Goal: Task Accomplishment & Management: Manage account settings

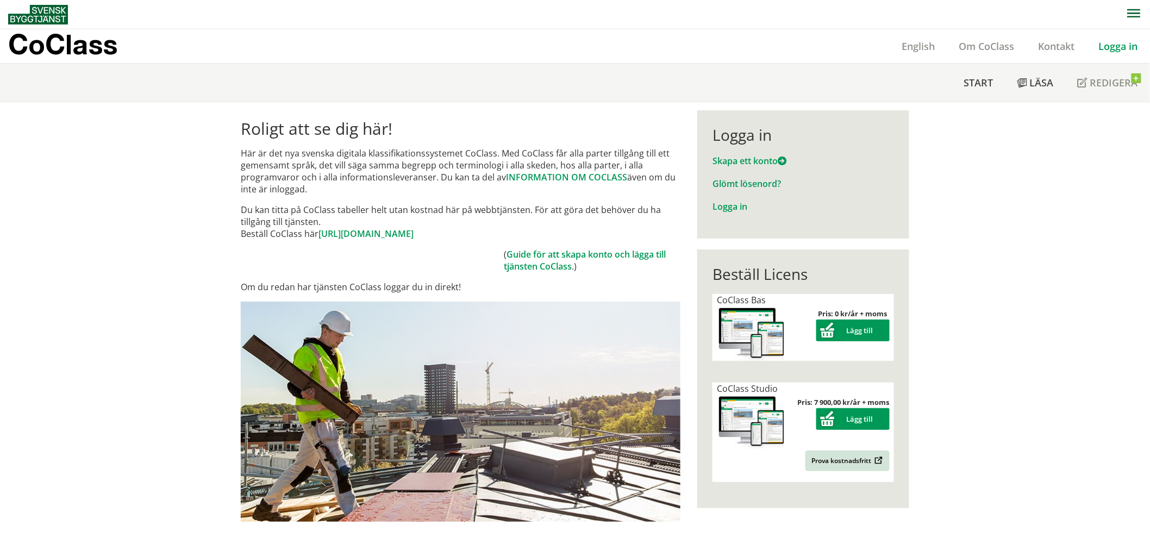
click at [1034, 51] on link "Logga in" at bounding box center [1117, 46] width 63 height 13
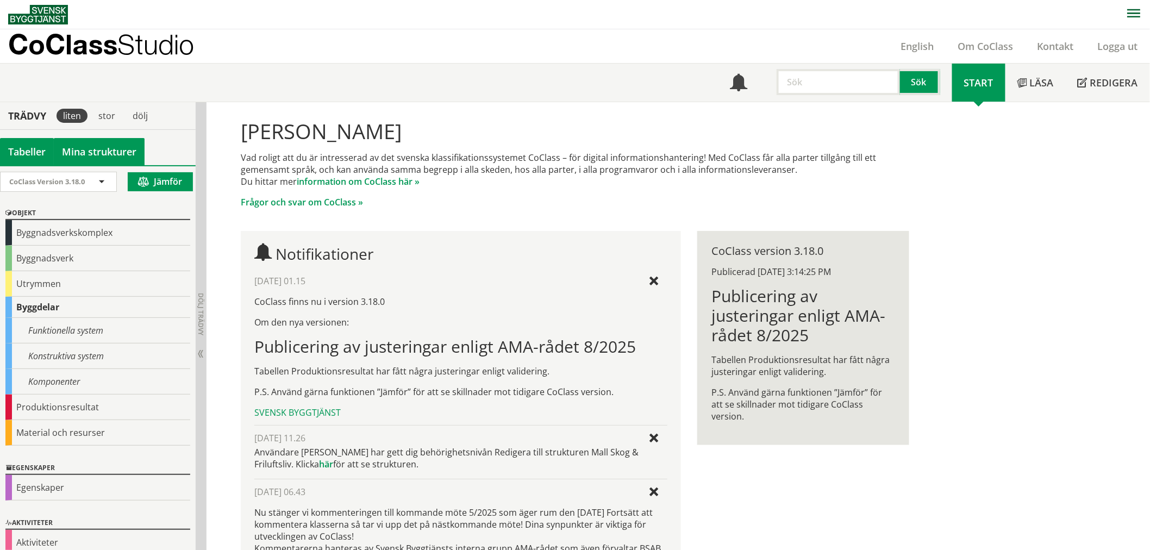
click at [80, 143] on link "Mina strukturer" at bounding box center [99, 151] width 91 height 27
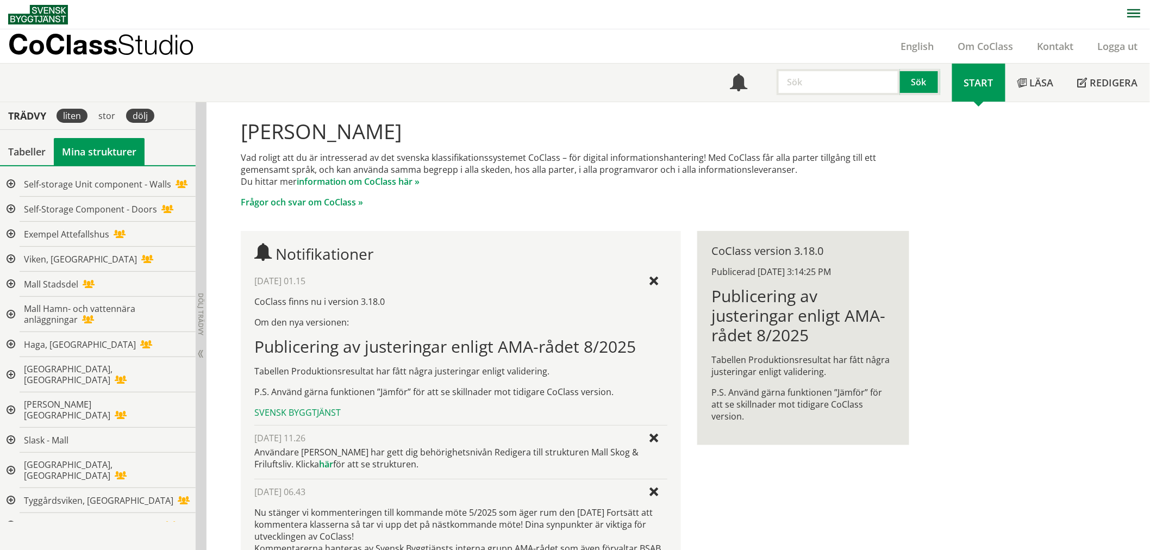
click at [142, 111] on div "dölj" at bounding box center [140, 116] width 28 height 14
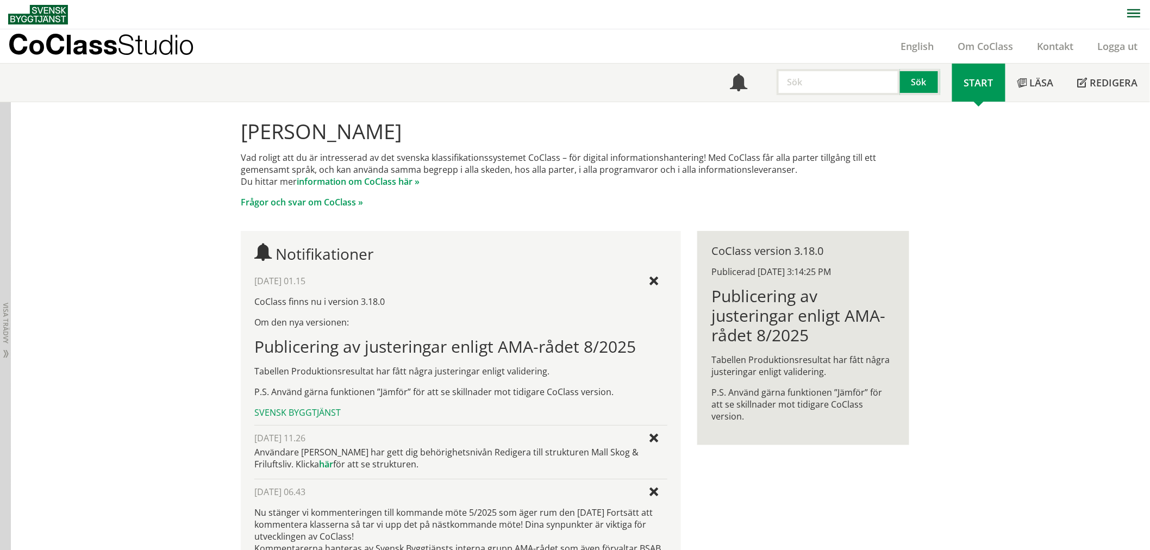
click at [7, 163] on div "Dölj trädvy Visa trädvy" at bounding box center [5, 381] width 11 height 558
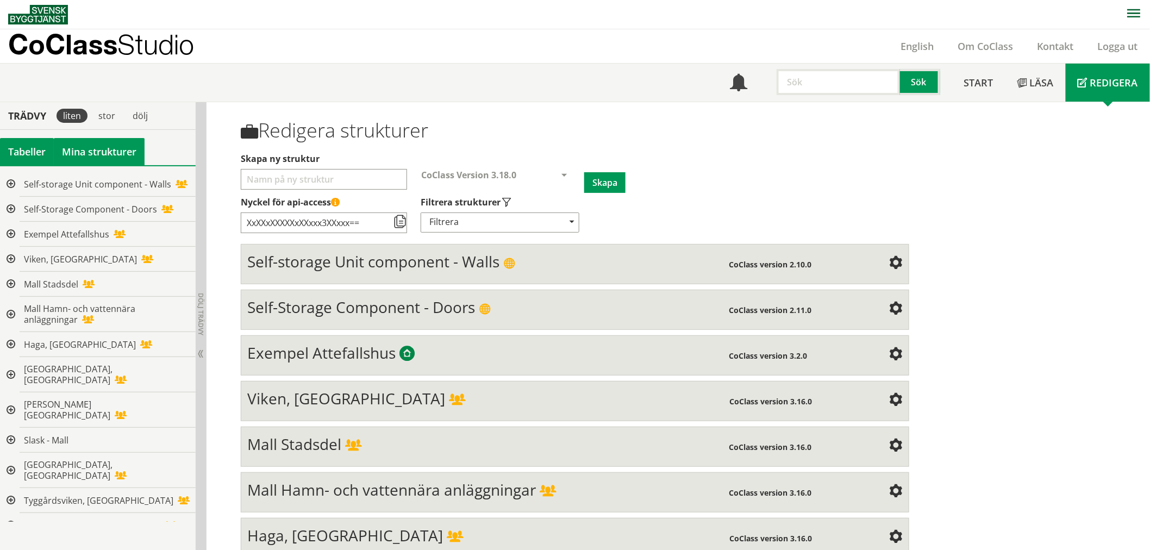
click at [40, 148] on div "Tabeller" at bounding box center [27, 151] width 54 height 27
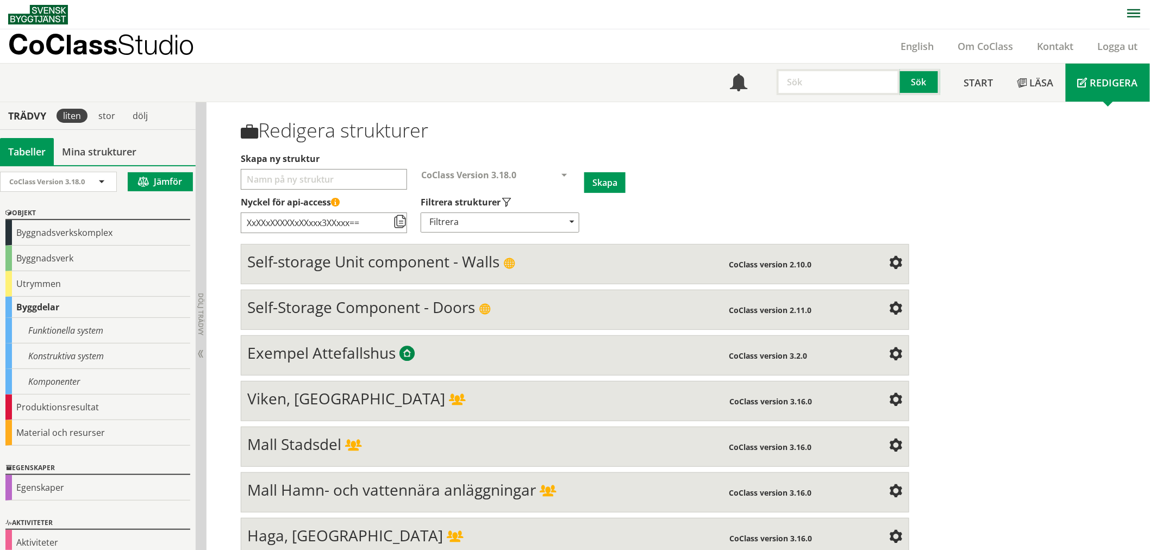
click at [41, 154] on div "Tabeller" at bounding box center [27, 151] width 54 height 27
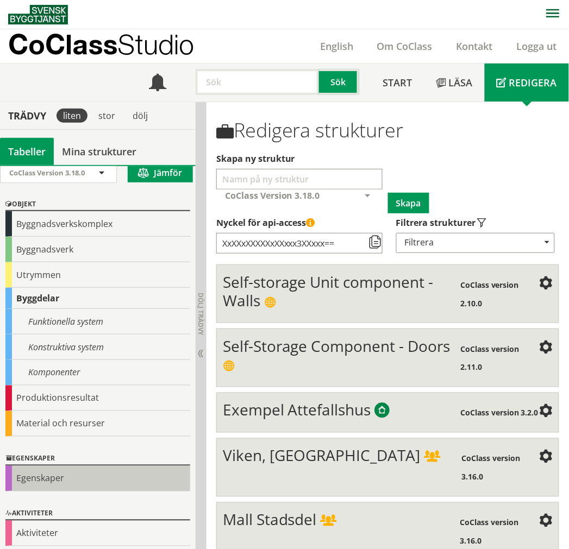
scroll to position [12, 0]
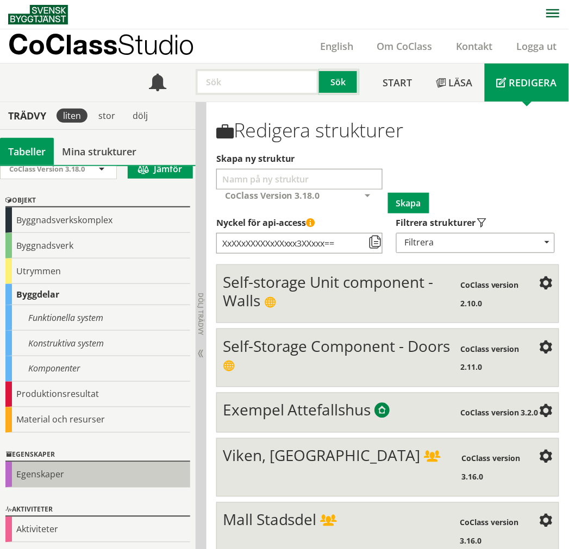
click at [59, 480] on div "Egenskaper" at bounding box center [97, 475] width 185 height 26
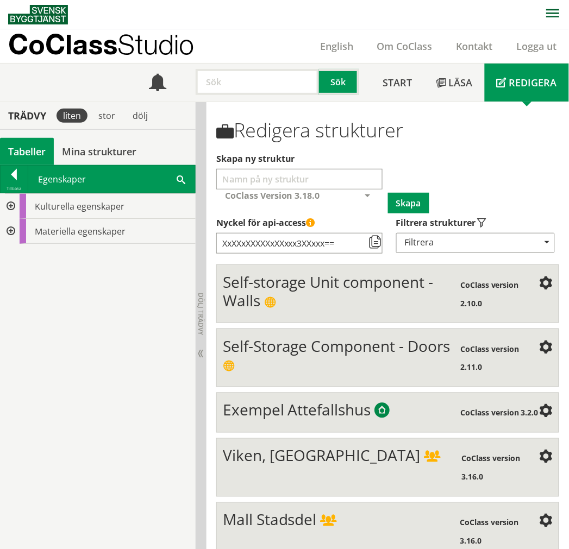
click at [11, 205] on div at bounding box center [10, 206] width 20 height 25
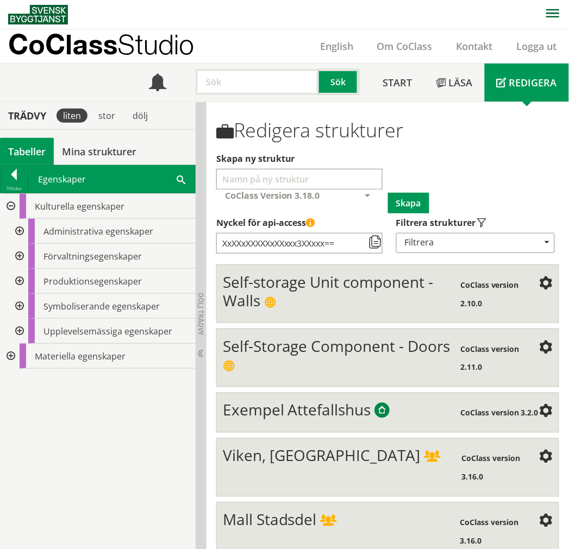
click at [14, 231] on div at bounding box center [19, 231] width 20 height 25
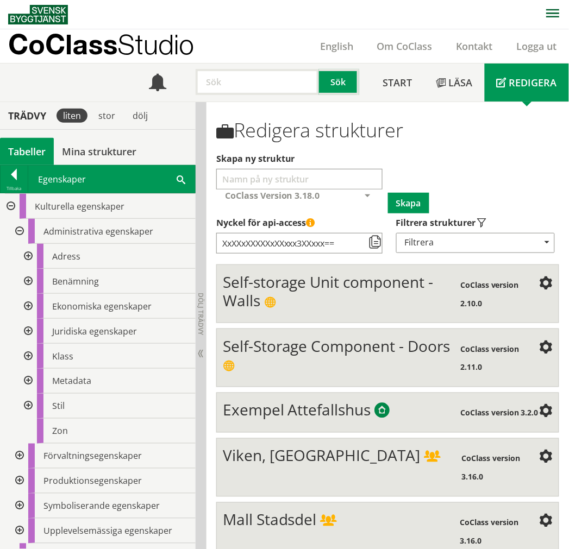
click at [29, 278] on div at bounding box center [27, 281] width 20 height 25
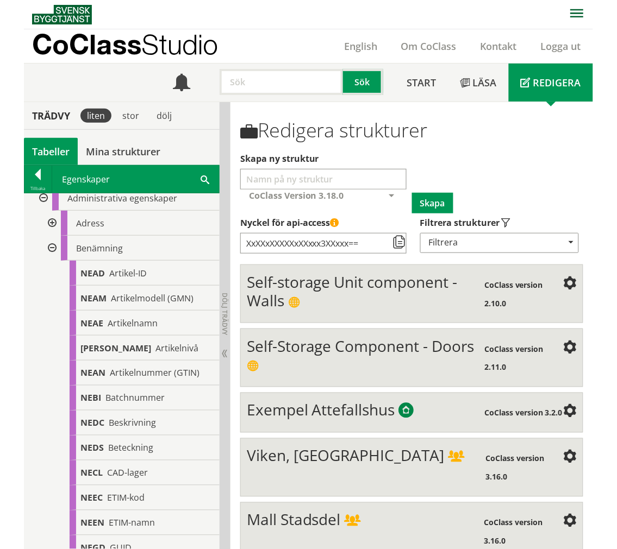
scroll to position [0, 0]
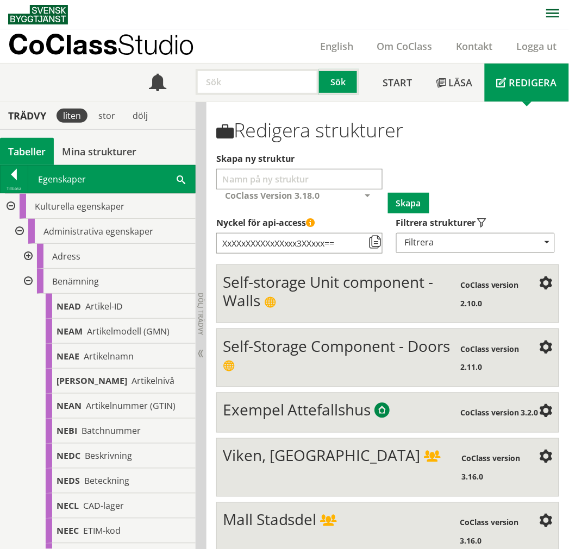
click at [28, 279] on div at bounding box center [27, 281] width 20 height 25
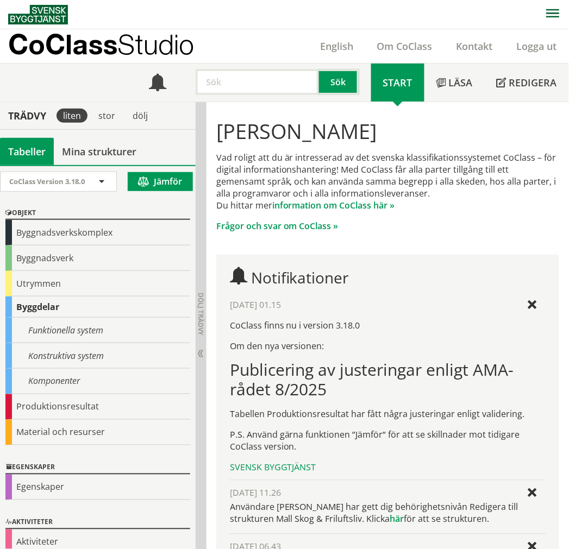
drag, startPoint x: 120, startPoint y: 145, endPoint x: 134, endPoint y: 123, distance: 25.5
click at [120, 145] on link "Mina strukturer" at bounding box center [99, 151] width 91 height 27
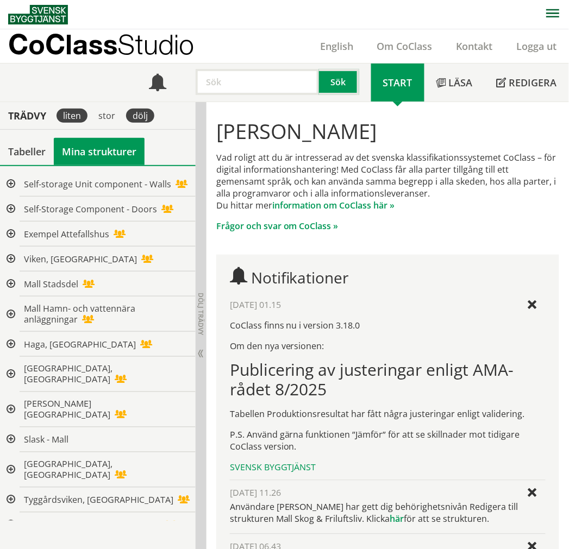
click at [136, 120] on div "dölj" at bounding box center [140, 116] width 28 height 14
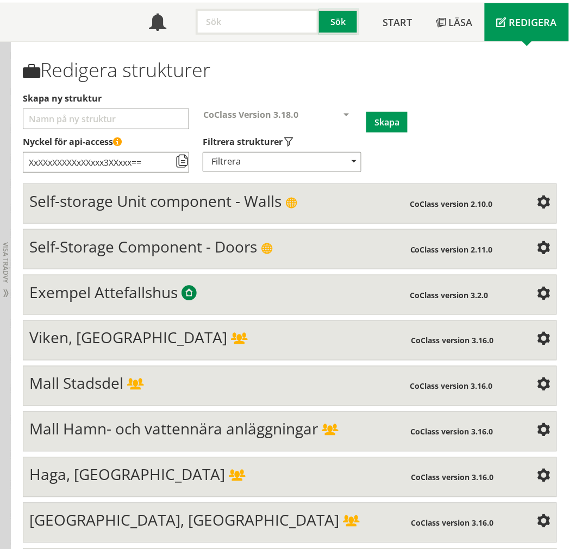
scroll to position [121, 0]
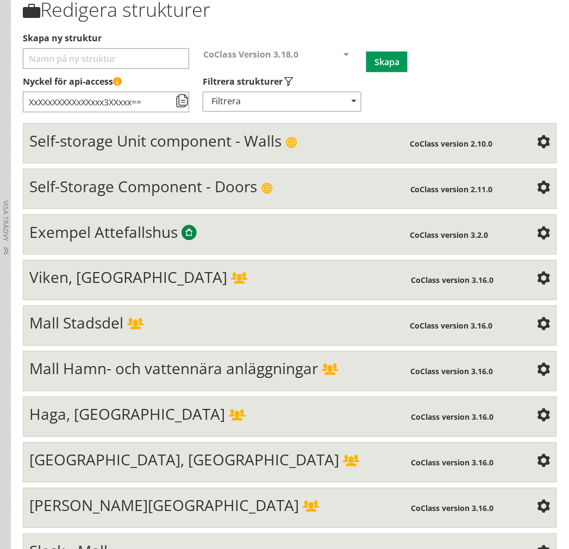
click at [140, 60] on input "Skapa ny struktur" at bounding box center [106, 58] width 166 height 21
click at [541, 276] on span at bounding box center [543, 279] width 13 height 13
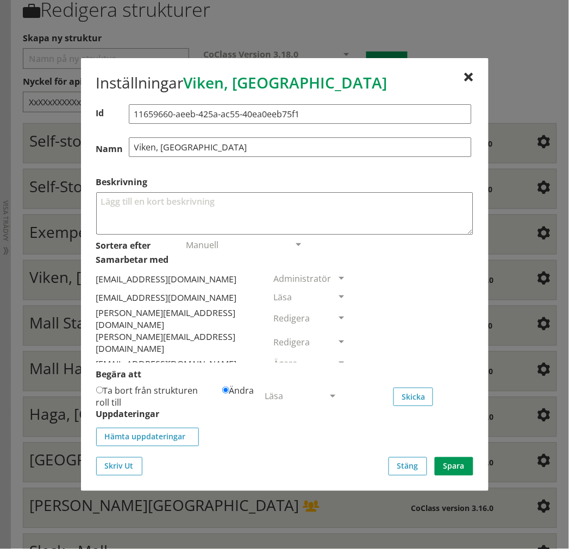
click at [281, 139] on input "Viken, [GEOGRAPHIC_DATA]" at bounding box center [300, 147] width 343 height 20
click at [465, 74] on div at bounding box center [468, 77] width 9 height 9
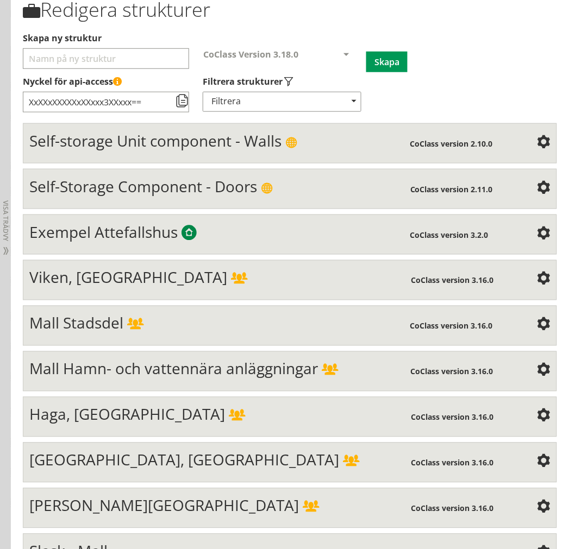
click at [68, 58] on input "Skapa ny struktur" at bounding box center [106, 58] width 166 height 21
click at [171, 330] on div "Mall Stadsdel" at bounding box center [219, 325] width 380 height 22
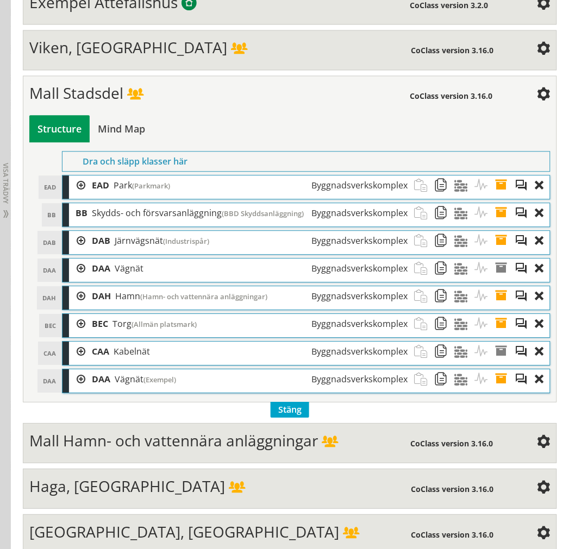
scroll to position [362, 0]
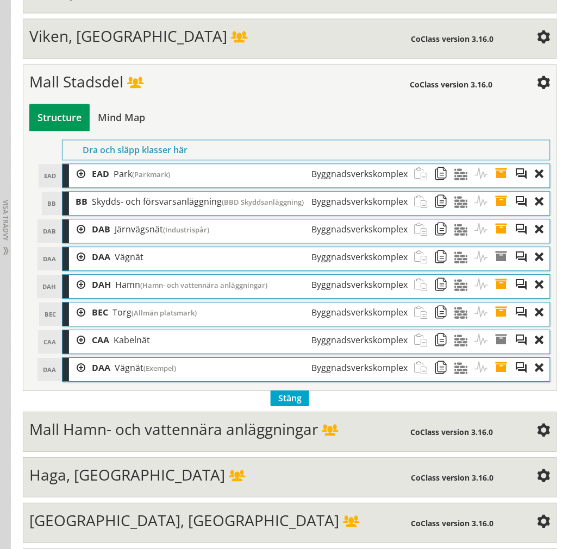
click at [74, 260] on div at bounding box center [77, 258] width 16 height 20
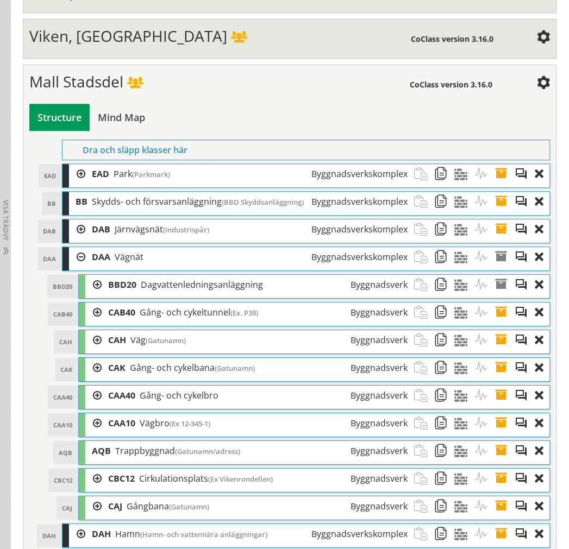
click at [79, 263] on div at bounding box center [77, 258] width 16 height 20
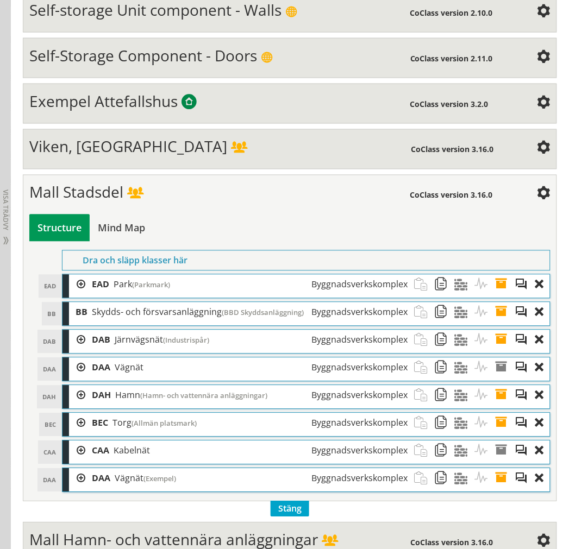
scroll to position [241, 0]
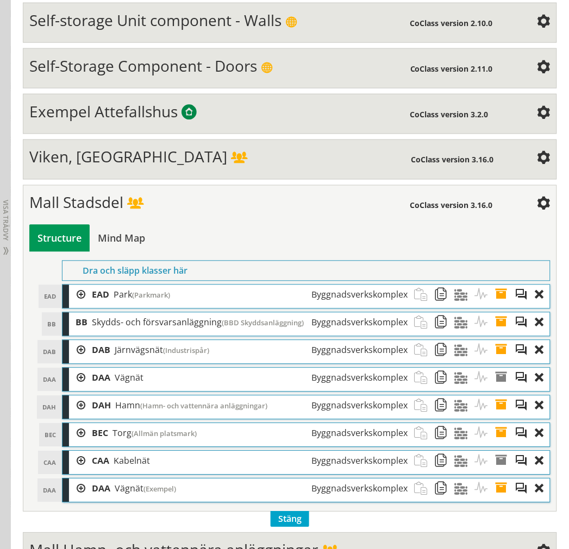
click at [142, 204] on span at bounding box center [135, 205] width 16 height 12
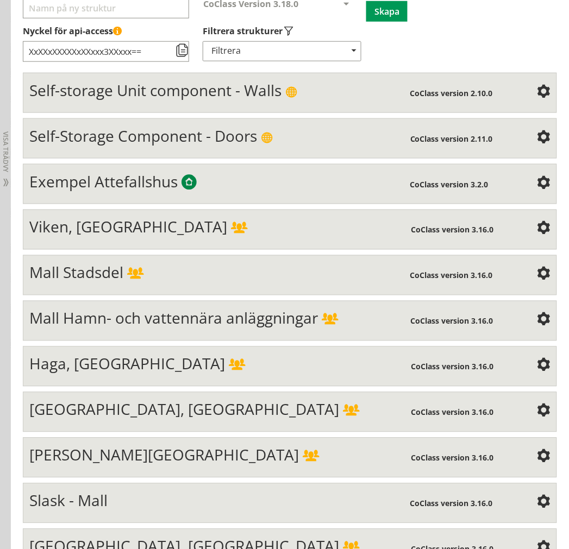
scroll to position [0, 0]
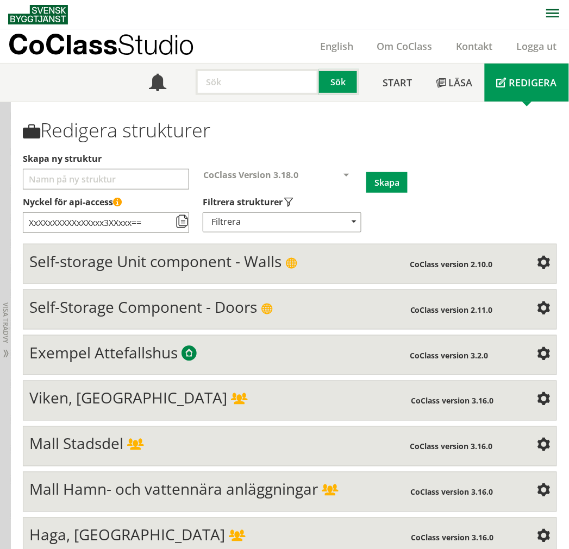
click at [129, 174] on input "Skapa ny struktur" at bounding box center [106, 179] width 166 height 21
click at [383, 178] on button "Skapa" at bounding box center [386, 182] width 41 height 21
click at [142, 172] on input "Skapa ny struktur" at bounding box center [106, 179] width 166 height 21
type input "Mall, Fastighetsdrift Utemiljö"
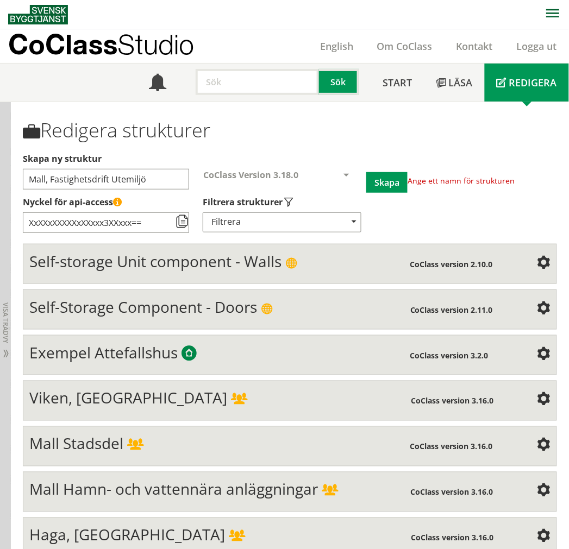
click at [349, 174] on span at bounding box center [346, 176] width 10 height 10
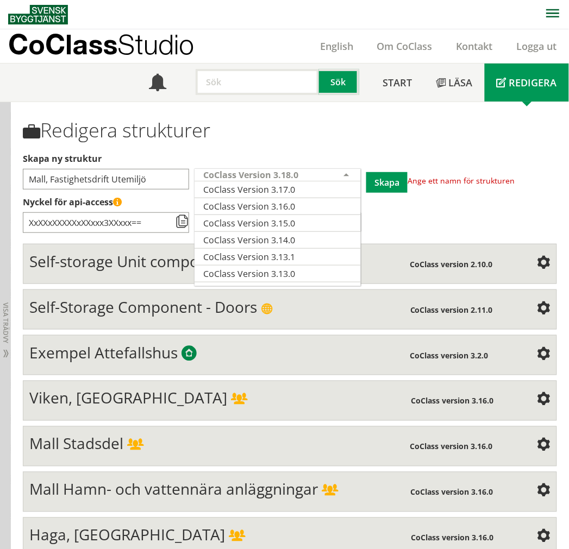
click at [349, 174] on span at bounding box center [346, 176] width 10 height 10
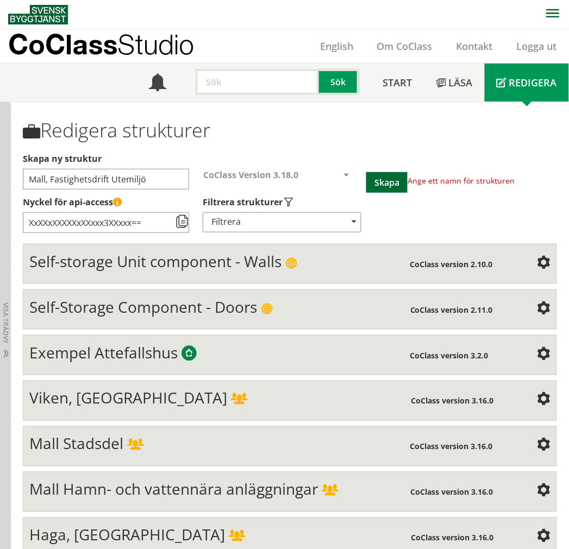
click at [387, 185] on button "Skapa" at bounding box center [386, 182] width 41 height 21
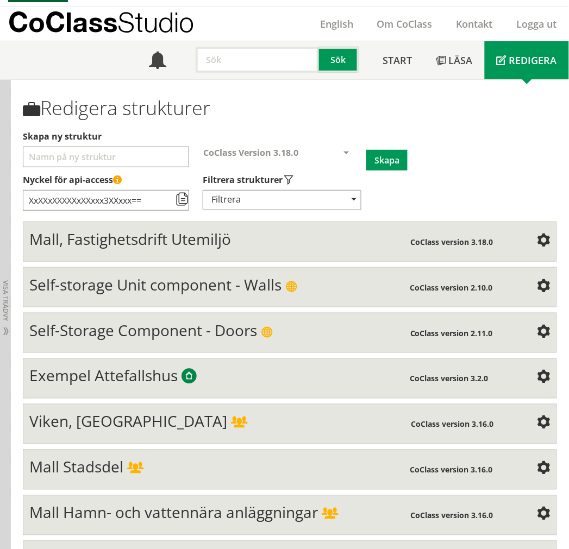
scroll to position [60, 0]
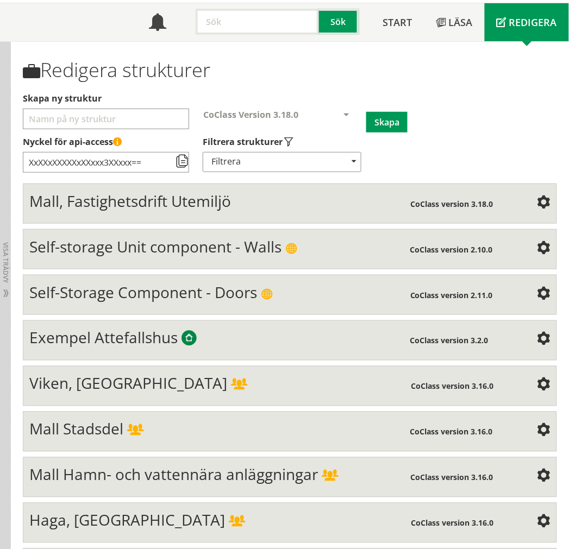
click at [281, 205] on div "Mall, Fastighetsdrift Utemiljö" at bounding box center [219, 203] width 381 height 22
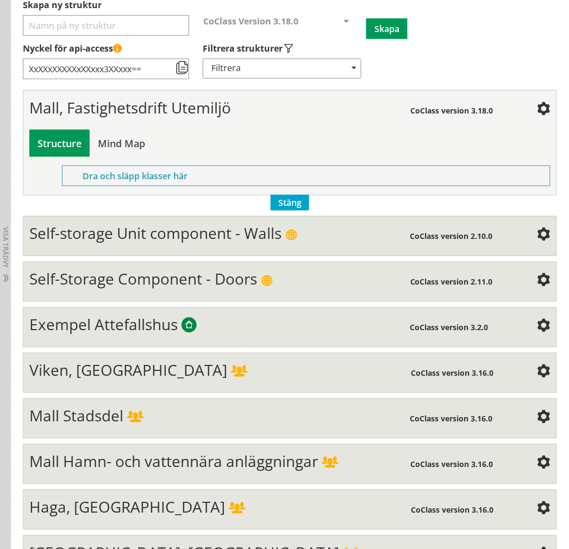
scroll to position [181, 0]
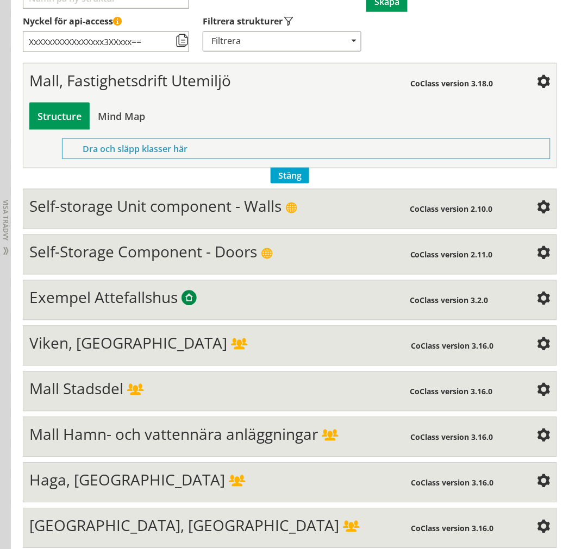
click at [102, 306] on span "Exempel Attefallshus" at bounding box center [103, 297] width 148 height 21
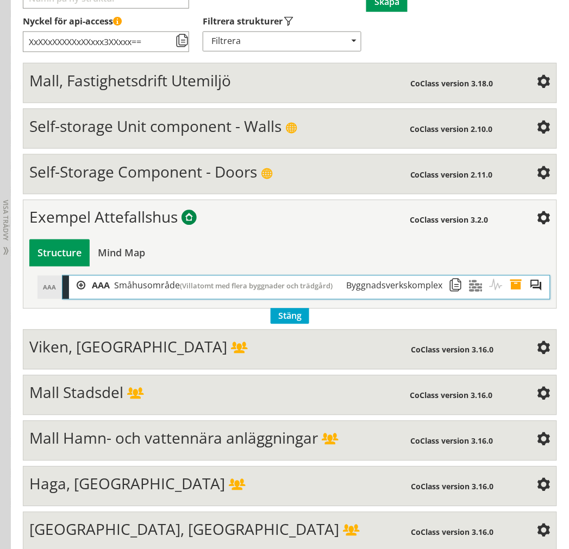
click at [140, 225] on span "Exempel Attefallshus" at bounding box center [103, 217] width 148 height 21
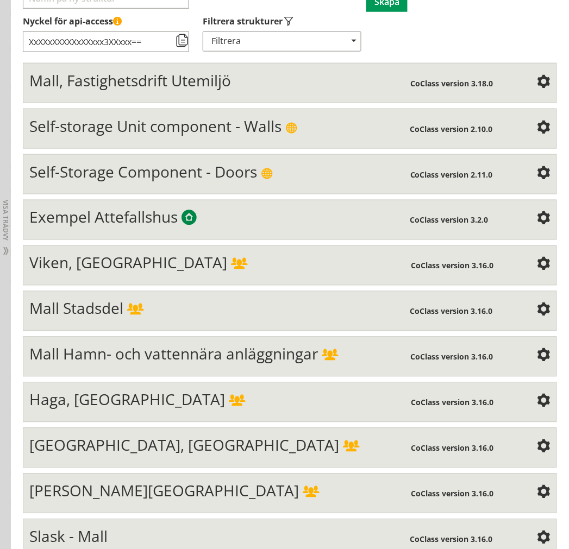
click at [127, 311] on span at bounding box center [135, 311] width 16 height 12
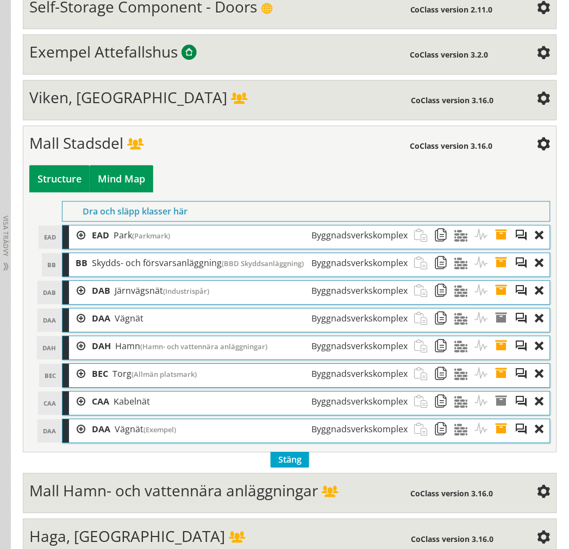
scroll to position [362, 0]
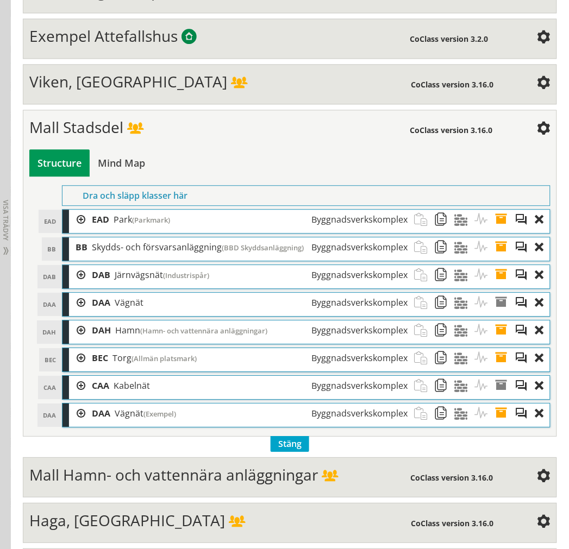
click at [78, 304] on div at bounding box center [77, 303] width 16 height 20
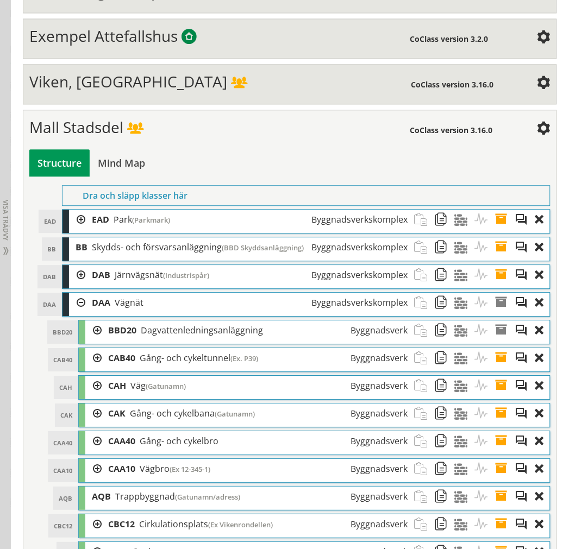
drag, startPoint x: 78, startPoint y: 303, endPoint x: 80, endPoint y: 298, distance: 6.1
click at [78, 303] on div at bounding box center [77, 303] width 16 height 20
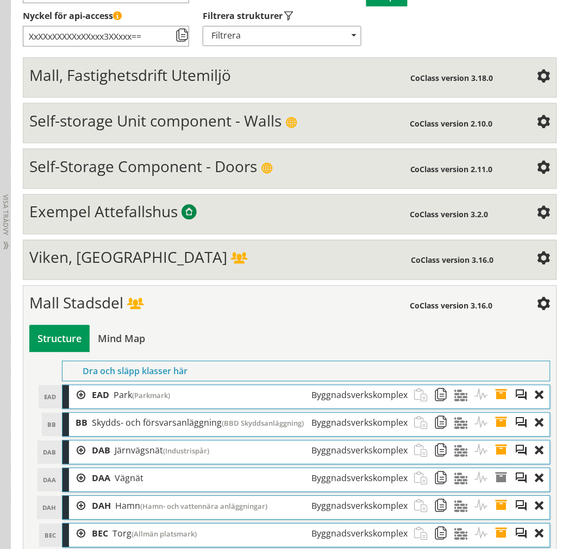
scroll to position [181, 0]
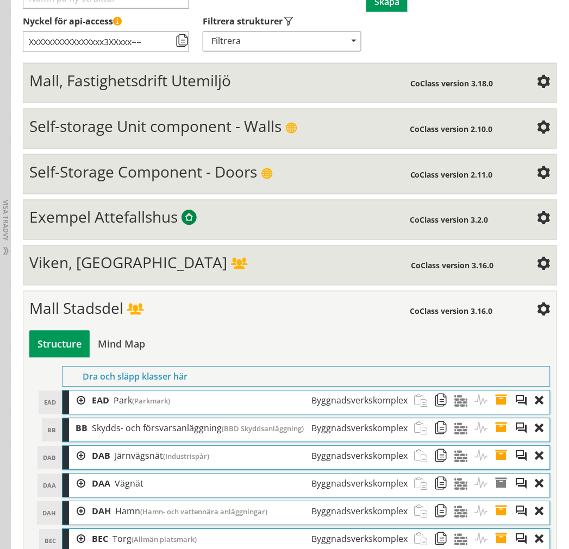
click at [167, 79] on span "Mall, Fastighetsdrift Utemiljö" at bounding box center [130, 80] width 202 height 21
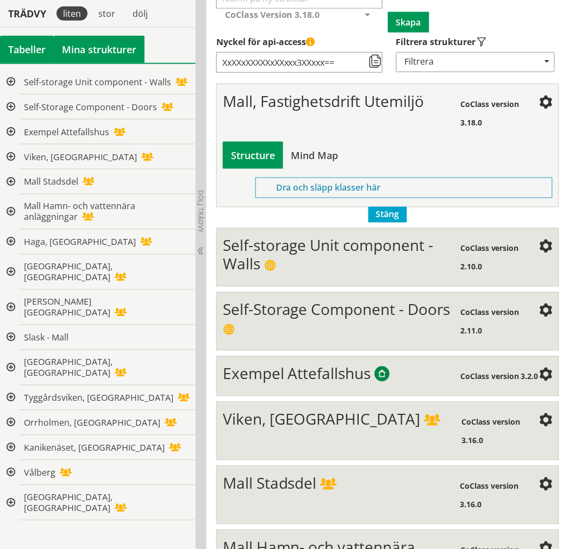
click at [42, 54] on div "Tabeller" at bounding box center [27, 49] width 54 height 27
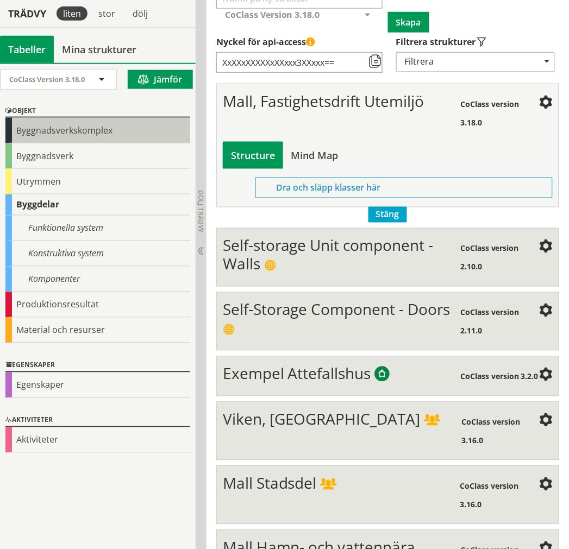
click at [29, 126] on div "Byggnadsverkskomplex" at bounding box center [97, 131] width 185 height 26
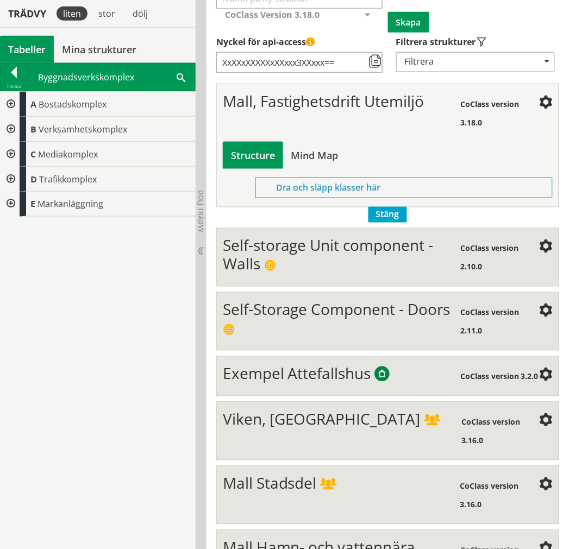
click at [12, 105] on div at bounding box center [10, 104] width 20 height 25
click at [20, 123] on div at bounding box center [19, 129] width 20 height 25
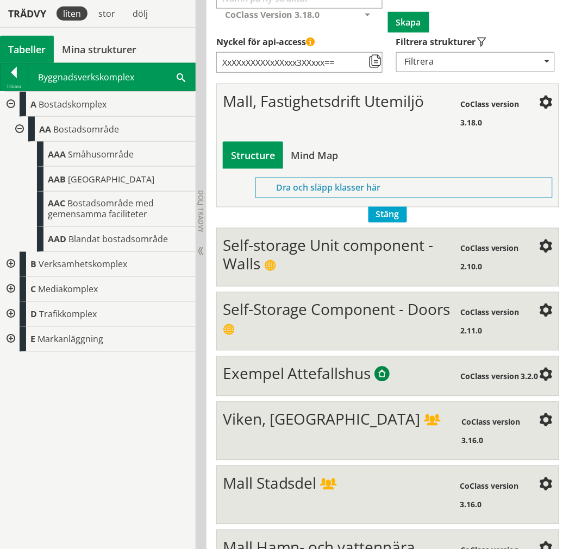
click at [20, 127] on div at bounding box center [19, 129] width 20 height 25
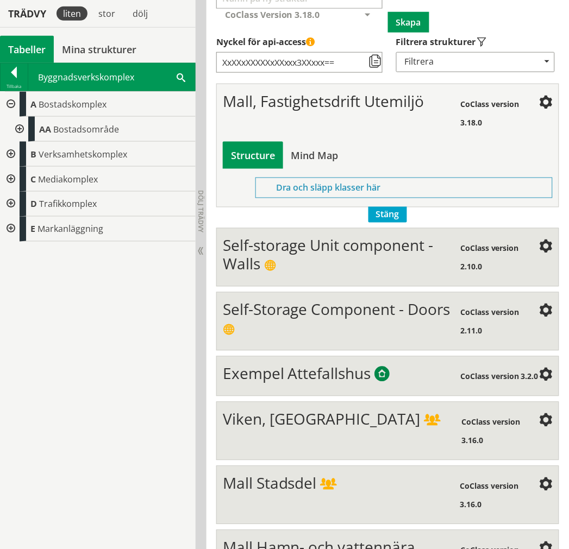
click at [11, 104] on div at bounding box center [10, 104] width 20 height 25
click at [15, 123] on div at bounding box center [10, 129] width 20 height 25
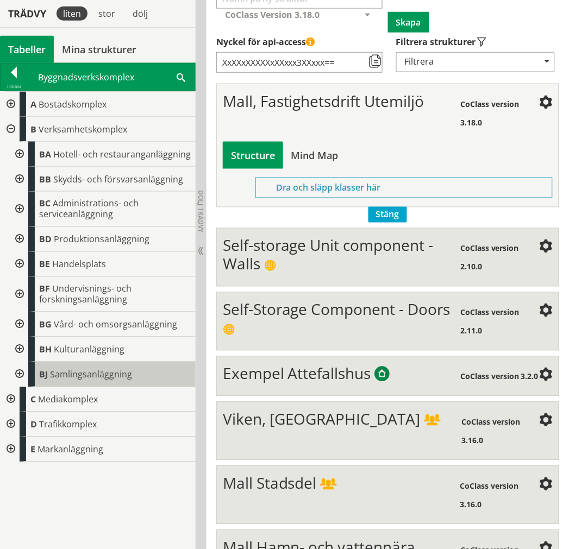
click at [72, 368] on body "AMA AMA Beskrivningsverktyg AMA Funktion BSAB Bygginfo Byggjura Byggkatalogen […" at bounding box center [284, 93] width 569 height 549
click at [96, 369] on span "Samlingsanläggning" at bounding box center [91, 375] width 82 height 12
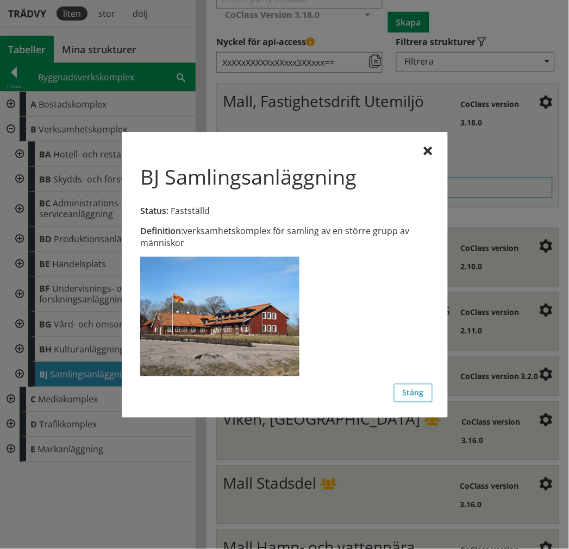
click at [435, 147] on div "BJ Samlingsanläggning Status: Fastställd Definition: verksamhetskomplex för sam…" at bounding box center [285, 275] width 326 height 286
click at [431, 150] on div at bounding box center [428, 151] width 9 height 9
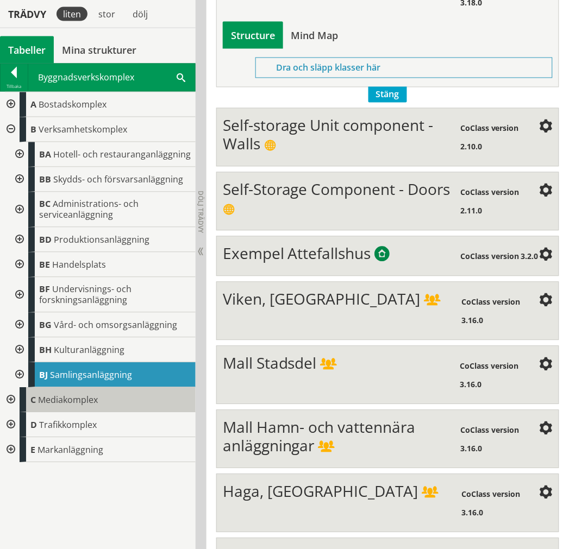
scroll to position [302, 0]
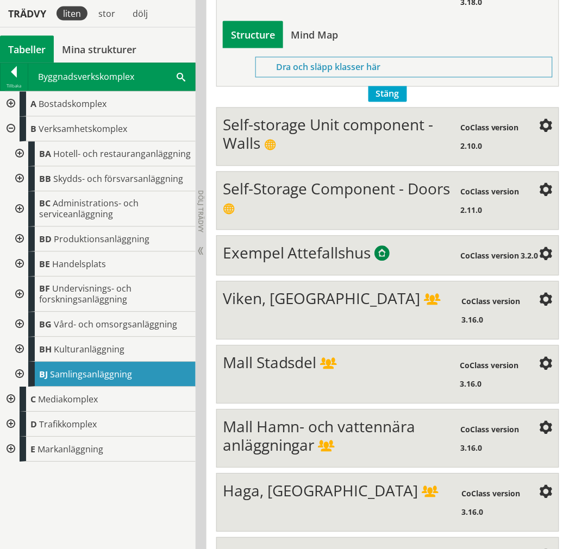
click at [8, 397] on div at bounding box center [10, 399] width 20 height 25
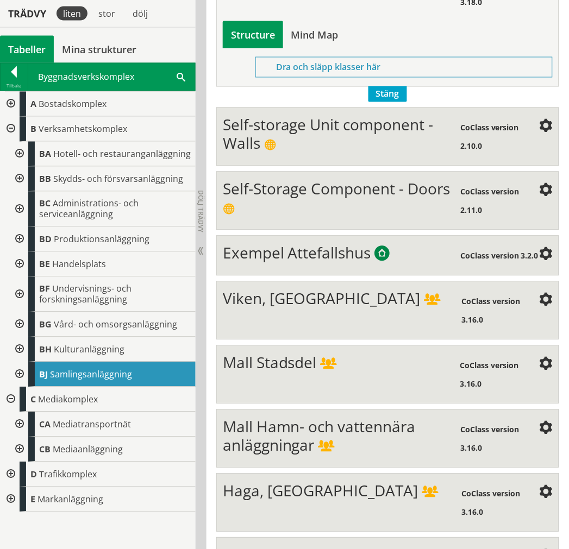
click at [12, 129] on div at bounding box center [10, 129] width 20 height 25
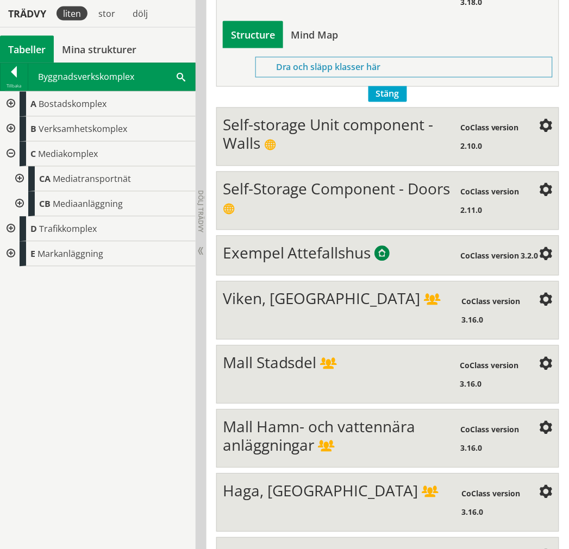
click at [7, 227] on div at bounding box center [10, 229] width 20 height 25
click at [14, 275] on div at bounding box center [10, 279] width 20 height 25
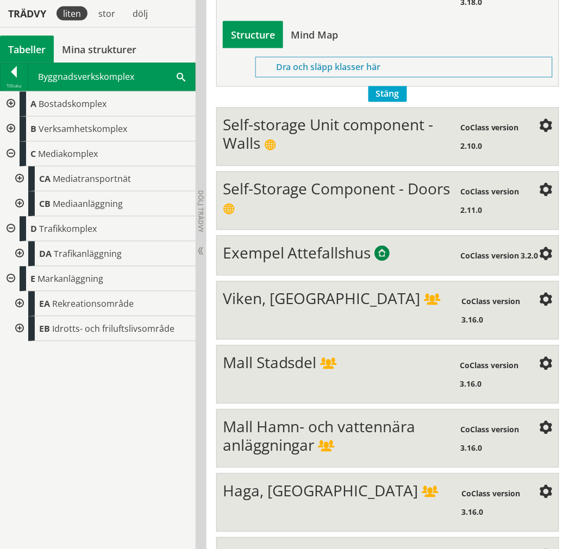
click at [19, 308] on div at bounding box center [19, 304] width 20 height 25
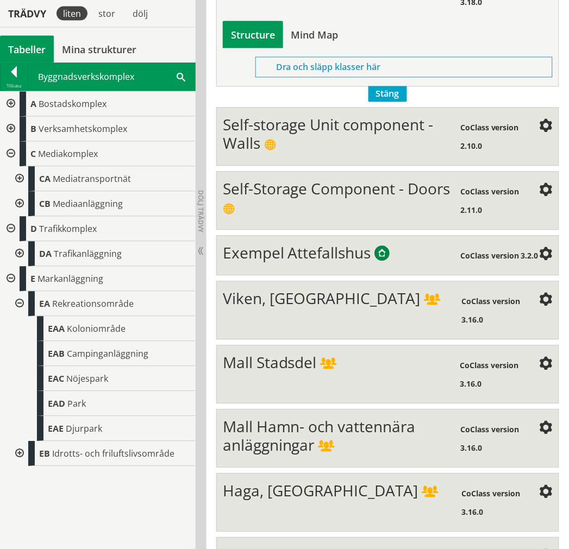
click at [20, 453] on div at bounding box center [19, 454] width 20 height 25
click at [23, 448] on div at bounding box center [19, 454] width 20 height 25
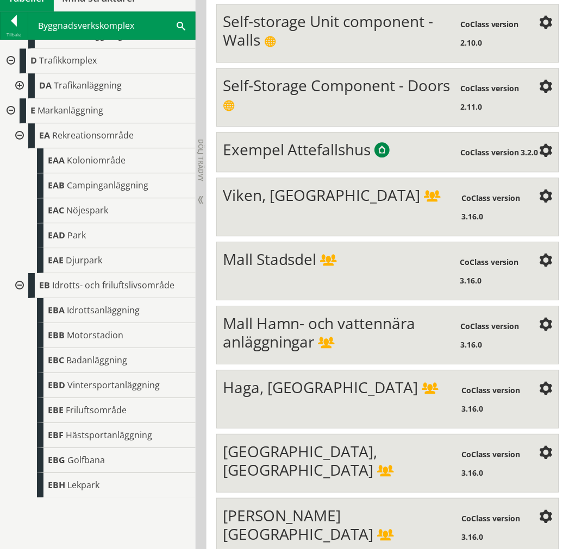
scroll to position [482, 0]
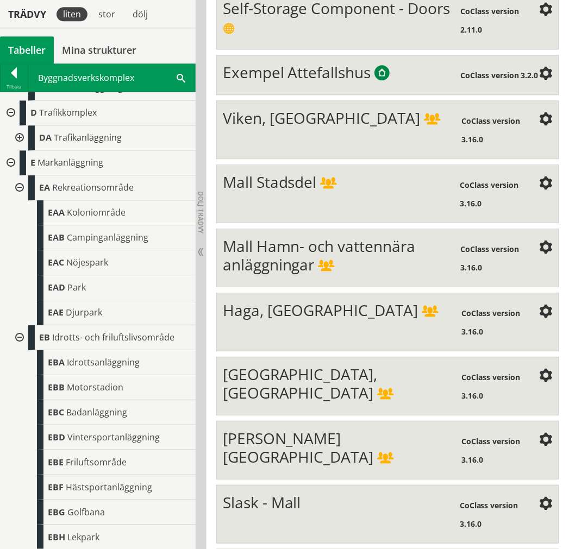
click at [18, 331] on div at bounding box center [19, 337] width 20 height 25
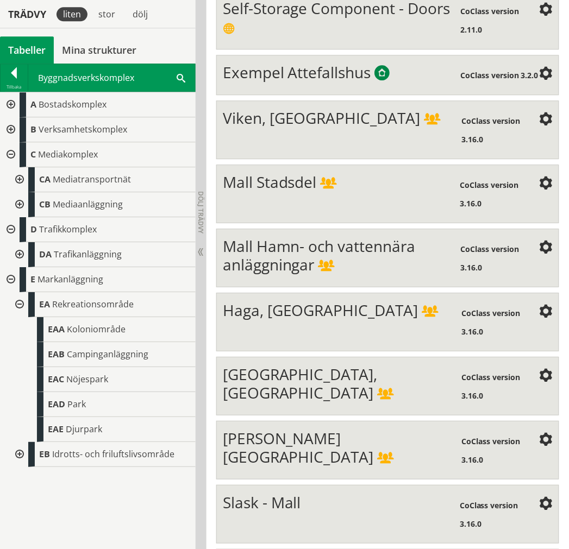
scroll to position [0, 0]
click at [18, 302] on div at bounding box center [19, 304] width 20 height 25
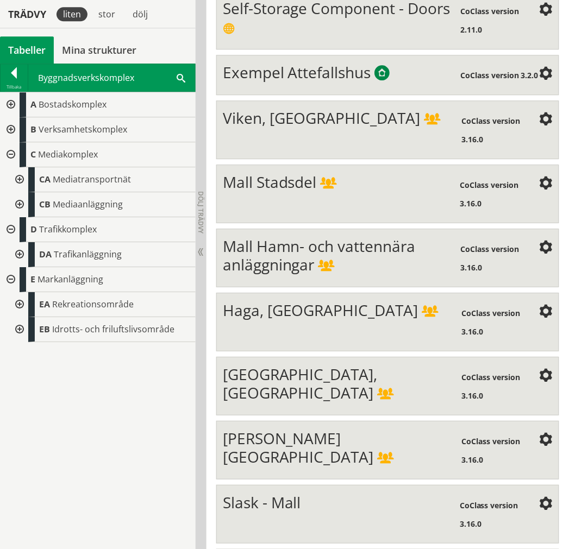
click at [11, 281] on div at bounding box center [10, 279] width 20 height 25
click at [22, 253] on div at bounding box center [19, 254] width 20 height 25
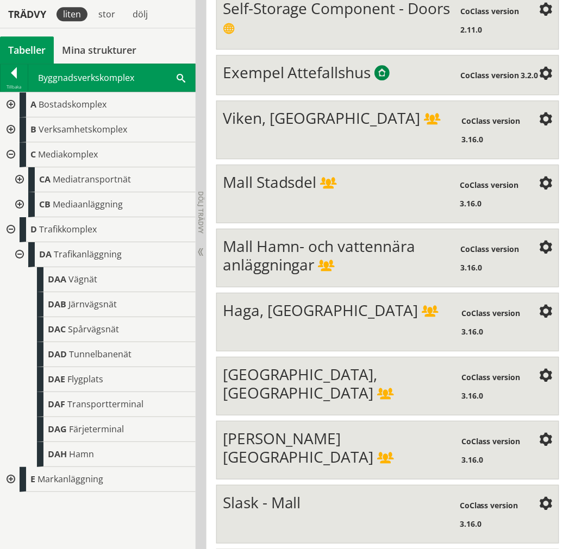
click at [18, 253] on div at bounding box center [19, 254] width 20 height 25
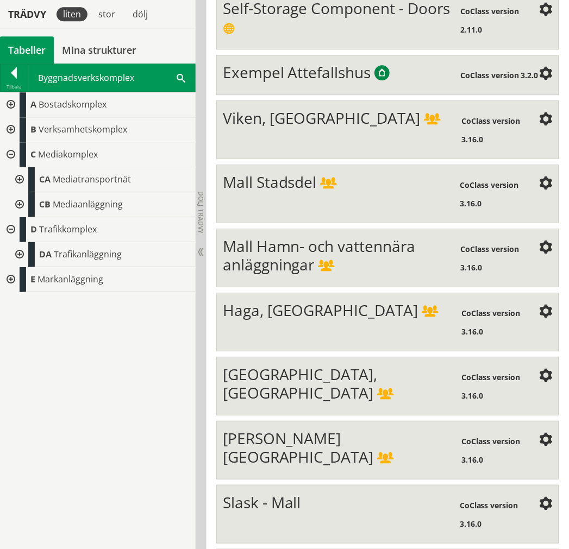
click at [14, 232] on div at bounding box center [10, 229] width 20 height 25
click at [14, 204] on div at bounding box center [19, 204] width 20 height 25
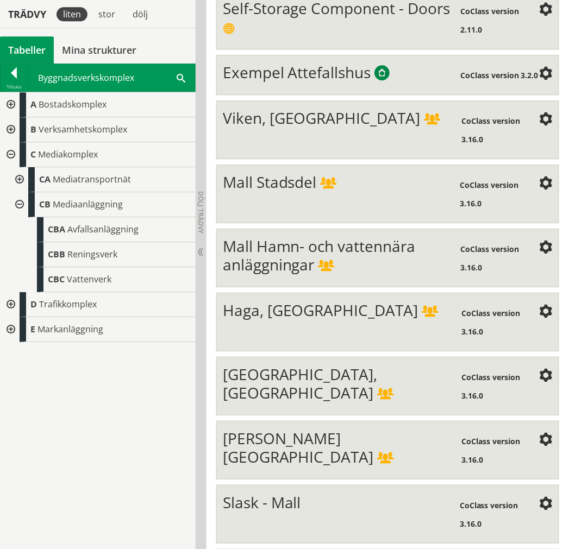
click at [19, 204] on div at bounding box center [19, 204] width 20 height 25
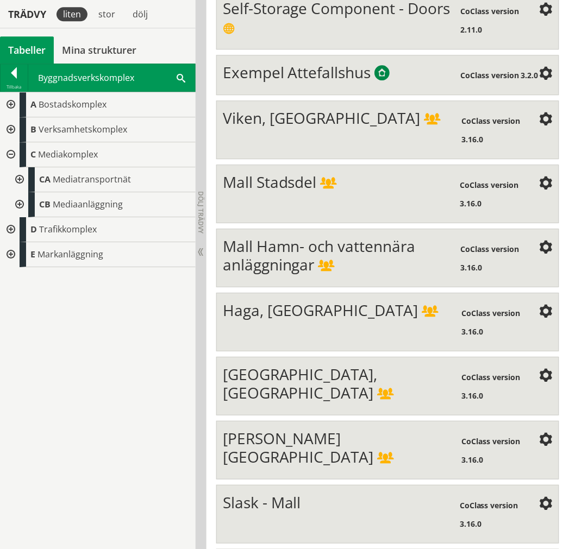
click at [22, 186] on div at bounding box center [19, 179] width 20 height 25
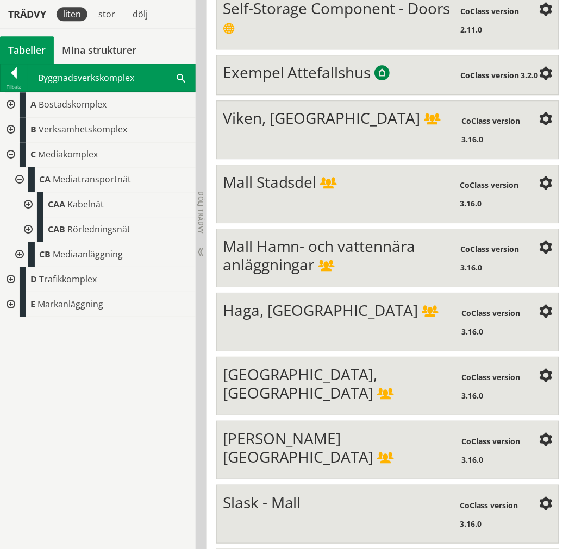
click at [23, 205] on div at bounding box center [27, 204] width 20 height 25
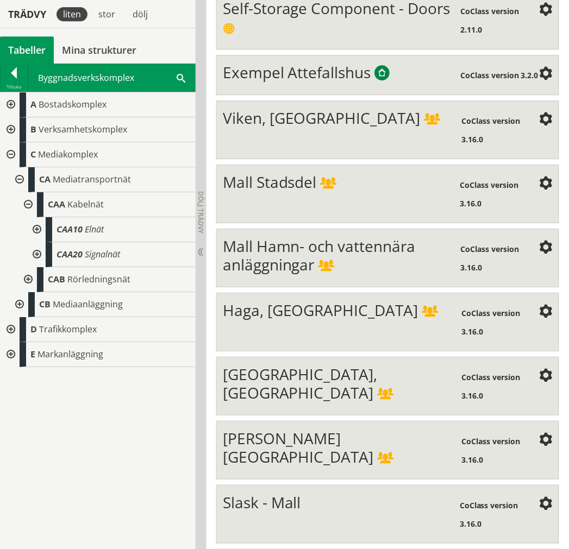
click at [33, 275] on div at bounding box center [27, 279] width 20 height 25
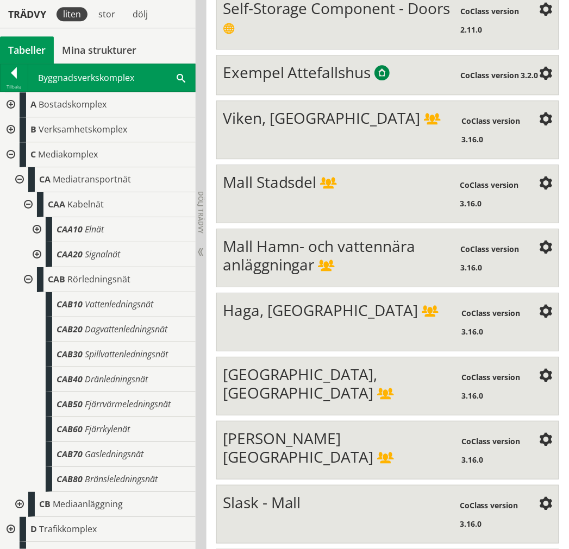
click at [24, 274] on div at bounding box center [27, 279] width 20 height 25
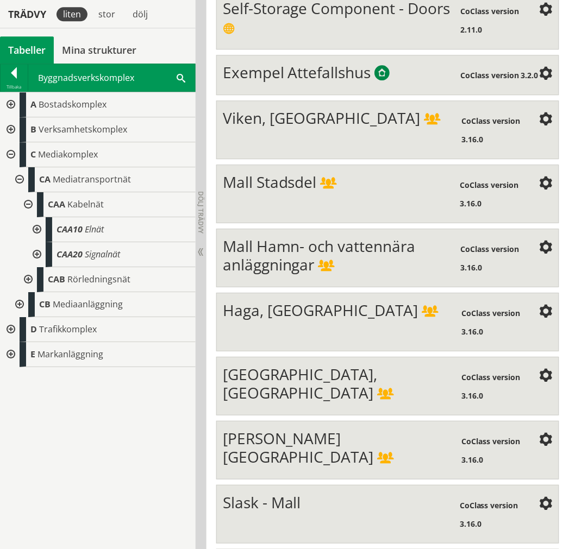
click at [21, 182] on div at bounding box center [19, 179] width 20 height 25
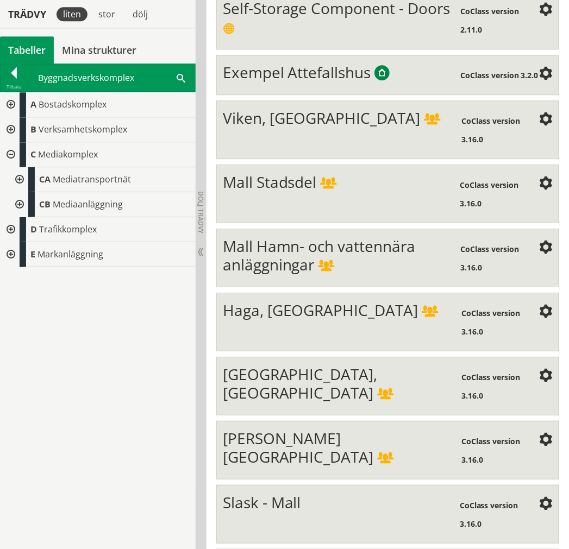
click at [6, 151] on div at bounding box center [10, 154] width 20 height 25
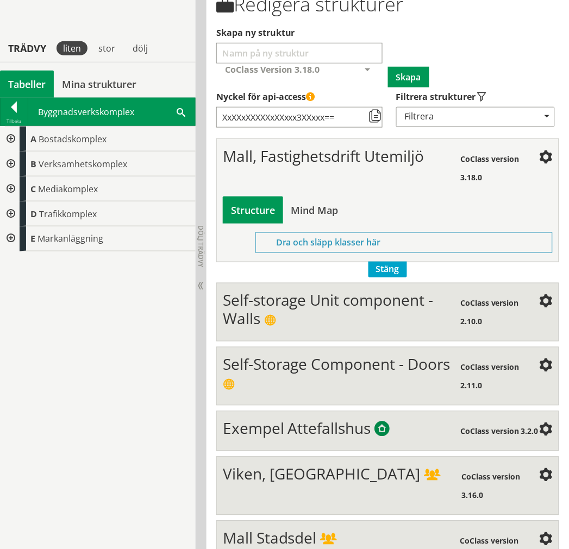
scroll to position [121, 0]
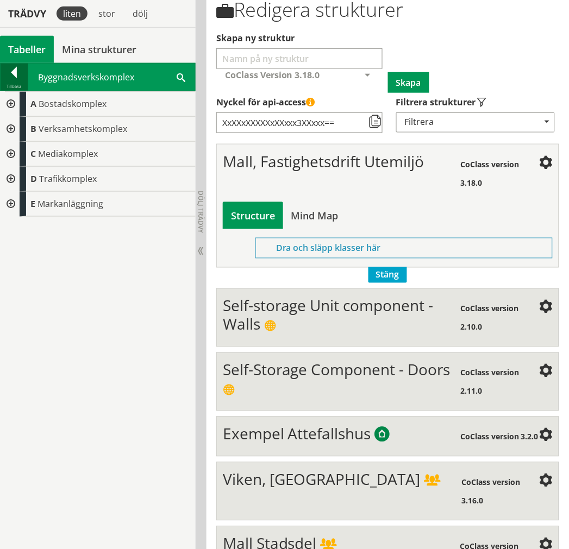
click at [6, 74] on div at bounding box center [14, 74] width 27 height 15
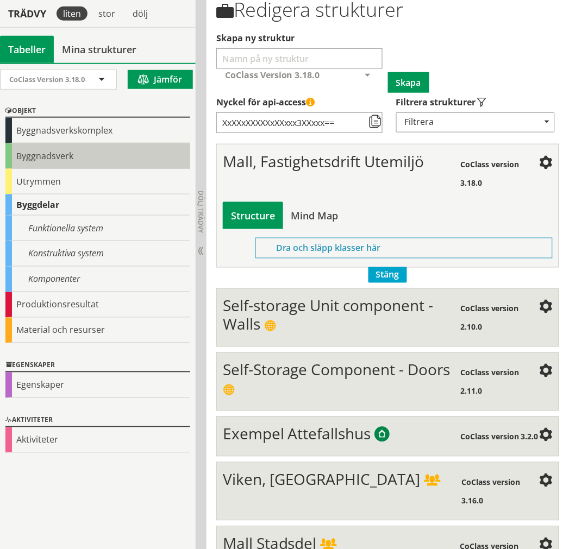
click at [50, 154] on div "Byggnadsverk" at bounding box center [97, 156] width 185 height 26
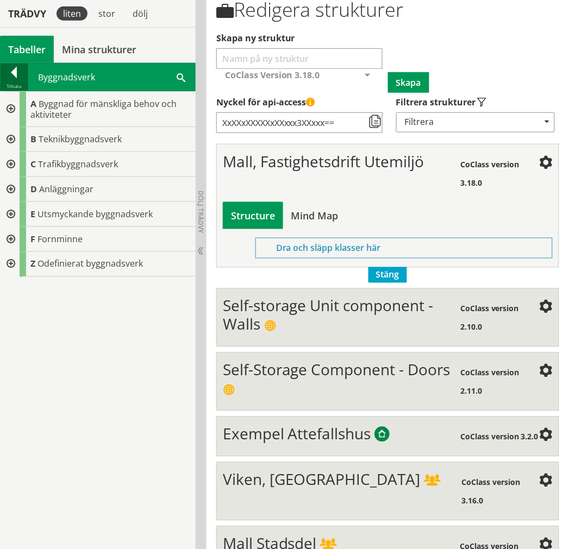
click at [13, 81] on div at bounding box center [14, 74] width 27 height 15
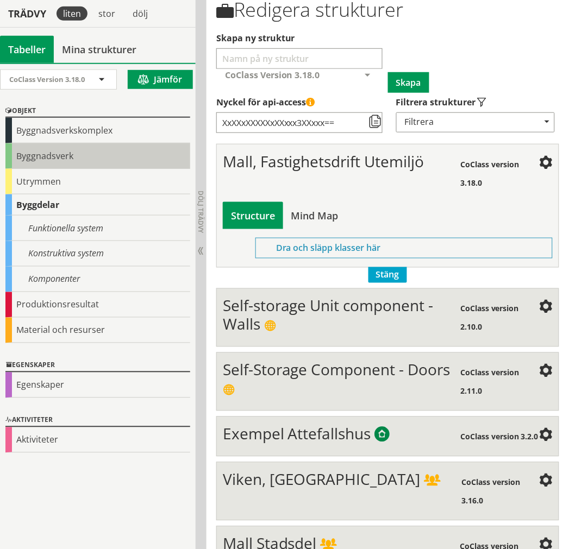
click at [43, 162] on div "Byggnadsverk" at bounding box center [97, 156] width 185 height 26
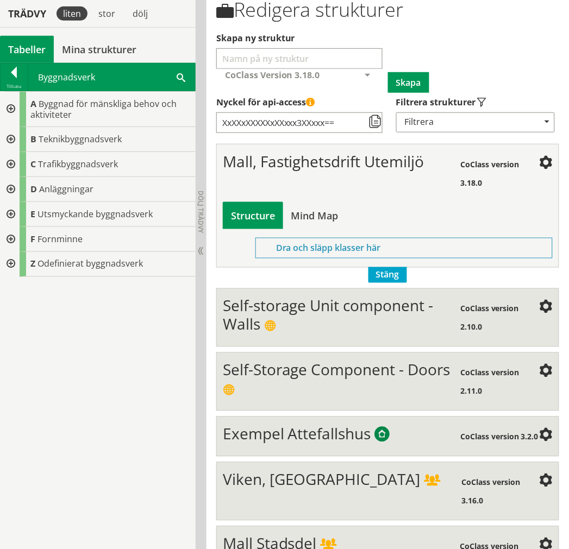
click at [13, 71] on div at bounding box center [14, 74] width 27 height 15
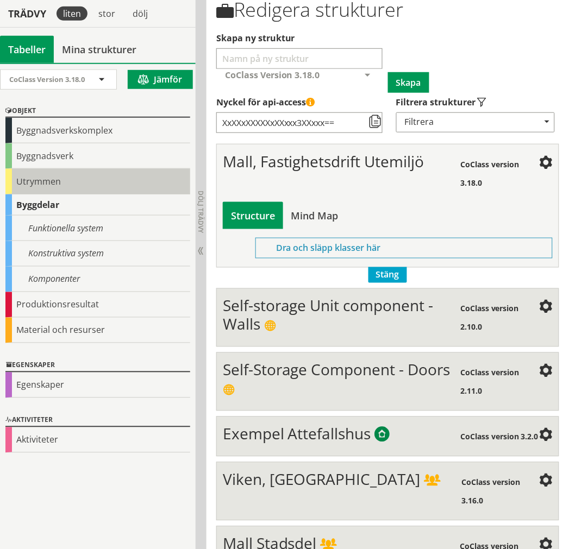
click at [47, 176] on div "Utrymmen" at bounding box center [97, 182] width 185 height 26
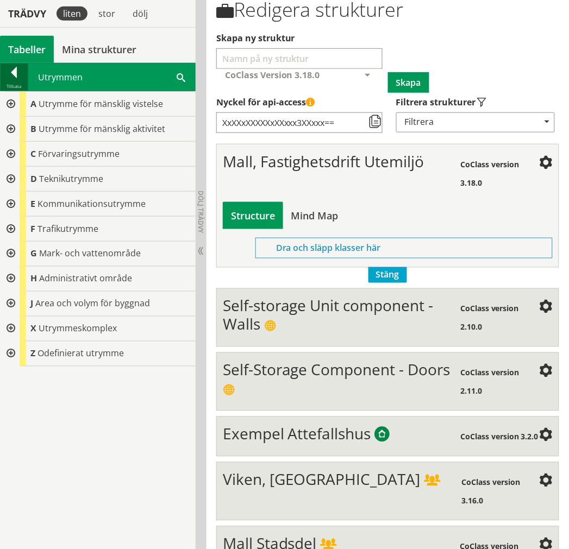
click at [10, 80] on div at bounding box center [14, 74] width 27 height 15
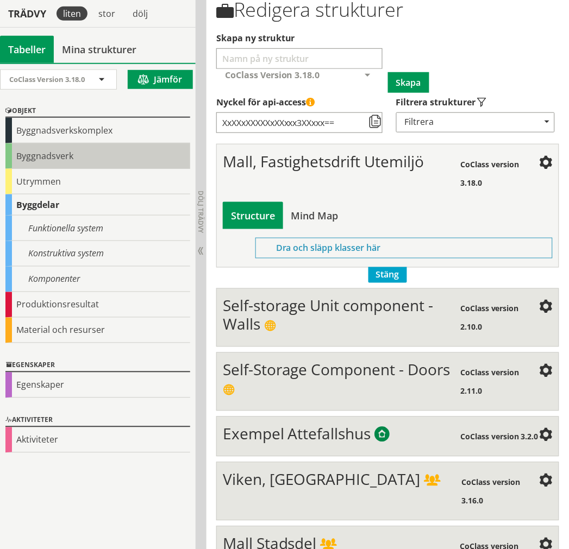
click at [58, 161] on div "Byggnadsverk" at bounding box center [97, 156] width 185 height 26
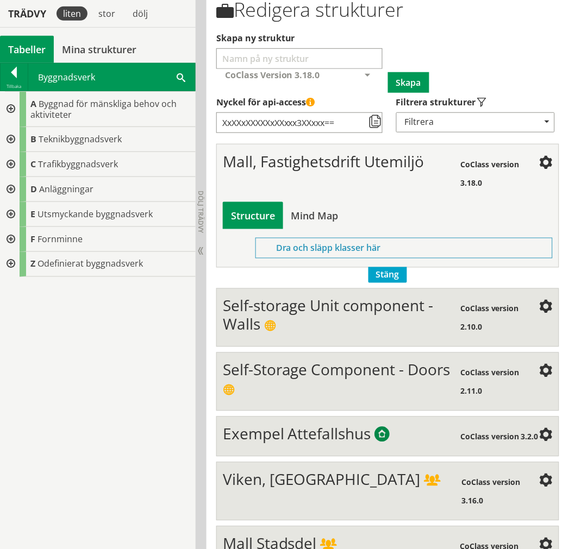
click at [7, 113] on div at bounding box center [10, 109] width 20 height 35
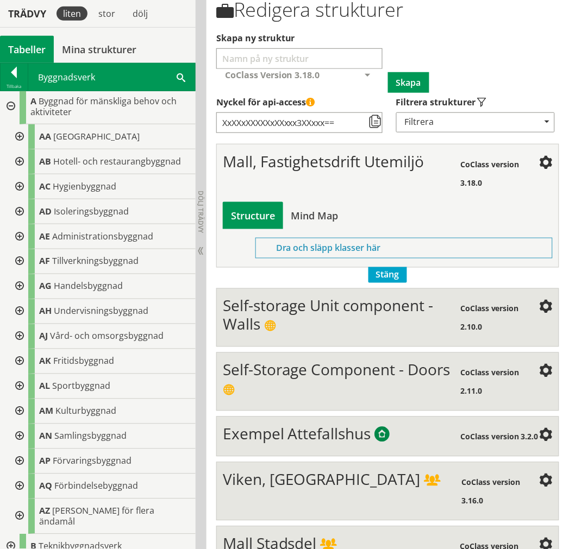
scroll to position [0, 0]
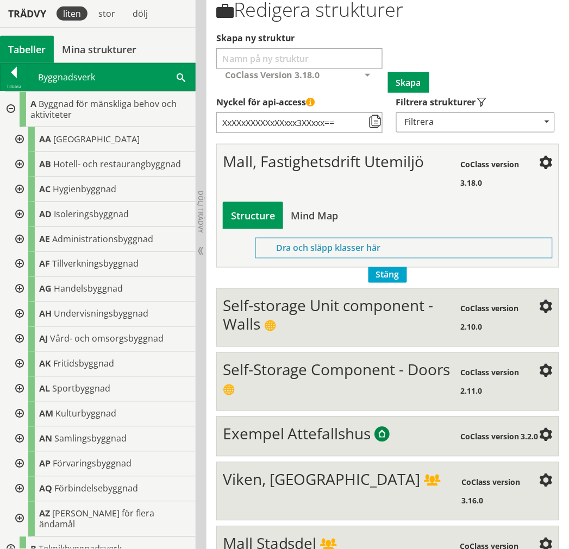
click at [7, 109] on div at bounding box center [10, 109] width 20 height 35
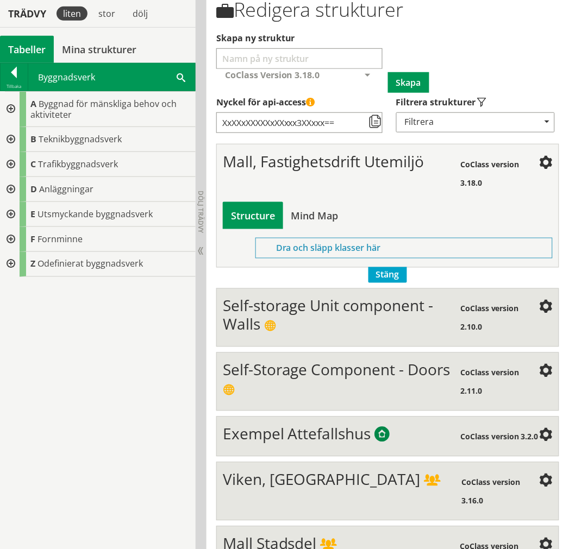
click at [16, 134] on div at bounding box center [10, 139] width 20 height 25
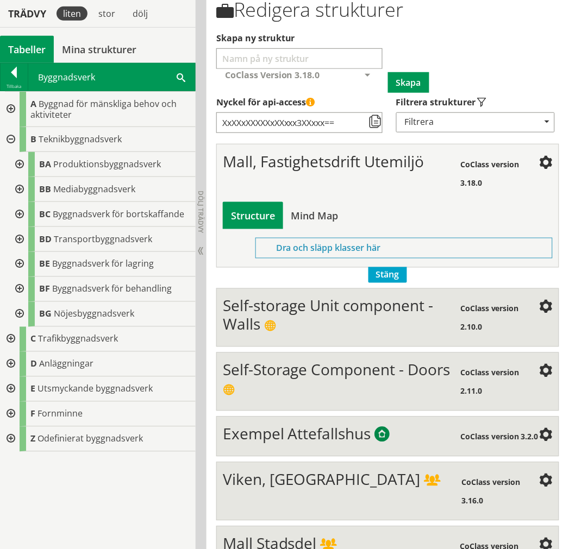
click at [12, 140] on div at bounding box center [10, 139] width 20 height 25
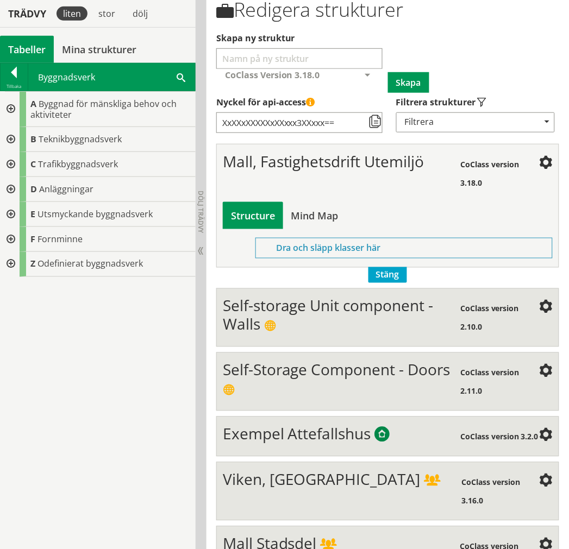
click at [378, 492] on div "Viken, [GEOGRAPHIC_DATA]" at bounding box center [342, 490] width 239 height 40
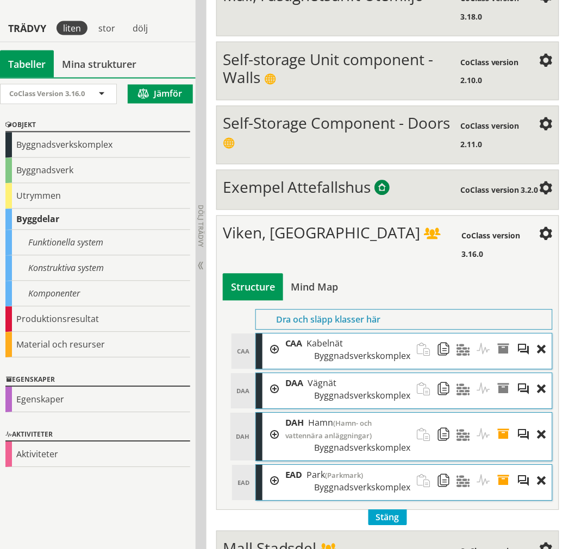
scroll to position [302, 0]
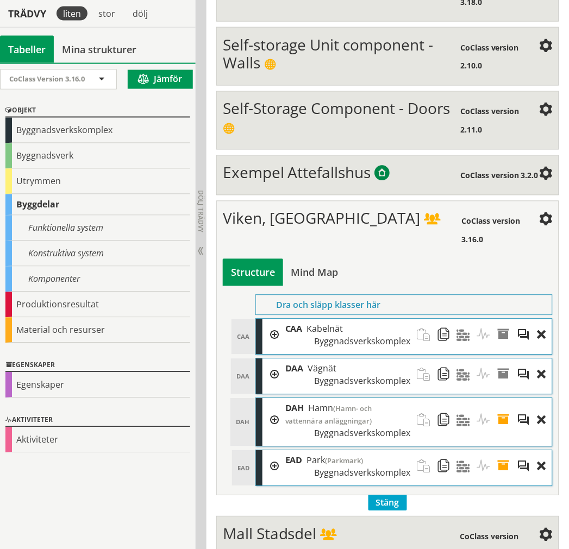
click at [347, 238] on div "Viken, [GEOGRAPHIC_DATA]" at bounding box center [342, 229] width 239 height 40
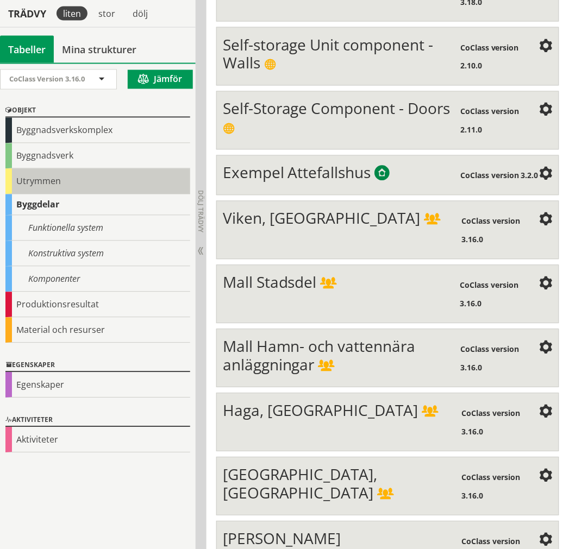
click at [82, 185] on div "Utrymmen" at bounding box center [97, 182] width 185 height 26
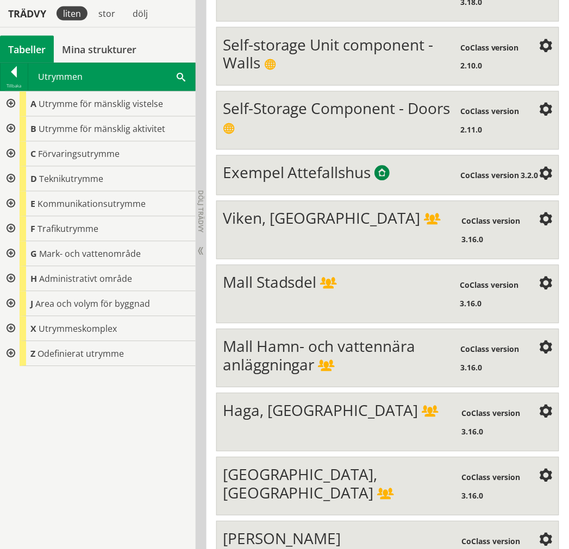
click at [8, 353] on div at bounding box center [10, 354] width 20 height 25
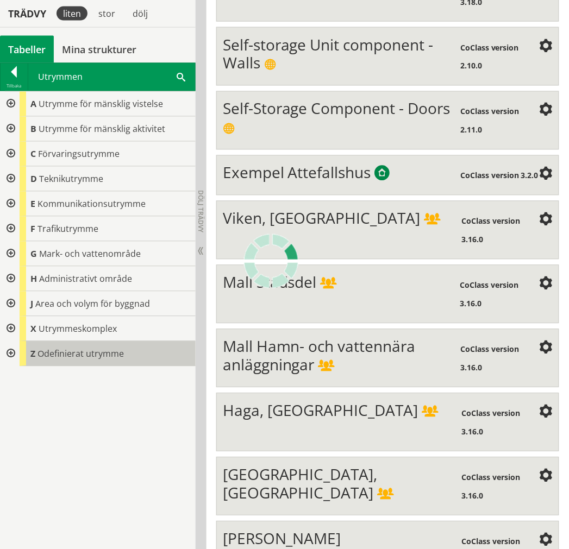
click at [101, 357] on span "Odefinierat utrymme" at bounding box center [80, 354] width 86 height 12
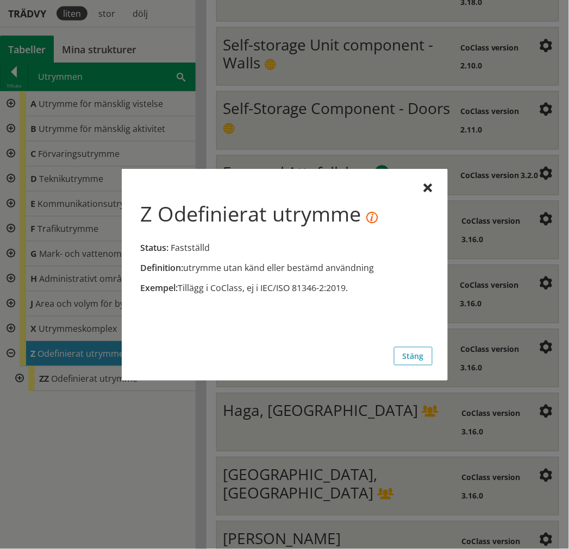
click at [372, 220] on icon at bounding box center [371, 217] width 11 height 11
click at [377, 218] on icon at bounding box center [371, 217] width 11 height 11
click at [430, 187] on div at bounding box center [428, 188] width 9 height 9
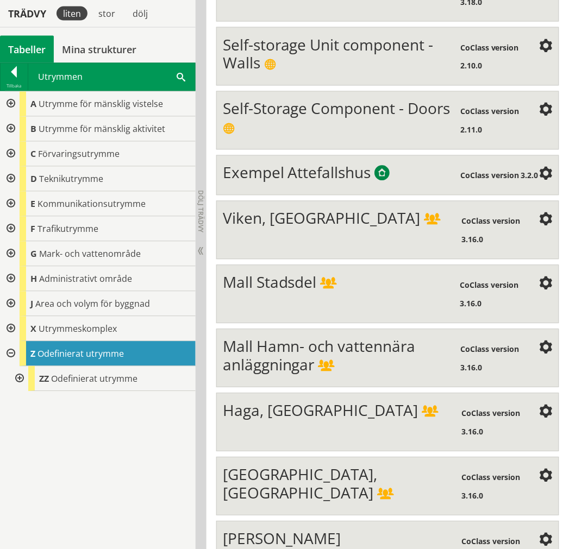
click at [13, 351] on div at bounding box center [10, 354] width 20 height 25
click at [13, 278] on div at bounding box center [10, 279] width 20 height 25
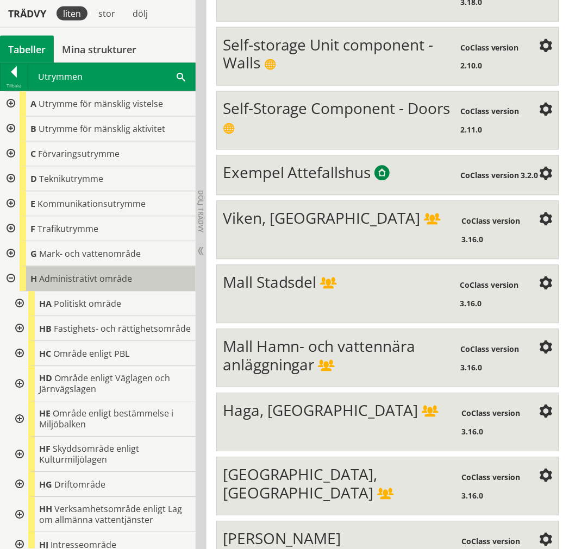
click at [64, 280] on span "Administrativt område" at bounding box center [85, 279] width 93 height 12
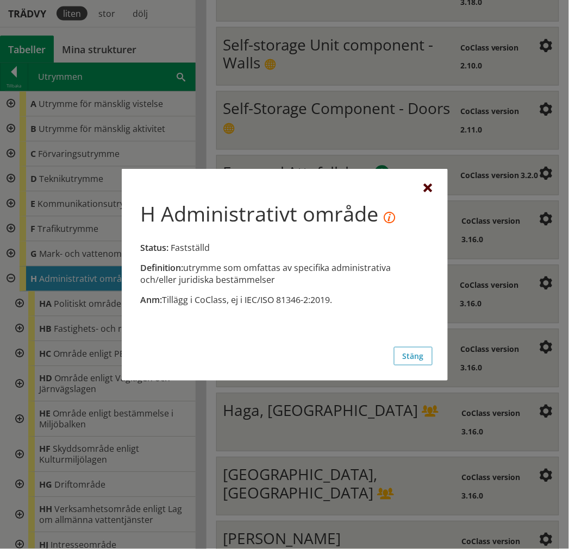
click at [424, 187] on div at bounding box center [428, 188] width 9 height 9
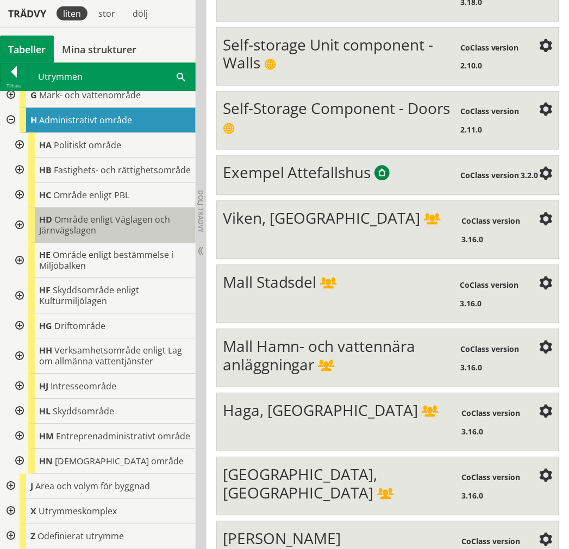
scroll to position [118, 0]
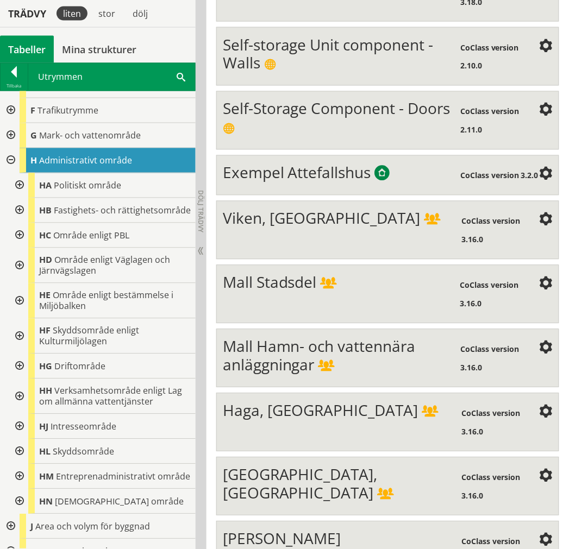
click at [9, 160] on div at bounding box center [10, 160] width 20 height 25
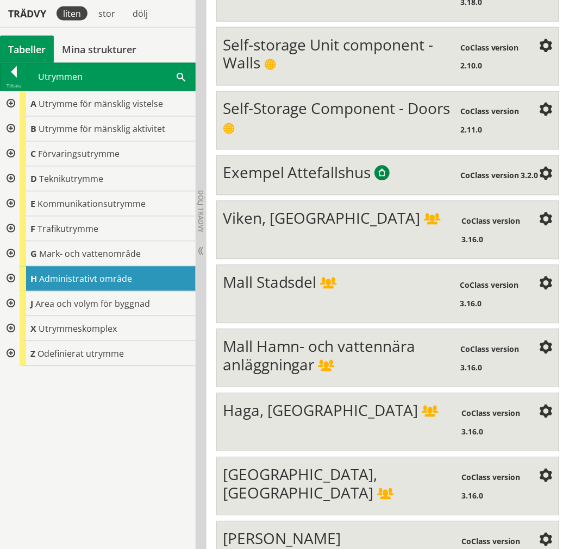
click at [12, 107] on div at bounding box center [10, 104] width 20 height 25
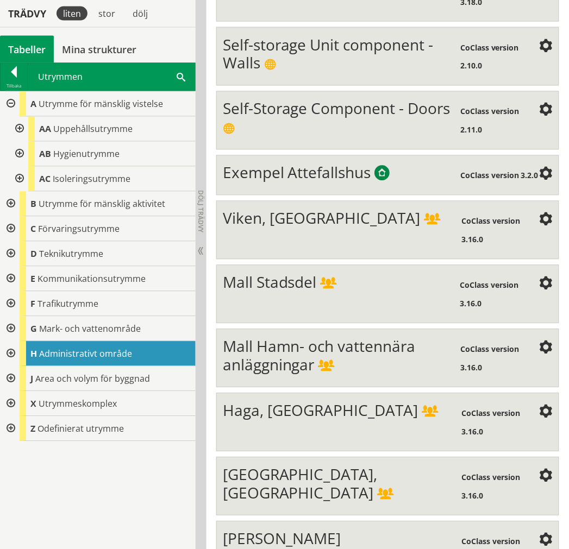
click at [12, 106] on div at bounding box center [10, 104] width 20 height 25
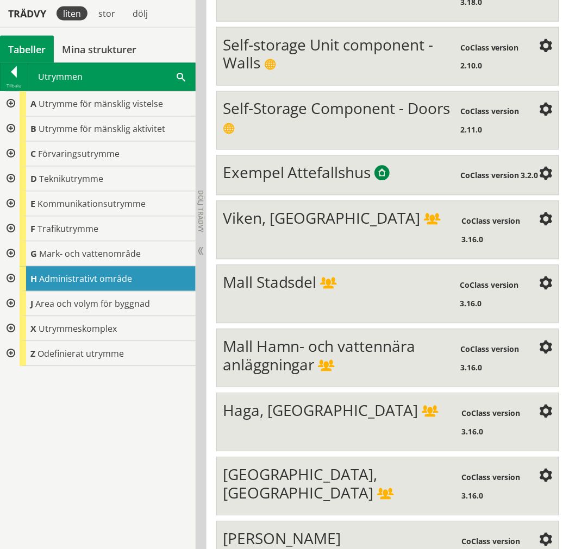
click at [14, 155] on div at bounding box center [10, 154] width 20 height 25
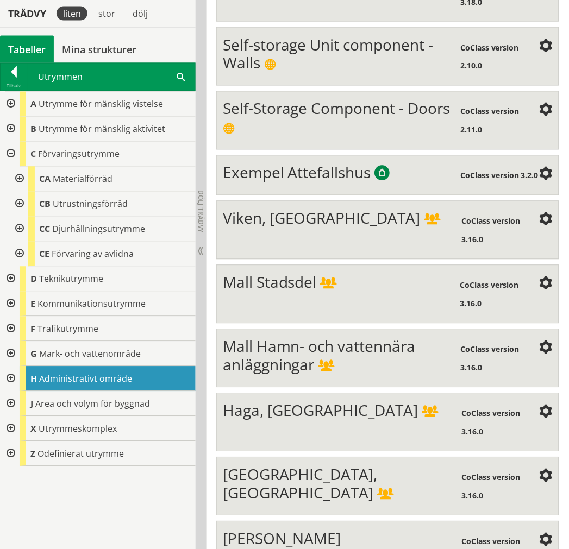
click at [12, 155] on div at bounding box center [10, 154] width 20 height 25
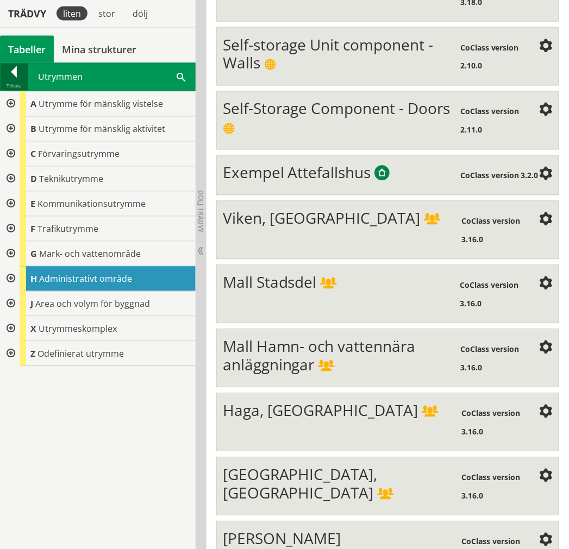
click at [9, 80] on div at bounding box center [14, 74] width 27 height 15
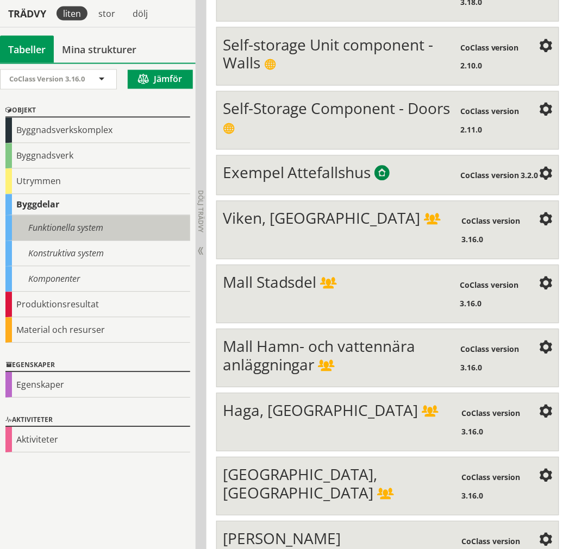
click at [67, 231] on div "Funktionella system" at bounding box center [97, 229] width 185 height 26
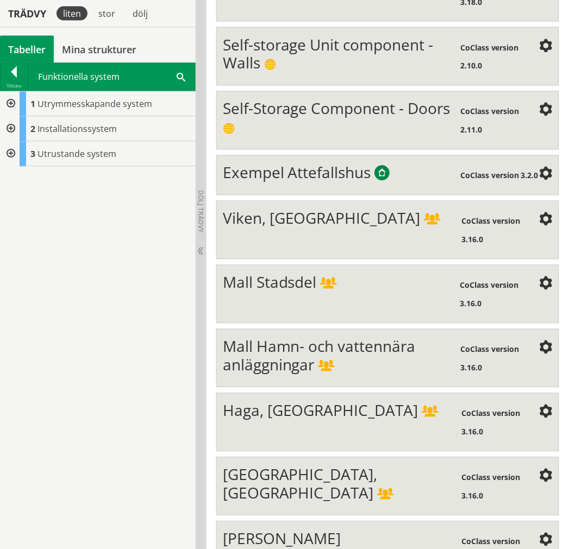
click at [14, 108] on div at bounding box center [10, 104] width 20 height 25
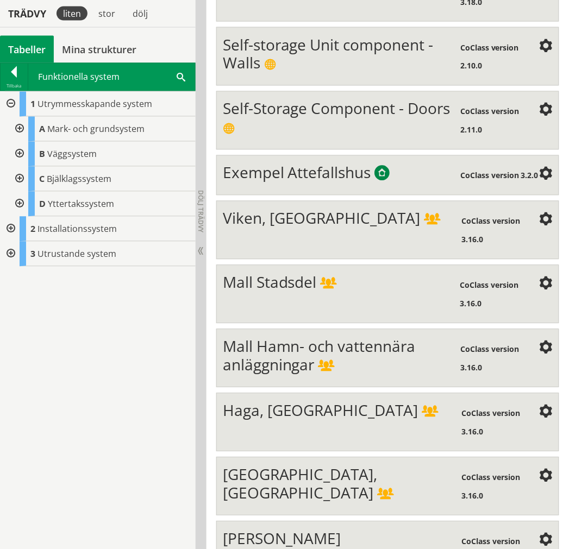
click at [14, 108] on div at bounding box center [10, 104] width 20 height 25
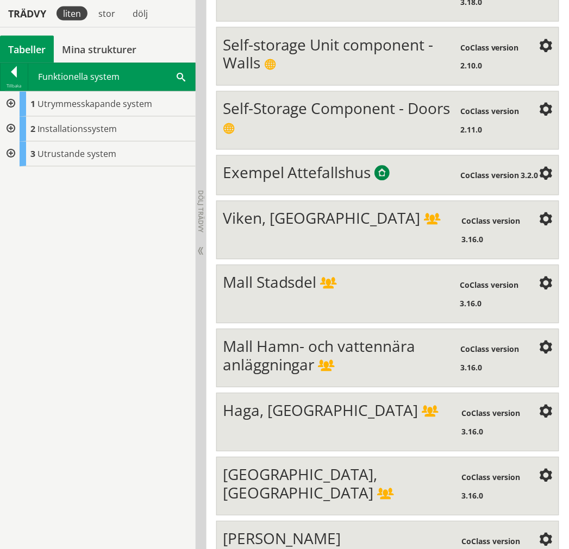
click at [12, 123] on div at bounding box center [10, 129] width 20 height 25
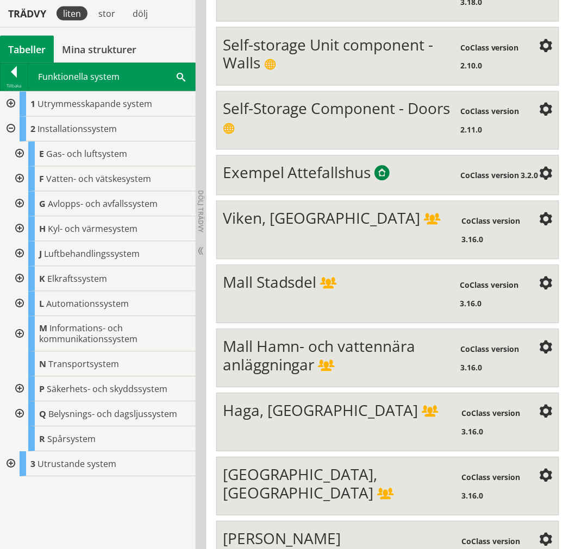
click at [12, 123] on div at bounding box center [10, 129] width 20 height 25
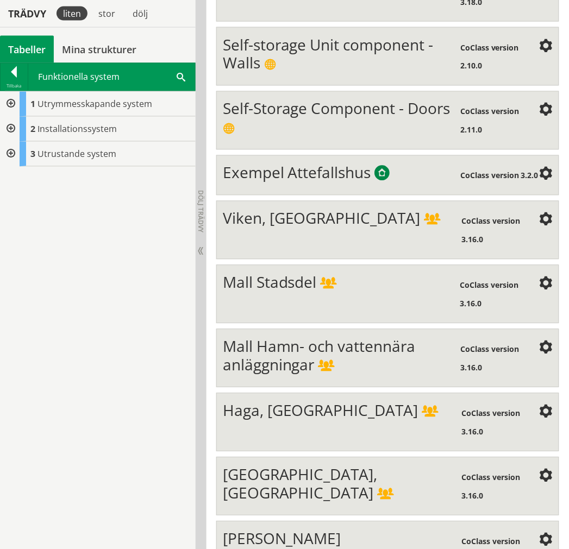
click at [15, 156] on div at bounding box center [10, 154] width 20 height 25
click at [12, 149] on div at bounding box center [10, 154] width 20 height 25
click at [7, 104] on div at bounding box center [10, 104] width 20 height 25
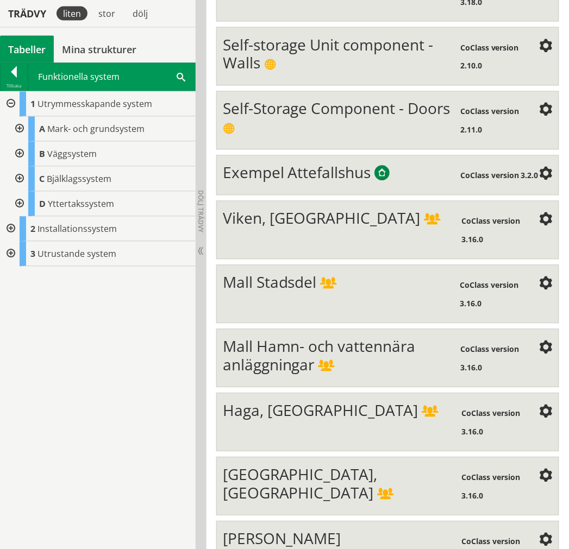
click at [7, 102] on div at bounding box center [10, 104] width 20 height 25
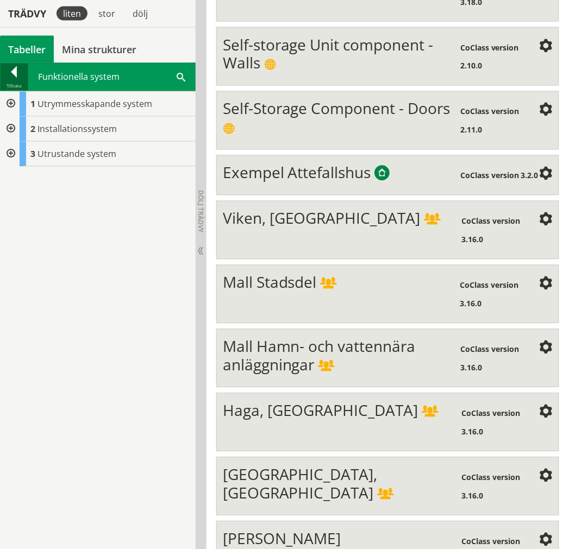
click at [13, 84] on div "Tillbaka" at bounding box center [14, 86] width 27 height 9
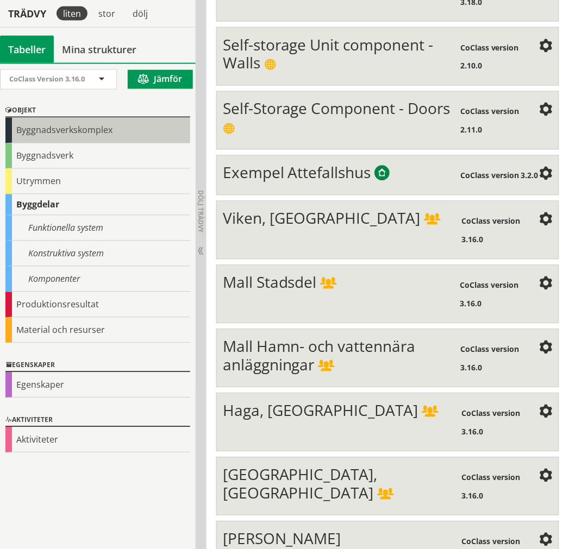
click at [30, 133] on div "Byggnadsverkskomplex" at bounding box center [97, 131] width 185 height 26
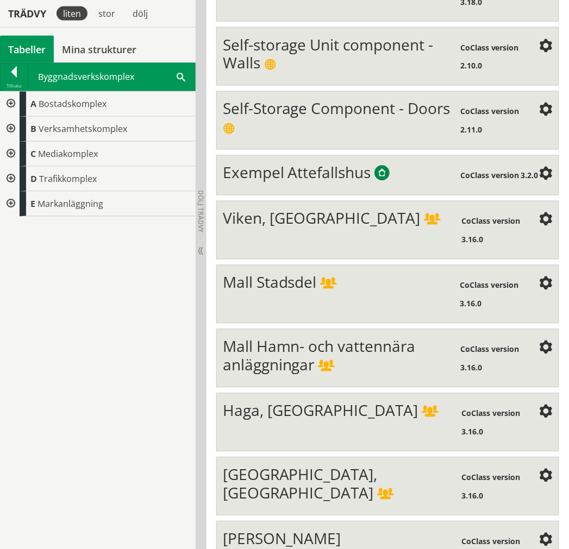
click at [9, 102] on div at bounding box center [10, 104] width 20 height 25
click at [10, 153] on div at bounding box center [10, 154] width 20 height 25
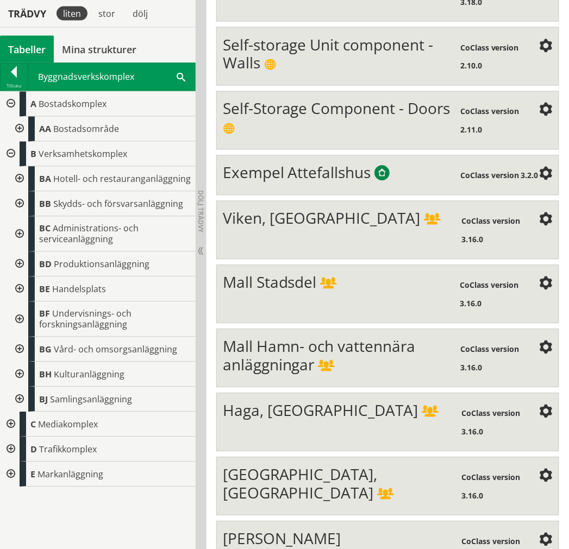
click at [4, 155] on div at bounding box center [10, 154] width 20 height 25
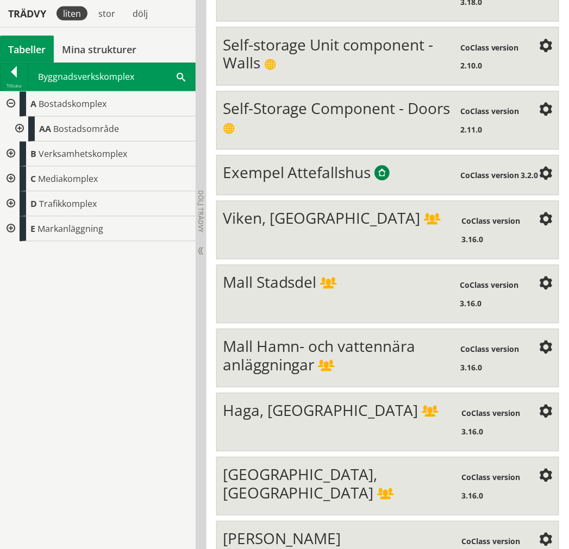
click at [8, 104] on div at bounding box center [10, 104] width 20 height 25
click at [11, 78] on div at bounding box center [14, 74] width 27 height 15
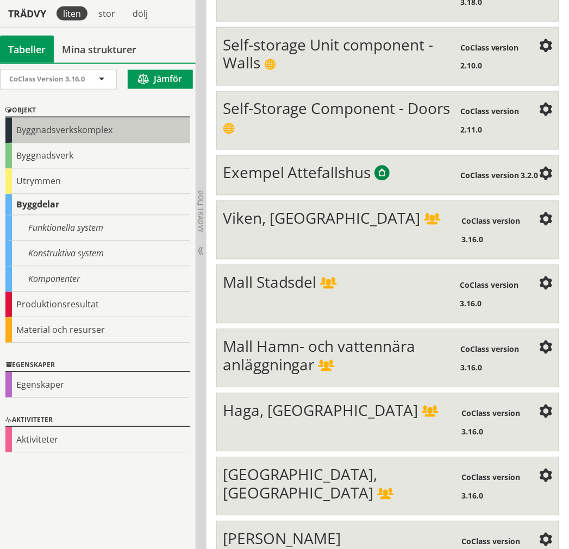
click at [27, 125] on div "Byggnadsverkskomplex" at bounding box center [97, 131] width 185 height 26
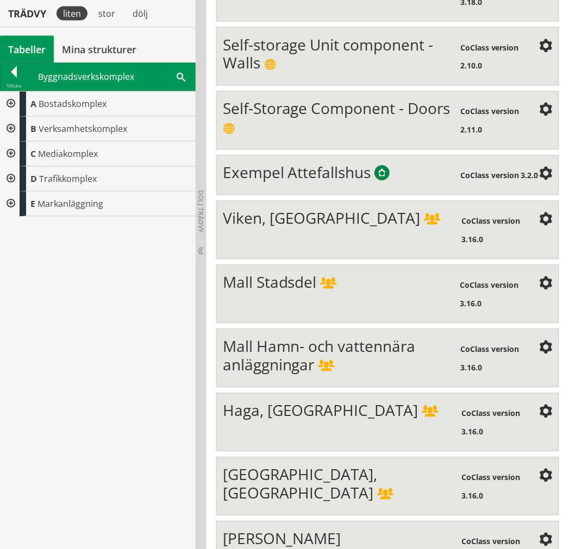
click at [11, 102] on div at bounding box center [10, 104] width 20 height 25
click at [23, 128] on div at bounding box center [19, 129] width 20 height 25
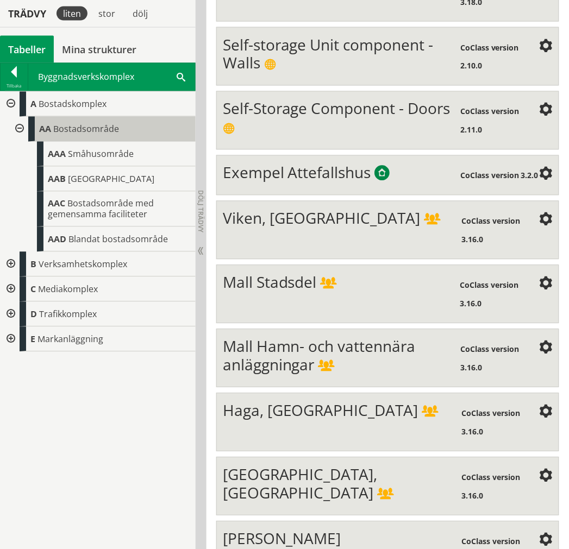
click at [66, 125] on span "Bostadsområde" at bounding box center [86, 129] width 66 height 12
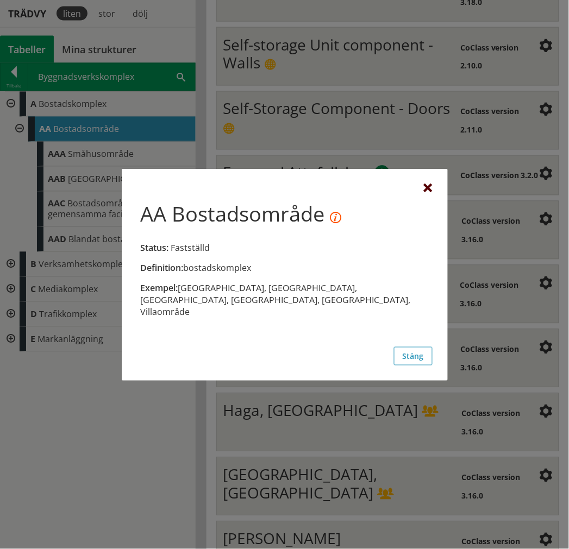
click at [426, 184] on div at bounding box center [428, 188] width 9 height 9
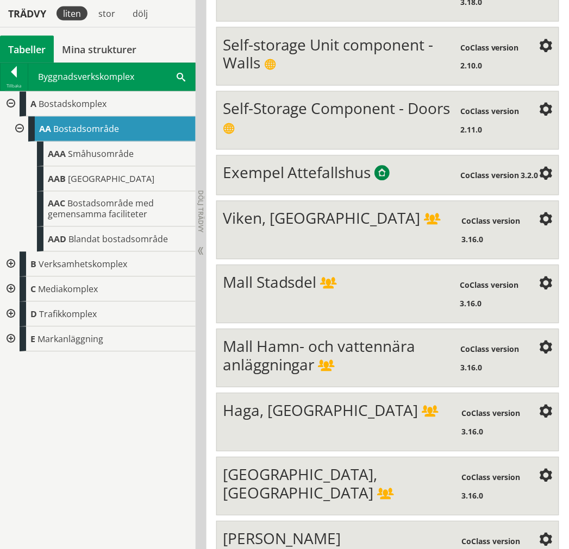
click at [180, 81] on span at bounding box center [181, 76] width 9 height 11
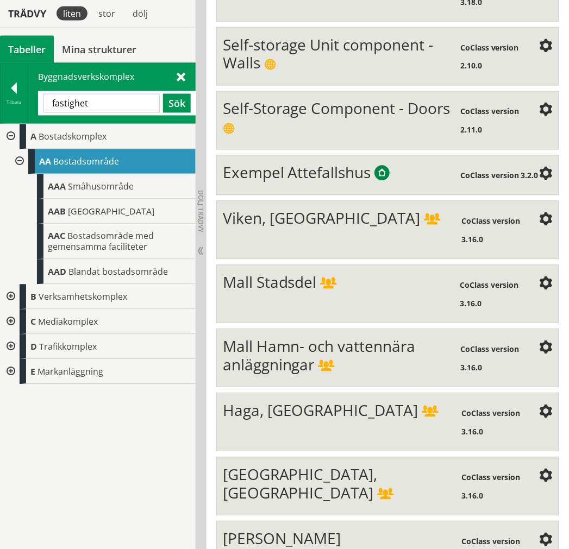
type input "fastighet"
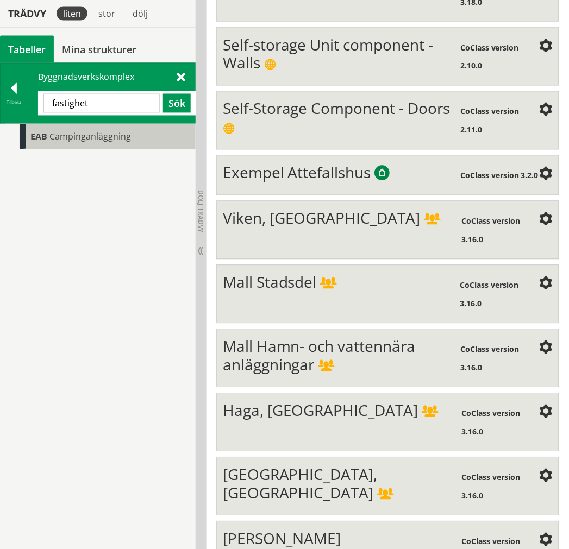
click at [30, 136] on span "EAB" at bounding box center [38, 137] width 17 height 12
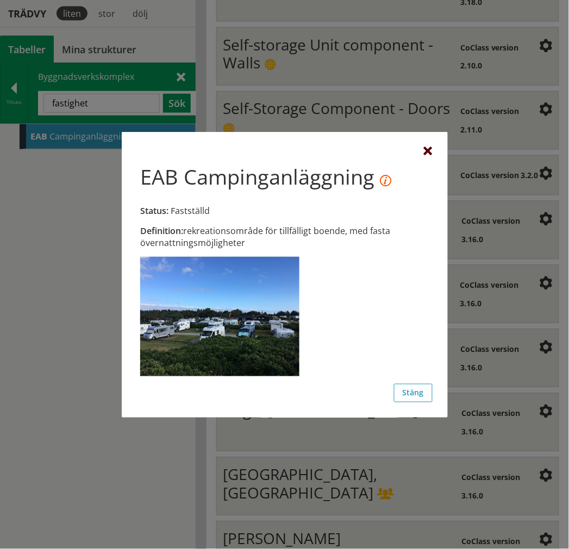
click at [425, 150] on div at bounding box center [428, 151] width 9 height 9
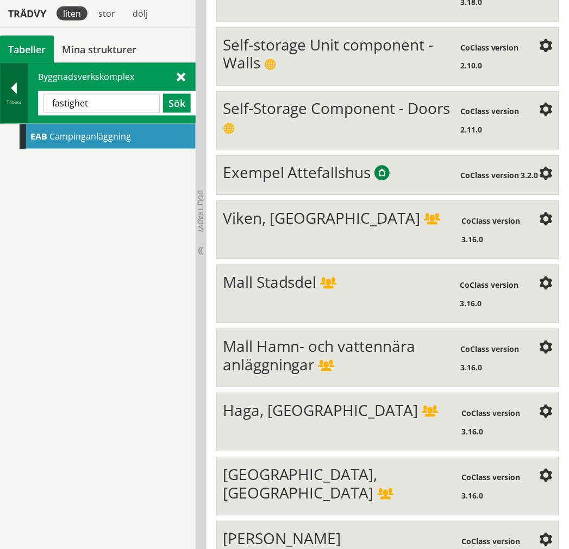
click at [10, 106] on div "Tillbaka" at bounding box center [14, 102] width 27 height 9
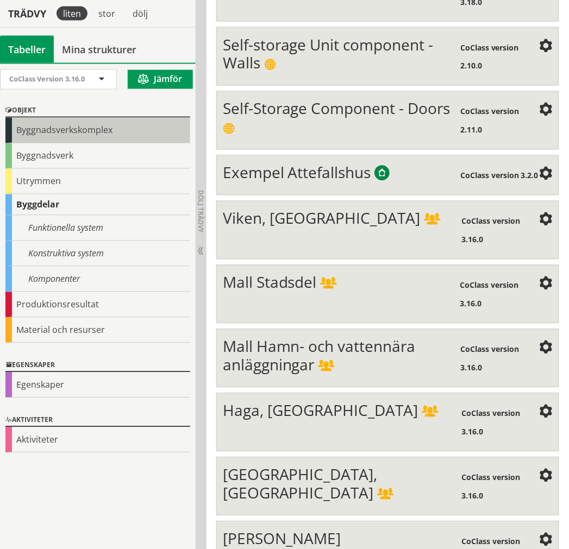
click at [62, 134] on div "Byggnadsverkskomplex" at bounding box center [97, 131] width 185 height 26
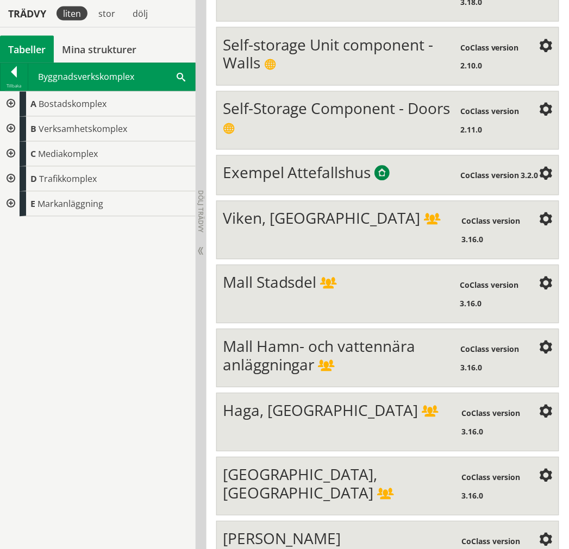
click at [186, 78] on div "Byggnadsverkskomplex Sök" at bounding box center [111, 77] width 167 height 27
click at [180, 80] on span at bounding box center [181, 76] width 9 height 11
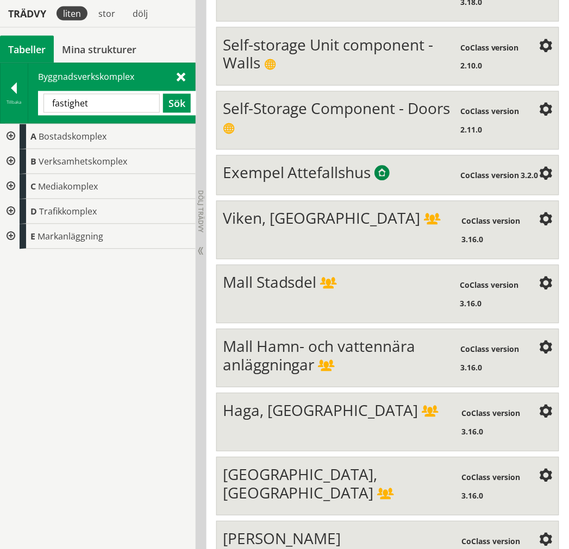
type input "fastighet"
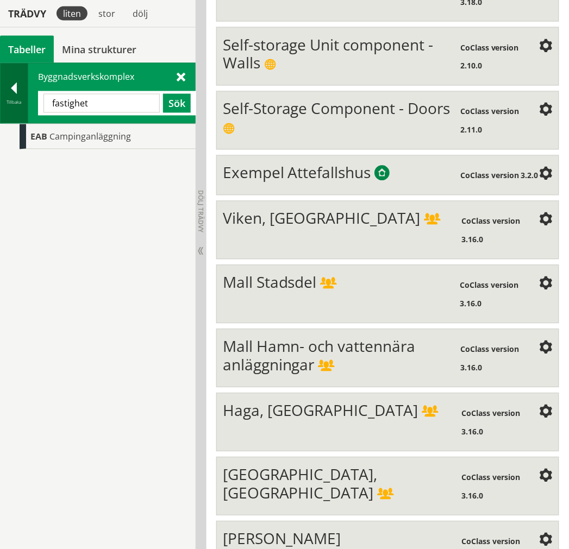
click at [15, 91] on div at bounding box center [14, 90] width 27 height 15
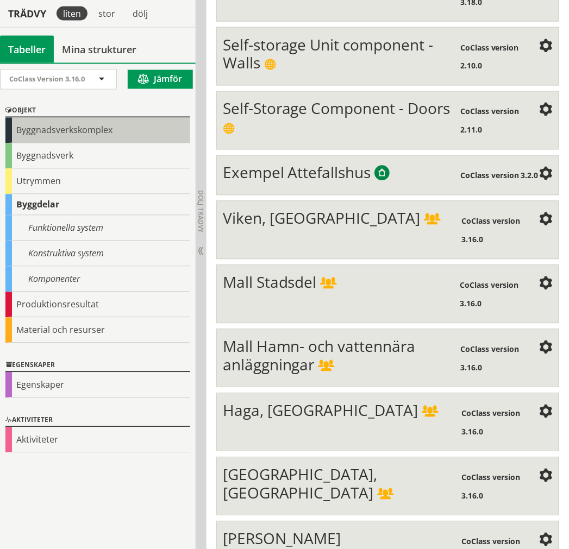
click at [54, 134] on div "Byggnadsverkskomplex" at bounding box center [97, 131] width 185 height 26
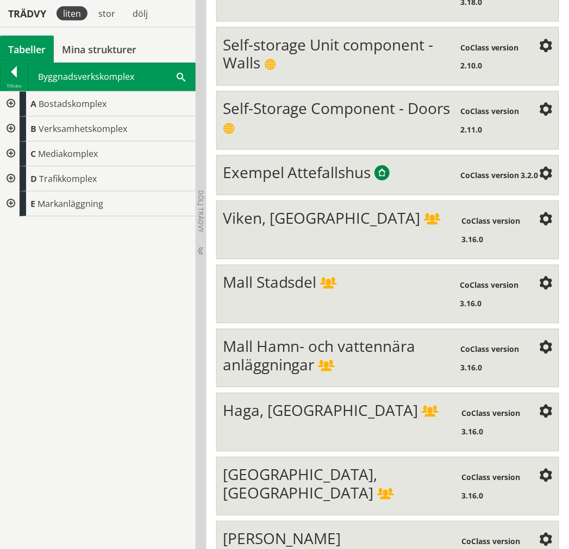
click at [4, 100] on div at bounding box center [10, 104] width 20 height 25
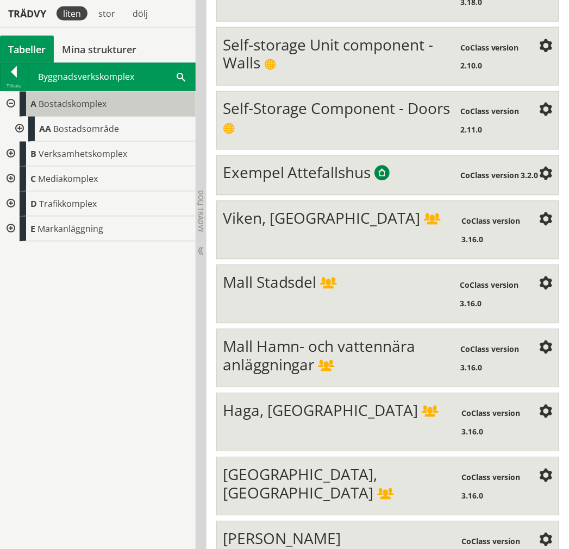
click at [65, 113] on div "A Bostadskomplex" at bounding box center [108, 104] width 176 height 25
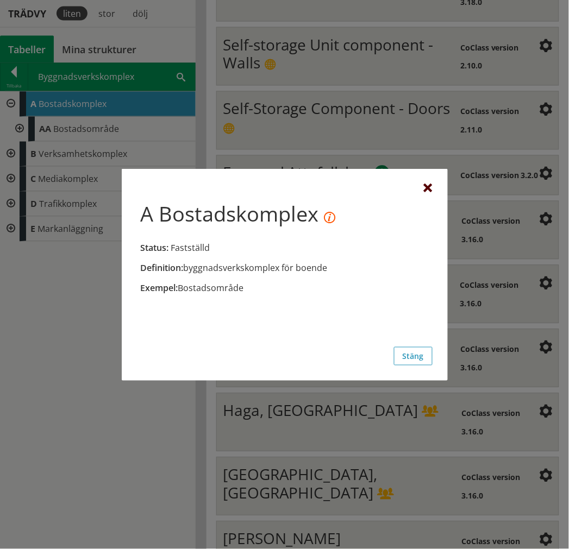
click at [424, 186] on div at bounding box center [428, 188] width 9 height 9
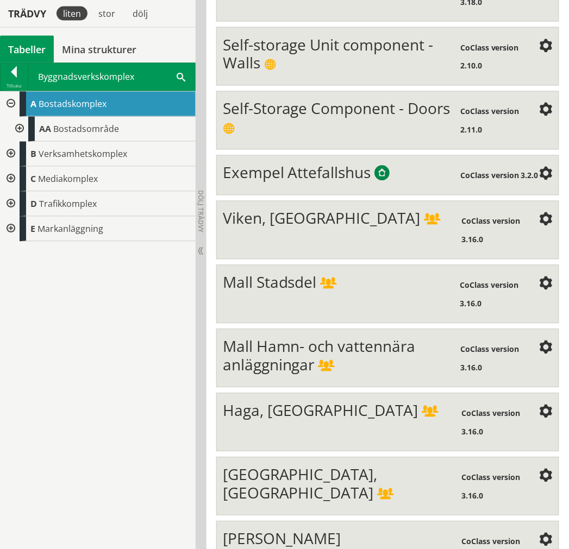
click at [17, 126] on div at bounding box center [19, 129] width 20 height 25
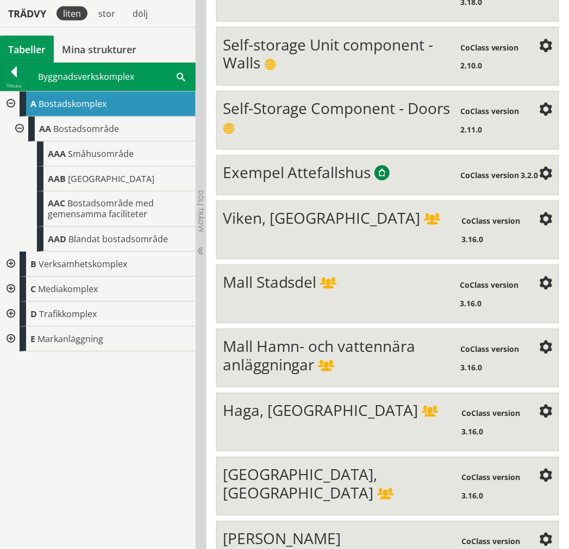
click at [18, 126] on div at bounding box center [19, 129] width 20 height 25
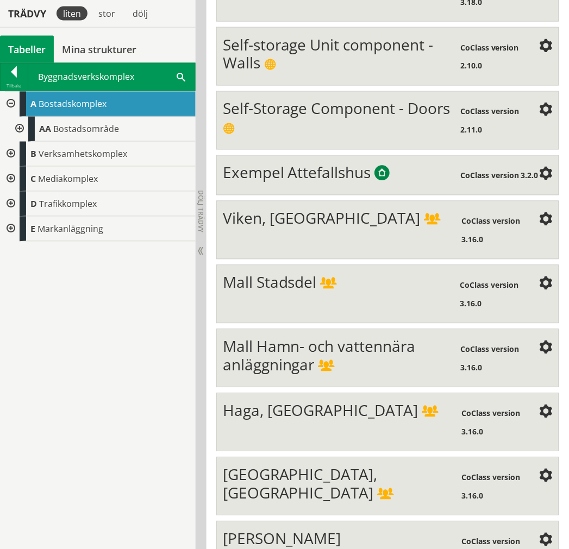
click at [15, 109] on div at bounding box center [10, 104] width 20 height 25
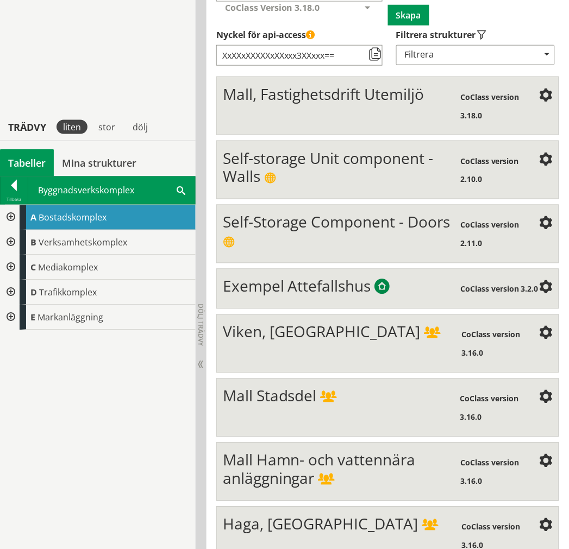
scroll to position [60, 0]
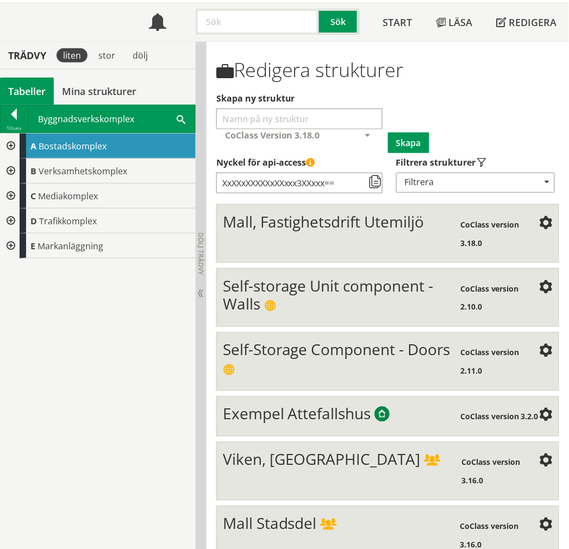
click at [283, 227] on span "Mall, Fastighetsdrift Utemiljö" at bounding box center [324, 221] width 202 height 21
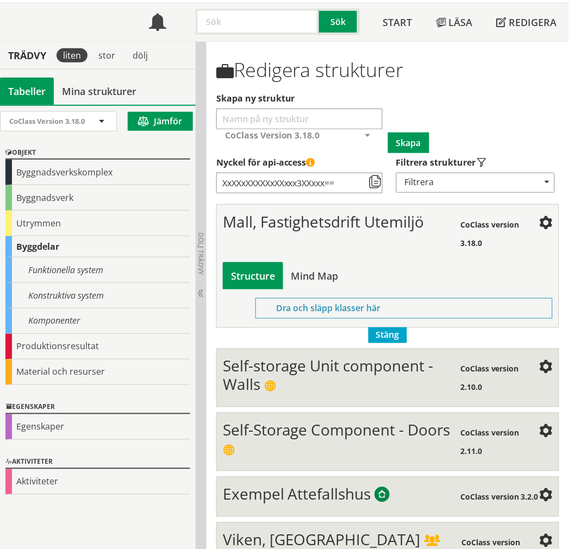
click at [115, 170] on div "Byggnadsverkskomplex" at bounding box center [97, 173] width 185 height 26
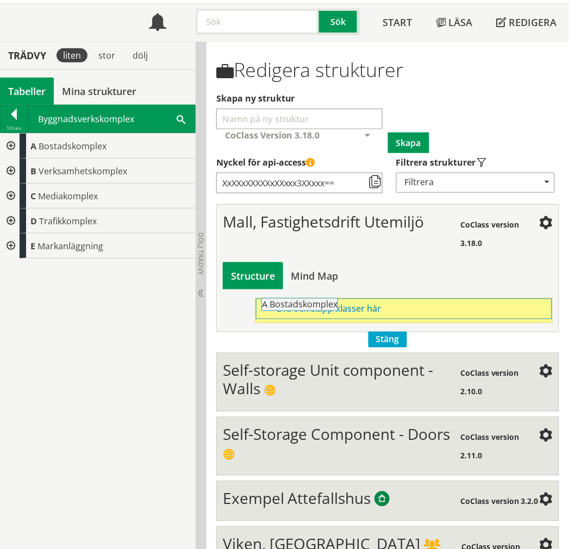
drag, startPoint x: 84, startPoint y: 146, endPoint x: 345, endPoint y: 310, distance: 308.8
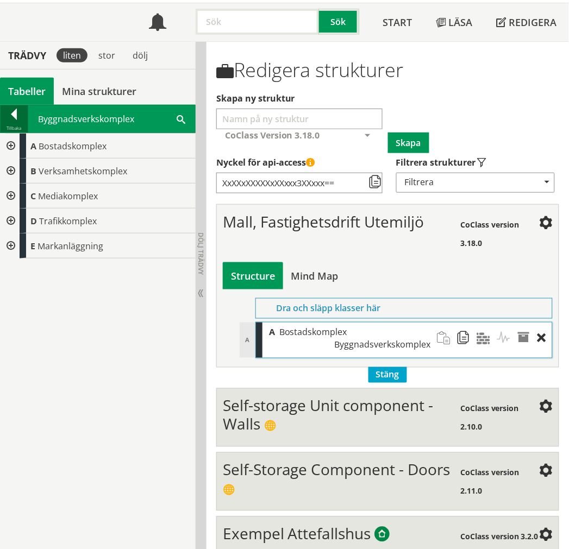
click at [20, 121] on div at bounding box center [14, 116] width 27 height 15
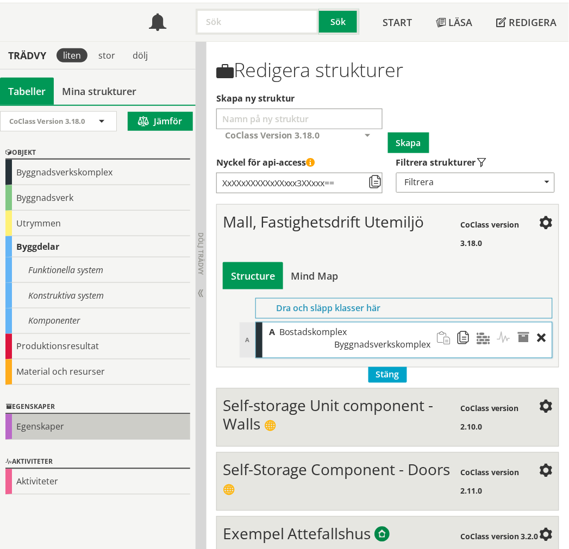
click at [104, 414] on div "Egenskaper" at bounding box center [97, 427] width 185 height 26
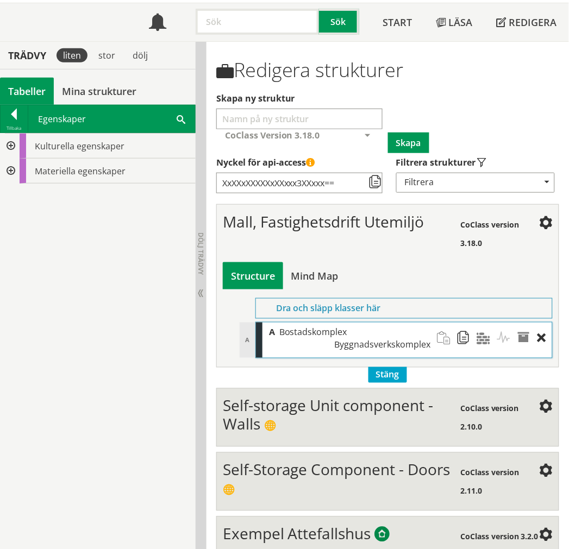
click at [13, 144] on div at bounding box center [10, 146] width 20 height 25
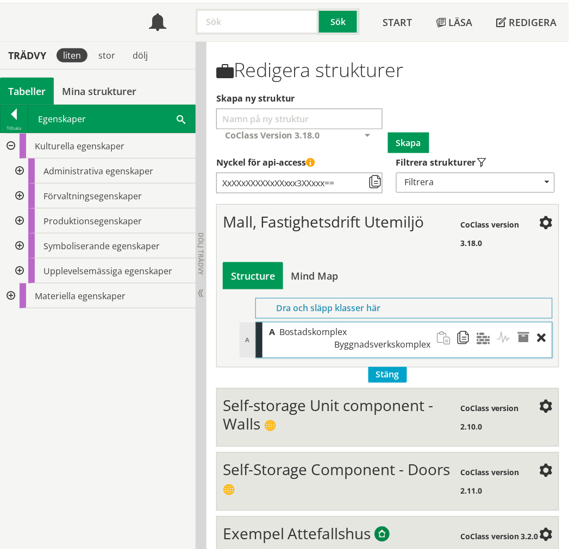
click at [23, 220] on div at bounding box center [19, 221] width 20 height 25
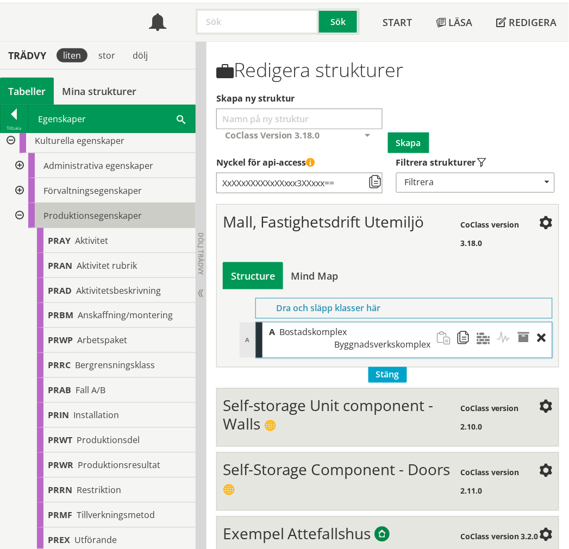
scroll to position [0, 0]
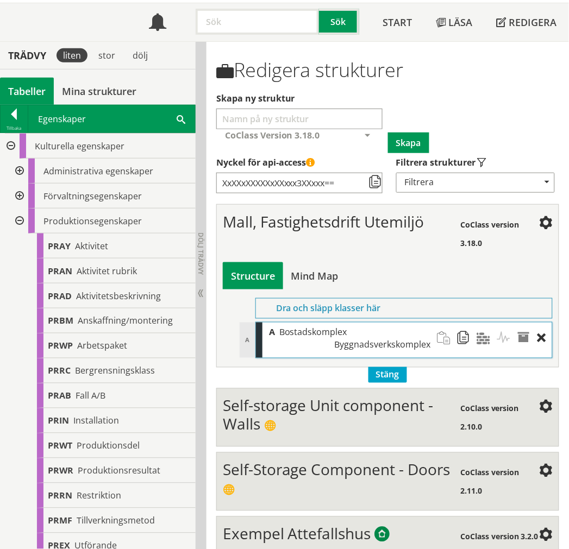
click at [19, 219] on div at bounding box center [19, 221] width 20 height 25
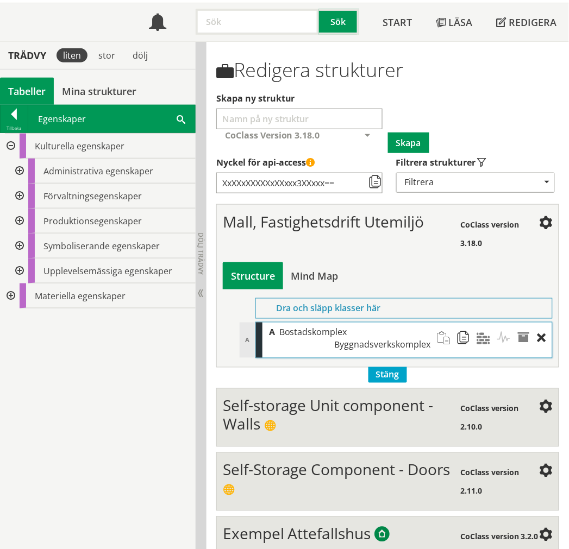
click at [17, 171] on div at bounding box center [19, 171] width 20 height 25
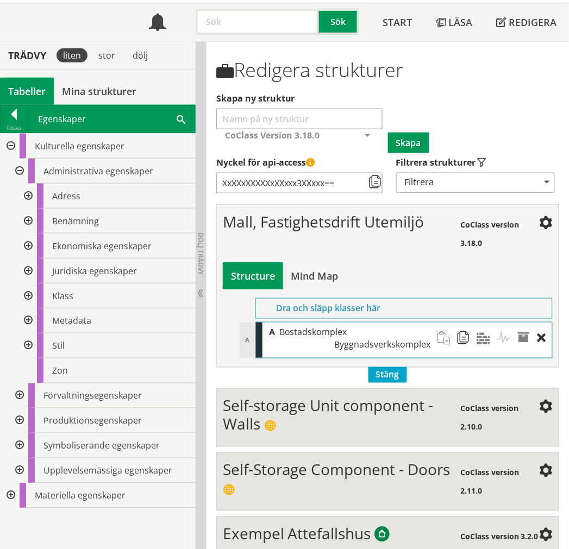
click at [29, 227] on div at bounding box center [27, 221] width 20 height 25
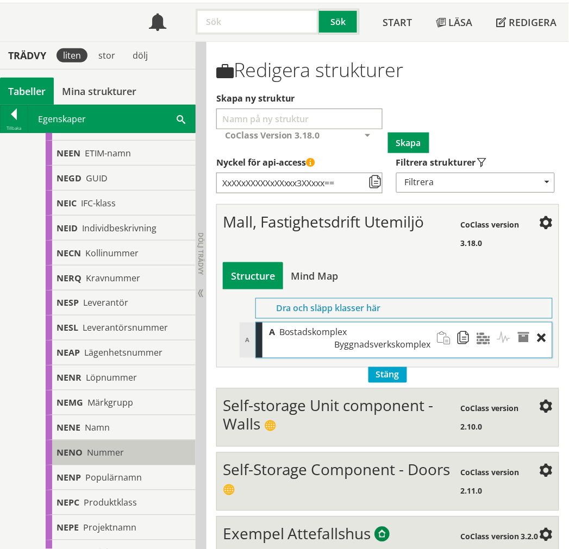
scroll to position [362, 0]
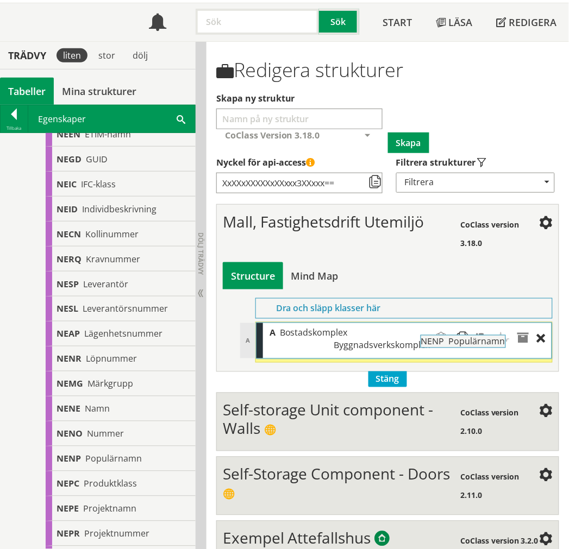
drag, startPoint x: 129, startPoint y: 451, endPoint x: 523, endPoint y: 340, distance: 409.8
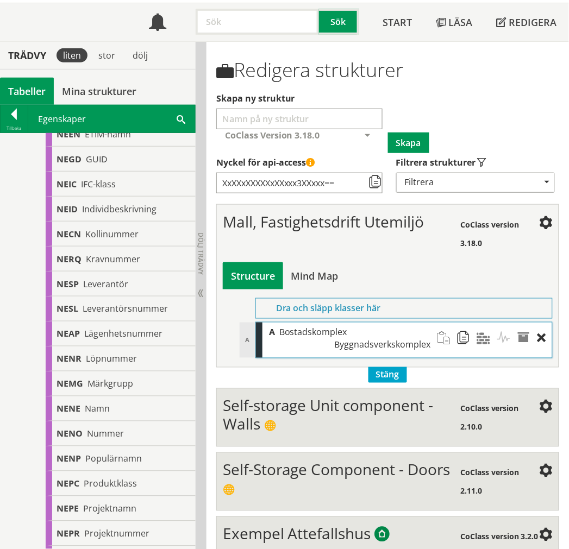
click at [523, 340] on span at bounding box center [527, 339] width 20 height 32
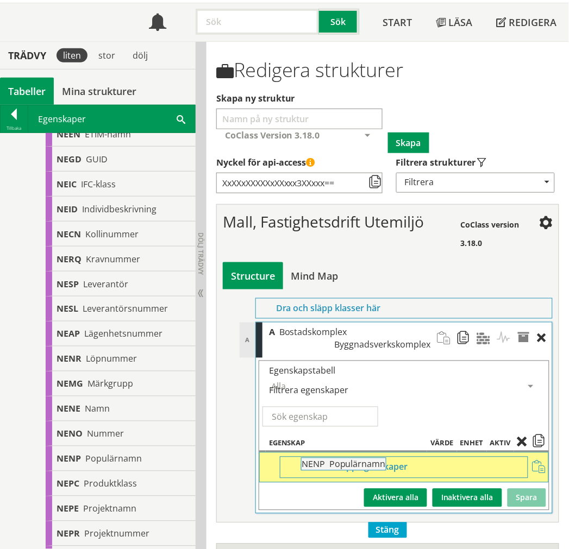
drag, startPoint x: 80, startPoint y: 462, endPoint x: 355, endPoint y: 472, distance: 275.6
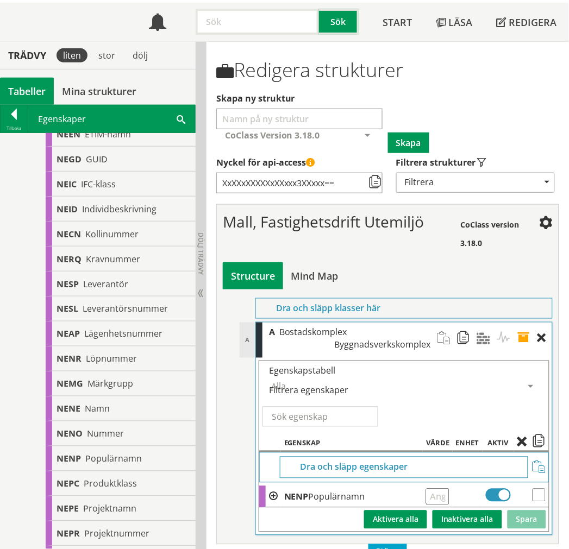
click at [520, 336] on span at bounding box center [527, 339] width 20 height 32
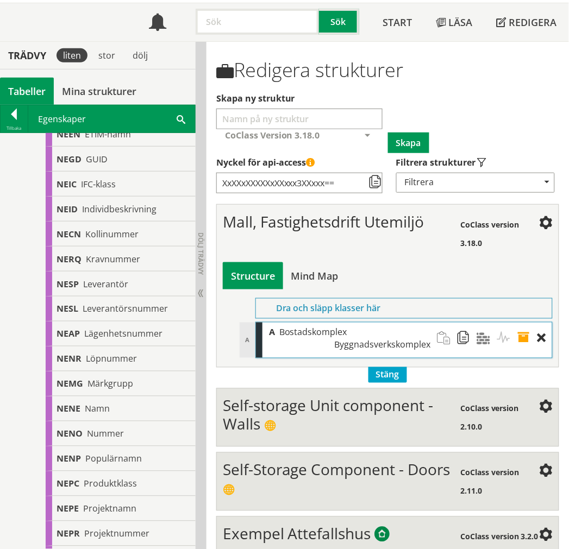
click at [523, 338] on span at bounding box center [527, 339] width 20 height 32
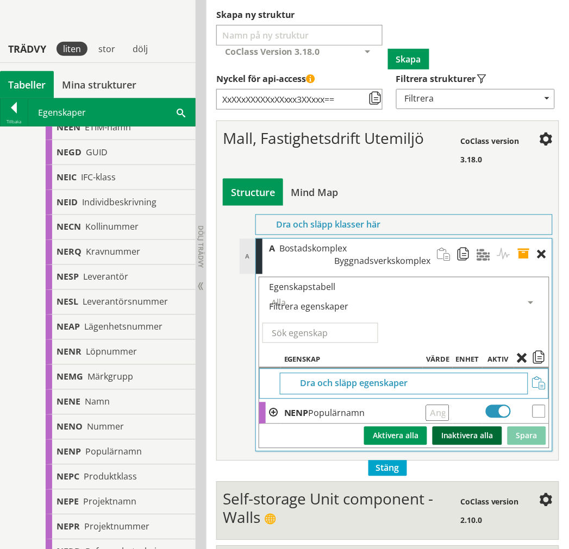
scroll to position [181, 0]
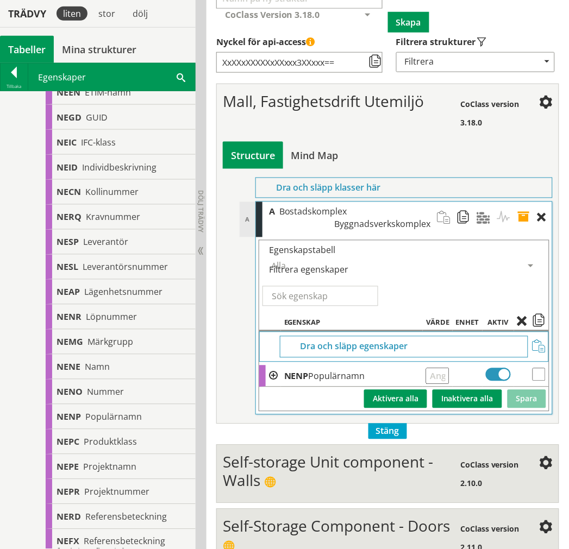
click at [449, 373] on input "text" at bounding box center [437, 376] width 23 height 16
click at [443, 373] on input "Stadsdel" at bounding box center [437, 376] width 23 height 16
type input "(Stadsdel)"
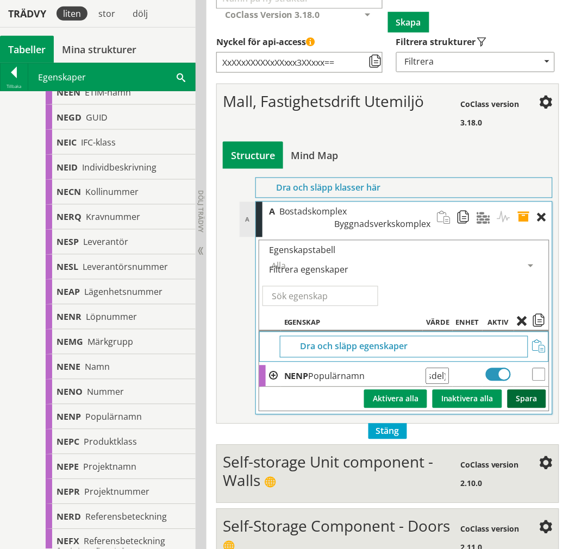
scroll to position [0, 0]
click at [523, 392] on button "Spara" at bounding box center [526, 399] width 39 height 18
click at [528, 215] on span at bounding box center [527, 218] width 20 height 32
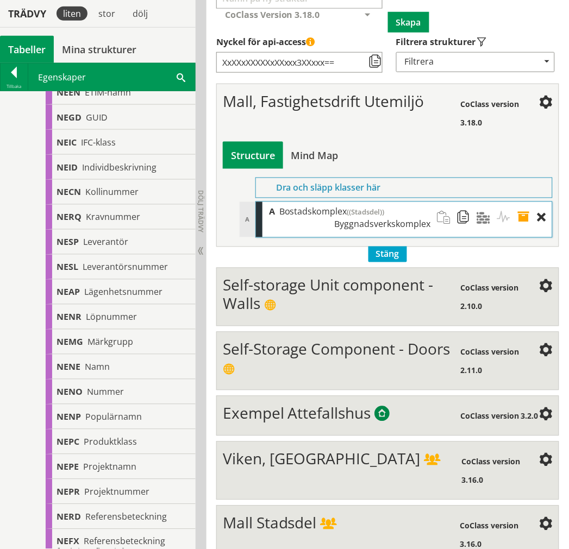
click at [523, 214] on span at bounding box center [527, 218] width 20 height 32
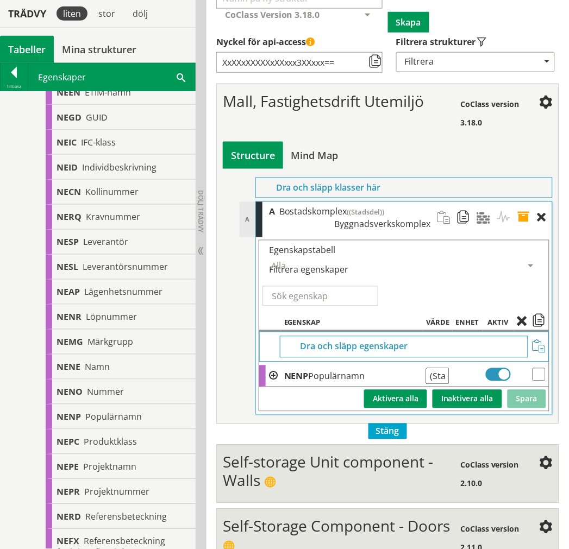
click at [444, 372] on input "(Stadsdel)" at bounding box center [437, 376] width 23 height 16
type input ")"
click at [519, 395] on button "Spara" at bounding box center [526, 399] width 39 height 18
click at [522, 218] on span at bounding box center [527, 218] width 20 height 32
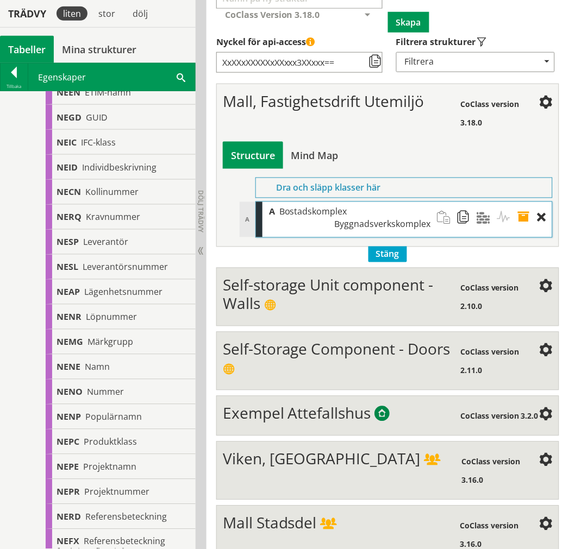
click at [523, 219] on span at bounding box center [527, 218] width 20 height 32
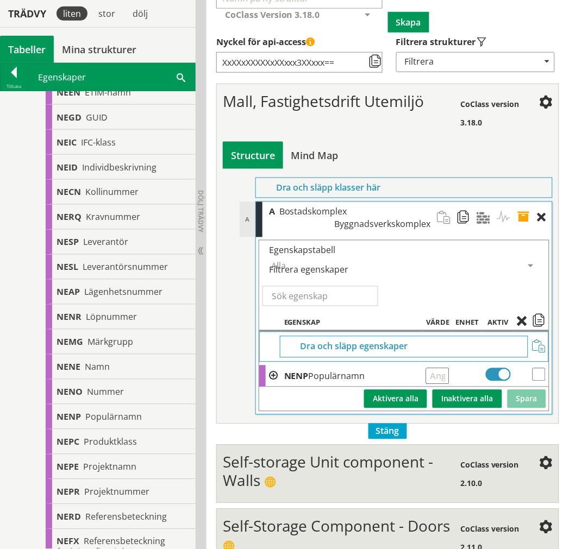
click at [447, 361] on div "Dra och släpp egenskaper" at bounding box center [404, 347] width 290 height 30
click at [442, 376] on input "text" at bounding box center [437, 376] width 23 height 16
type input "Stadsdel"
click at [534, 388] on td "Spara Inaktivera alla Aktivera alla" at bounding box center [404, 399] width 290 height 24
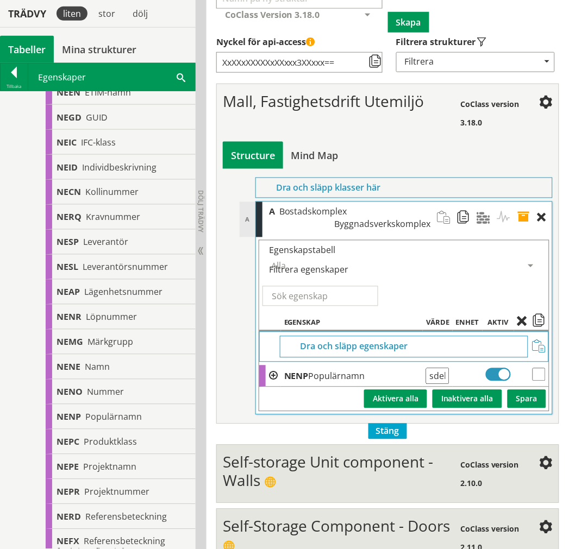
scroll to position [0, 0]
click at [535, 391] on button "Spara" at bounding box center [526, 399] width 39 height 18
click at [527, 212] on span at bounding box center [527, 218] width 20 height 32
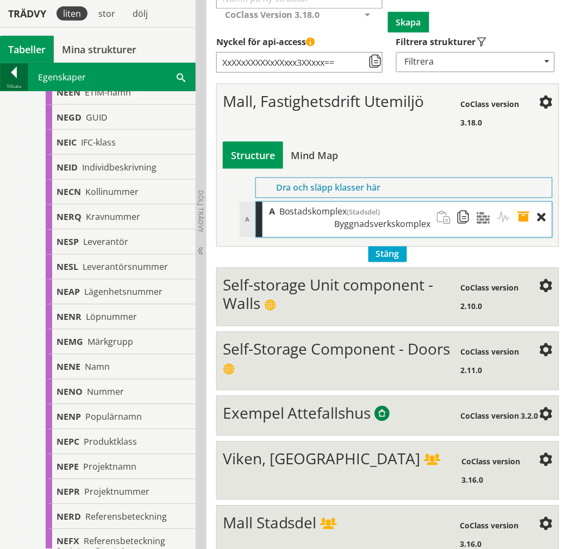
click at [22, 82] on div at bounding box center [14, 74] width 27 height 15
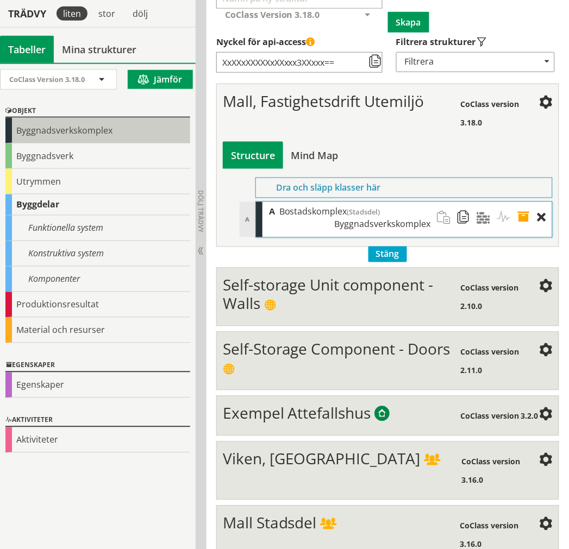
click at [145, 124] on div "Byggnadsverkskomplex" at bounding box center [97, 131] width 185 height 26
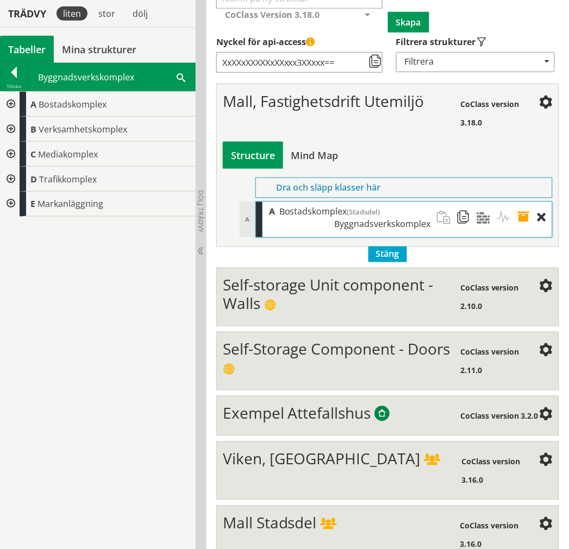
click at [10, 106] on div at bounding box center [10, 104] width 20 height 25
click at [17, 126] on div at bounding box center [19, 129] width 20 height 25
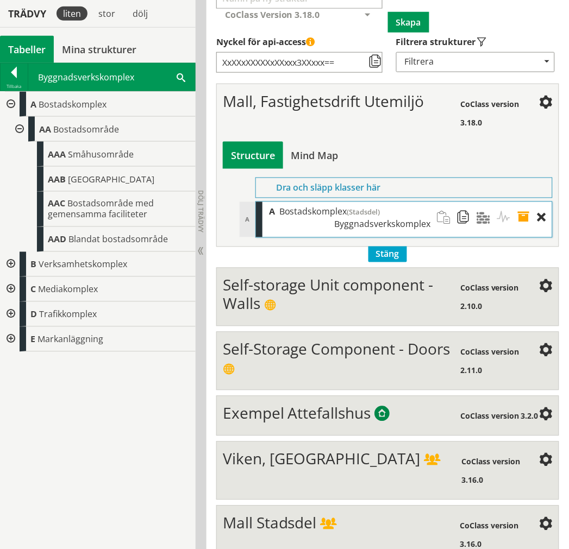
click at [11, 99] on div at bounding box center [10, 104] width 20 height 25
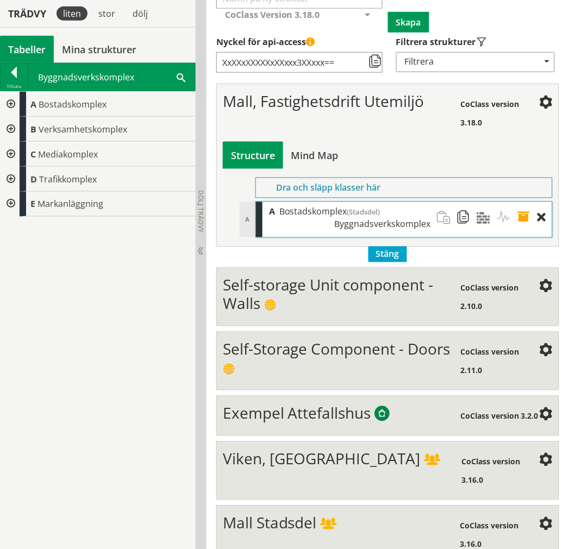
click at [8, 133] on div at bounding box center [10, 129] width 20 height 25
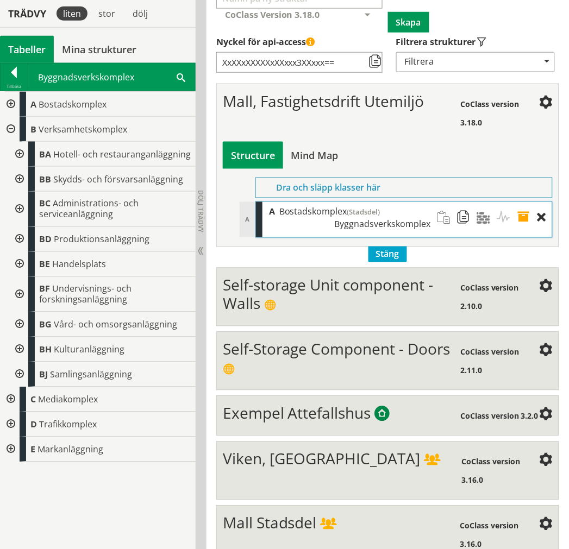
click at [22, 294] on div at bounding box center [19, 294] width 20 height 35
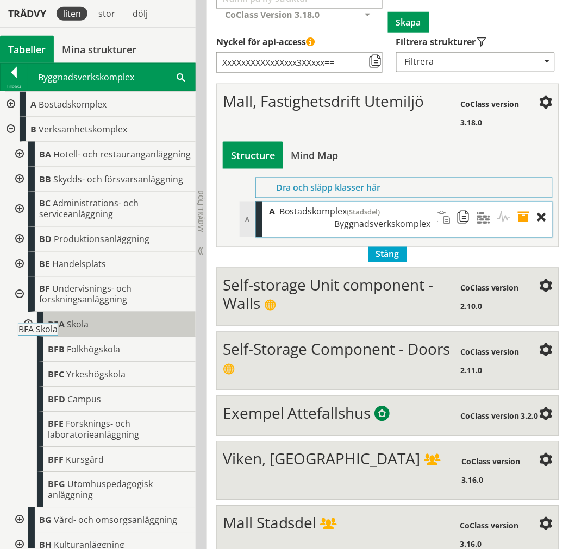
click at [53, 332] on body "AMA AMA Beskrivningsverktyg AMA Funktion BSAB Bygginfo Byggjura Byggkatalogen […" at bounding box center [284, 93] width 569 height 549
click at [87, 331] on span "Skola" at bounding box center [78, 325] width 22 height 12
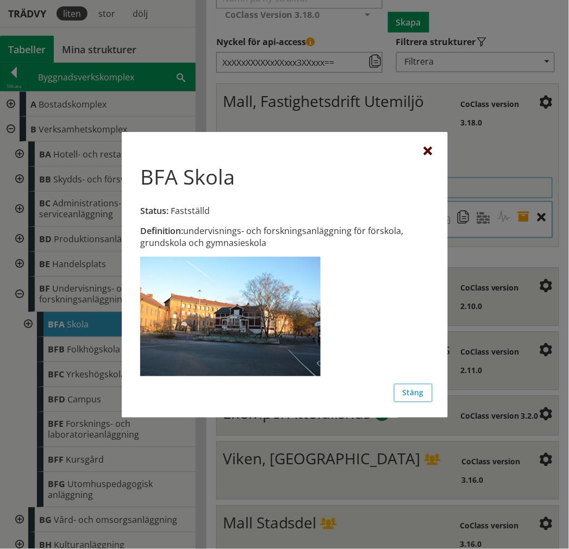
click at [426, 154] on div at bounding box center [428, 151] width 9 height 9
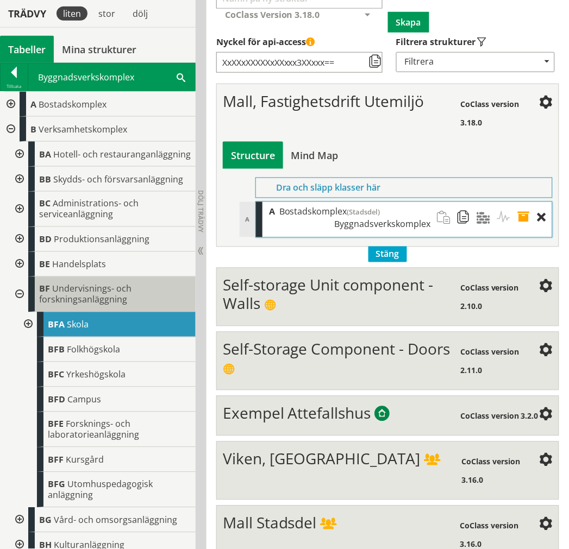
click at [120, 306] on span "Undervisnings- och forskningsanläggning" at bounding box center [85, 294] width 92 height 23
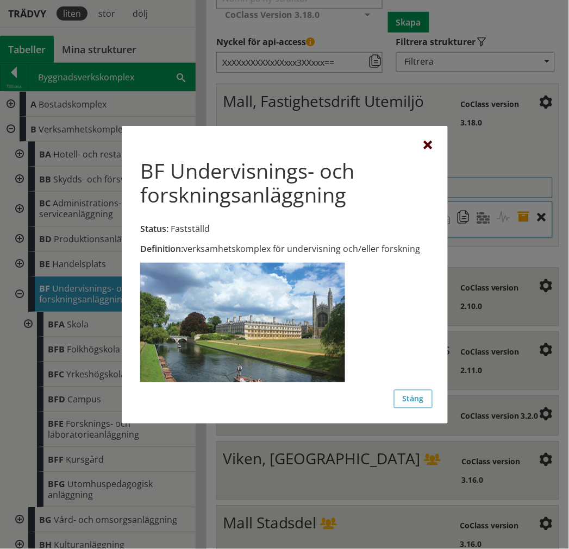
click at [425, 143] on div at bounding box center [428, 145] width 9 height 9
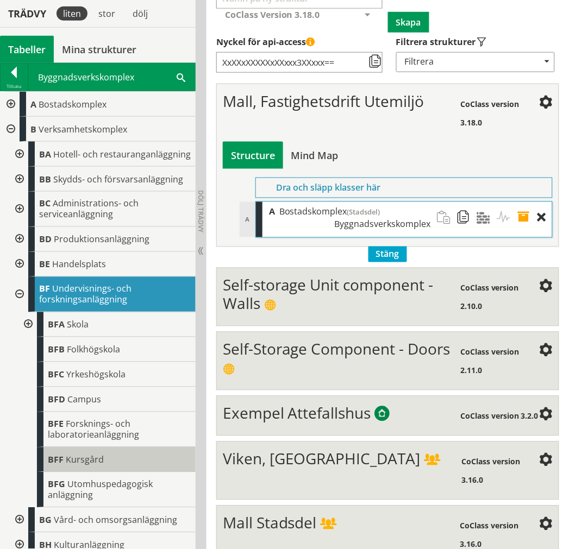
click at [105, 473] on div "BFF Kursgård" at bounding box center [116, 460] width 159 height 25
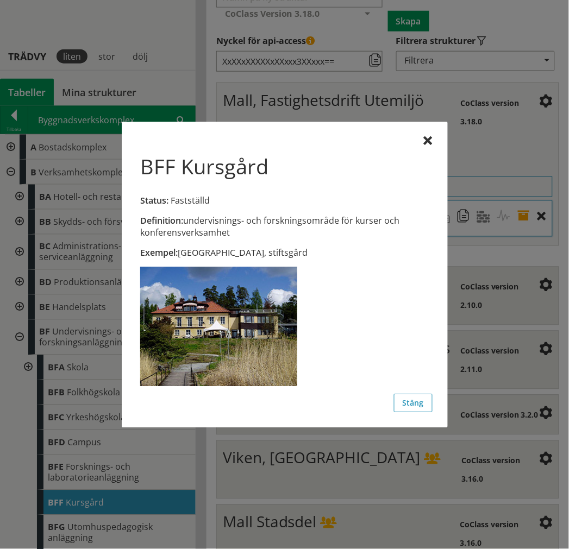
scroll to position [181, 0]
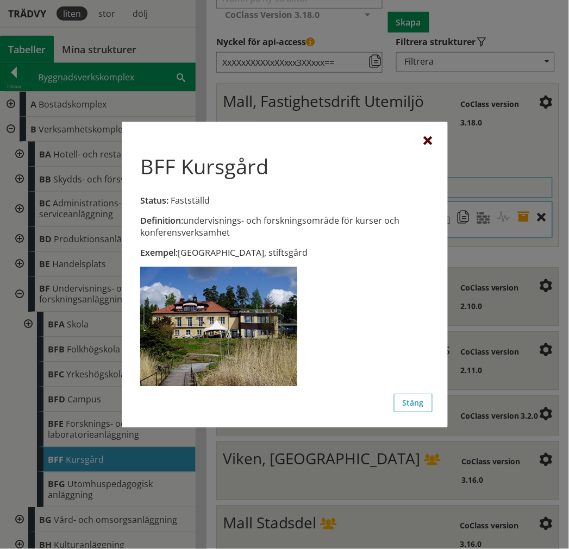
click at [426, 143] on div at bounding box center [428, 141] width 9 height 9
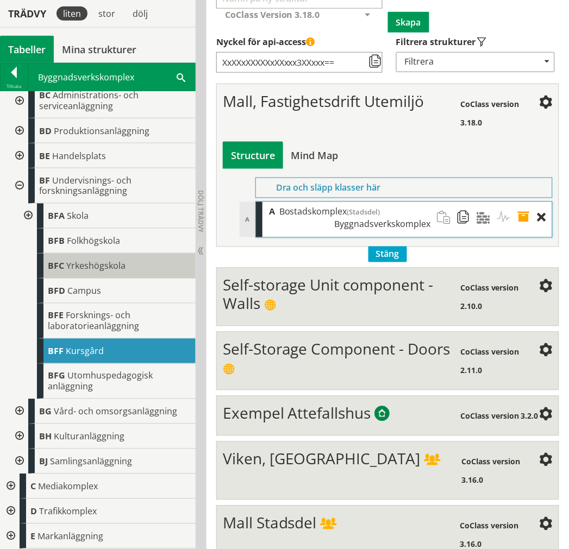
scroll to position [118, 0]
click at [104, 267] on span "Yrkeshögskola" at bounding box center [95, 266] width 59 height 12
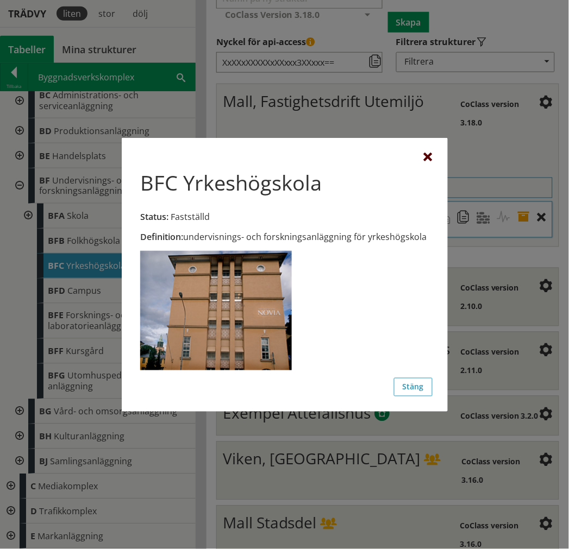
click at [428, 158] on div at bounding box center [428, 157] width 9 height 9
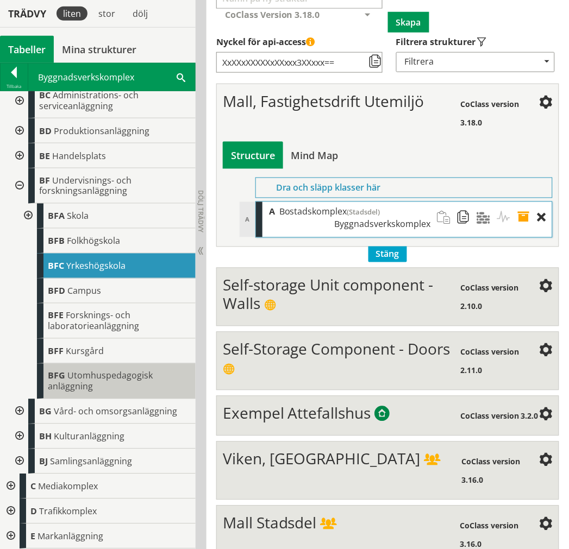
click at [117, 388] on div "BFG Utomhuspedagogisk anläggning" at bounding box center [116, 381] width 159 height 35
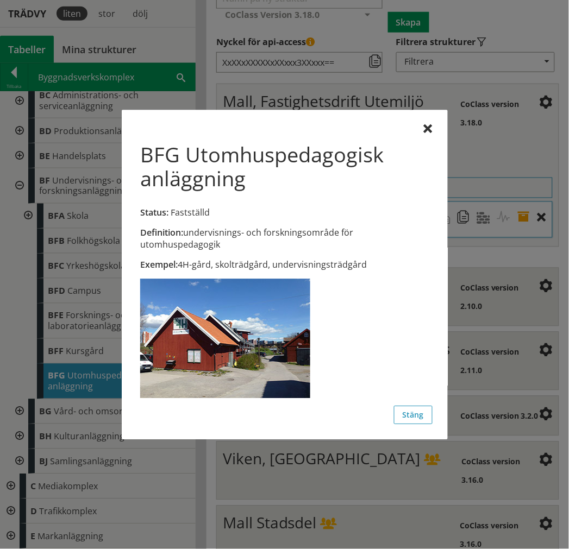
drag, startPoint x: 165, startPoint y: 233, endPoint x: 346, endPoint y: 227, distance: 181.0
click at [339, 230] on div "Definition: undervisnings- och forskningsområde för utomhuspedagogik" at bounding box center [284, 239] width 288 height 24
click at [425, 127] on div at bounding box center [428, 129] width 9 height 9
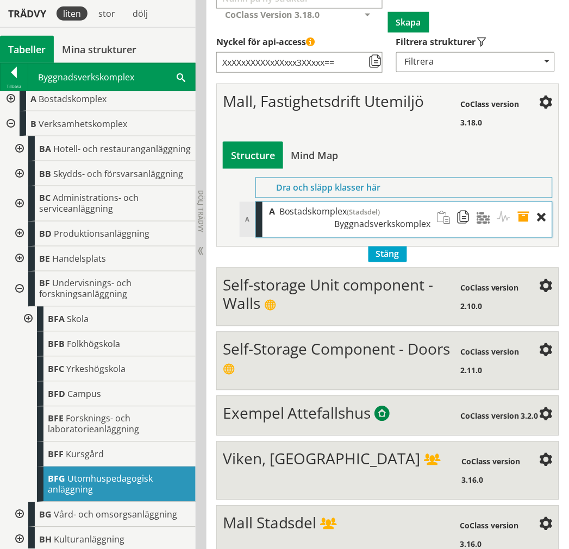
scroll to position [0, 0]
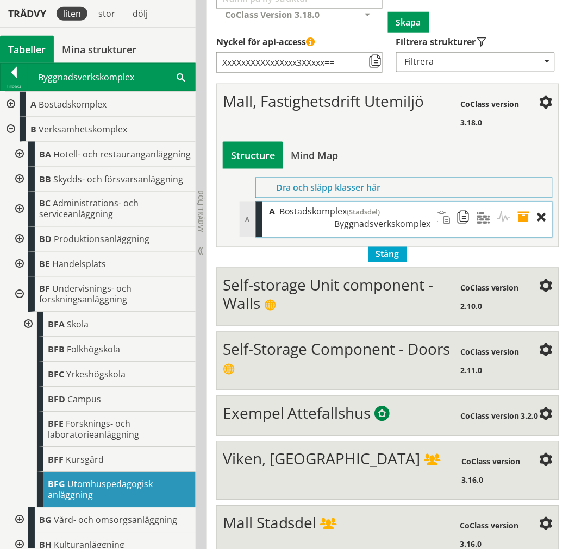
drag, startPoint x: 13, startPoint y: 331, endPoint x: 23, endPoint y: 335, distance: 10.5
click at [14, 331] on div "BF Undervisnings- och forskningsanläggning BFA Skola BFB Folkhögskola BFC Yrkes…" at bounding box center [102, 392] width 187 height 231
click at [26, 335] on div at bounding box center [27, 324] width 20 height 25
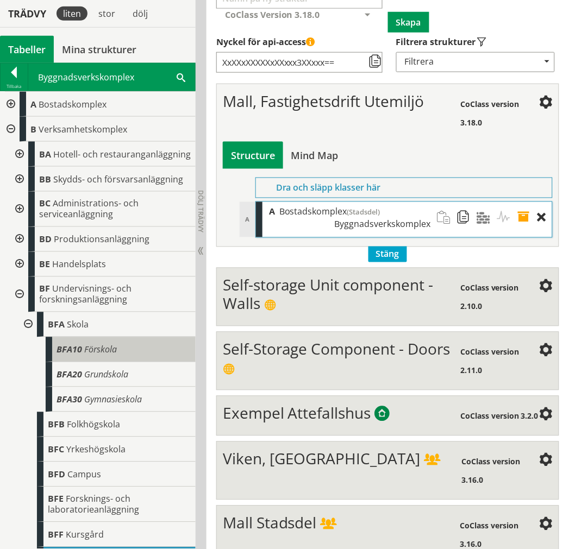
click at [111, 356] on span "Förskola" at bounding box center [100, 350] width 33 height 12
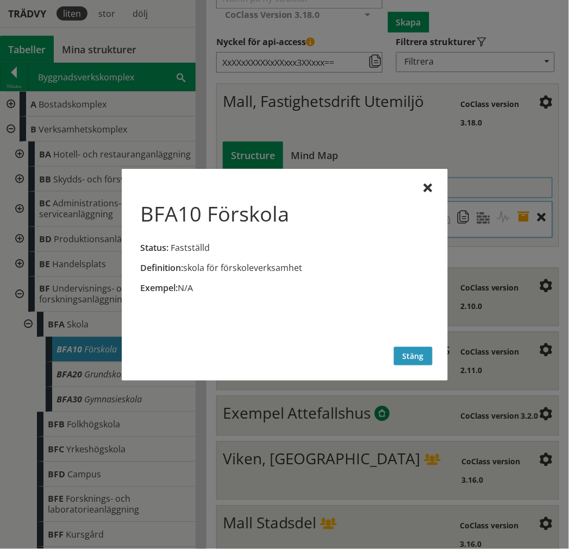
click at [411, 359] on button "Stäng" at bounding box center [413, 356] width 39 height 18
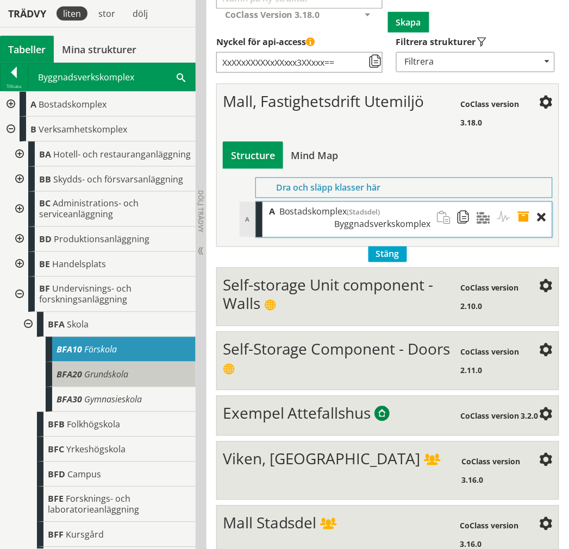
click at [141, 387] on div "BFA20 Grundskola" at bounding box center [121, 374] width 150 height 25
click at [122, 378] on div "BFA20 Grundskola" at bounding box center [121, 374] width 150 height 25
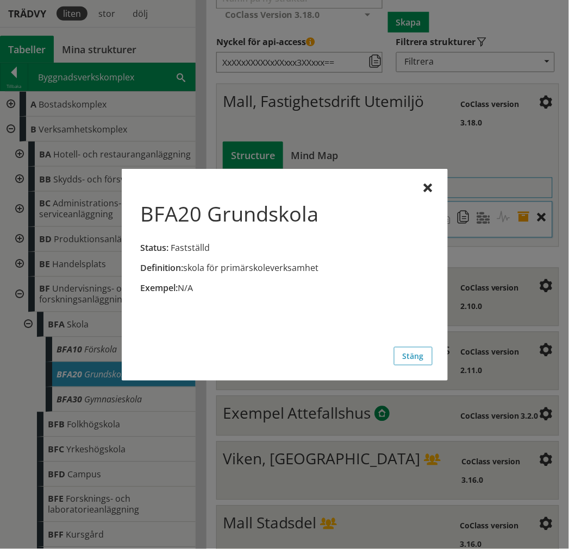
click at [404, 360] on button "Stäng" at bounding box center [413, 356] width 39 height 18
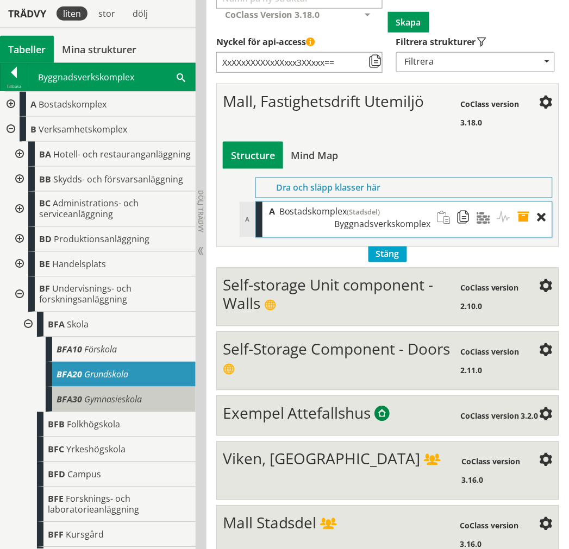
click at [115, 412] on div "BFA30 Gymnasieskola" at bounding box center [121, 399] width 150 height 25
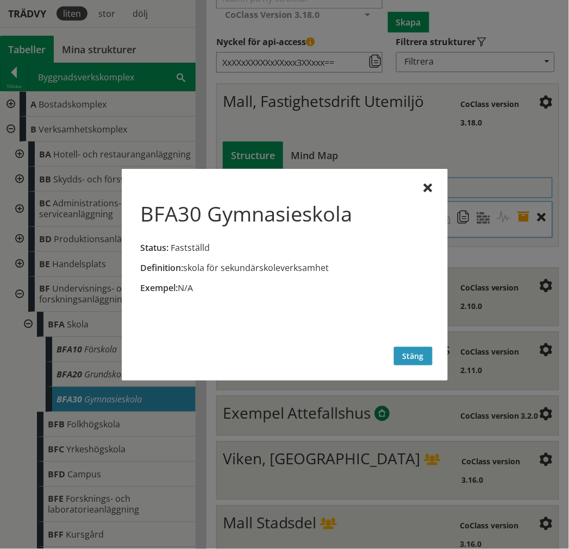
click at [405, 353] on button "Stäng" at bounding box center [413, 356] width 39 height 18
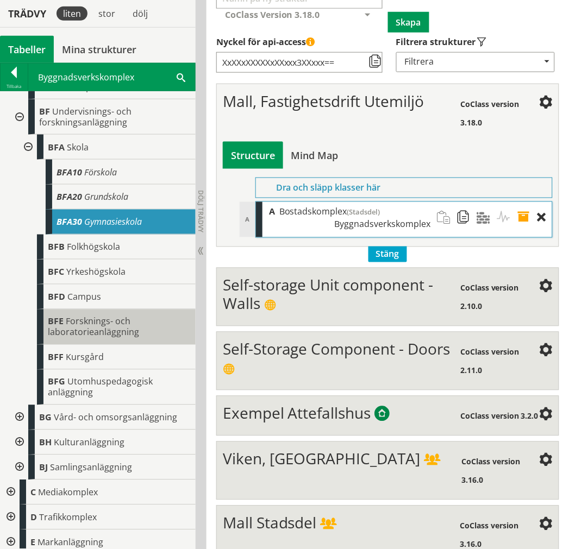
scroll to position [181, 0]
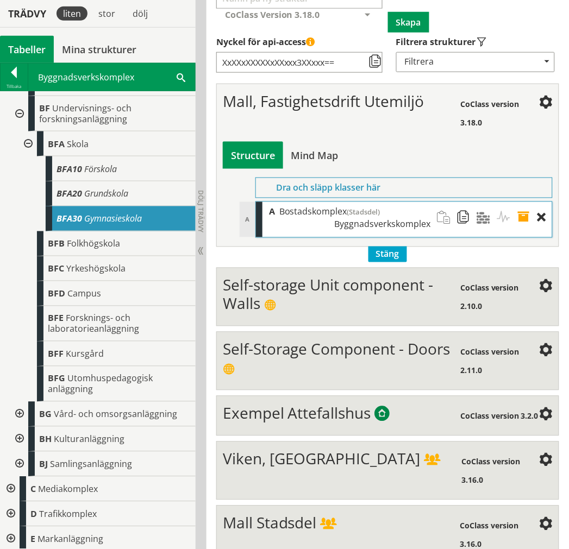
click at [17, 475] on div at bounding box center [19, 464] width 20 height 25
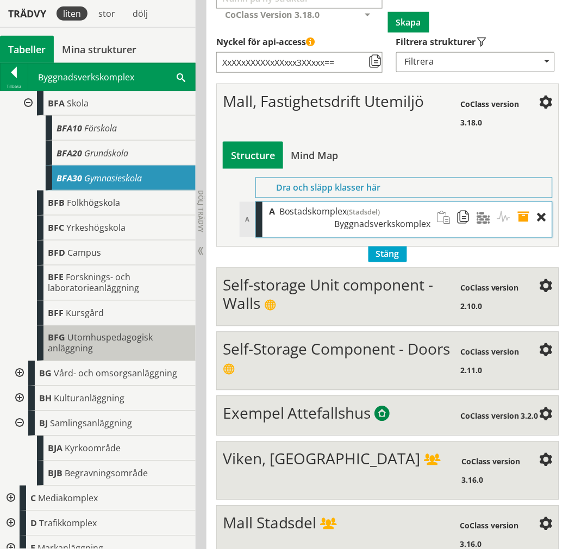
scroll to position [241, 0]
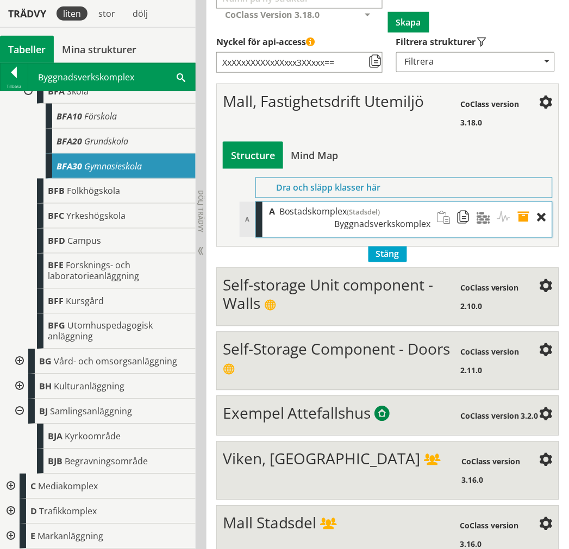
drag, startPoint x: 22, startPoint y: 414, endPoint x: 18, endPoint y: 390, distance: 24.7
click at [20, 411] on div at bounding box center [19, 411] width 20 height 25
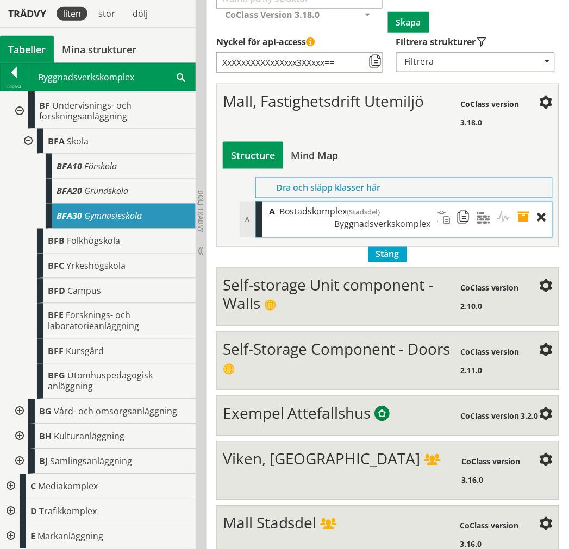
click at [18, 387] on div "BFG Utomhuspedagogisk anläggning" at bounding box center [106, 381] width 178 height 35
click at [24, 435] on div at bounding box center [19, 436] width 20 height 25
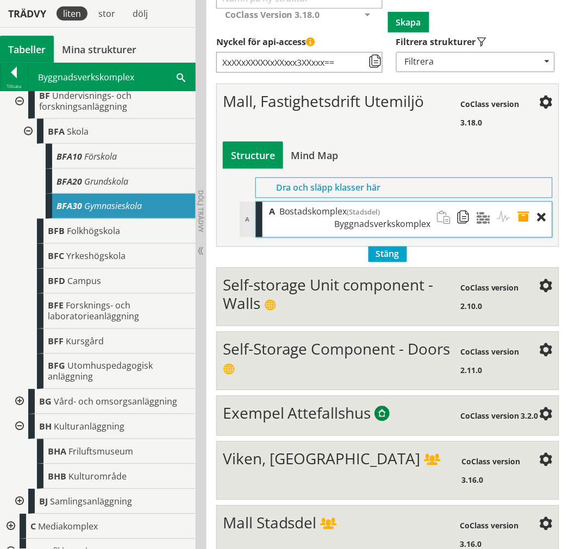
scroll to position [241, 0]
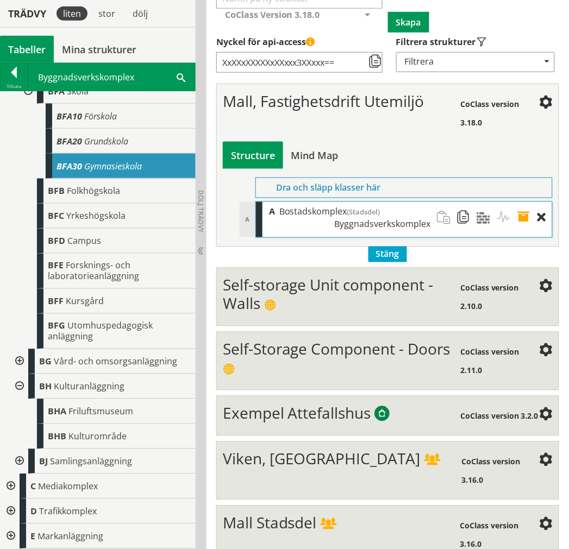
click at [22, 390] on div at bounding box center [19, 386] width 20 height 25
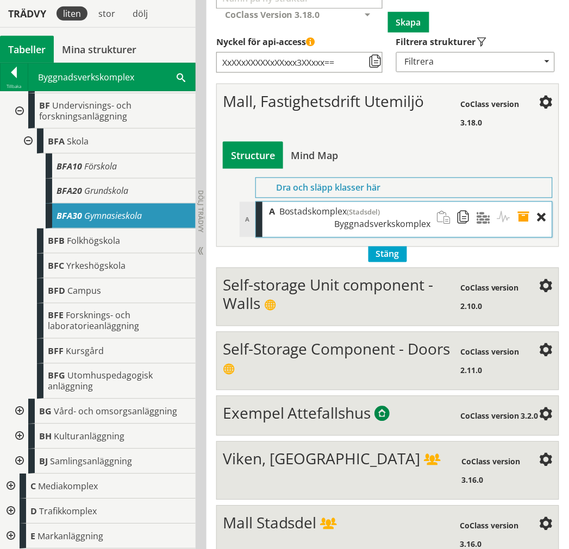
click at [19, 414] on div at bounding box center [19, 411] width 20 height 25
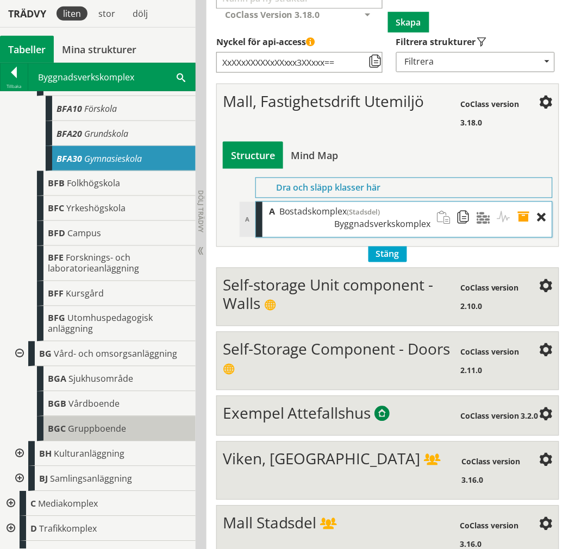
click at [74, 435] on span "Gruppboende" at bounding box center [97, 429] width 58 height 12
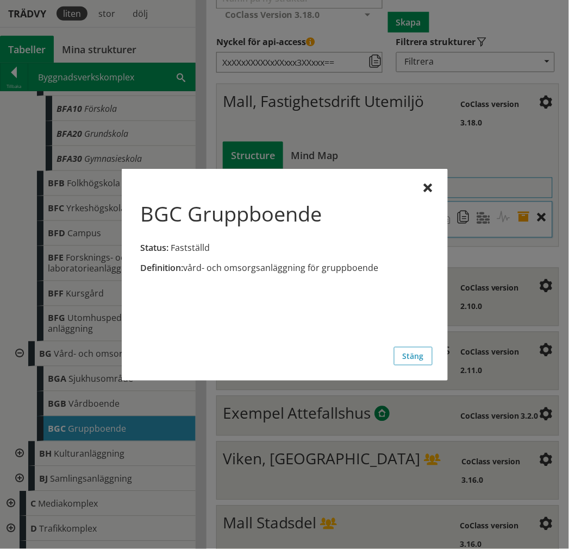
click at [426, 361] on button "Stäng" at bounding box center [413, 356] width 39 height 18
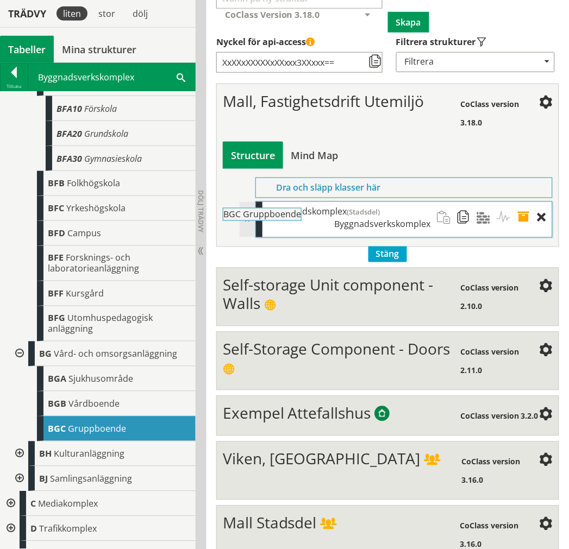
drag, startPoint x: 154, startPoint y: 442, endPoint x: 367, endPoint y: 216, distance: 310.9
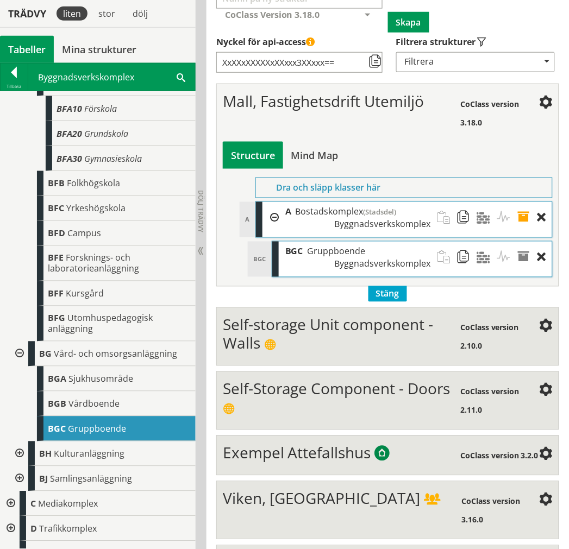
click at [527, 257] on span at bounding box center [527, 258] width 20 height 32
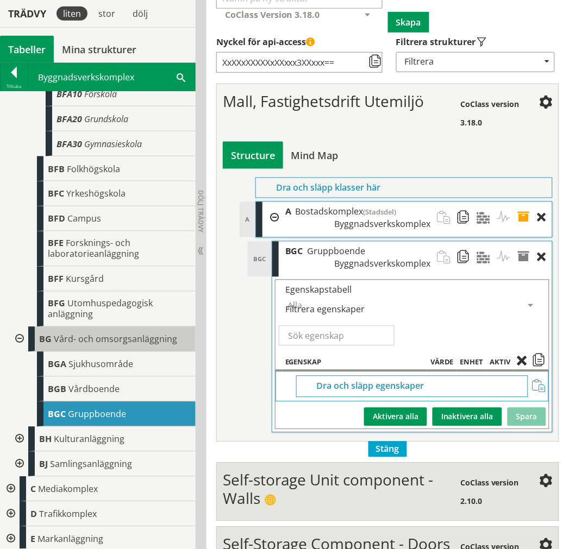
scroll to position [268, 0]
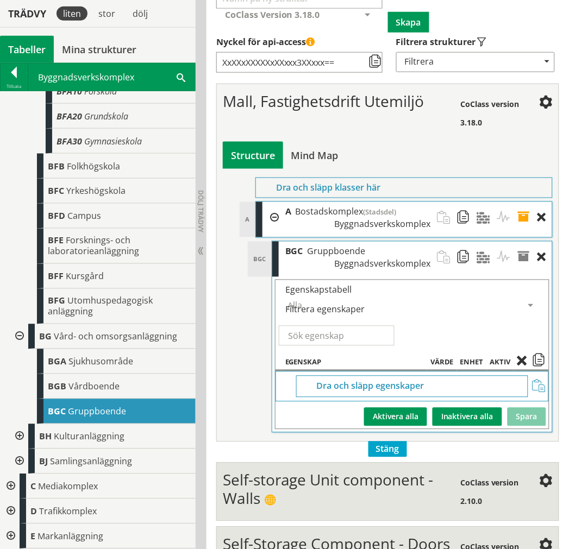
click at [525, 219] on span at bounding box center [527, 218] width 20 height 32
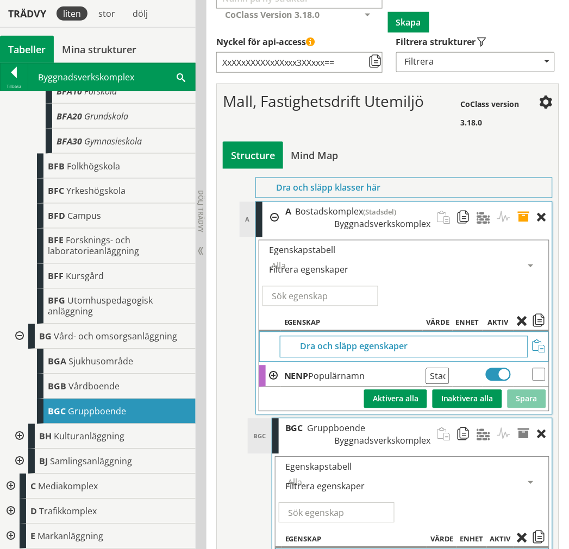
click at [525, 219] on span at bounding box center [527, 218] width 20 height 32
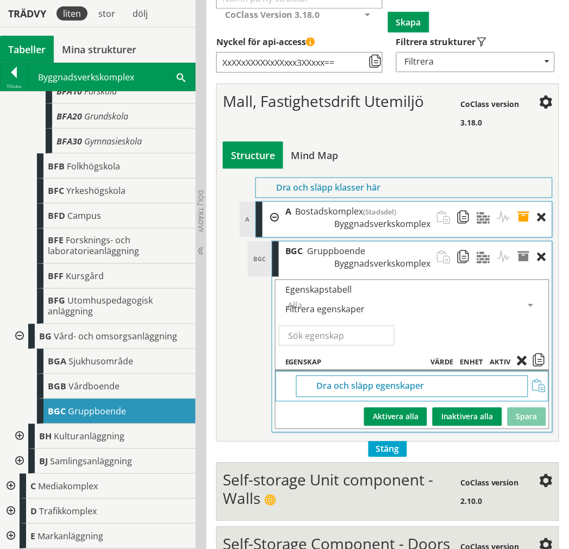
click at [529, 223] on span at bounding box center [527, 218] width 20 height 32
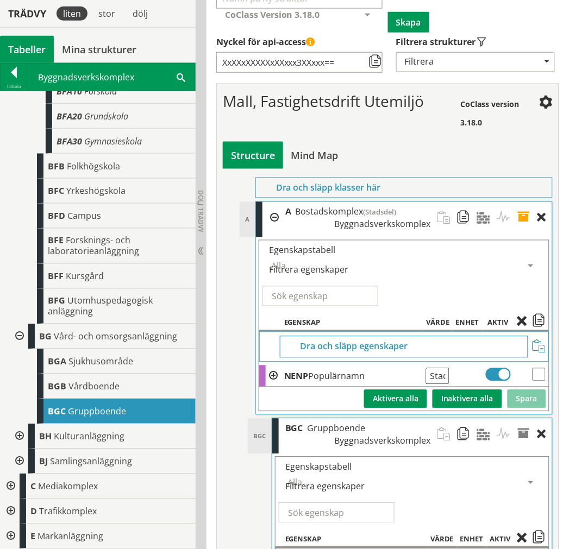
click at [538, 375] on input "checkbox" at bounding box center [538, 374] width 13 height 13
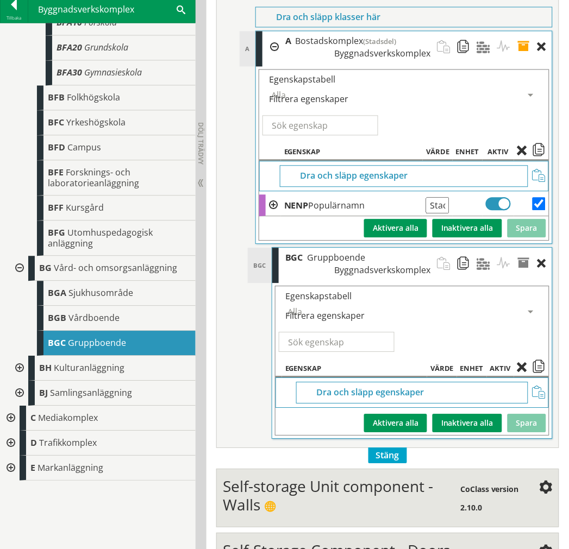
scroll to position [362, 0]
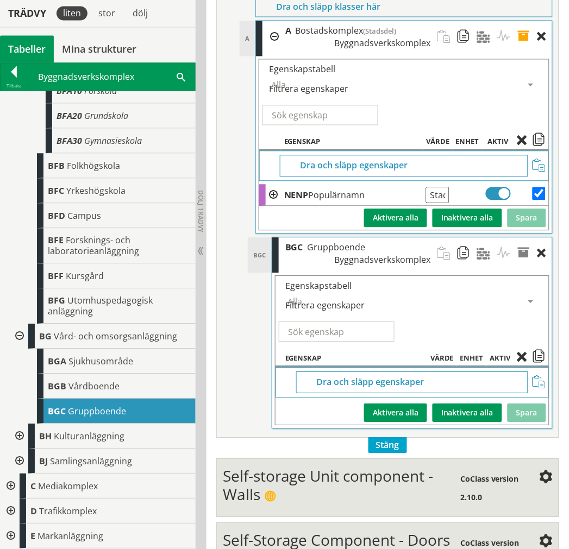
click at [536, 219] on td "Spara Inaktivera alla Aktivera alla" at bounding box center [404, 218] width 290 height 24
drag, startPoint x: 538, startPoint y: 193, endPoint x: 537, endPoint y: 178, distance: 14.8
click at [538, 192] on input "checkbox" at bounding box center [538, 193] width 13 height 13
click at [539, 139] on span at bounding box center [538, 142] width 13 height 10
click at [541, 189] on input "checkbox" at bounding box center [538, 193] width 13 height 13
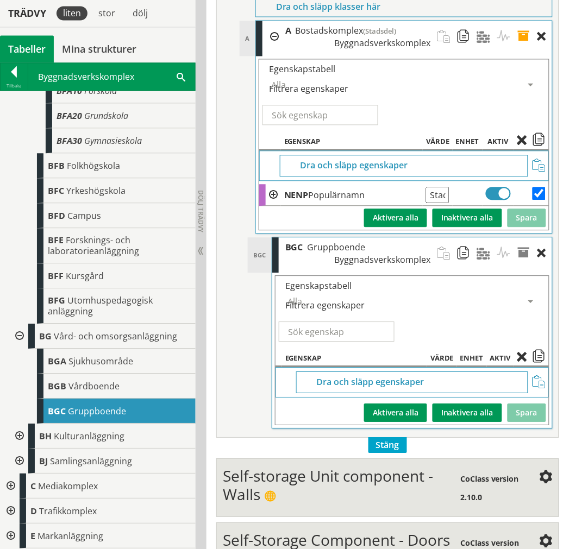
click at [535, 139] on span at bounding box center [538, 142] width 13 height 10
click at [543, 384] on span at bounding box center [538, 382] width 13 height 13
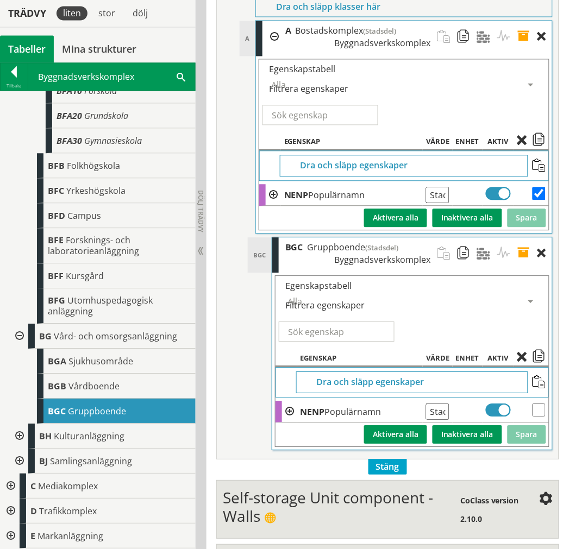
click at [542, 197] on input "checkbox" at bounding box center [538, 193] width 13 height 13
checkbox input "false"
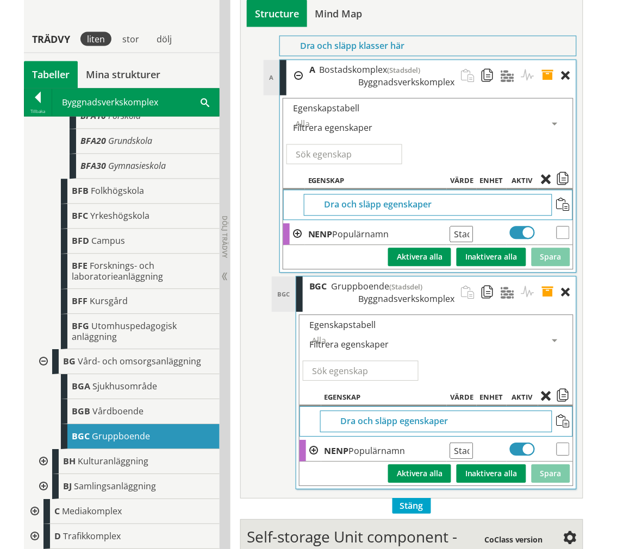
scroll to position [302, 0]
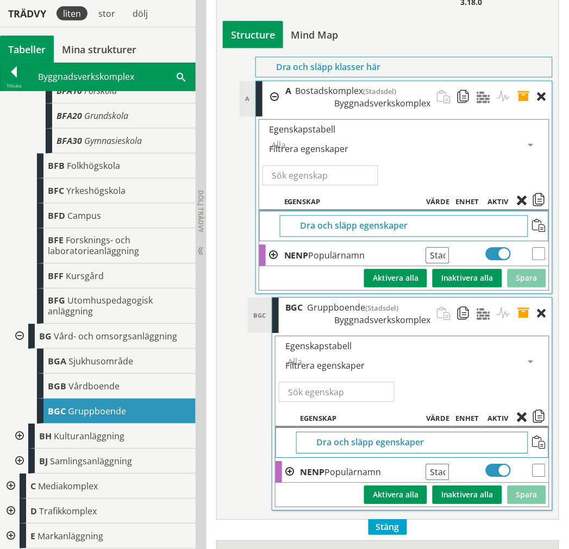
click at [274, 102] on div at bounding box center [270, 97] width 16 height 32
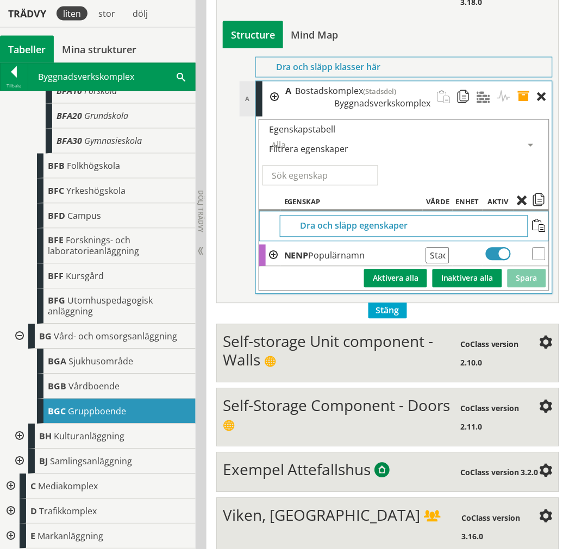
click at [274, 101] on div at bounding box center [270, 97] width 16 height 32
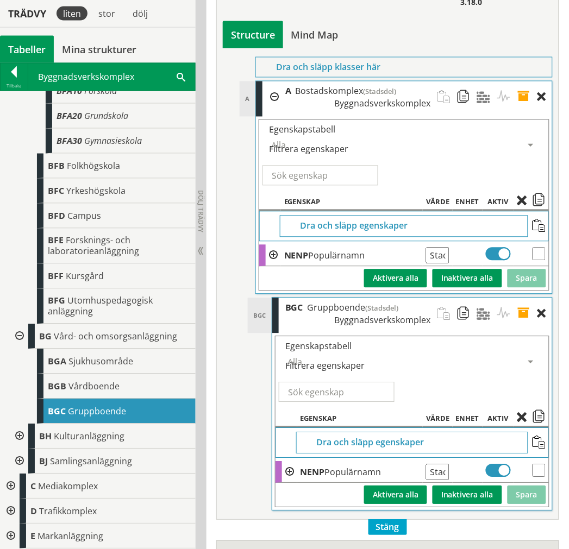
click at [274, 100] on div at bounding box center [270, 97] width 16 height 32
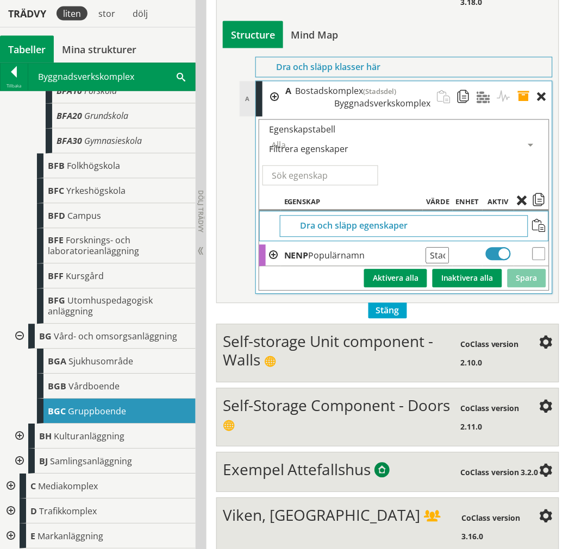
click at [524, 93] on span at bounding box center [527, 97] width 20 height 32
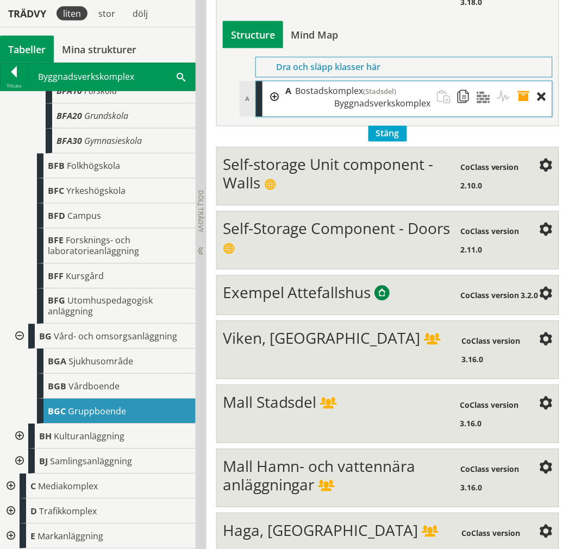
click at [274, 99] on div at bounding box center [270, 97] width 16 height 32
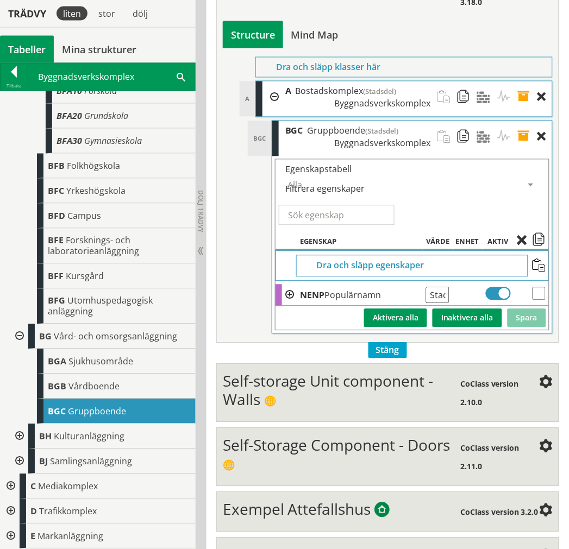
click at [522, 134] on span at bounding box center [527, 137] width 20 height 32
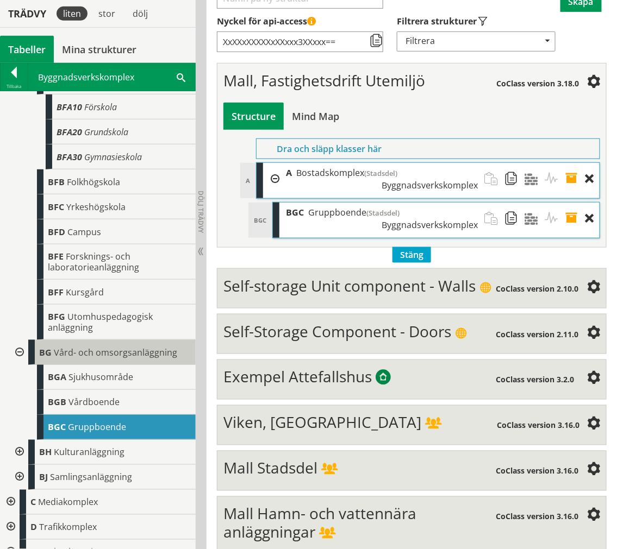
scroll to position [268, 0]
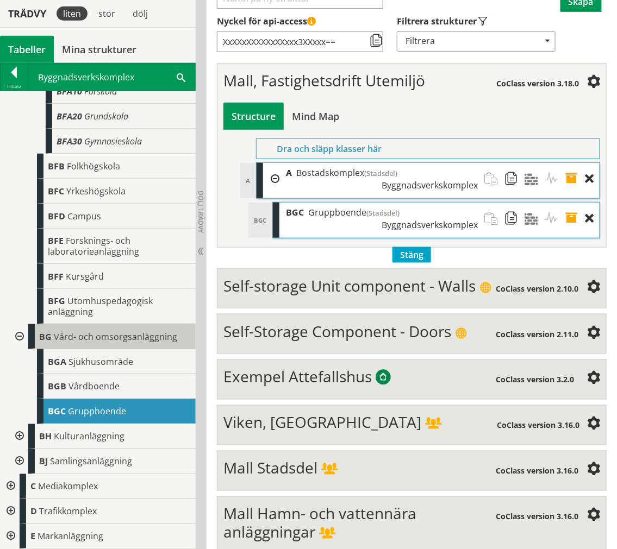
click at [111, 338] on span "Vård- och omsorgsanläggning" at bounding box center [115, 337] width 123 height 12
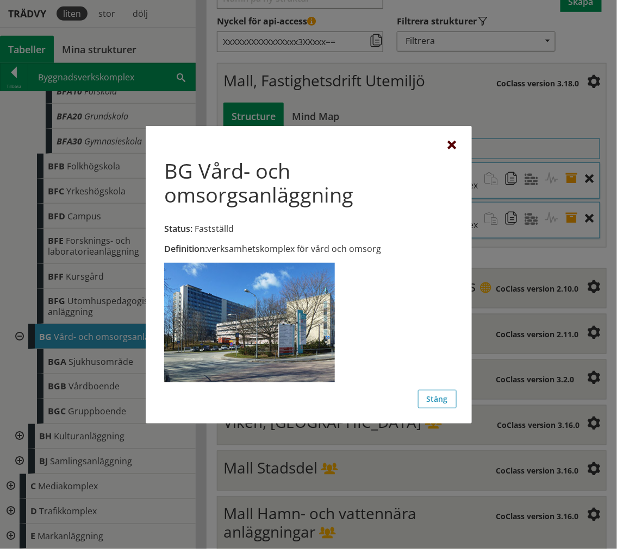
click at [454, 142] on div at bounding box center [452, 145] width 9 height 9
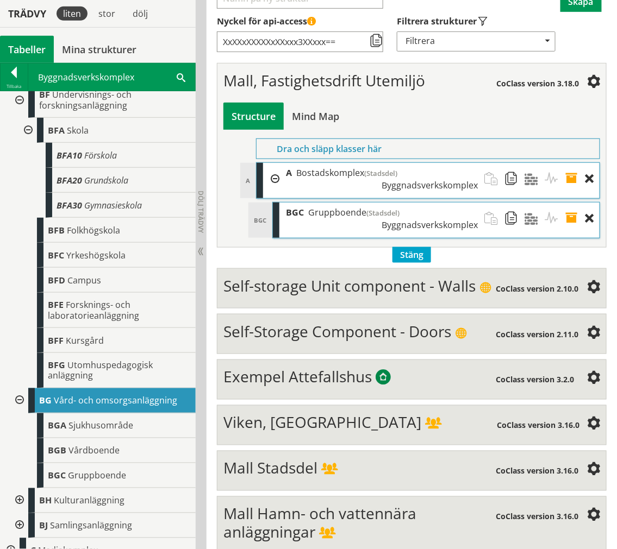
scroll to position [241, 0]
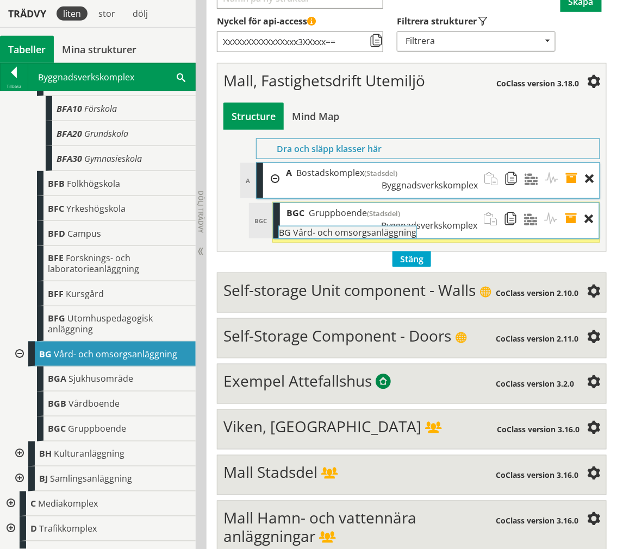
drag, startPoint x: 77, startPoint y: 364, endPoint x: 346, endPoint y: 237, distance: 297.4
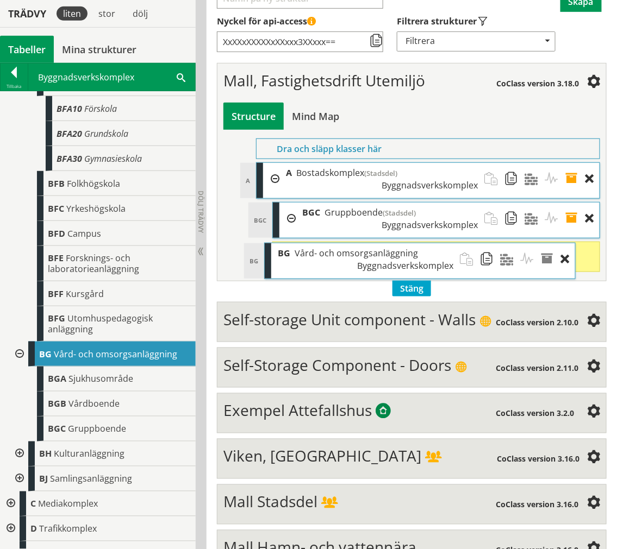
drag, startPoint x: 344, startPoint y: 266, endPoint x: 317, endPoint y: 267, distance: 27.2
click at [317, 267] on div "BG Vård- och omsorgsanläggning Byggnadsverkskomplex" at bounding box center [365, 259] width 189 height 32
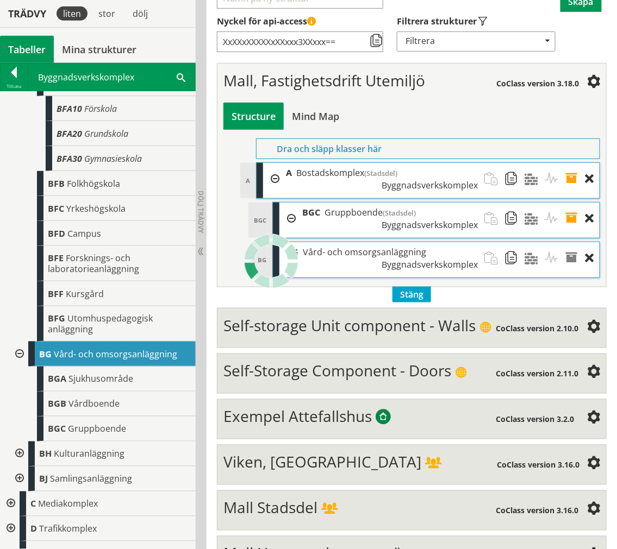
click at [293, 217] on div at bounding box center [287, 219] width 16 height 32
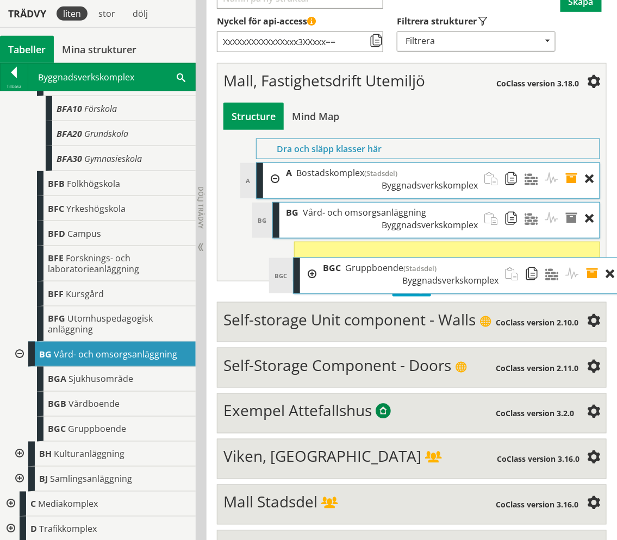
drag, startPoint x: 329, startPoint y: 236, endPoint x: 349, endPoint y: 272, distance: 41.3
click at [349, 272] on span "Gruppboende" at bounding box center [374, 268] width 58 height 12
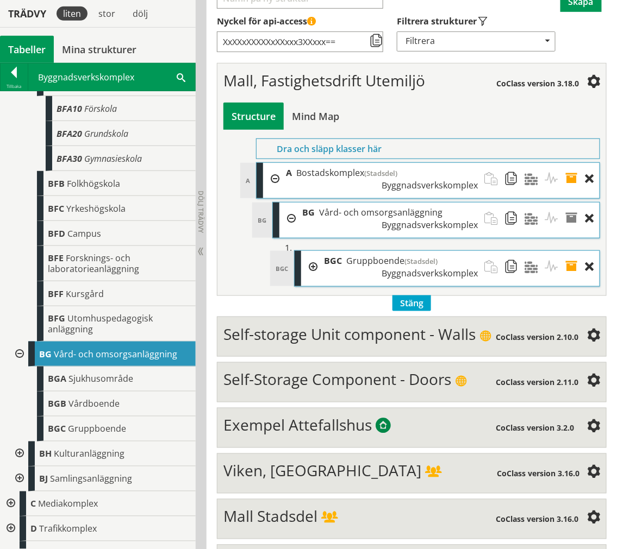
click at [288, 221] on div at bounding box center [287, 219] width 16 height 32
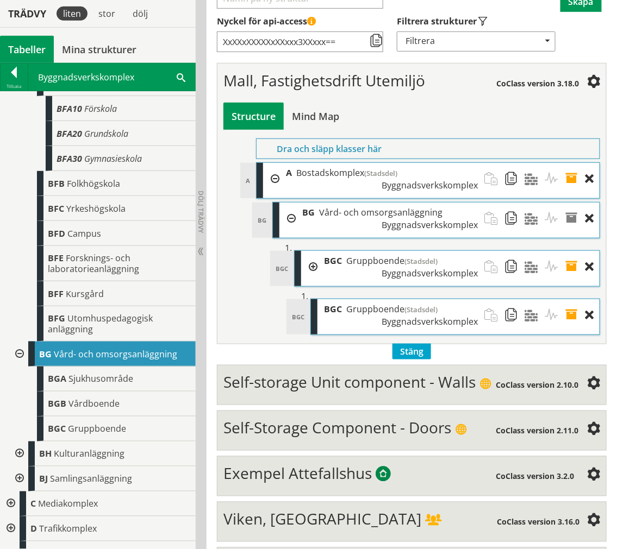
click at [290, 219] on div at bounding box center [287, 219] width 16 height 32
click at [291, 217] on div at bounding box center [287, 219] width 16 height 32
click at [312, 268] on div at bounding box center [309, 267] width 16 height 32
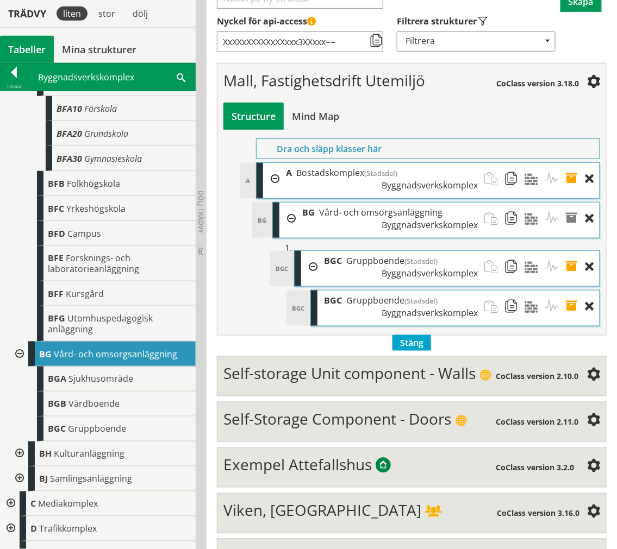
click at [312, 268] on div at bounding box center [309, 267] width 16 height 32
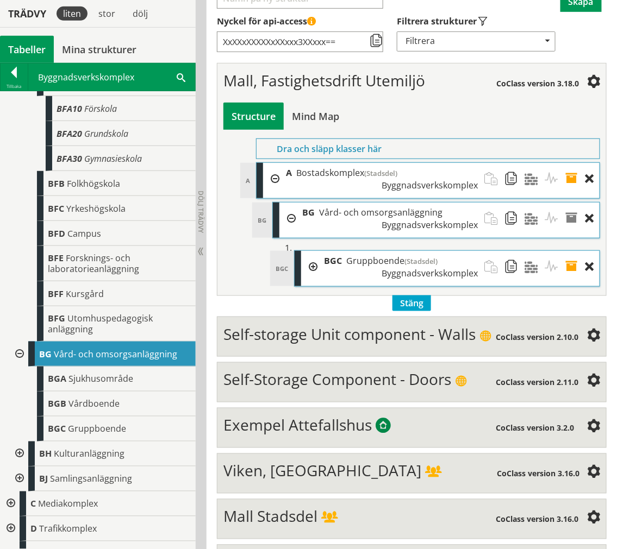
click at [286, 221] on div at bounding box center [287, 219] width 16 height 32
click at [291, 220] on div at bounding box center [287, 219] width 16 height 32
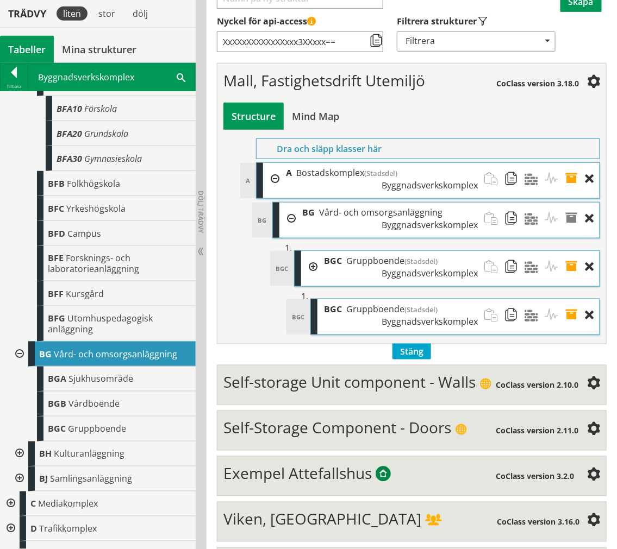
click at [291, 220] on div at bounding box center [287, 219] width 16 height 32
click at [274, 179] on div at bounding box center [271, 179] width 16 height 32
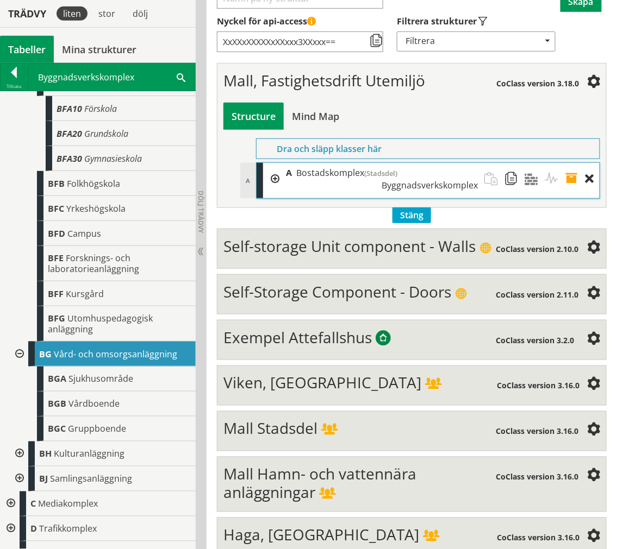
click at [274, 181] on div at bounding box center [271, 179] width 16 height 32
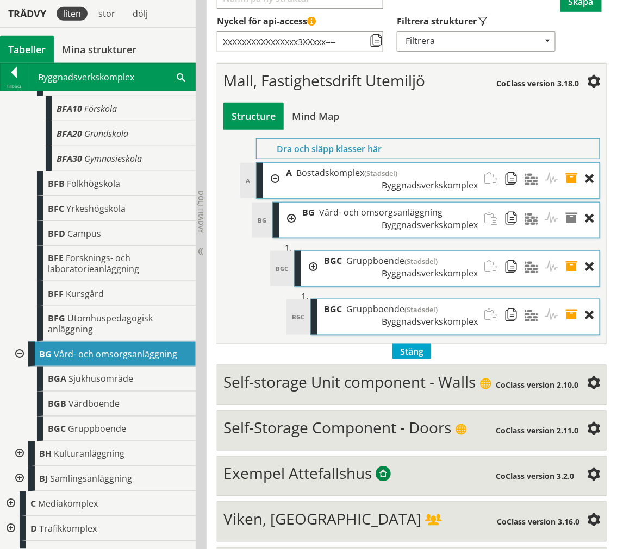
click at [311, 267] on div at bounding box center [309, 267] width 16 height 32
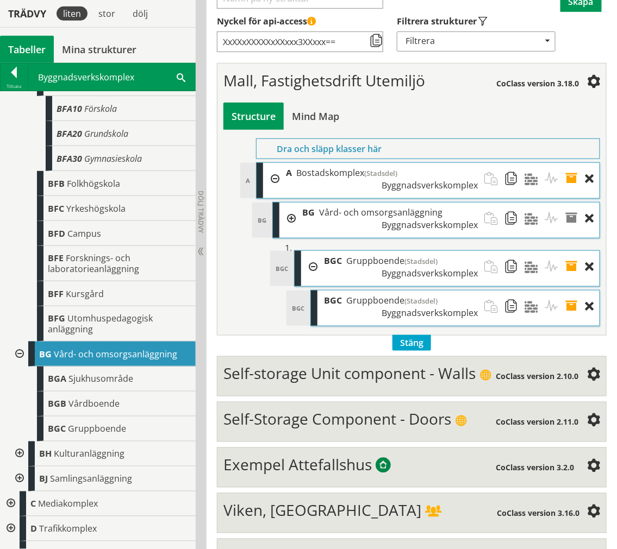
click at [292, 217] on div at bounding box center [287, 219] width 16 height 32
click at [270, 183] on div at bounding box center [271, 179] width 16 height 32
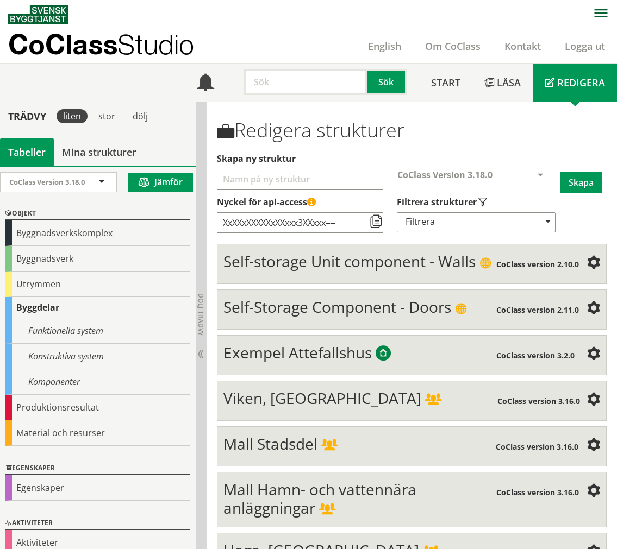
scroll to position [102, 0]
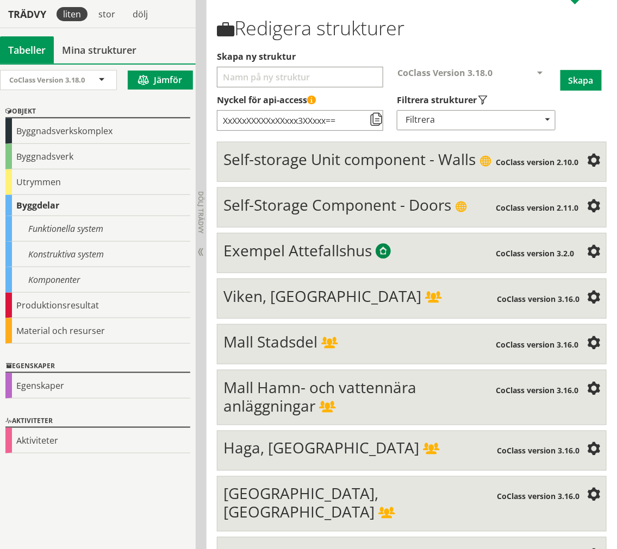
click at [332, 345] on span at bounding box center [329, 344] width 16 height 12
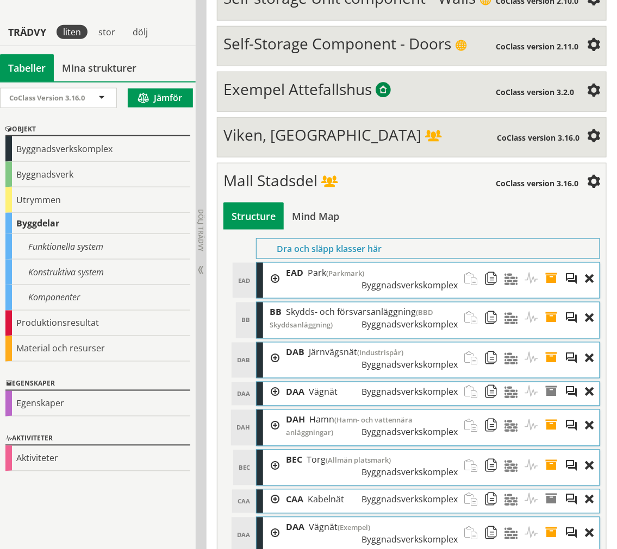
scroll to position [284, 0]
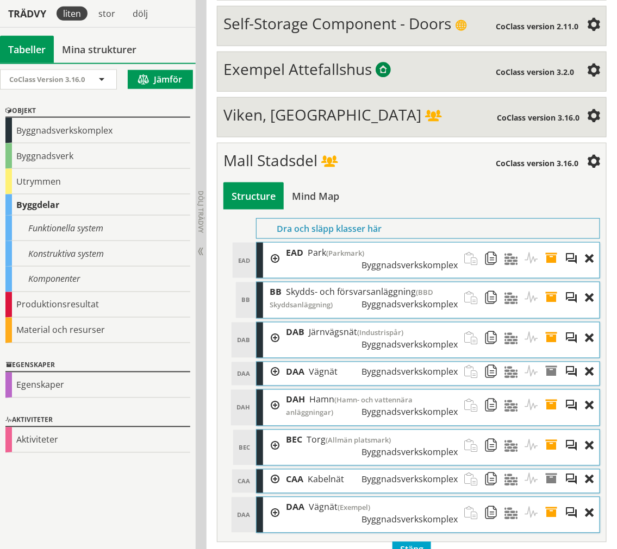
click at [337, 165] on span at bounding box center [329, 162] width 16 height 12
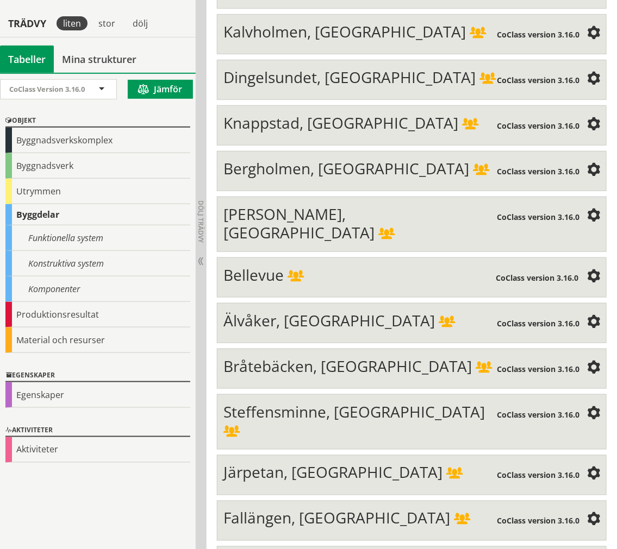
scroll to position [3449, 0]
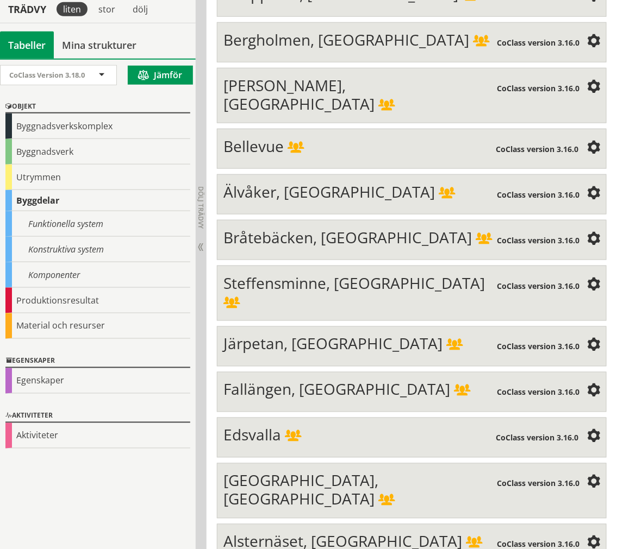
scroll to position [3569, 0]
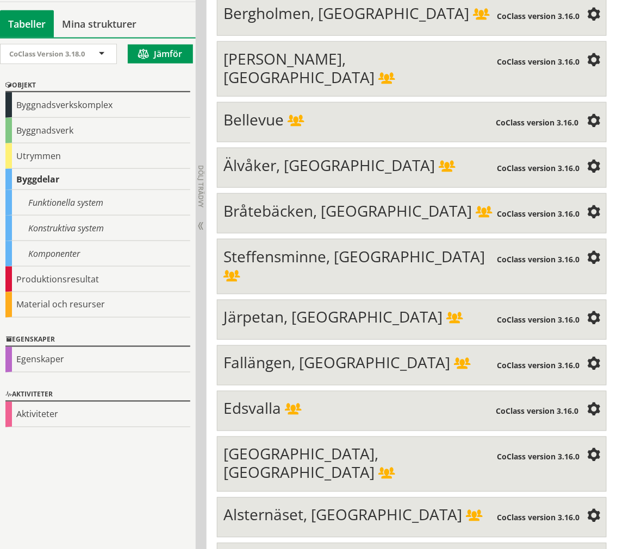
scroll to position [3609, 0]
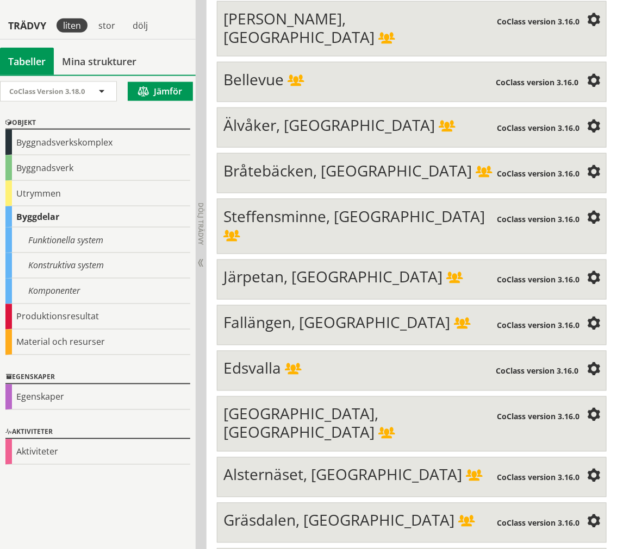
scroll to position [3648, 0]
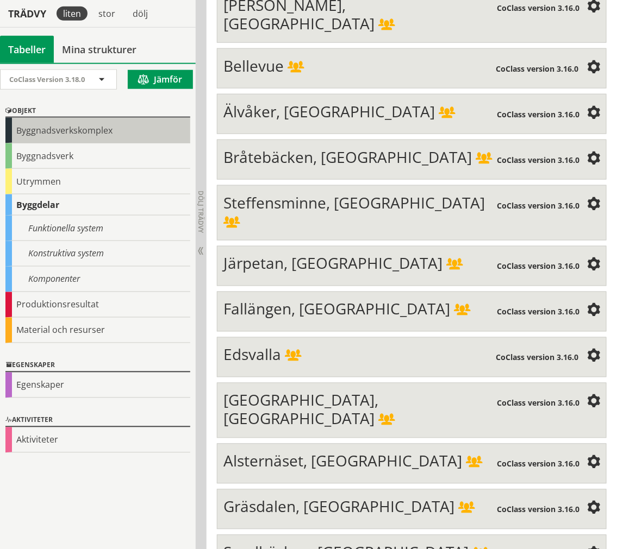
click at [60, 122] on div "Byggnadsverkskomplex" at bounding box center [97, 131] width 185 height 26
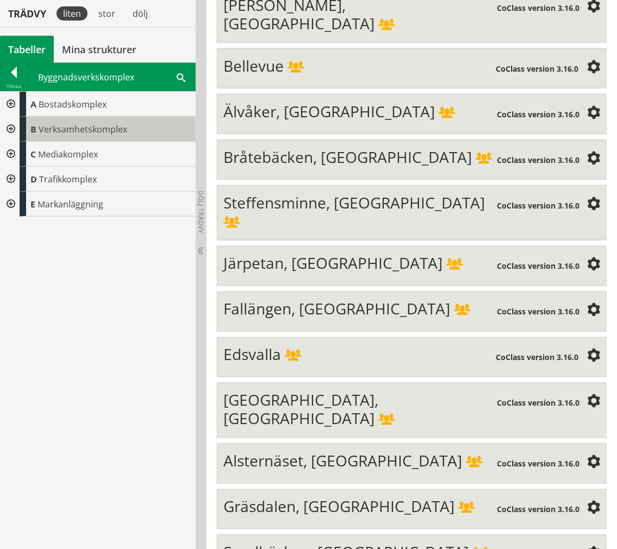
click at [30, 127] on span "B" at bounding box center [33, 129] width 6 height 12
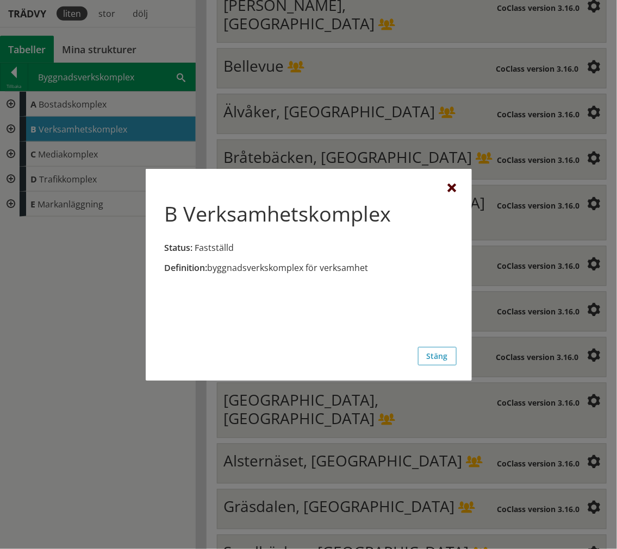
click at [452, 191] on div at bounding box center [452, 188] width 9 height 9
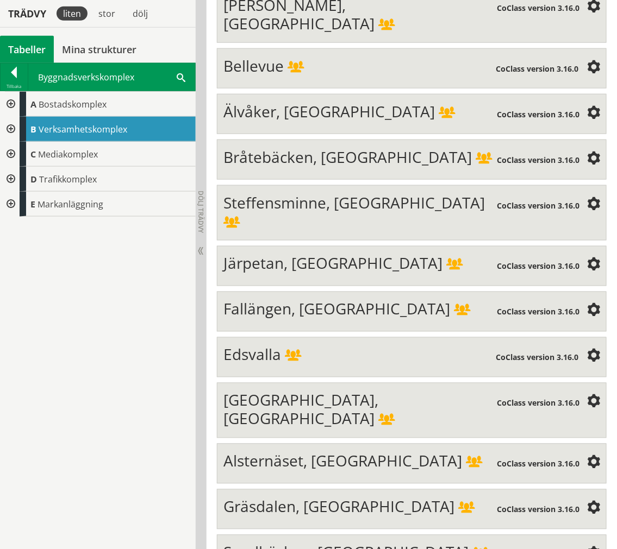
click at [14, 130] on div at bounding box center [10, 129] width 20 height 25
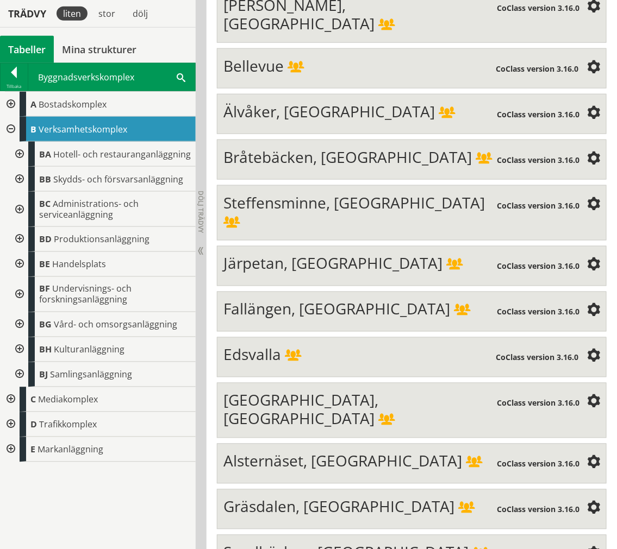
click at [9, 104] on div at bounding box center [10, 104] width 20 height 25
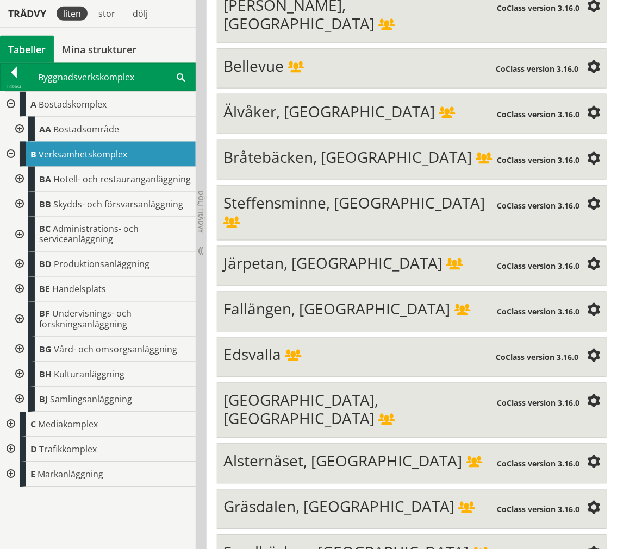
click at [9, 104] on div at bounding box center [10, 104] width 20 height 25
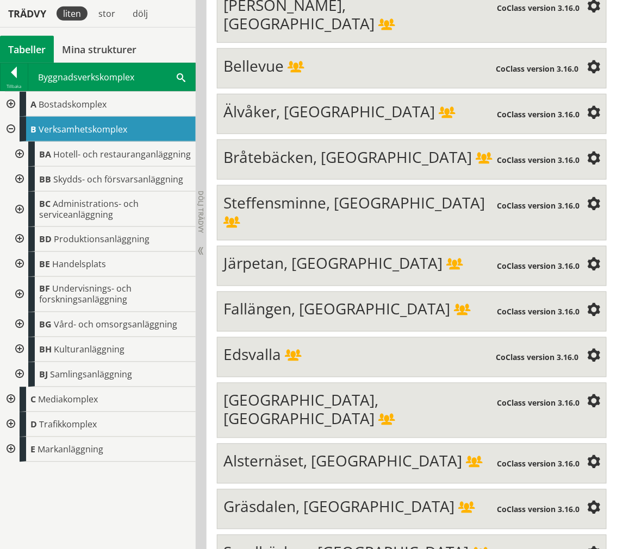
click at [19, 294] on div at bounding box center [19, 294] width 20 height 35
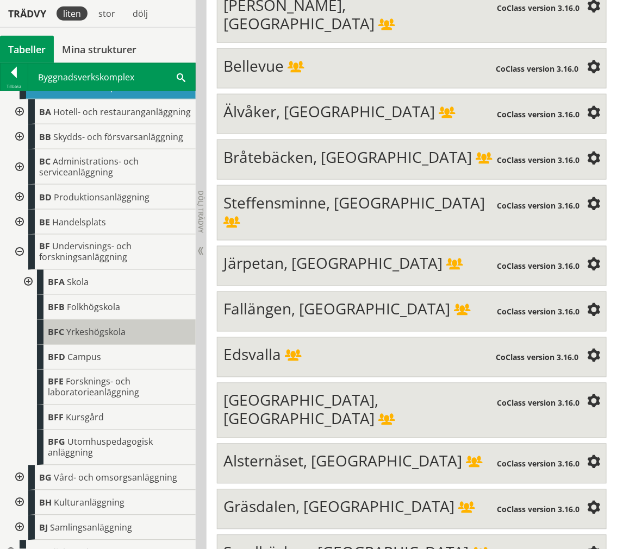
scroll to position [60, 0]
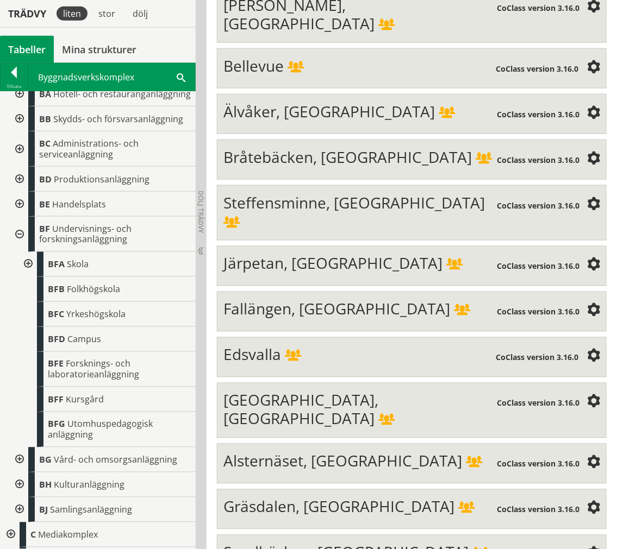
click at [30, 275] on div at bounding box center [27, 264] width 20 height 25
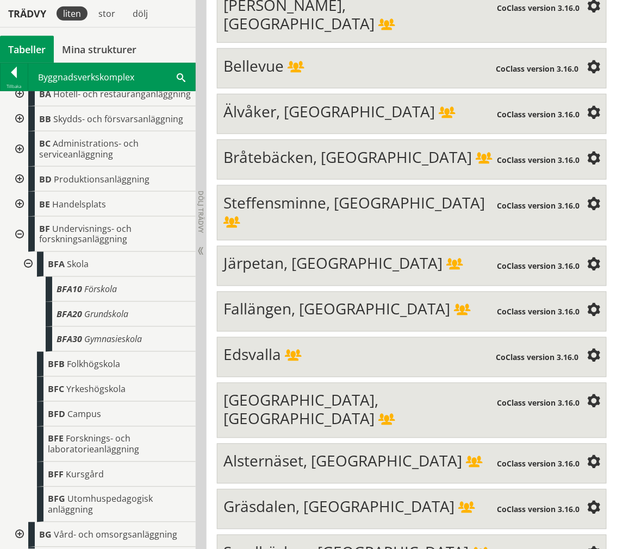
click at [28, 275] on div at bounding box center [27, 264] width 20 height 25
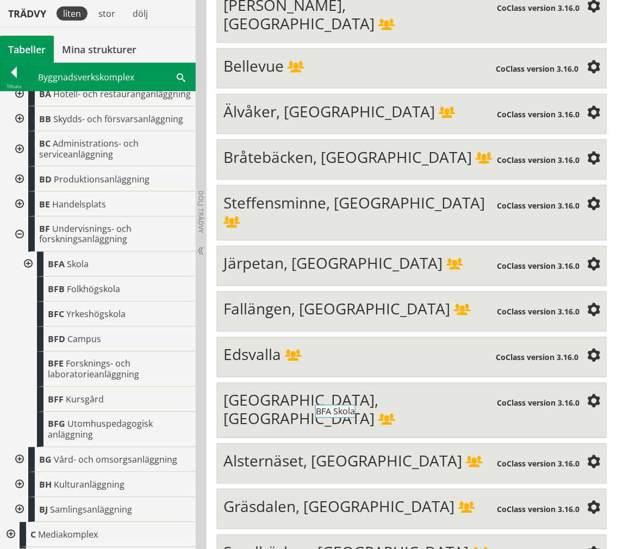
drag, startPoint x: 55, startPoint y: 272, endPoint x: 353, endPoint y: 414, distance: 330.0
click at [29, 277] on div at bounding box center [27, 264] width 20 height 25
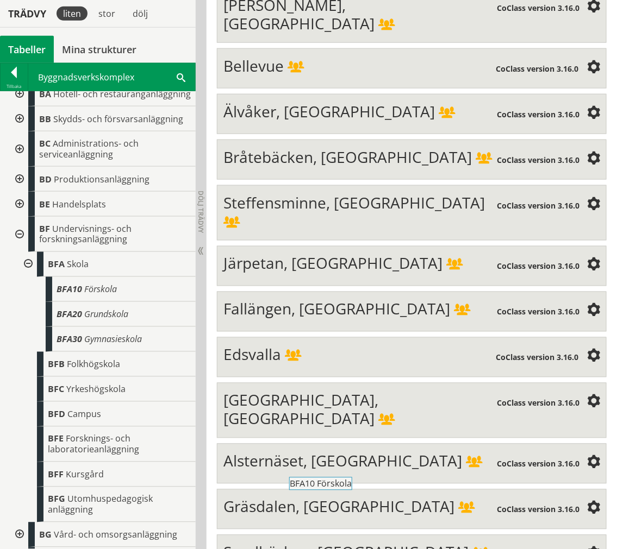
drag, startPoint x: 89, startPoint y: 305, endPoint x: 352, endPoint y: 494, distance: 324.2
drag, startPoint x: 122, startPoint y: 361, endPoint x: 397, endPoint y: 493, distance: 305.7
drag, startPoint x: 121, startPoint y: 350, endPoint x: 404, endPoint y: 497, distance: 318.5
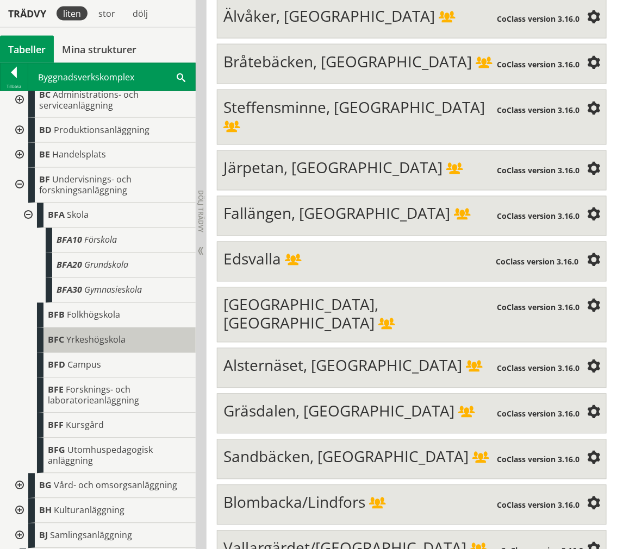
scroll to position [181, 0]
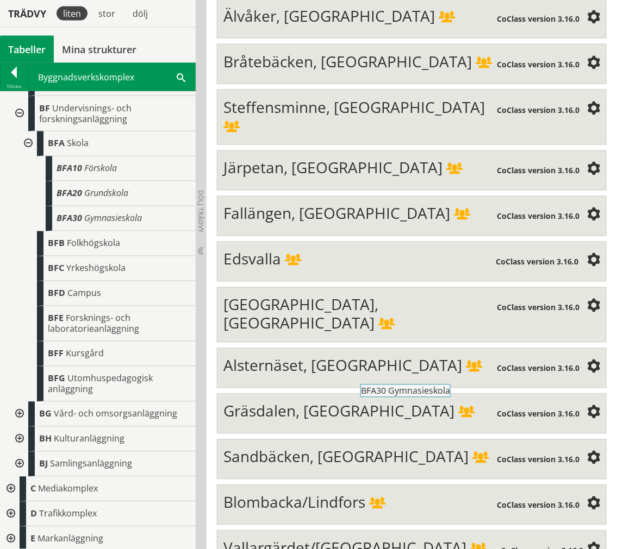
drag, startPoint x: 106, startPoint y: 231, endPoint x: 441, endPoint y: 399, distance: 373.9
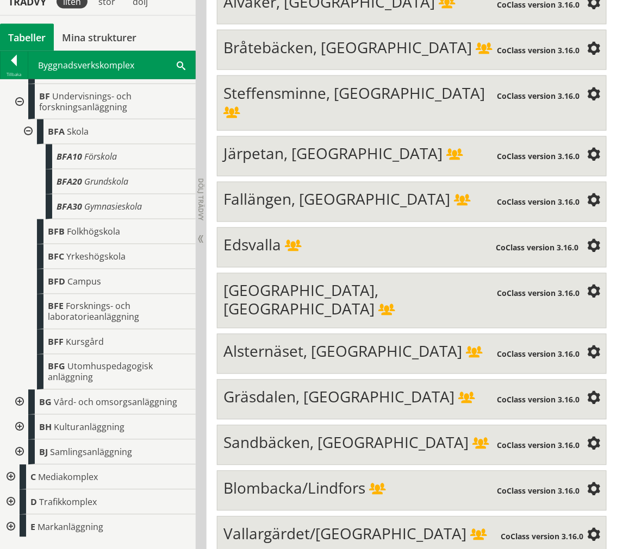
scroll to position [3784, 0]
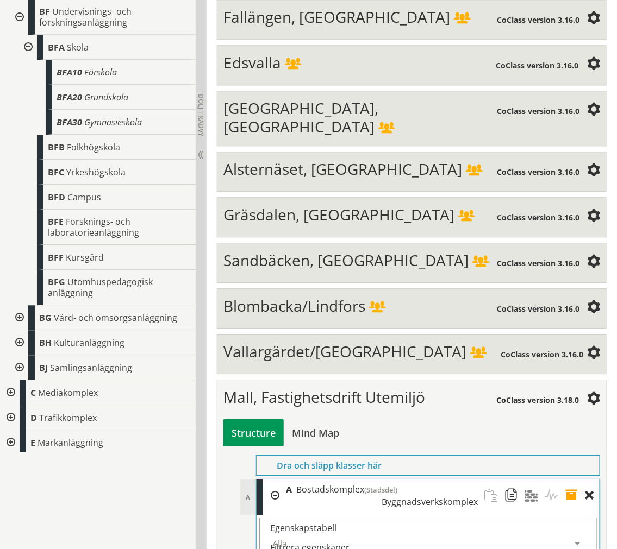
scroll to position [3941, 0]
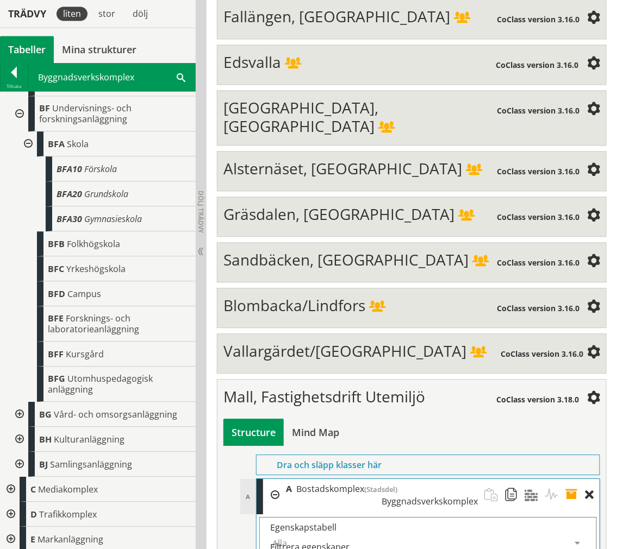
checkbox input "true"
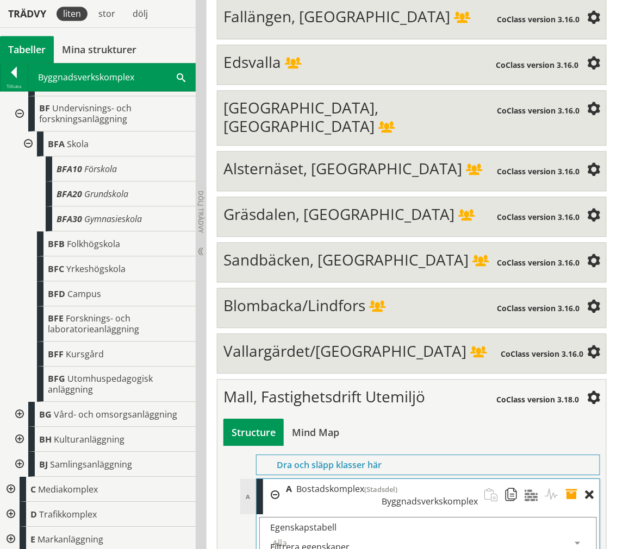
drag, startPoint x: 569, startPoint y: 385, endPoint x: 571, endPoint y: 357, distance: 27.8
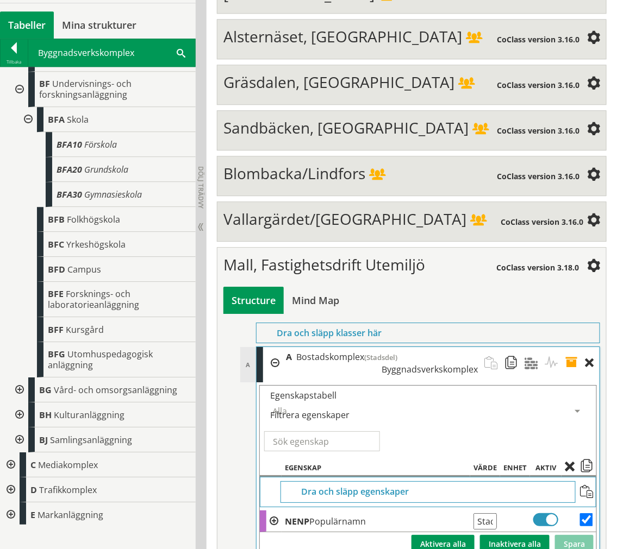
scroll to position [4077, 0]
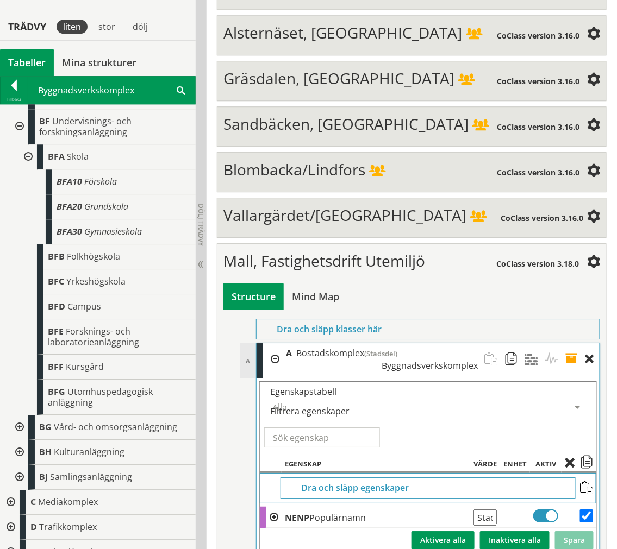
scroll to position [4111, 0]
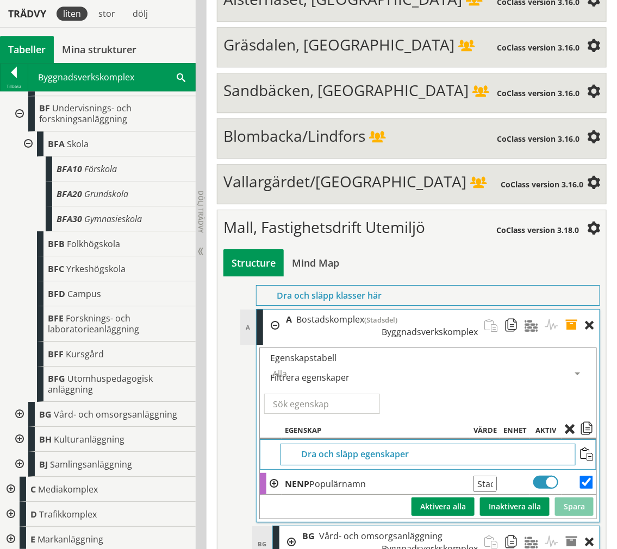
drag, startPoint x: 588, startPoint y: 367, endPoint x: 588, endPoint y: 362, distance: 5.5
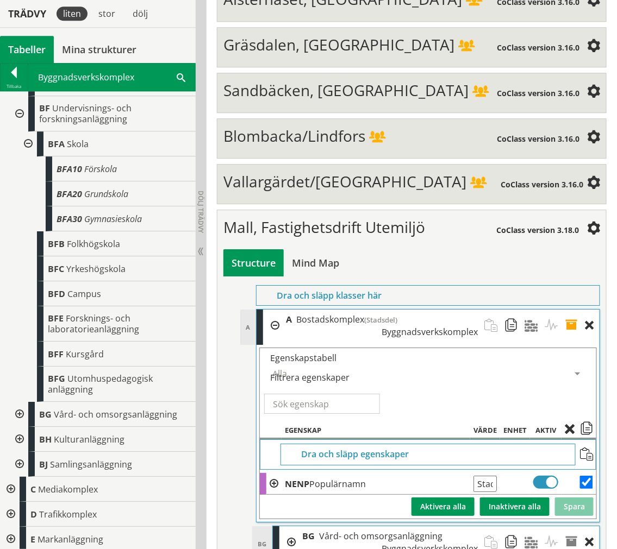
drag, startPoint x: 588, startPoint y: 406, endPoint x: 586, endPoint y: 393, distance: 12.7
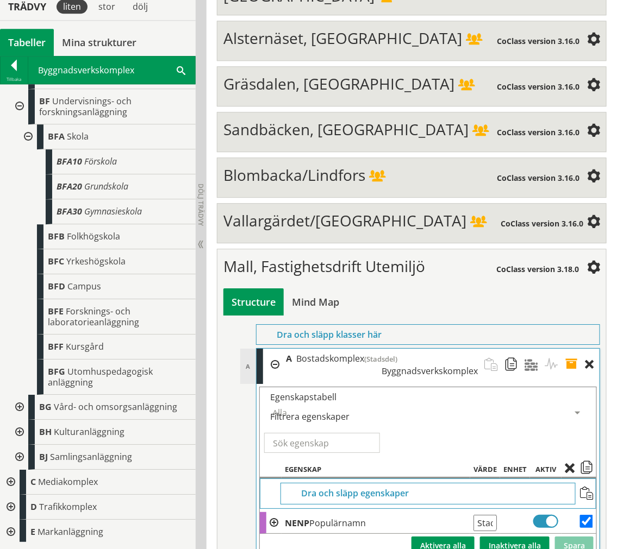
scroll to position [4050, 0]
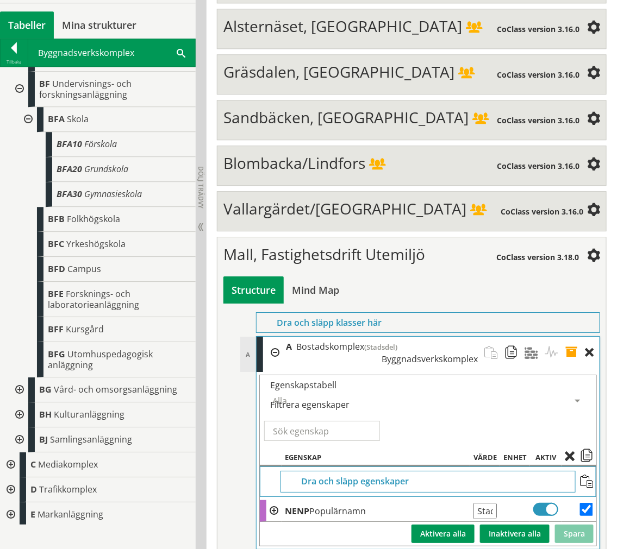
scroll to position [4111, 0]
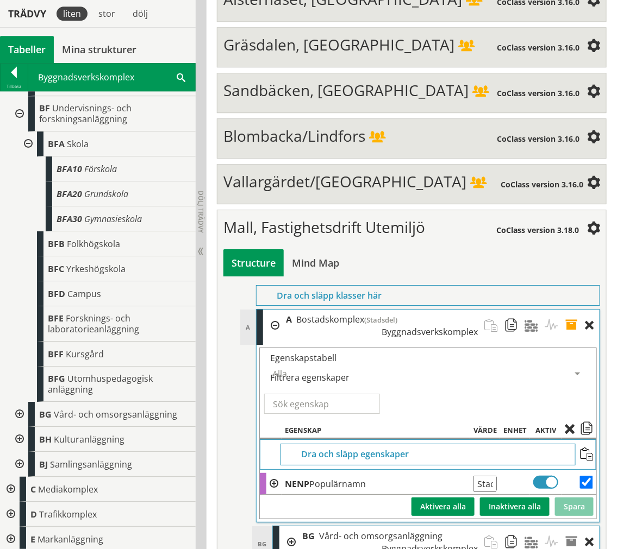
type input "S"
type input "a"
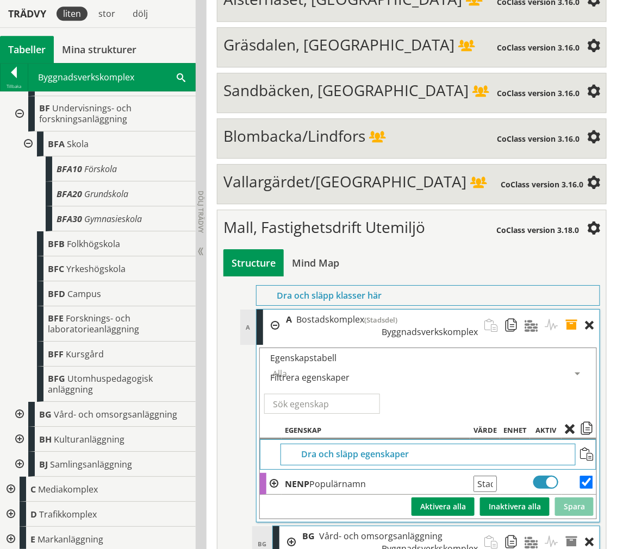
type input "Namn på skolan"
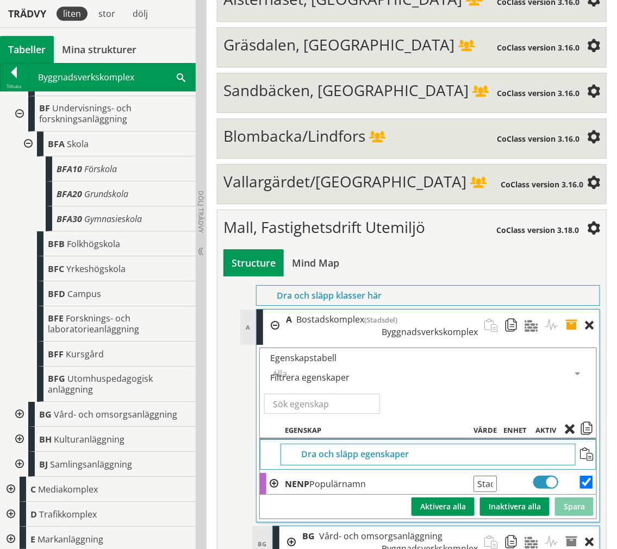
checkbox input "true"
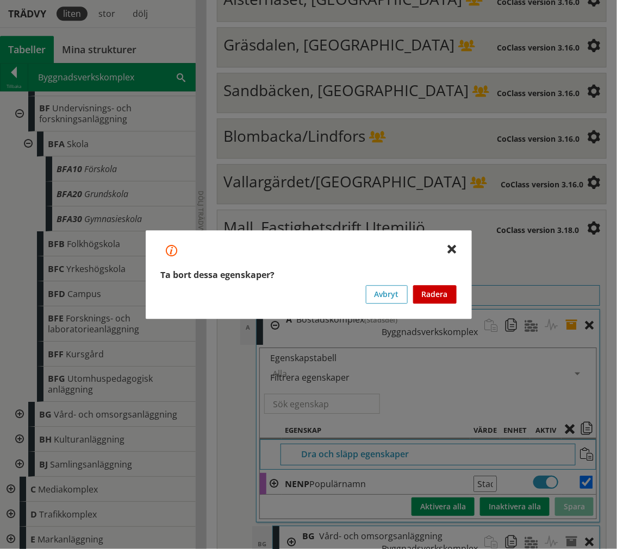
click at [447, 294] on button "Radera" at bounding box center [434, 294] width 43 height 18
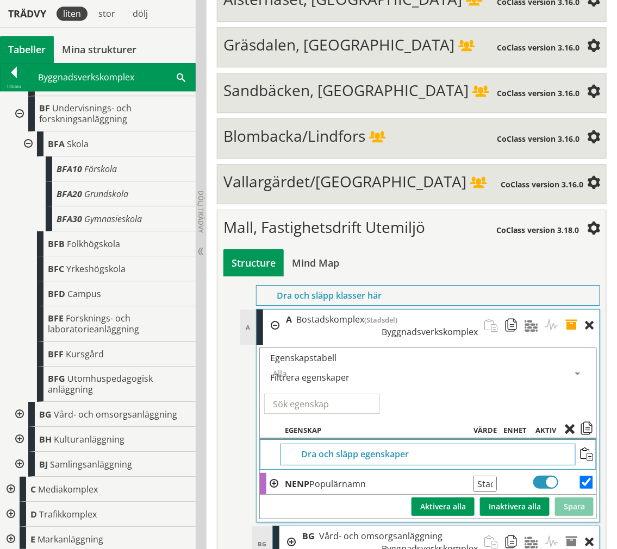
drag, startPoint x: 573, startPoint y: 335, endPoint x: 574, endPoint y: 322, distance: 13.1
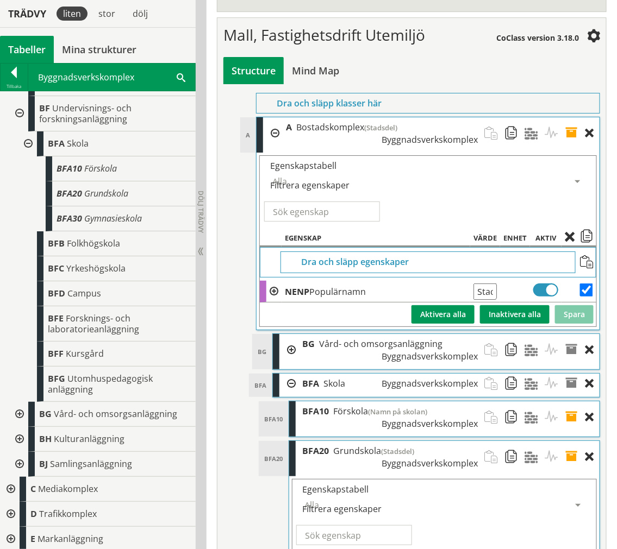
scroll to position [4312, 0]
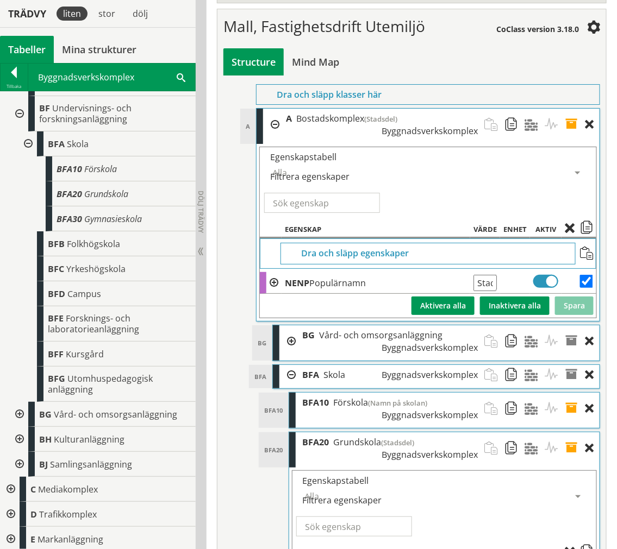
checkbox input "true"
click at [569, 548] on span at bounding box center [571, 553] width 15 height 10
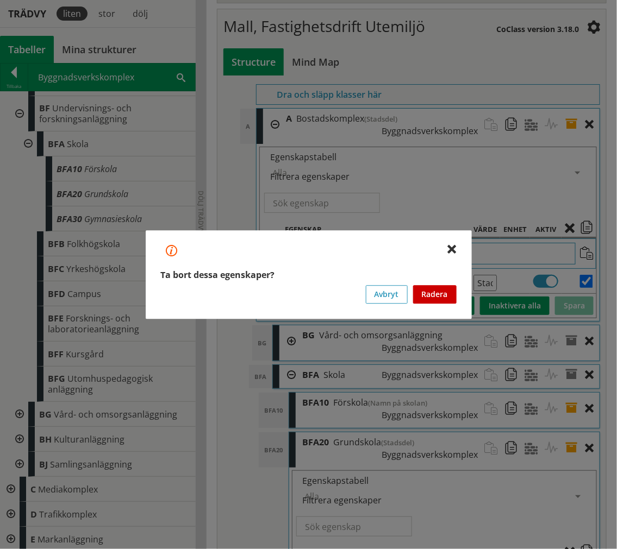
click at [438, 292] on button "Radera" at bounding box center [434, 294] width 43 height 18
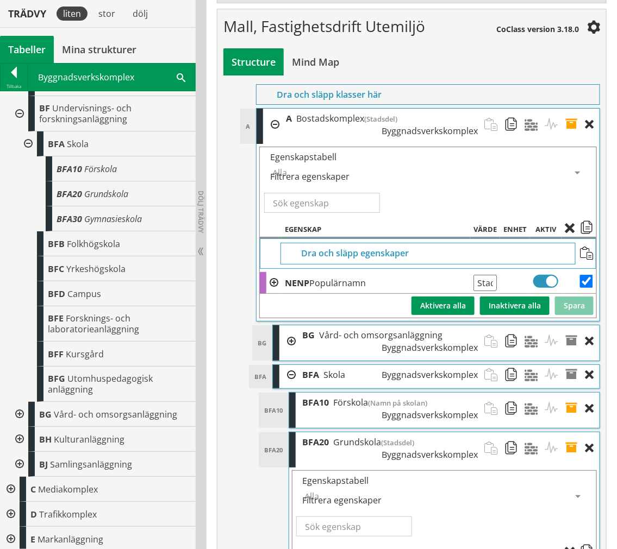
checkbox input "true"
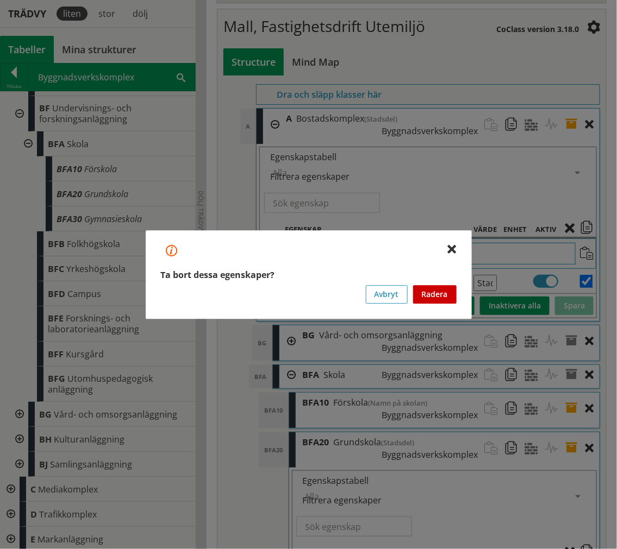
click at [429, 294] on button "Radera" at bounding box center [434, 294] width 43 height 18
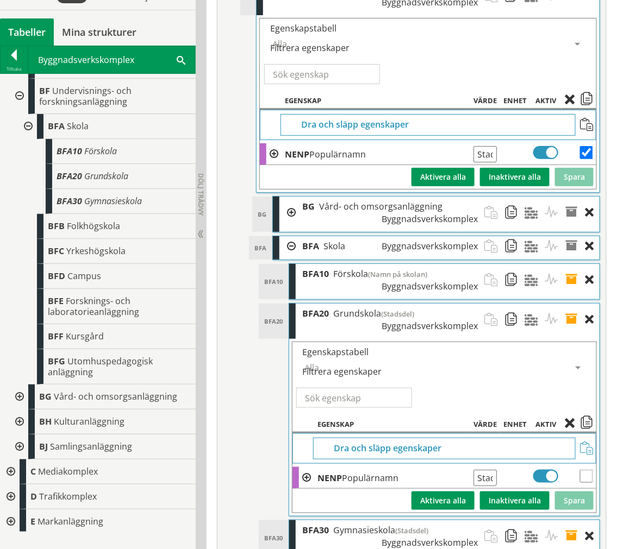
scroll to position [4448, 0]
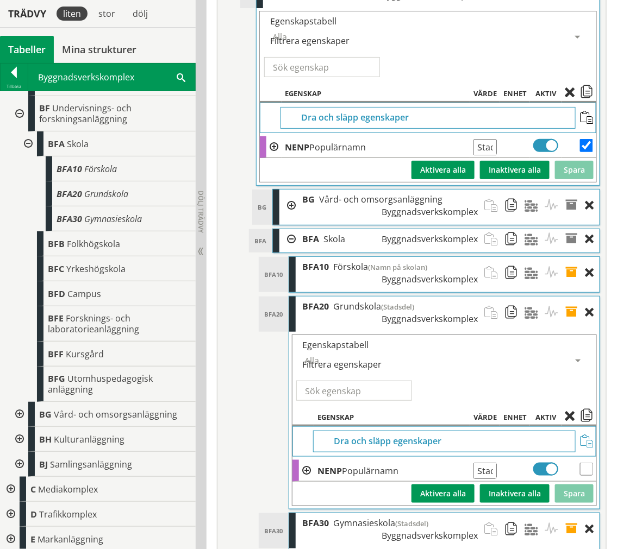
checkbox input "true"
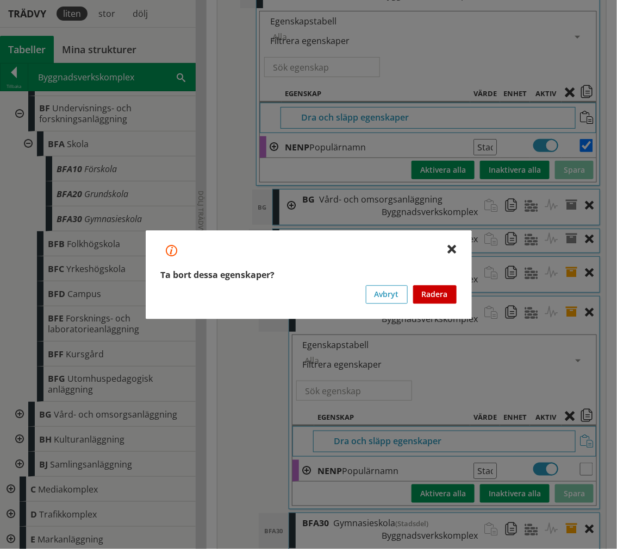
click at [440, 292] on button "Radera" at bounding box center [434, 294] width 43 height 18
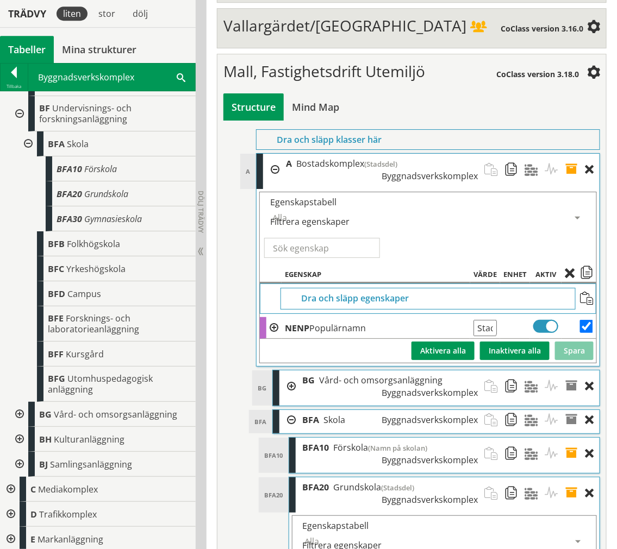
scroll to position [0, 19]
drag, startPoint x: 480, startPoint y: 237, endPoint x: 637, endPoint y: 235, distance: 157.0
type input "Namn på skolan"
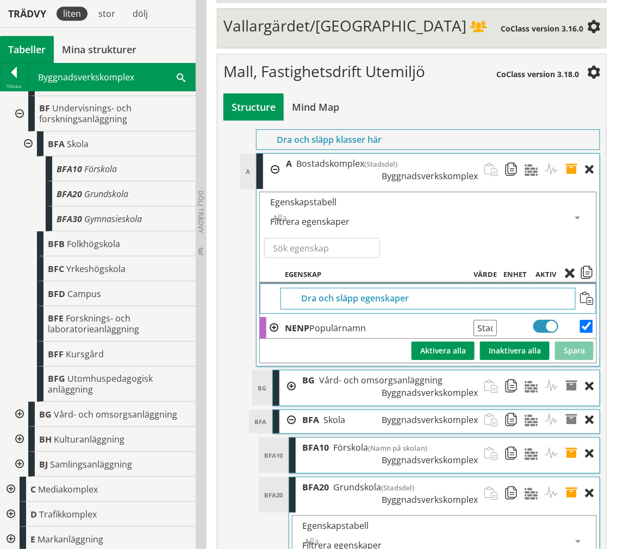
click at [569, 478] on span at bounding box center [574, 494] width 20 height 32
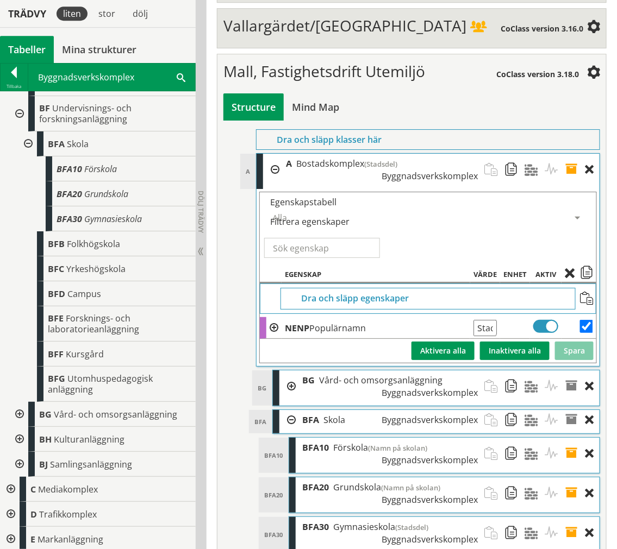
click at [569, 517] on span at bounding box center [574, 533] width 20 height 32
click at [570, 517] on span at bounding box center [574, 533] width 20 height 32
drag, startPoint x: 480, startPoint y: 278, endPoint x: 800, endPoint y: 289, distance: 320.2
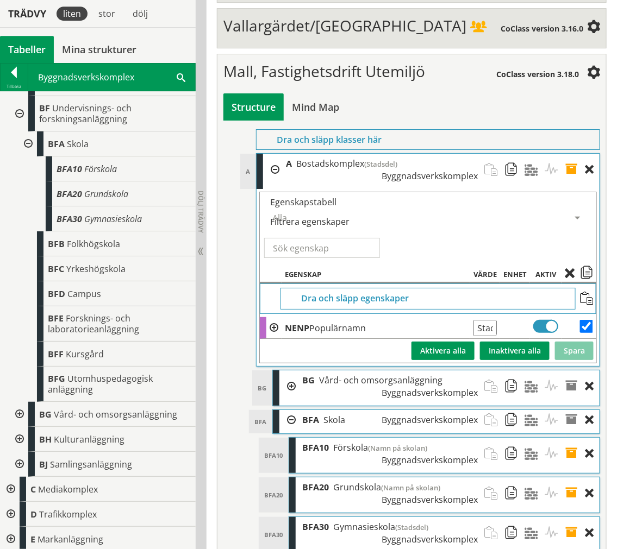
scroll to position [0, 50]
type input "Namn på skolan"
click at [569, 517] on span at bounding box center [574, 533] width 20 height 32
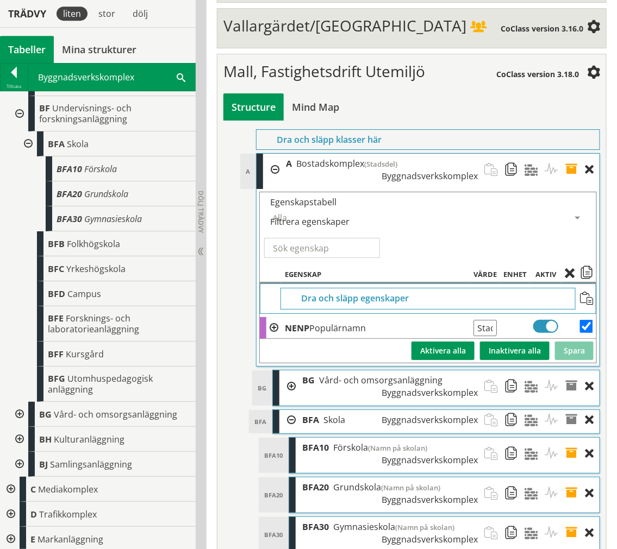
scroll to position [0, 19]
drag, startPoint x: 480, startPoint y: 316, endPoint x: 644, endPoint y: 317, distance: 164.1
type input "T.ex. BFA90 övrig skolbyggnad"
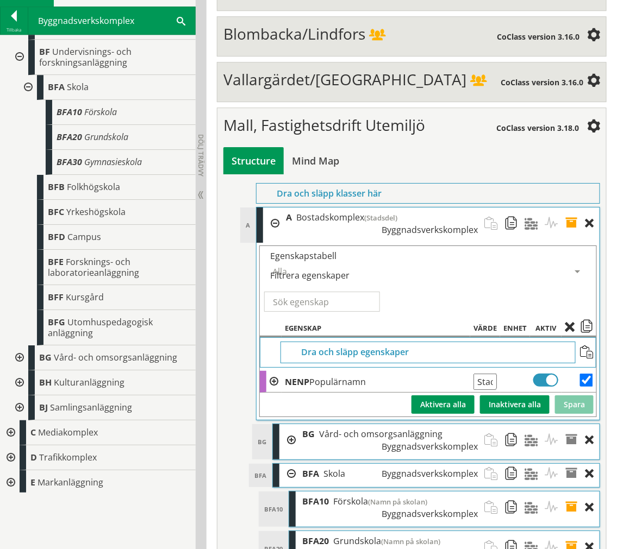
scroll to position [4146, 0]
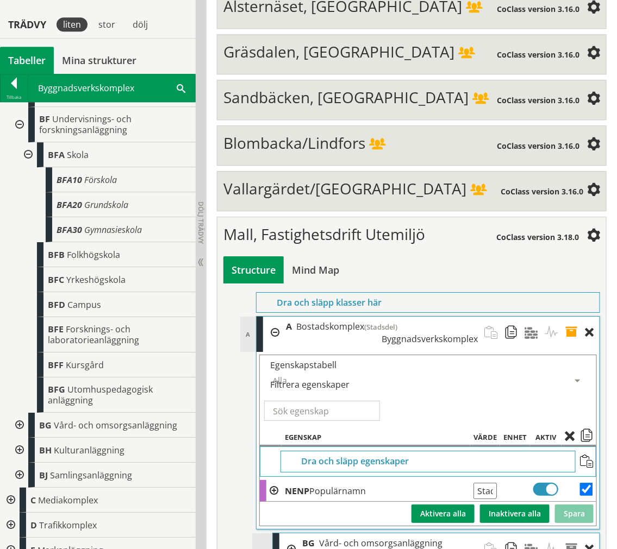
scroll to position [4025, 0]
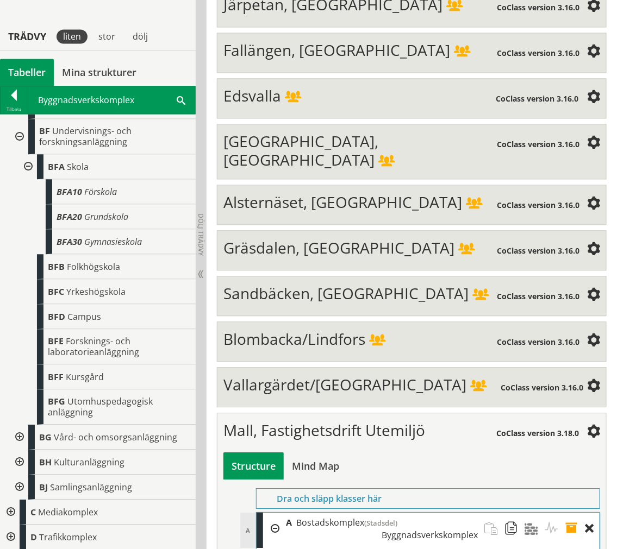
scroll to position [3904, 0]
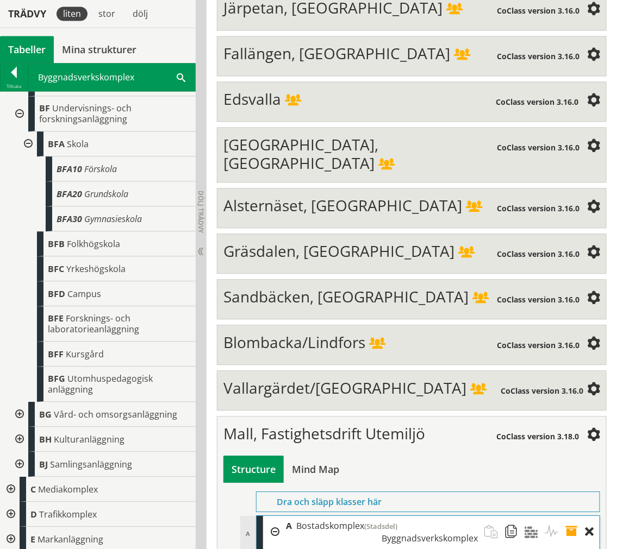
click at [573, 516] on span at bounding box center [574, 532] width 20 height 32
click at [28, 154] on div at bounding box center [27, 143] width 20 height 25
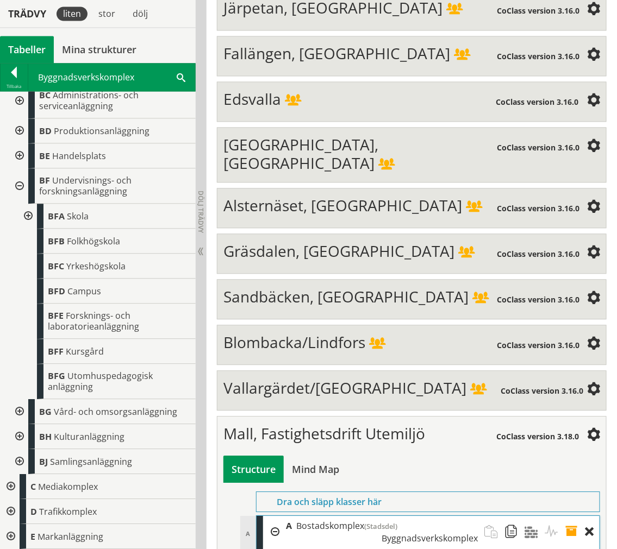
click at [19, 186] on div at bounding box center [19, 185] width 20 height 35
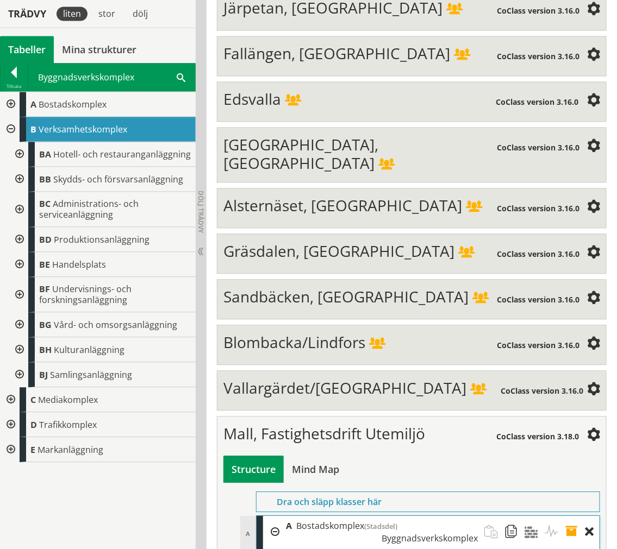
click at [22, 202] on div at bounding box center [19, 209] width 20 height 35
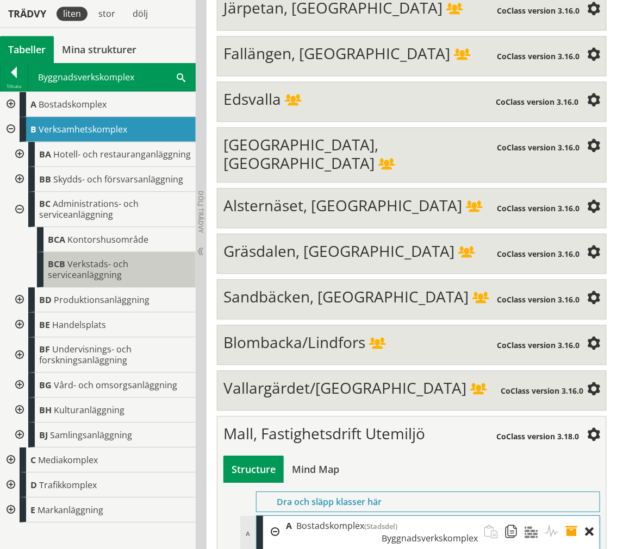
click at [69, 259] on span "Verkstads- och serviceanläggning" at bounding box center [88, 269] width 80 height 23
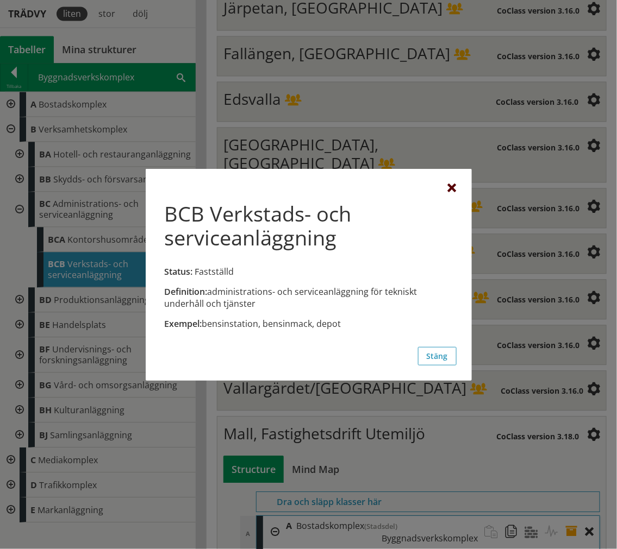
click at [453, 187] on div at bounding box center [452, 188] width 9 height 9
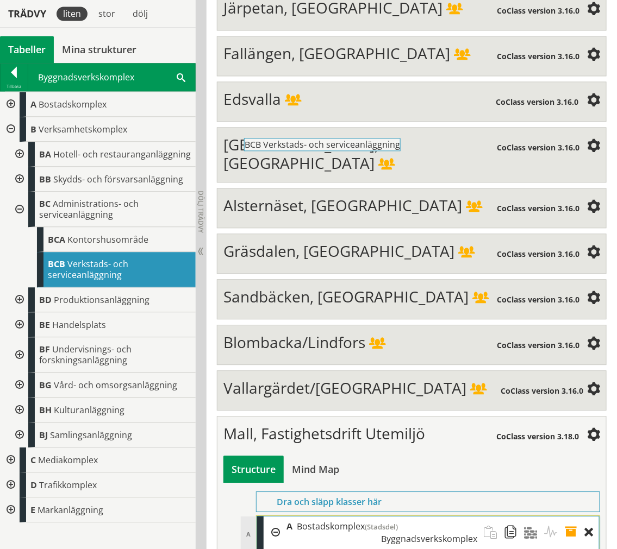
drag, startPoint x: 156, startPoint y: 268, endPoint x: 382, endPoint y: 153, distance: 253.4
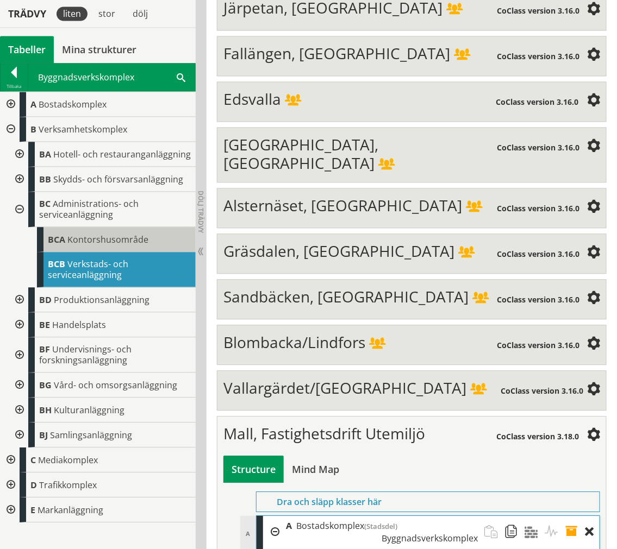
click at [140, 229] on div "BCA Kontorshusområde" at bounding box center [116, 239] width 159 height 25
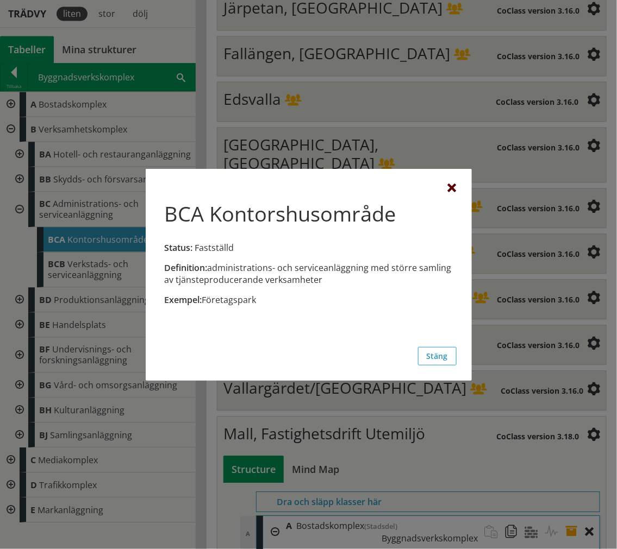
click at [453, 185] on div at bounding box center [452, 188] width 9 height 9
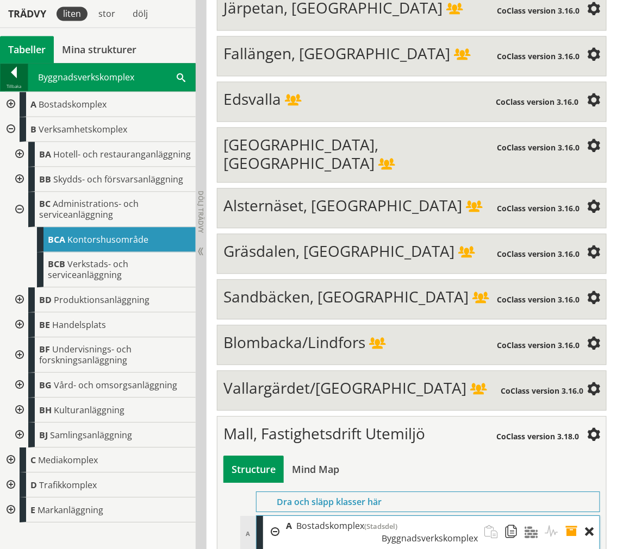
click at [18, 89] on div "Tillbaka" at bounding box center [14, 86] width 27 height 9
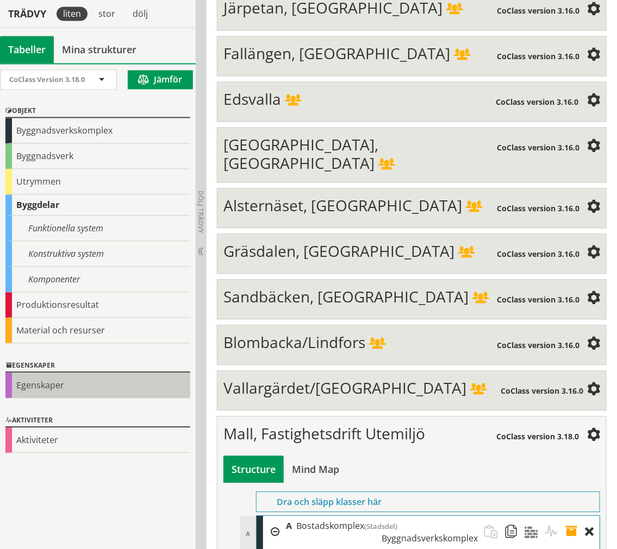
click at [58, 375] on div "Egenskaper" at bounding box center [97, 386] width 185 height 26
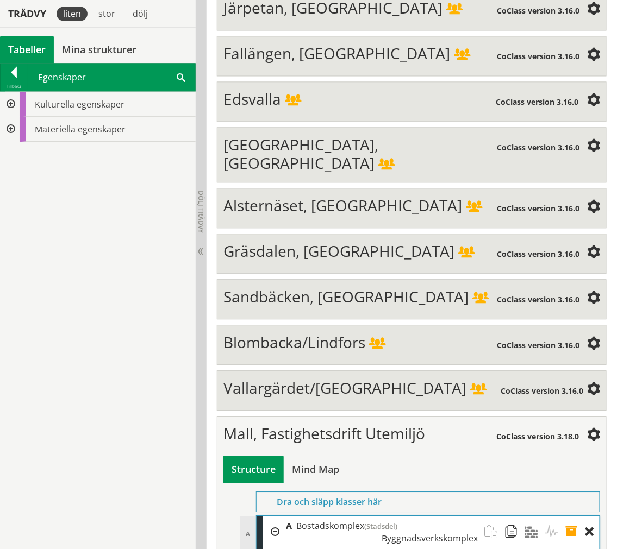
click at [3, 101] on div at bounding box center [10, 104] width 20 height 25
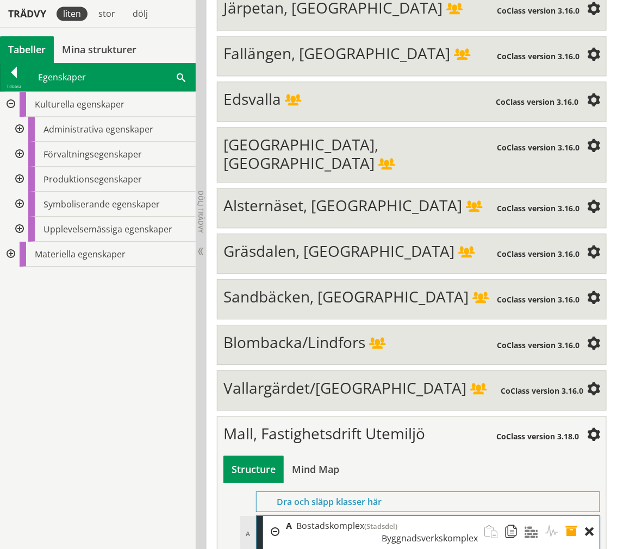
click at [22, 125] on div at bounding box center [19, 129] width 20 height 25
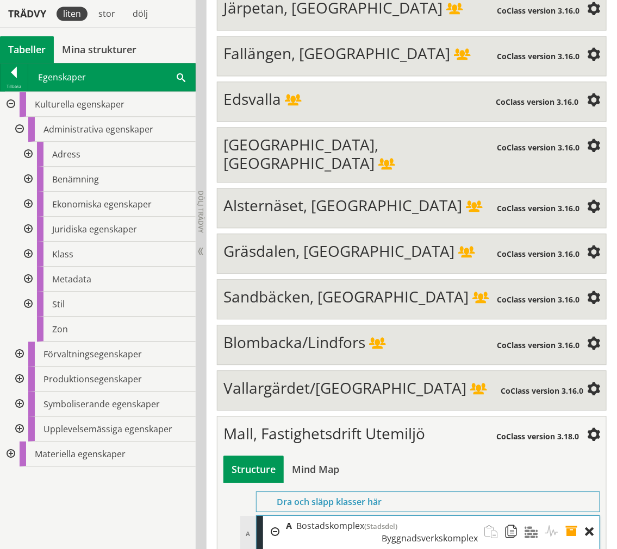
click at [24, 179] on div at bounding box center [27, 179] width 20 height 25
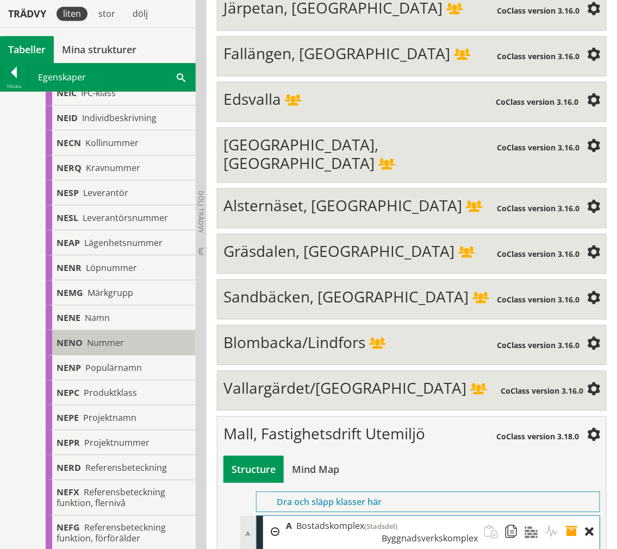
scroll to position [422, 0]
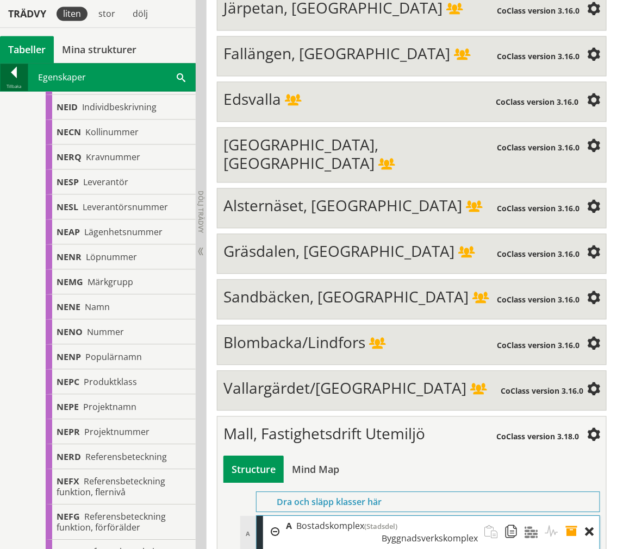
click at [16, 77] on div at bounding box center [14, 74] width 27 height 15
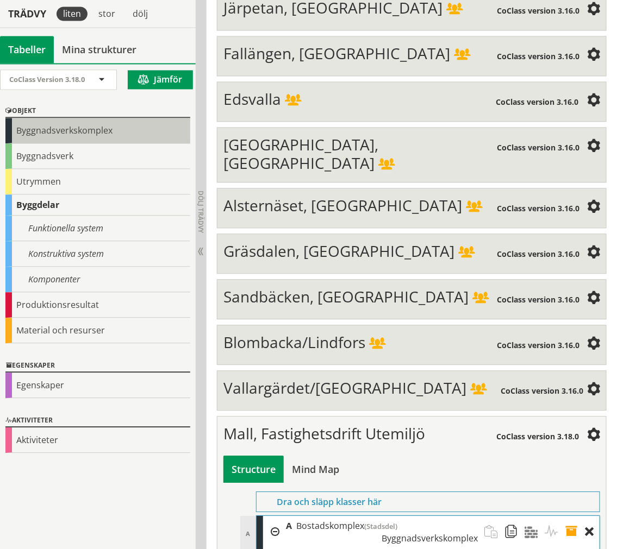
click at [66, 130] on div "Byggnadsverkskomplex" at bounding box center [97, 131] width 185 height 26
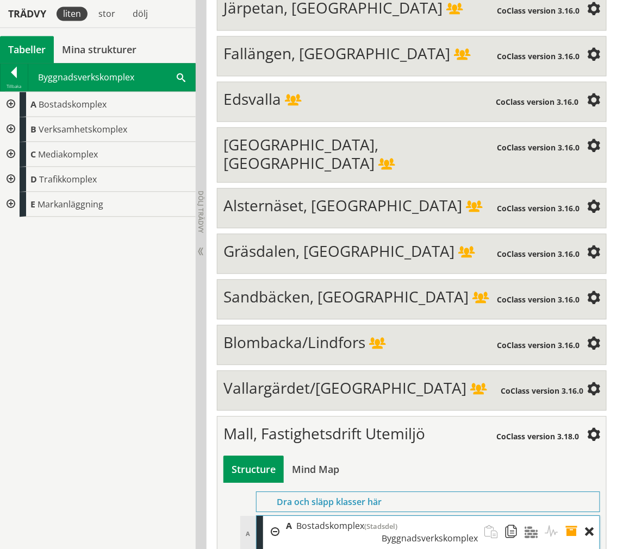
click at [7, 99] on div at bounding box center [10, 104] width 20 height 25
click at [10, 99] on div at bounding box center [10, 104] width 20 height 25
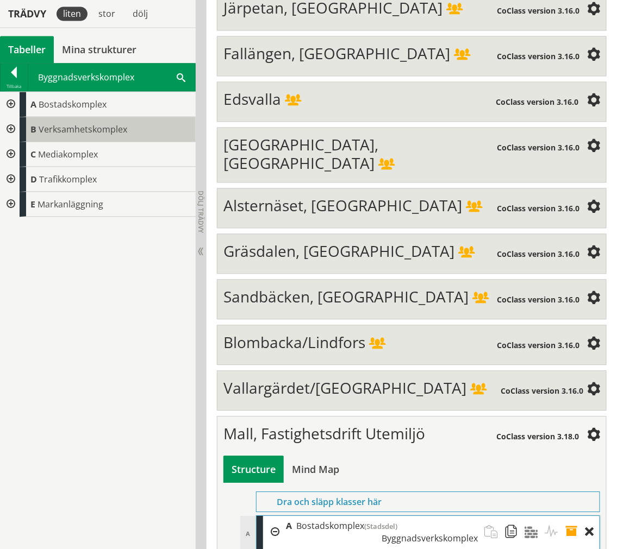
click at [20, 125] on div "B Verksamhetskomplex" at bounding box center [108, 129] width 176 height 25
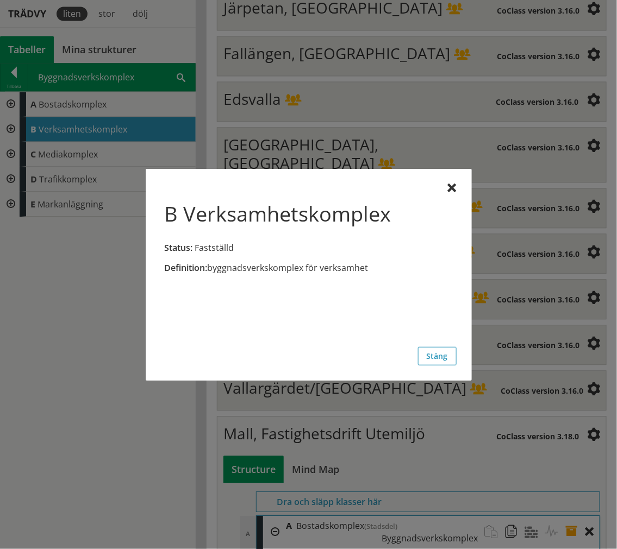
click at [449, 181] on div "B Verksamhetskomplex Status: Fastställd Definition: byggnadsverkskomplex för ve…" at bounding box center [309, 275] width 326 height 212
click at [453, 191] on div at bounding box center [452, 188] width 9 height 9
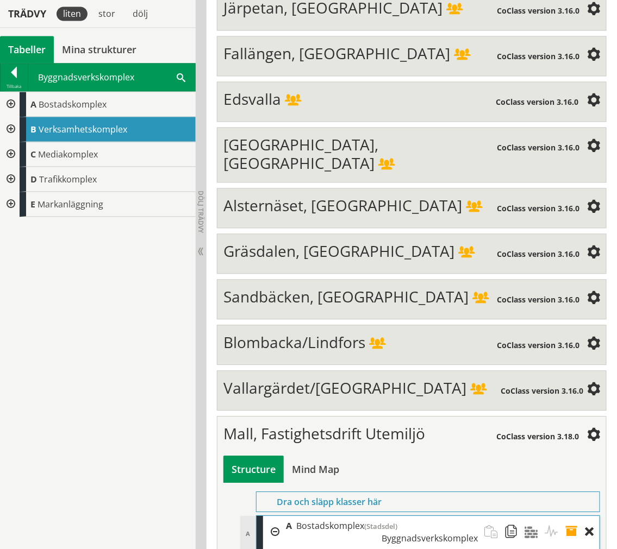
click at [12, 121] on div at bounding box center [10, 129] width 20 height 25
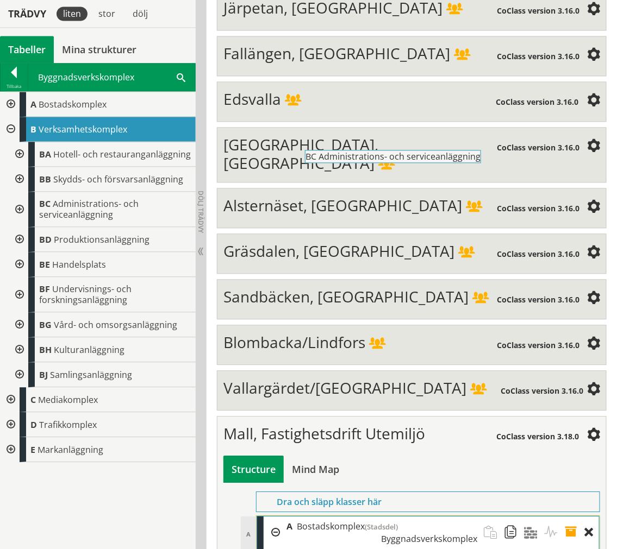
drag, startPoint x: 51, startPoint y: 205, endPoint x: 347, endPoint y: 164, distance: 299.0
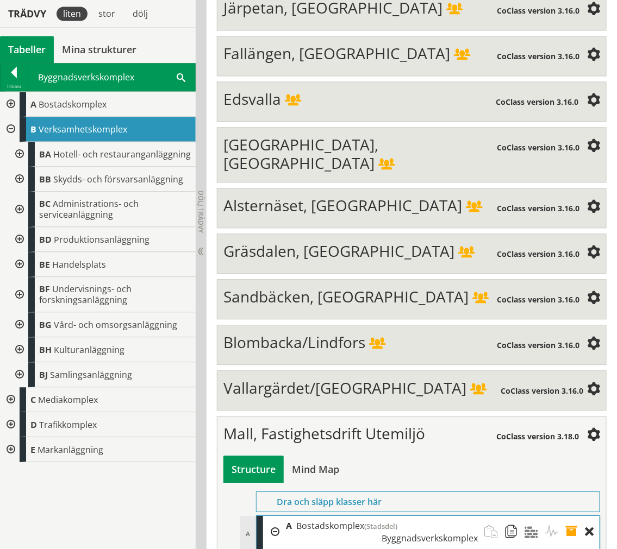
drag, startPoint x: 349, startPoint y: 299, endPoint x: 350, endPoint y: 244, distance: 54.3
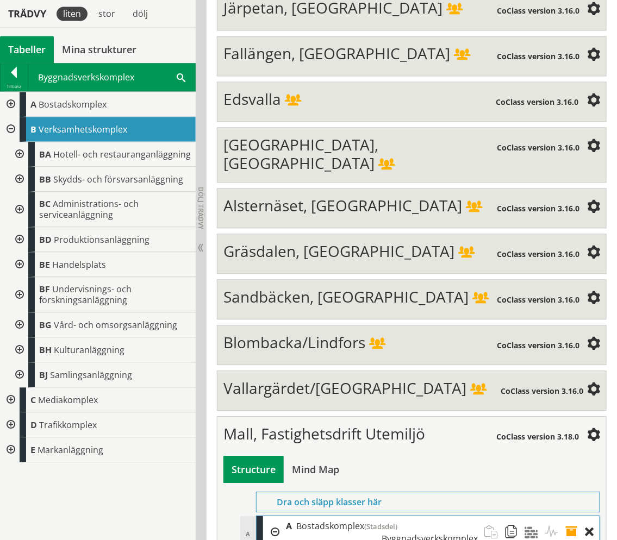
drag, startPoint x: 315, startPoint y: 306, endPoint x: 335, endPoint y: 266, distance: 44.5
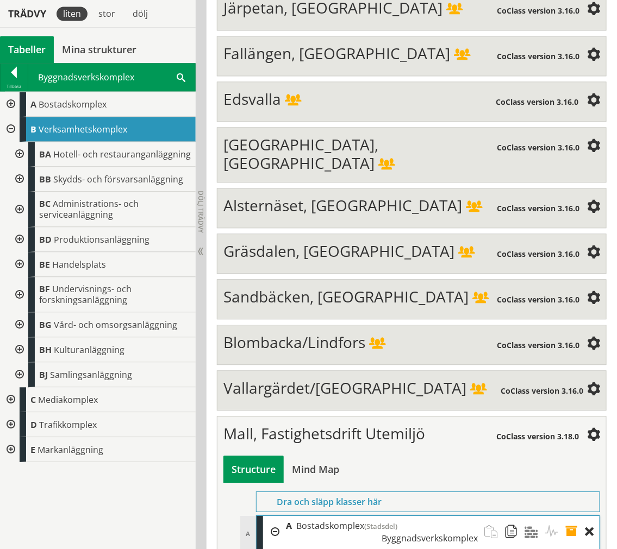
drag, startPoint x: 294, startPoint y: 262, endPoint x: 298, endPoint y: 223, distance: 38.8
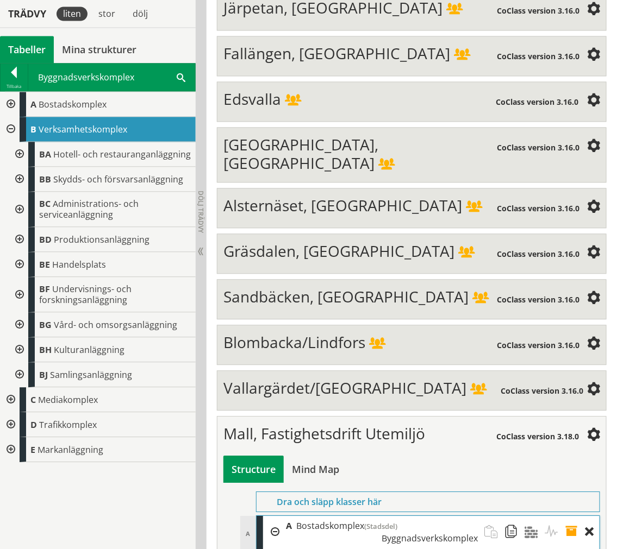
drag, startPoint x: 480, startPoint y: 375, endPoint x: 588, endPoint y: 356, distance: 109.9
type input "Namn på gruppboende"
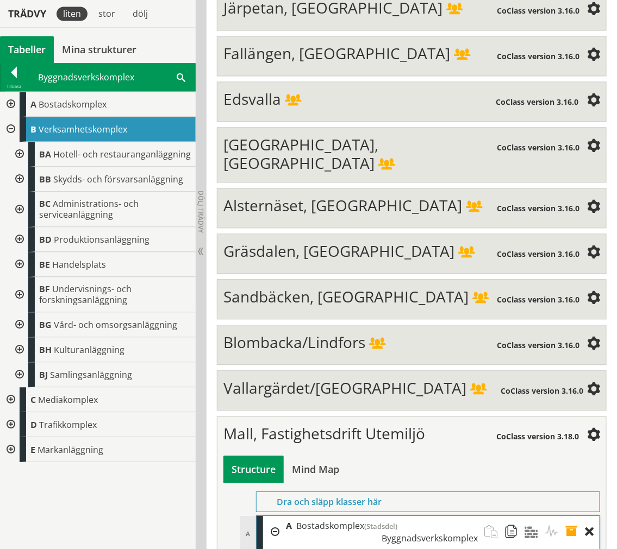
scroll to position [0, 0]
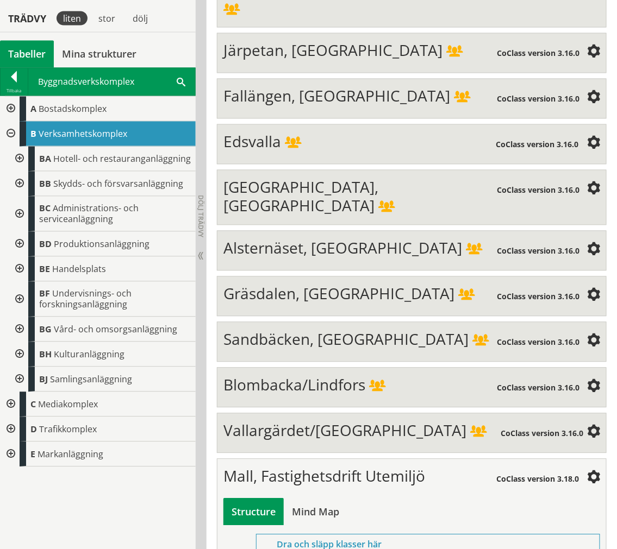
scroll to position [3876, 0]
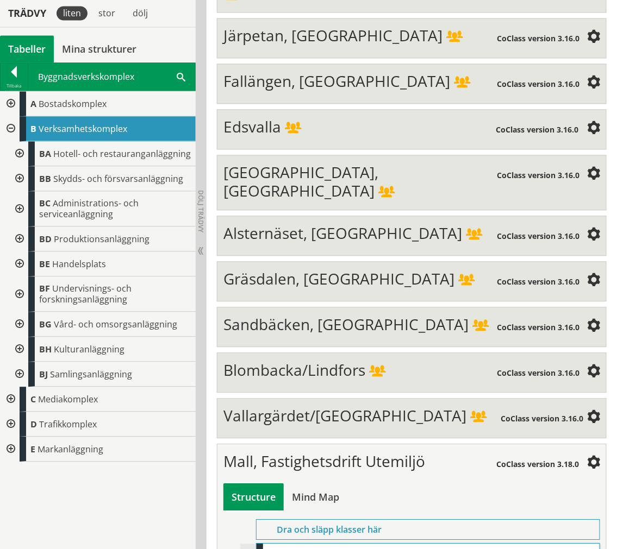
click at [27, 352] on div "BH Kulturanläggning" at bounding box center [102, 349] width 187 height 25
click at [20, 348] on div at bounding box center [19, 349] width 20 height 25
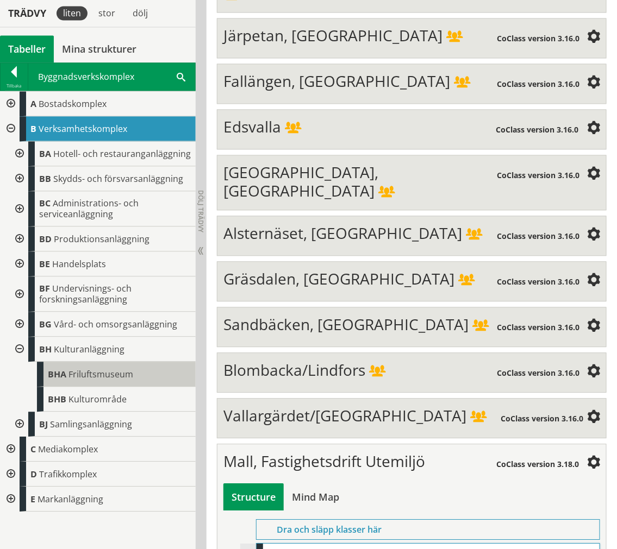
click at [82, 374] on span "Friluftsmuseum" at bounding box center [100, 375] width 65 height 12
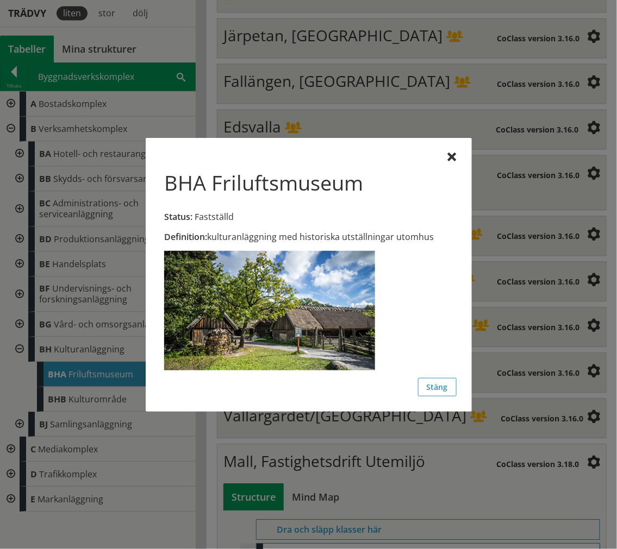
click at [460, 156] on div "BHA Friluftsmuseum Status: Fastställd Definition: kulturanläggning med historis…" at bounding box center [309, 275] width 326 height 274
click at [449, 156] on div at bounding box center [452, 157] width 9 height 9
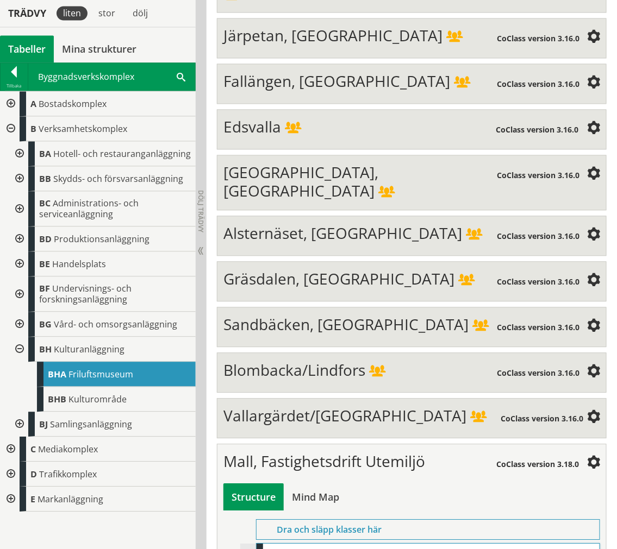
click at [20, 350] on div at bounding box center [19, 349] width 20 height 25
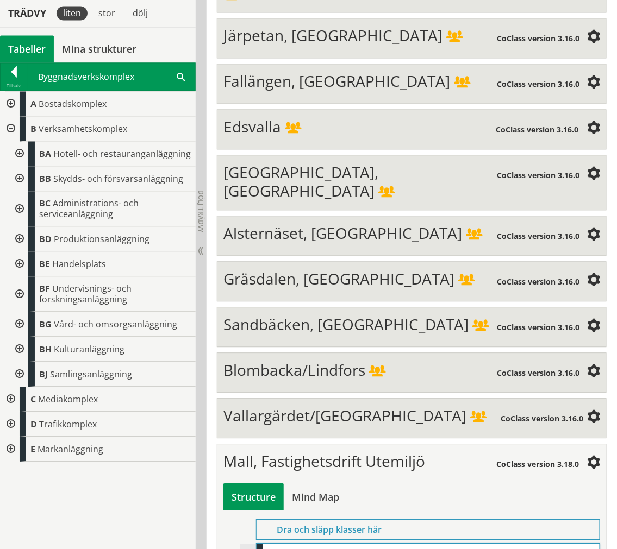
click at [26, 205] on div at bounding box center [19, 209] width 20 height 35
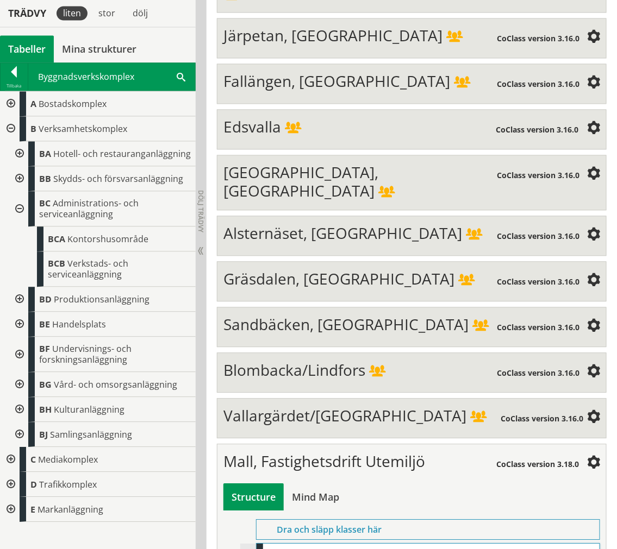
click at [21, 207] on div at bounding box center [19, 209] width 20 height 35
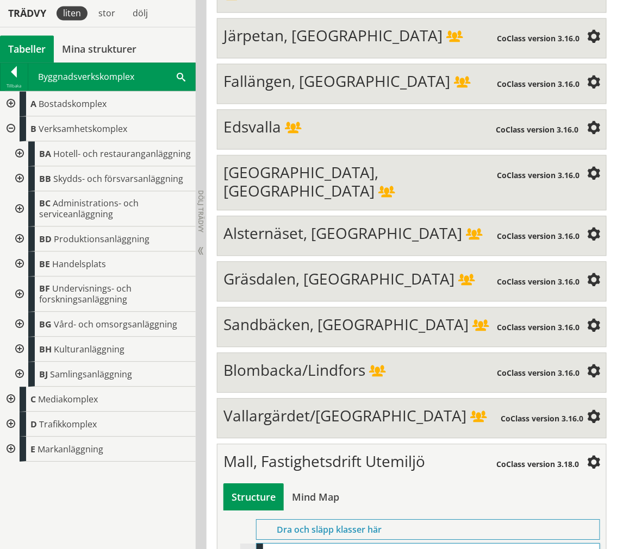
click at [23, 159] on div at bounding box center [19, 154] width 20 height 25
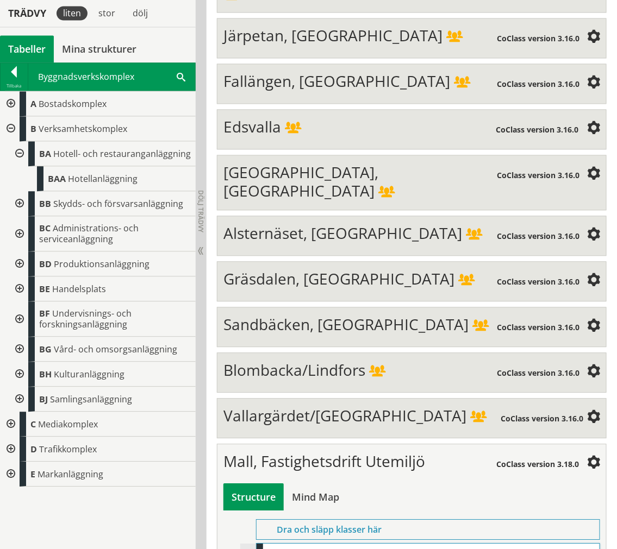
click at [22, 153] on div at bounding box center [19, 154] width 20 height 25
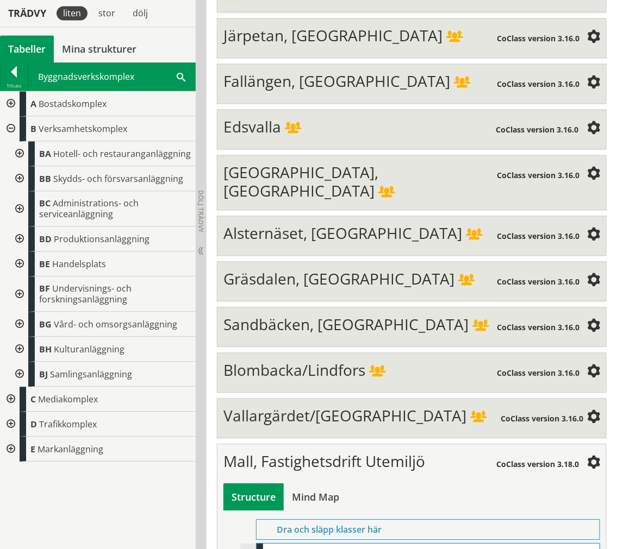
click at [22, 173] on div at bounding box center [19, 179] width 20 height 25
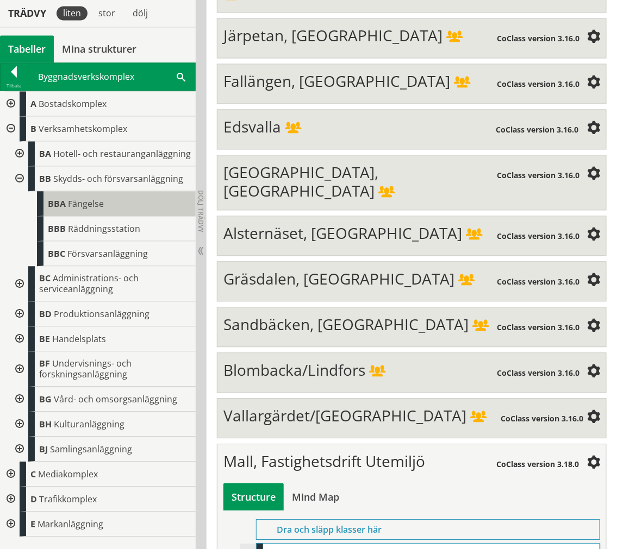
click at [51, 205] on span "BBA" at bounding box center [57, 204] width 18 height 12
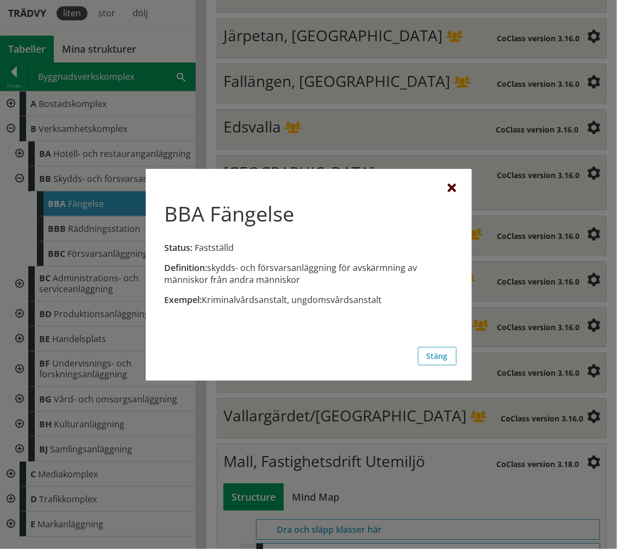
click at [449, 186] on div at bounding box center [452, 188] width 9 height 9
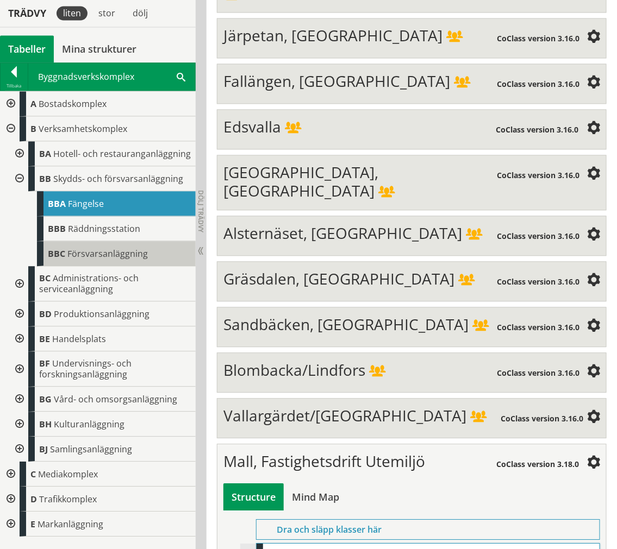
click at [53, 242] on div "BBC Försvarsanläggning" at bounding box center [116, 254] width 159 height 25
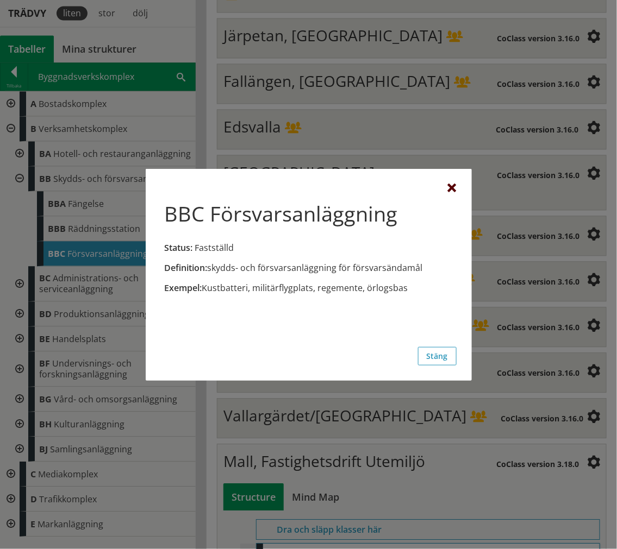
click at [454, 186] on div at bounding box center [452, 188] width 9 height 9
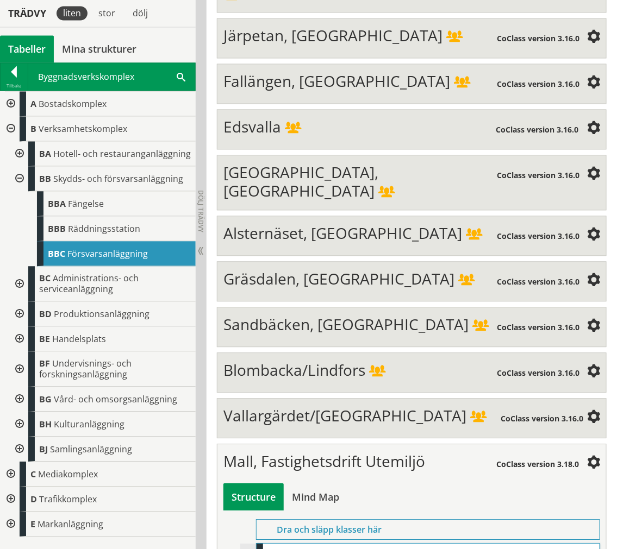
click at [19, 176] on div at bounding box center [19, 179] width 20 height 25
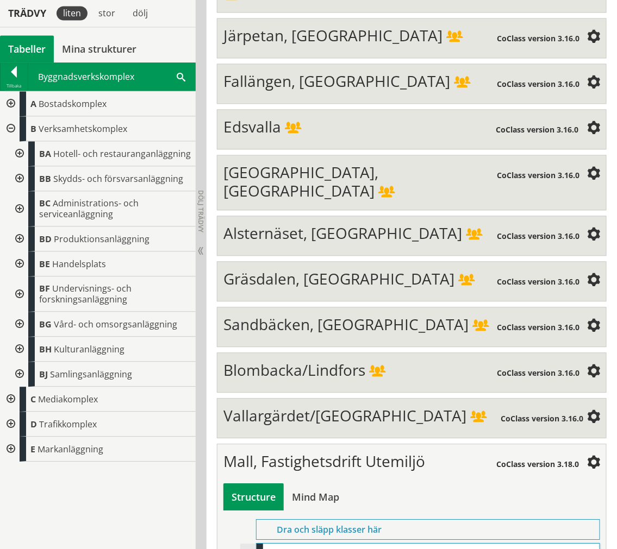
click at [24, 204] on div at bounding box center [19, 209] width 20 height 35
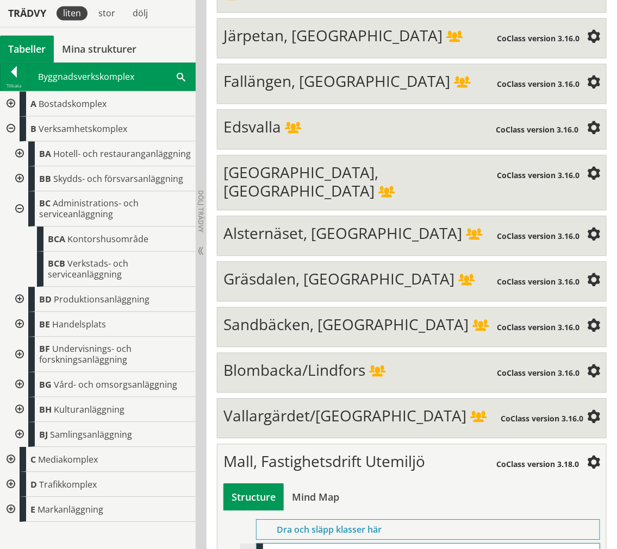
click at [17, 202] on div at bounding box center [19, 209] width 20 height 35
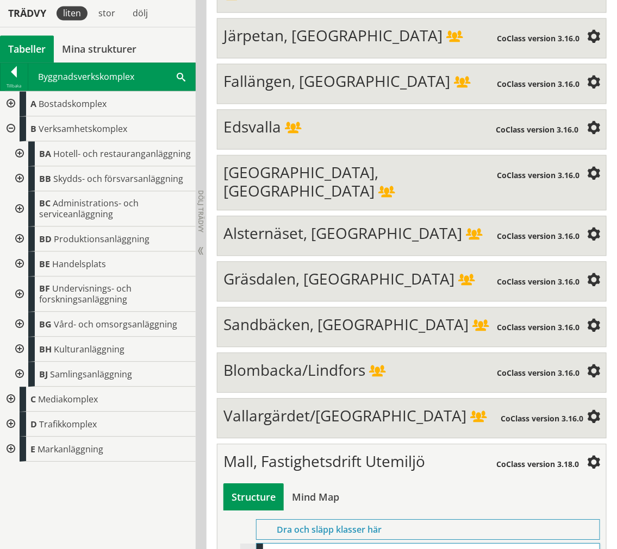
click at [24, 241] on div at bounding box center [19, 239] width 20 height 25
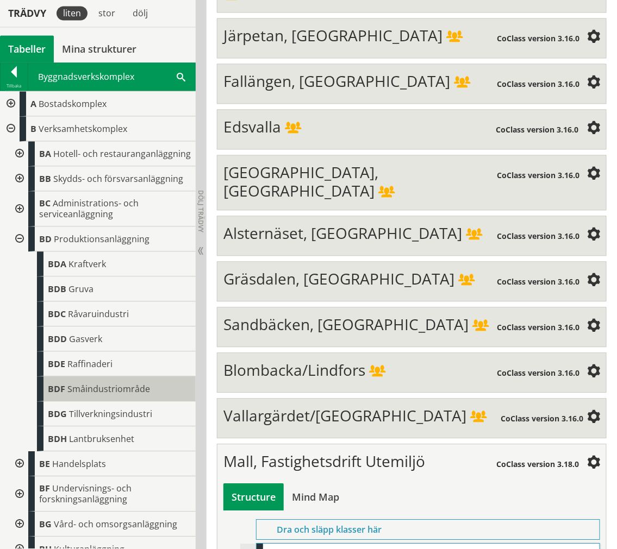
click at [91, 395] on span "Småindustriområde" at bounding box center [108, 390] width 83 height 12
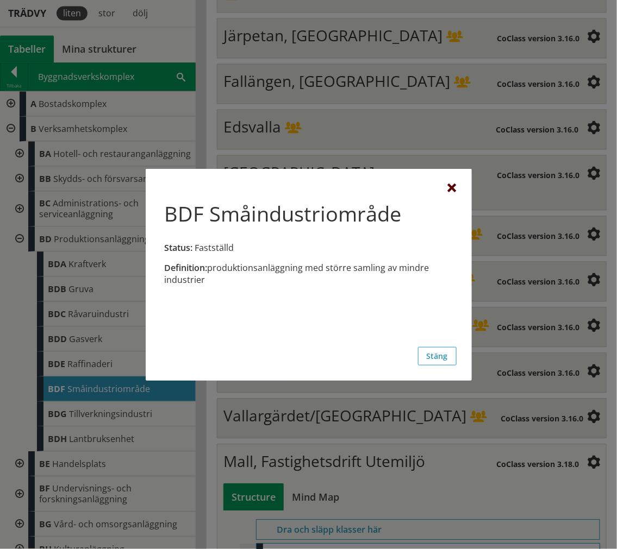
click at [454, 184] on div at bounding box center [452, 188] width 9 height 9
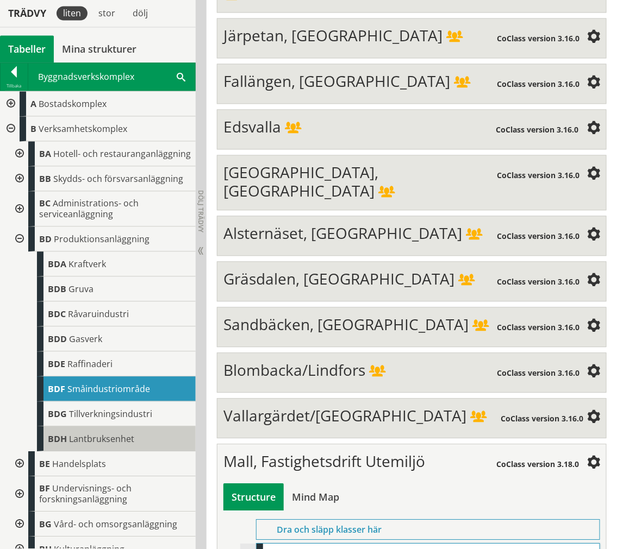
click at [124, 443] on div "BDH Lantbruksenhet" at bounding box center [116, 439] width 159 height 25
click at [112, 445] on span "Lantbruksenhet" at bounding box center [101, 440] width 65 height 12
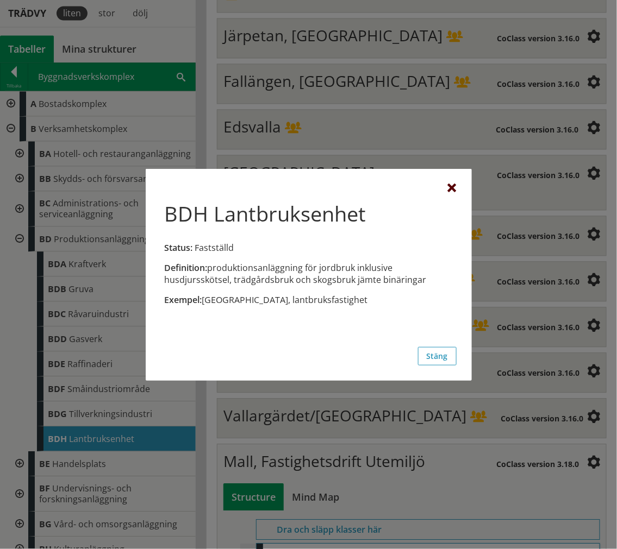
click at [450, 185] on div at bounding box center [452, 188] width 9 height 9
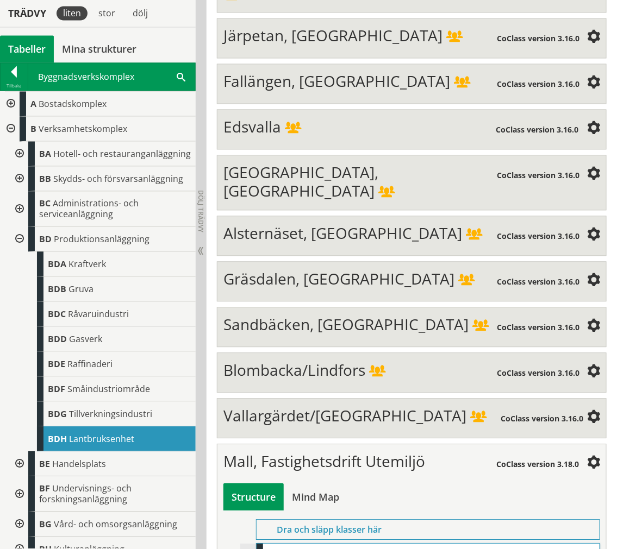
click at [18, 248] on div at bounding box center [19, 239] width 20 height 25
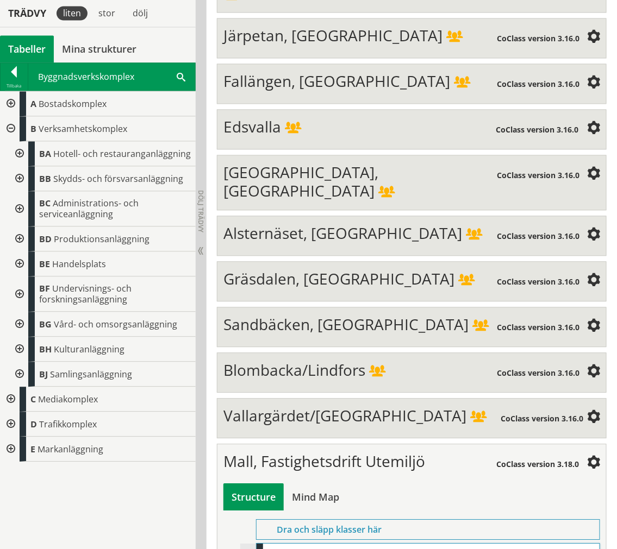
click at [18, 263] on div at bounding box center [19, 264] width 20 height 25
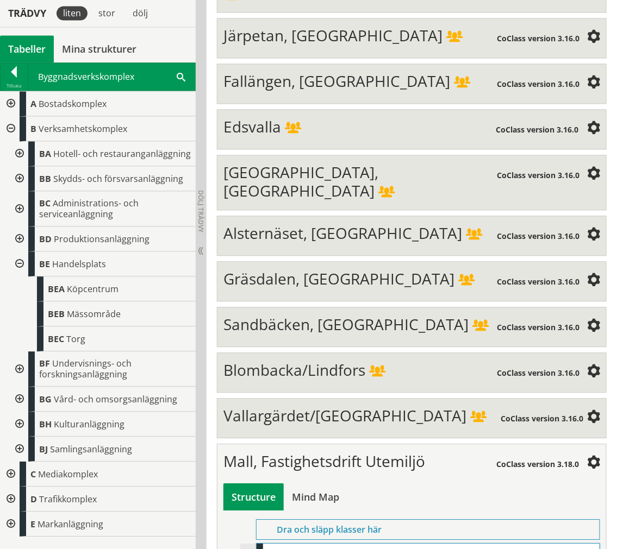
click at [11, 257] on div at bounding box center [19, 264] width 20 height 25
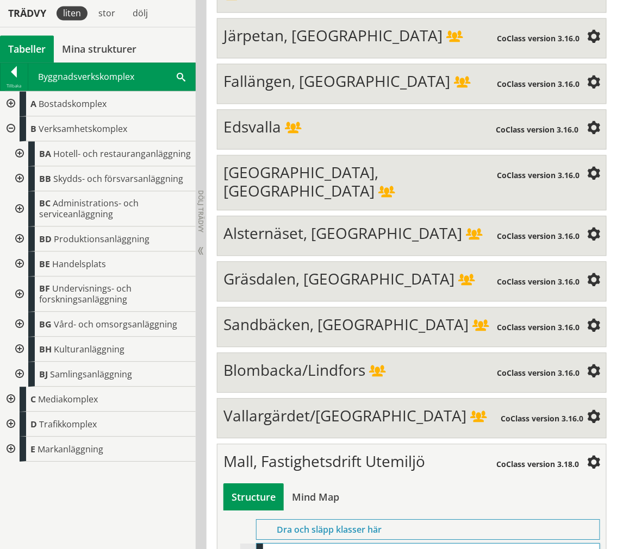
click at [19, 286] on div at bounding box center [19, 294] width 20 height 35
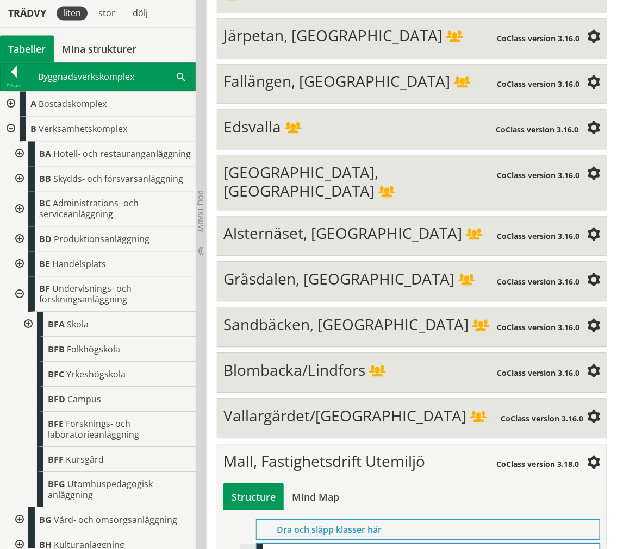
click at [30, 335] on div at bounding box center [27, 324] width 20 height 25
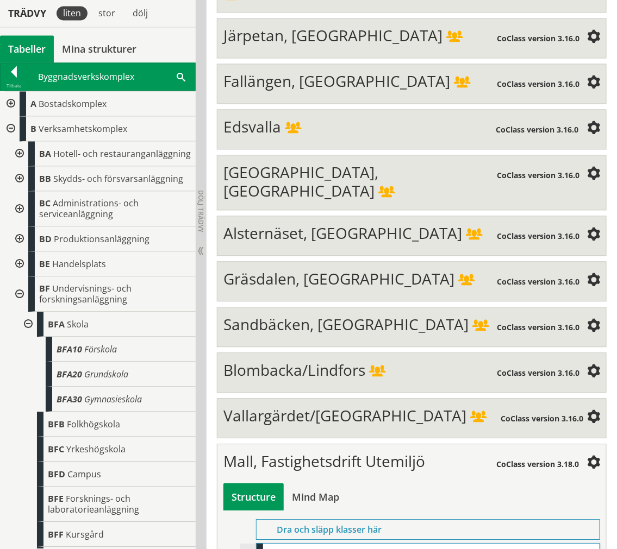
click at [28, 332] on div at bounding box center [27, 324] width 20 height 25
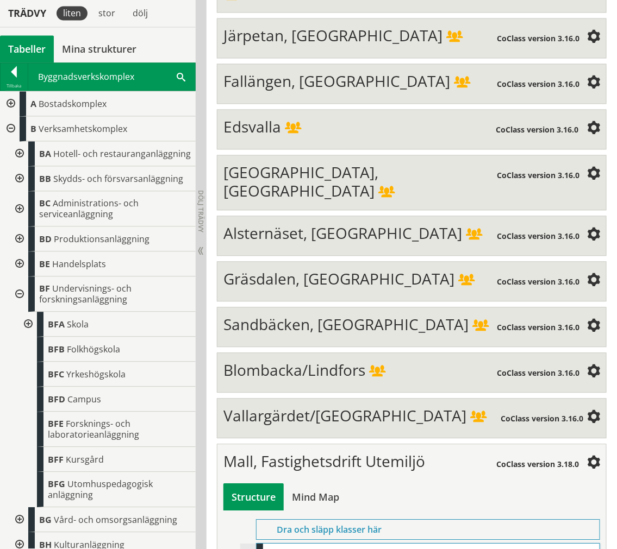
click at [19, 310] on div at bounding box center [19, 294] width 20 height 35
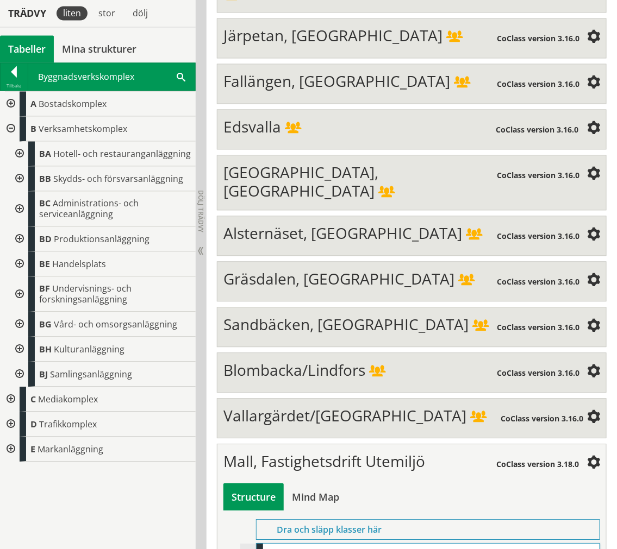
click at [20, 373] on div at bounding box center [19, 374] width 20 height 25
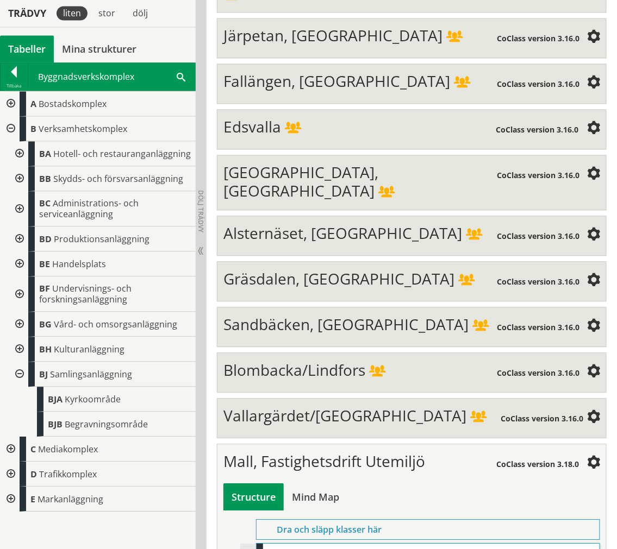
click at [22, 373] on div at bounding box center [19, 374] width 20 height 25
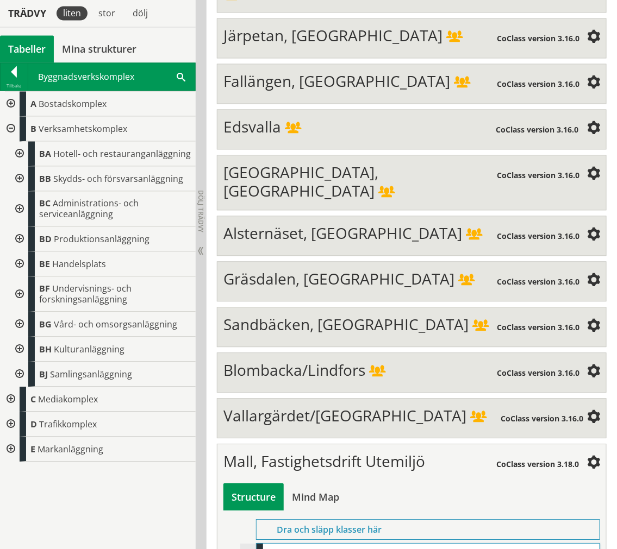
drag, startPoint x: 292, startPoint y: 457, endPoint x: 268, endPoint y: 343, distance: 115.9
click at [17, 349] on div at bounding box center [19, 349] width 20 height 25
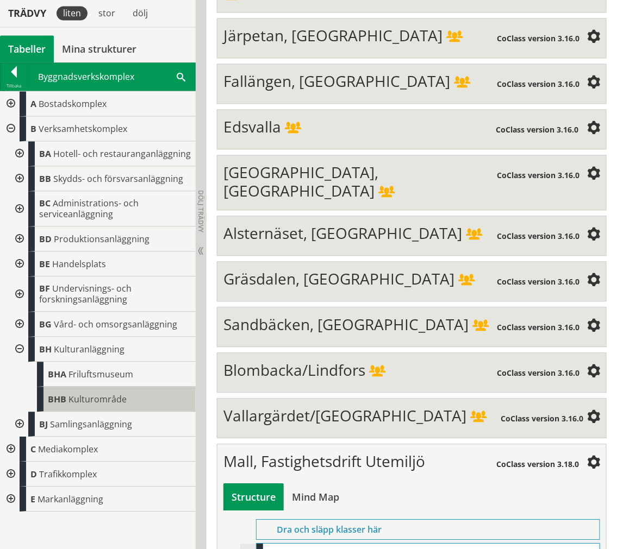
click at [149, 399] on div "BHB Kulturområde" at bounding box center [116, 399] width 159 height 25
click at [123, 394] on span "Kulturområde" at bounding box center [97, 400] width 58 height 12
click at [58, 403] on span "BHB" at bounding box center [57, 400] width 18 height 12
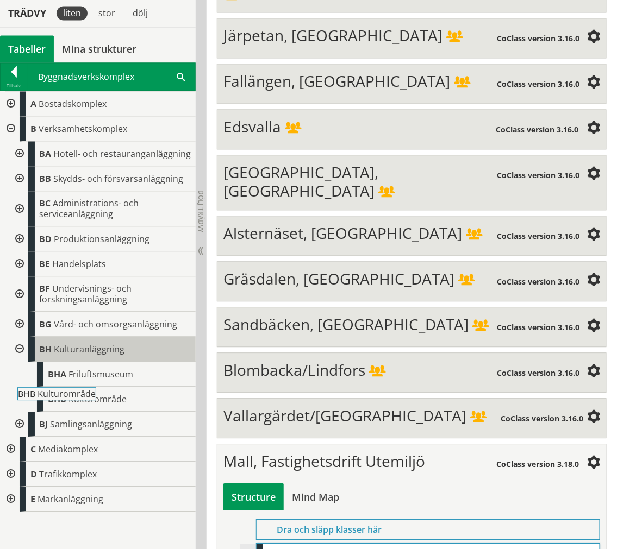
click at [59, 357] on div "BH Kulturanläggning" at bounding box center [111, 349] width 167 height 25
click at [46, 348] on span "BH" at bounding box center [45, 350] width 12 height 12
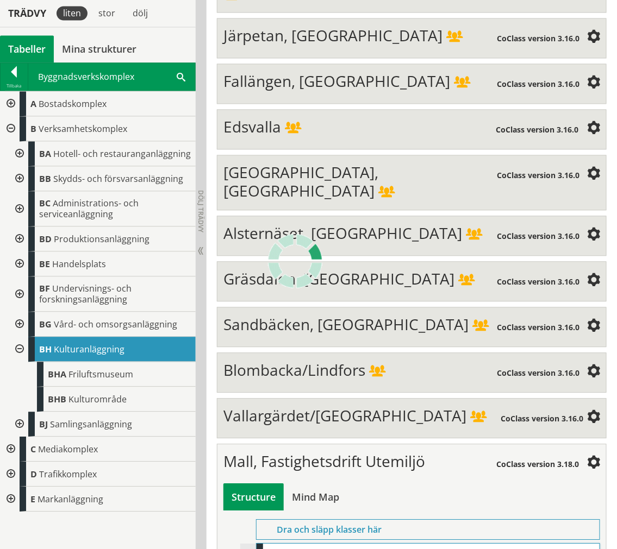
click at [46, 348] on span "Kulturanläggning" at bounding box center [58, 345] width 71 height 12
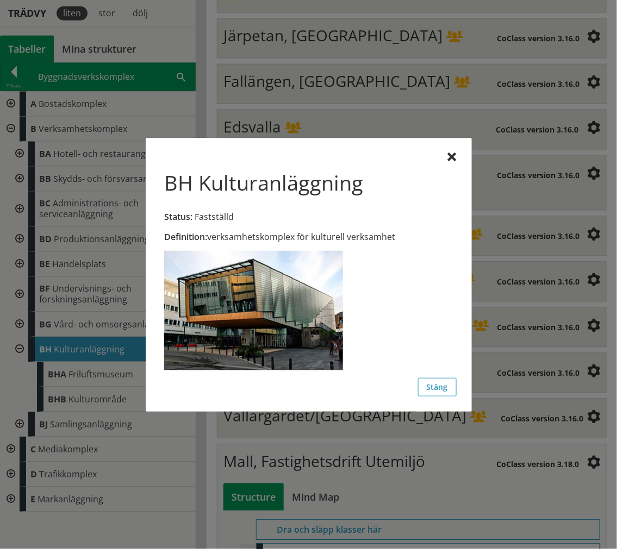
click at [451, 156] on div at bounding box center [452, 157] width 9 height 9
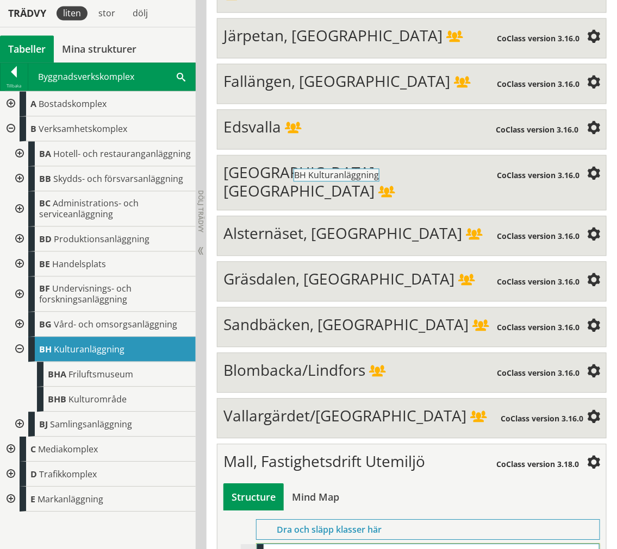
drag, startPoint x: 122, startPoint y: 351, endPoint x: 406, endPoint y: 182, distance: 331.0
drag, startPoint x: 125, startPoint y: 377, endPoint x: 371, endPoint y: 329, distance: 250.2
click at [13, 424] on div at bounding box center [19, 424] width 20 height 25
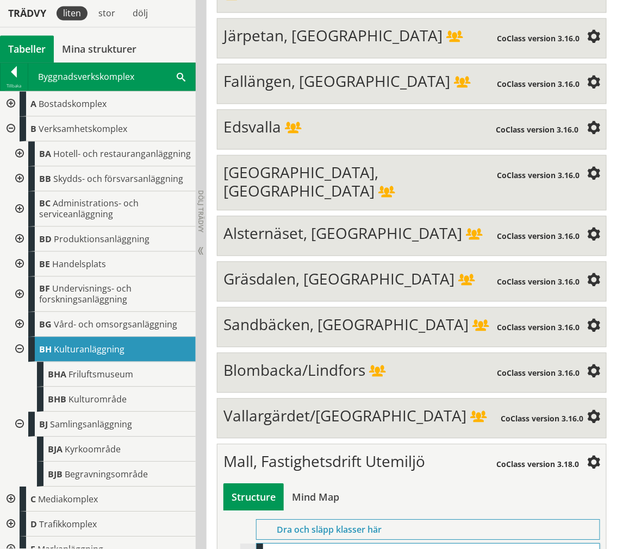
click at [22, 432] on div at bounding box center [19, 424] width 20 height 25
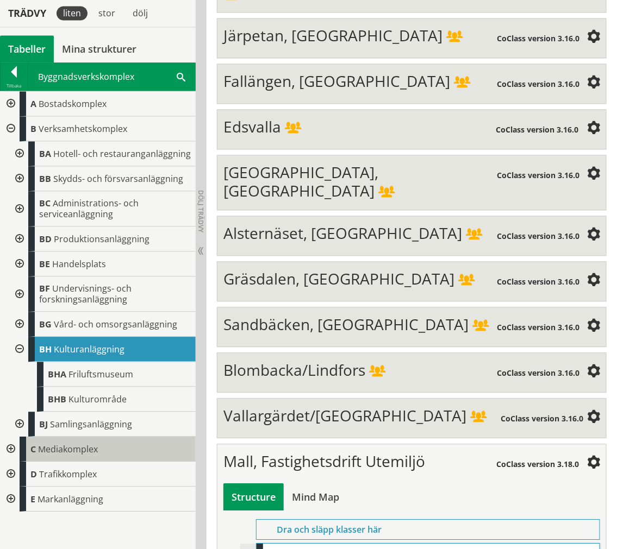
click at [19, 449] on div "C Mediakomplex" at bounding box center [98, 449] width 196 height 25
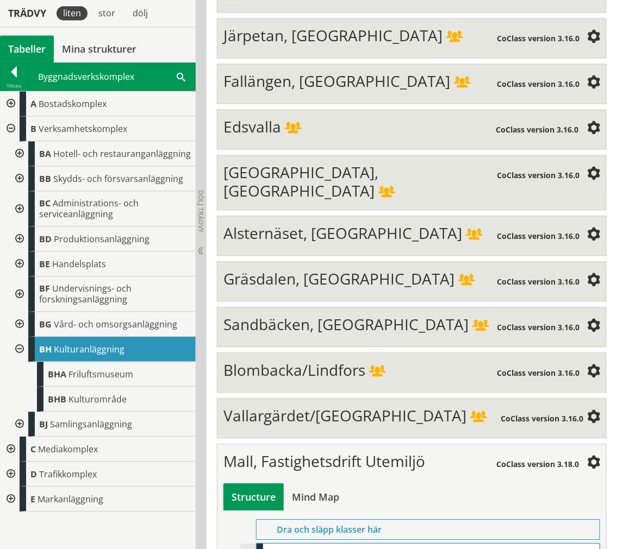
click at [15, 448] on div at bounding box center [10, 449] width 20 height 25
click at [12, 459] on div at bounding box center [10, 449] width 20 height 25
click at [14, 476] on div at bounding box center [10, 474] width 20 height 25
click at [19, 499] on div at bounding box center [19, 499] width 20 height 25
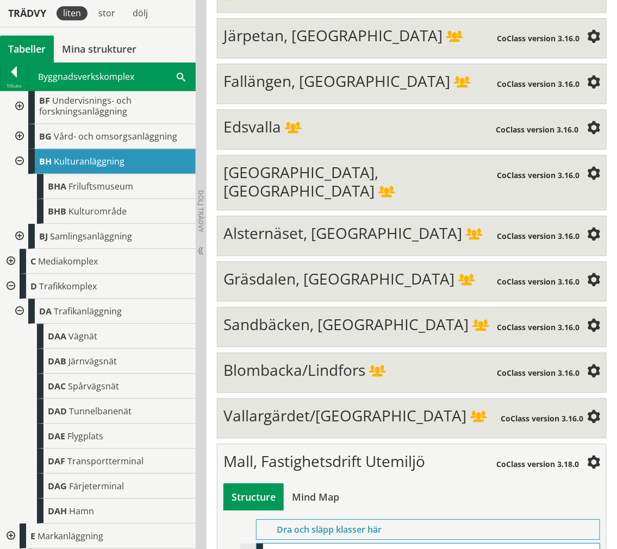
scroll to position [198, 0]
click at [20, 315] on div at bounding box center [19, 311] width 20 height 25
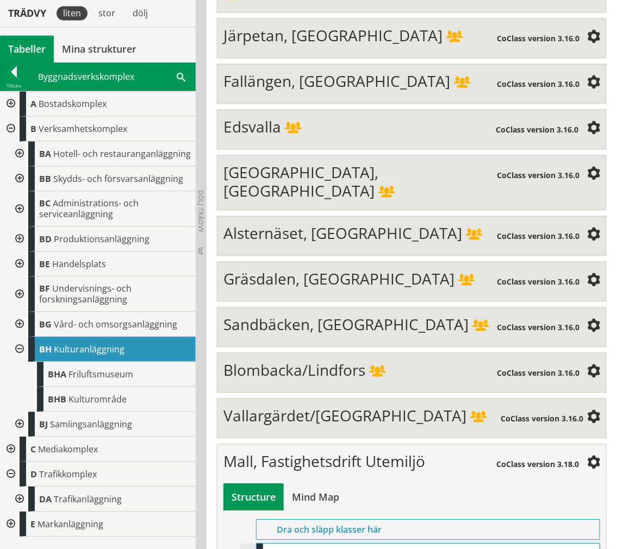
drag, startPoint x: 8, startPoint y: 474, endPoint x: 9, endPoint y: 485, distance: 11.5
click at [9, 474] on div at bounding box center [10, 474] width 20 height 25
click at [9, 501] on div at bounding box center [10, 499] width 20 height 25
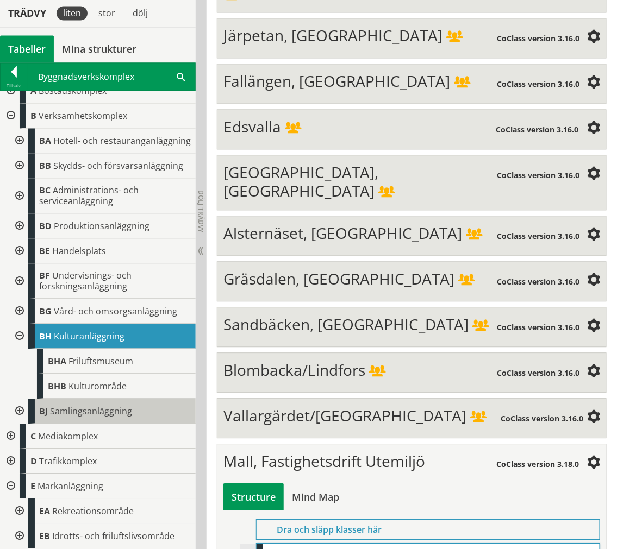
scroll to position [23, 0]
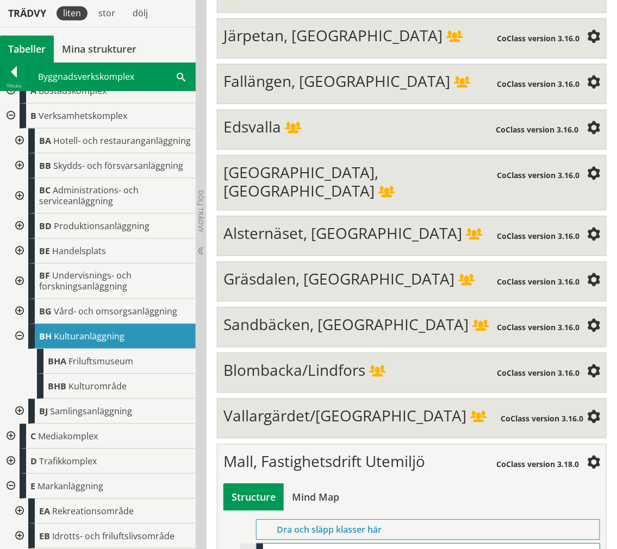
click at [21, 535] on div at bounding box center [19, 536] width 20 height 25
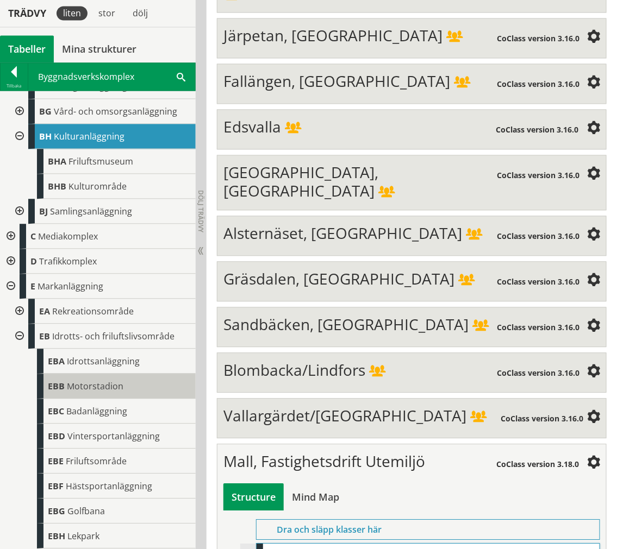
scroll to position [223, 0]
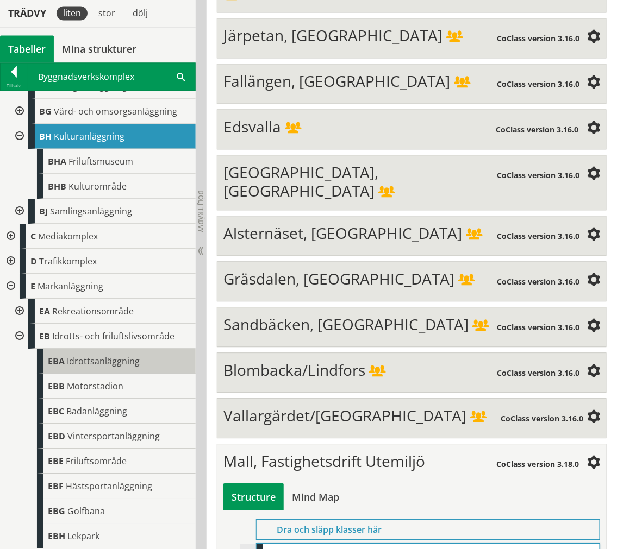
click at [120, 362] on span "Idrottsanläggning" at bounding box center [103, 362] width 73 height 12
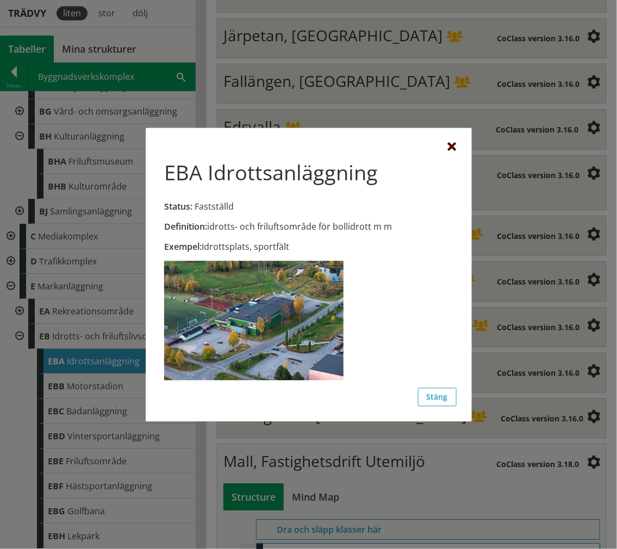
click at [451, 149] on div at bounding box center [452, 147] width 9 height 9
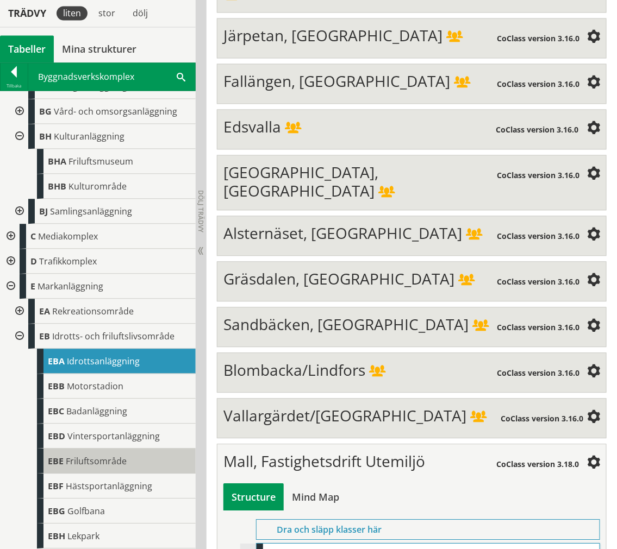
click at [143, 463] on div "EBE Friluftsområde" at bounding box center [116, 461] width 159 height 25
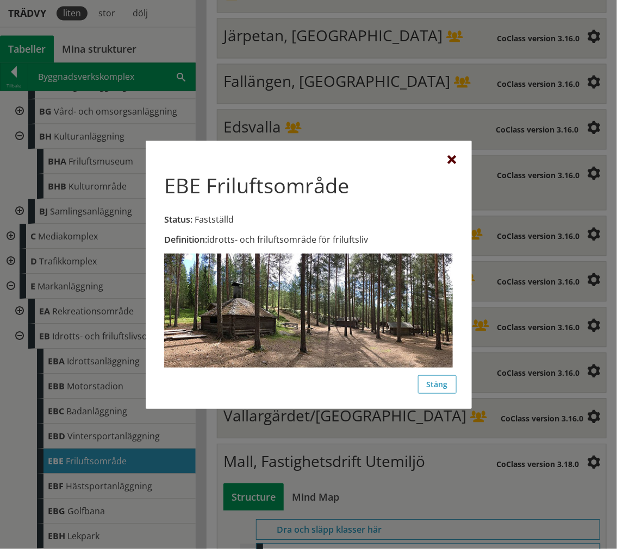
click at [452, 156] on div at bounding box center [452, 160] width 9 height 9
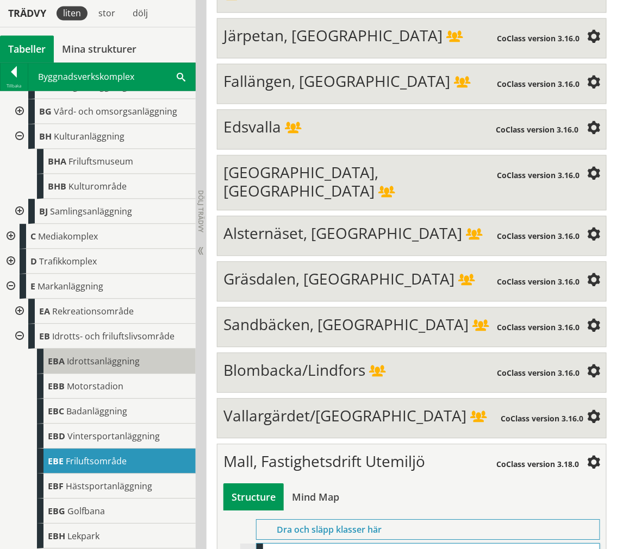
click at [133, 361] on span "Idrottsanläggning" at bounding box center [103, 362] width 73 height 12
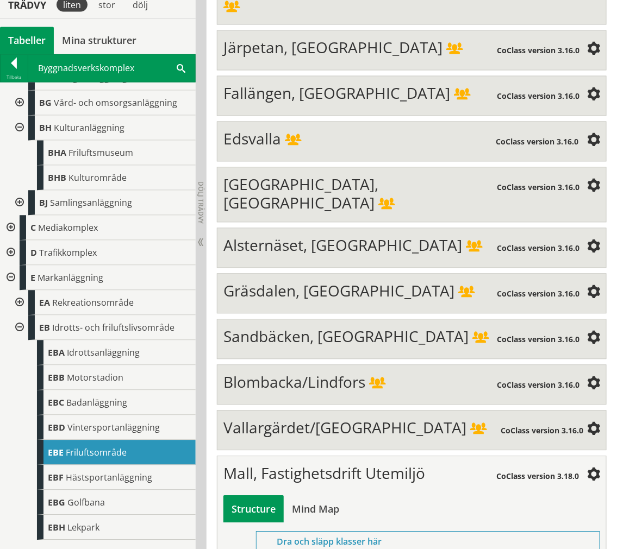
scroll to position [3916, 0]
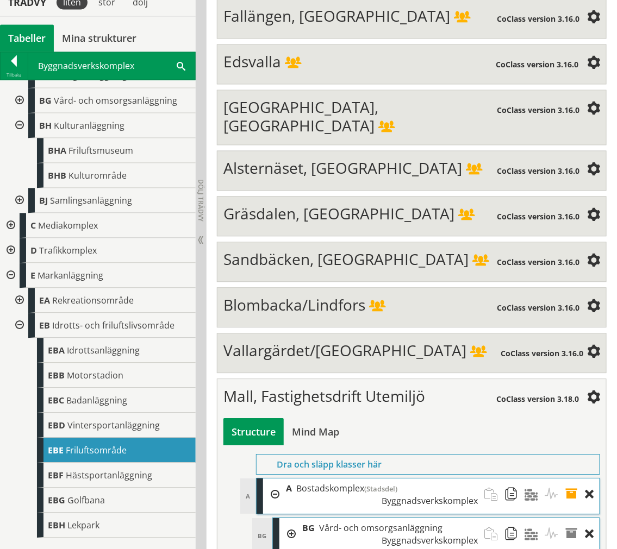
scroll to position [3956, 0]
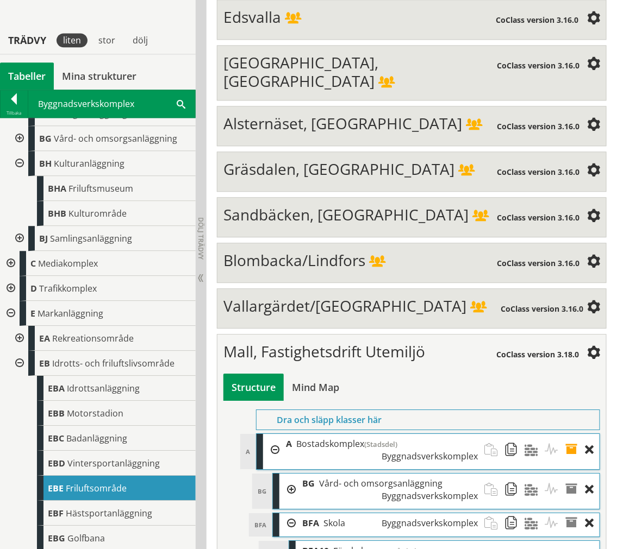
scroll to position [4016, 0]
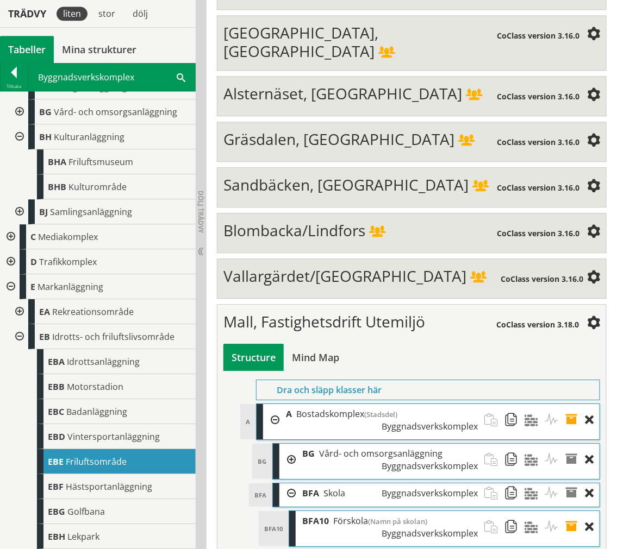
drag, startPoint x: 586, startPoint y: 375, endPoint x: 585, endPoint y: 363, distance: 12.0
checkbox input "true"
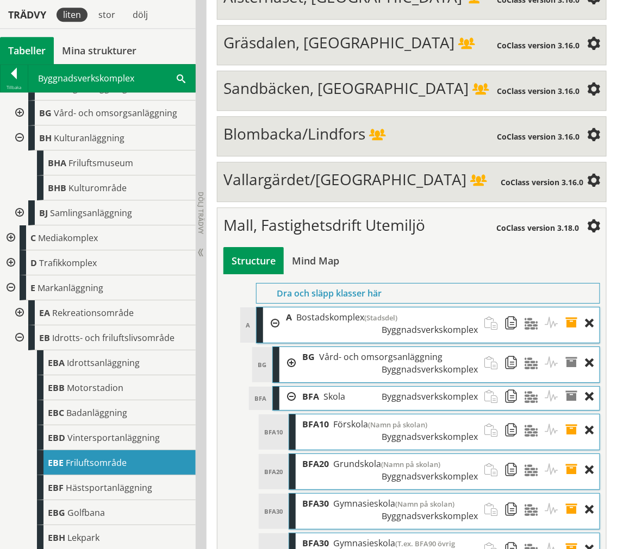
scroll to position [4114, 0]
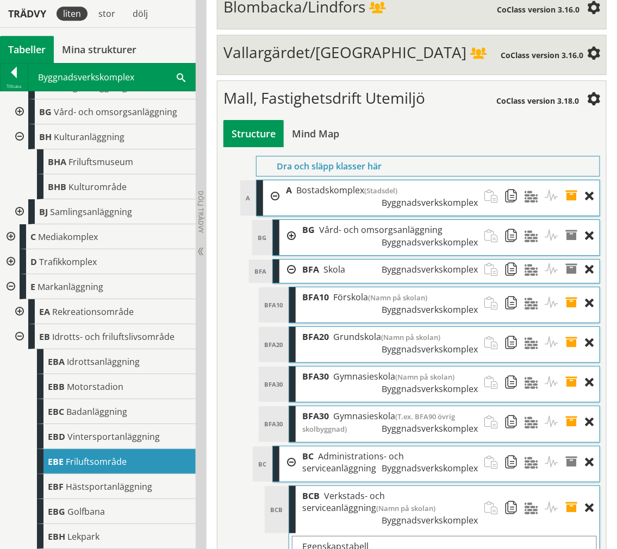
scroll to position [4250, 0]
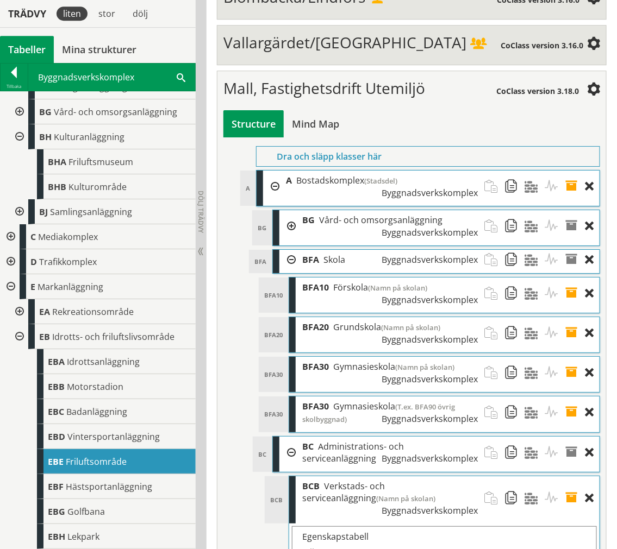
click at [572, 476] on span at bounding box center [574, 498] width 20 height 44
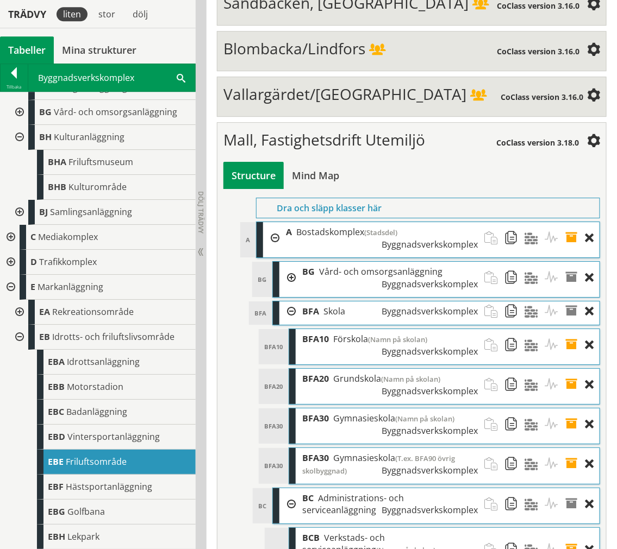
scroll to position [4129, 0]
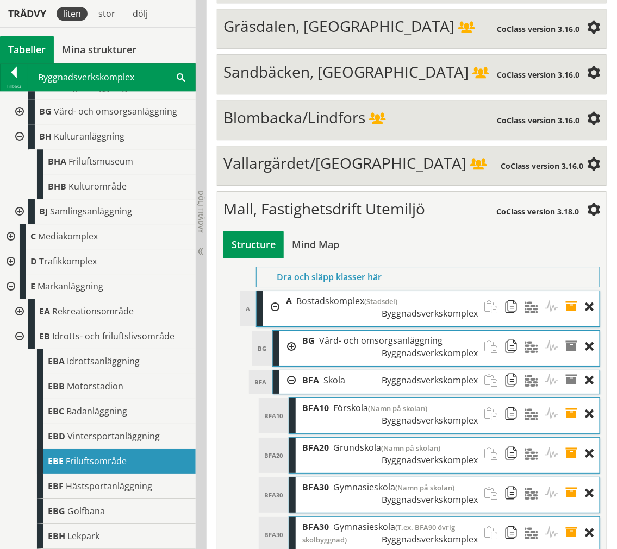
click at [567, 517] on span at bounding box center [574, 533] width 20 height 33
click at [569, 517] on span at bounding box center [574, 533] width 20 height 33
drag, startPoint x: 497, startPoint y: 381, endPoint x: 453, endPoint y: 382, distance: 43.5
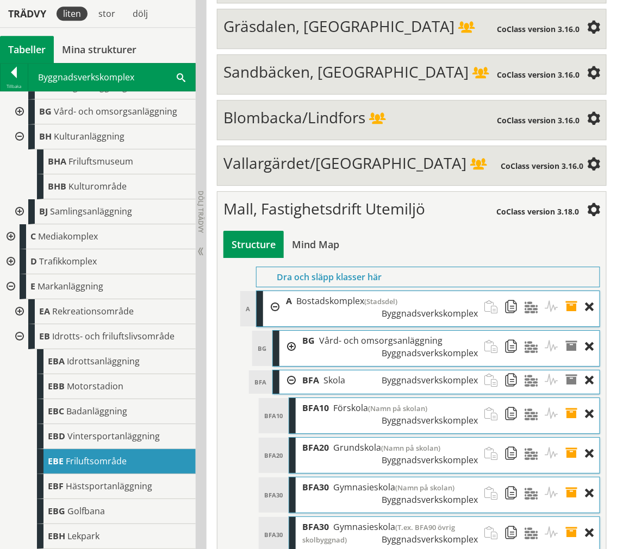
type input "a"
type input "[PERSON_NAME]ex. milot"
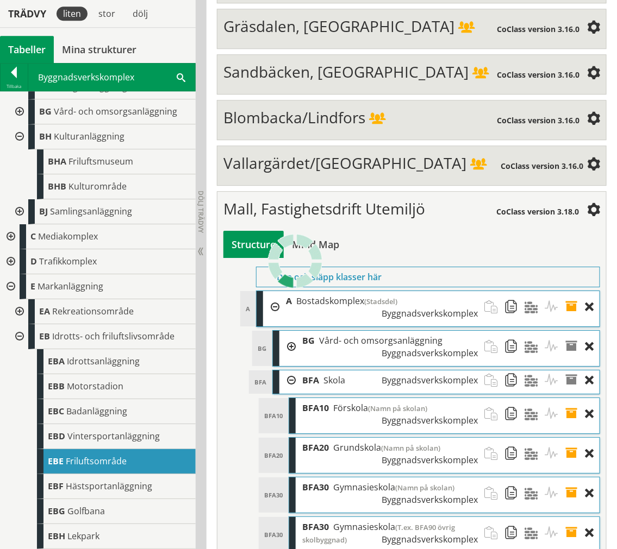
scroll to position [0, 0]
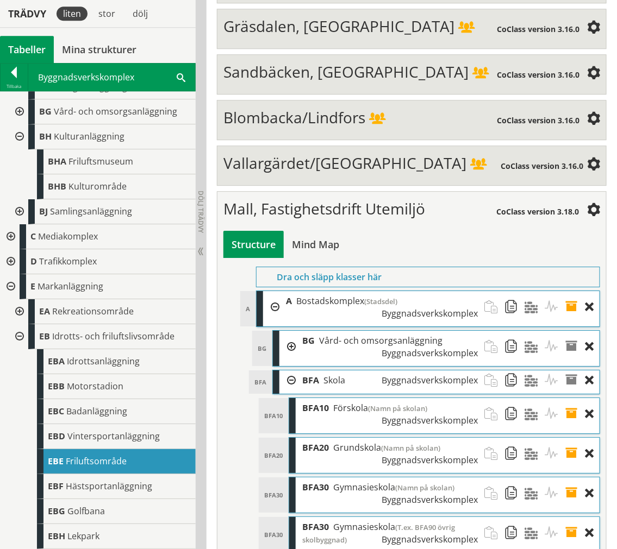
type input "[PERSON_NAME]ex. Milot"
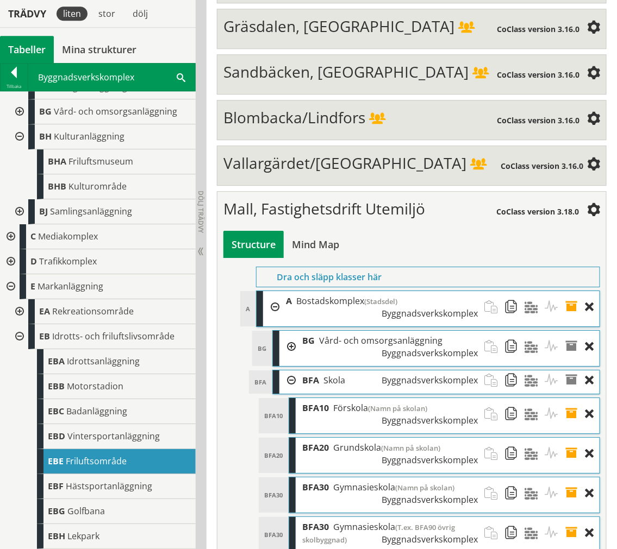
type input "[PERSON_NAME]ex. milot"
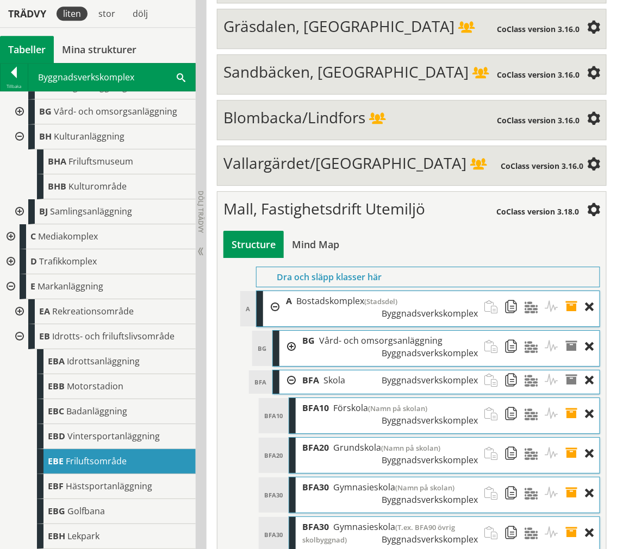
drag, startPoint x: 498, startPoint y: 460, endPoint x: 459, endPoint y: 463, distance: 39.2
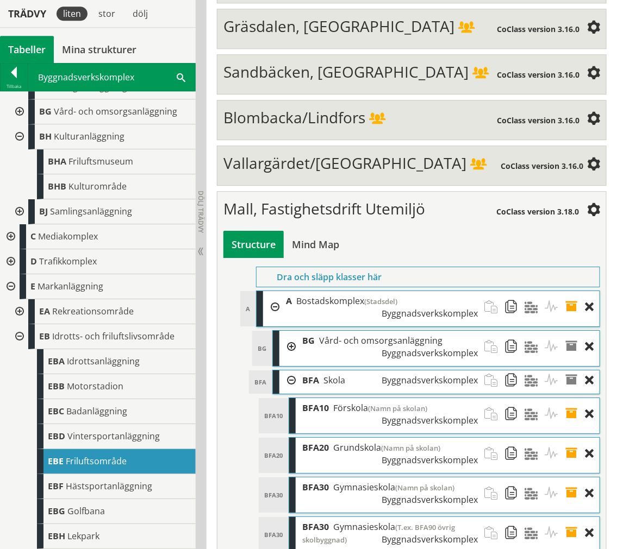
scroll to position [0, 54]
type input "Namn på museet"
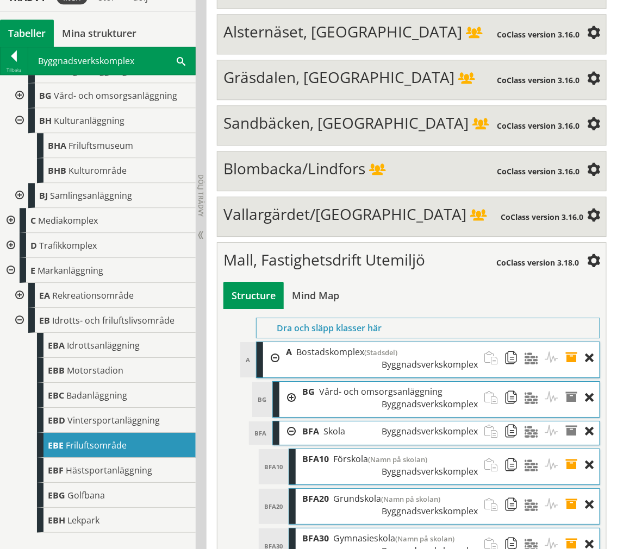
scroll to position [4008, 0]
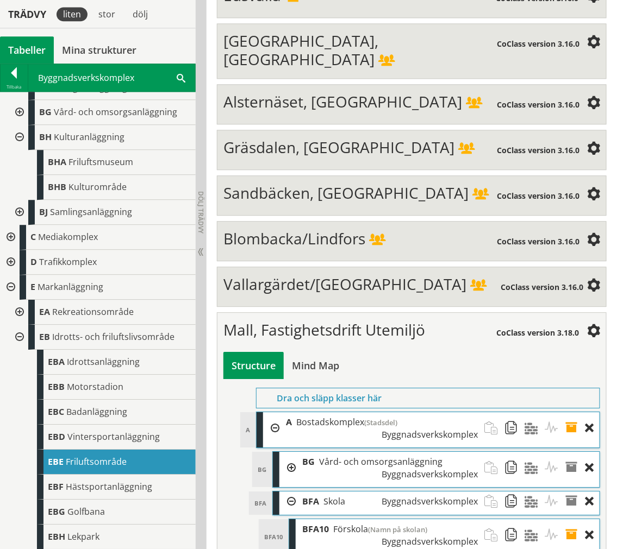
drag, startPoint x: 290, startPoint y: 319, endPoint x: 292, endPoint y: 259, distance: 60.9
click at [288, 492] on div at bounding box center [287, 502] width 16 height 20
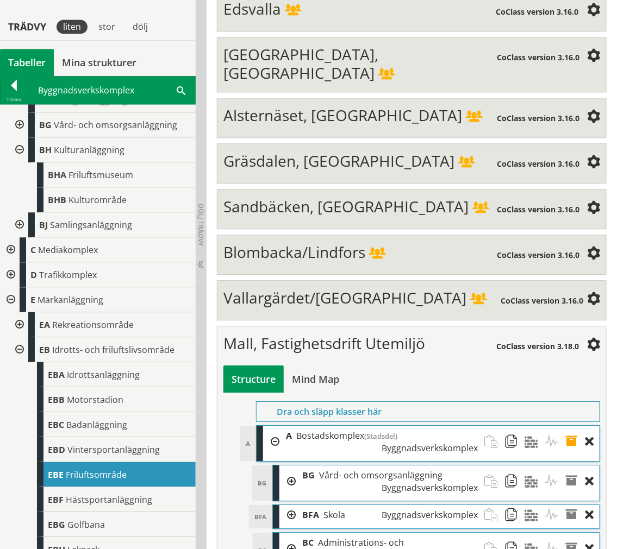
scroll to position [3948, 0]
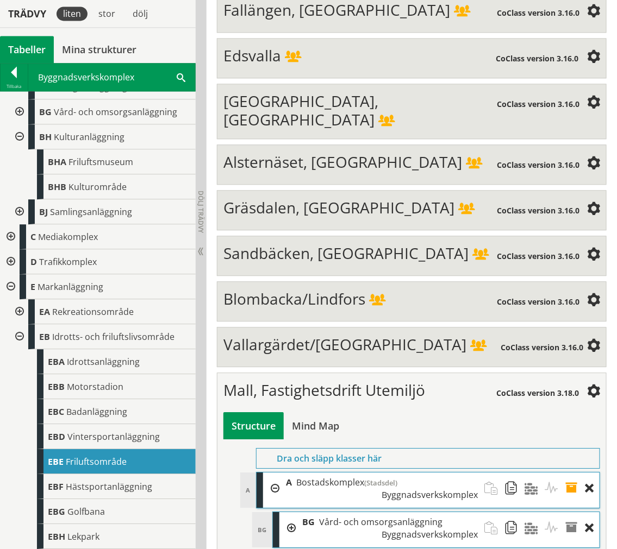
drag, startPoint x: 530, startPoint y: 397, endPoint x: 539, endPoint y: 390, distance: 11.3
click at [95, 538] on span "Lekpark" at bounding box center [83, 537] width 32 height 12
click at [96, 527] on div "EBH Lekpark" at bounding box center [116, 536] width 159 height 25
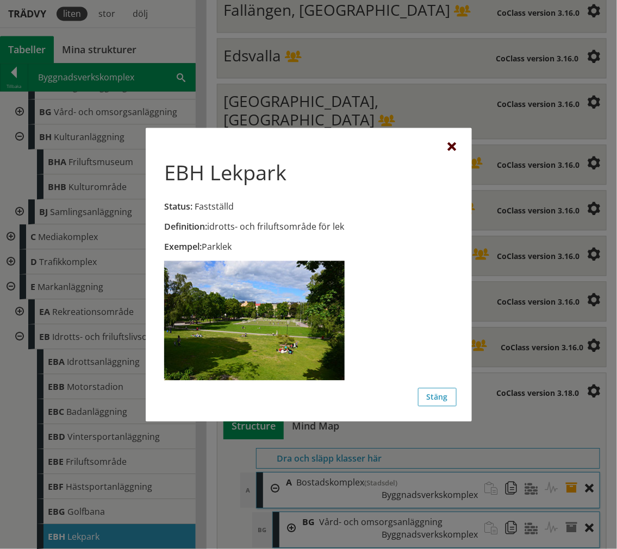
click at [449, 145] on div at bounding box center [452, 147] width 9 height 9
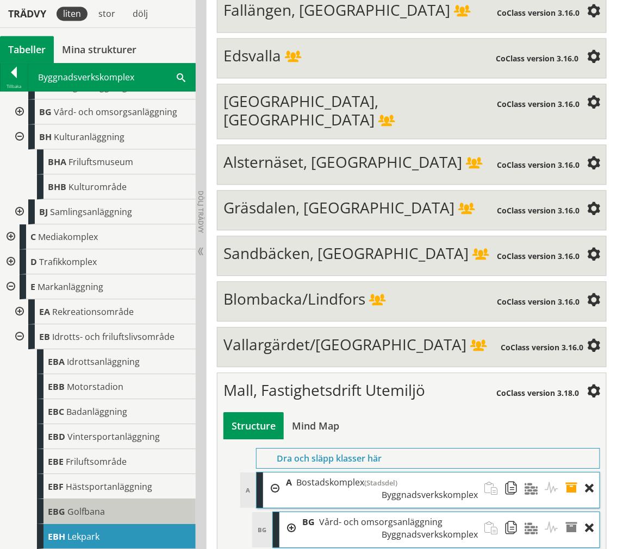
click at [122, 518] on div "EBG Golfbana" at bounding box center [116, 511] width 159 height 25
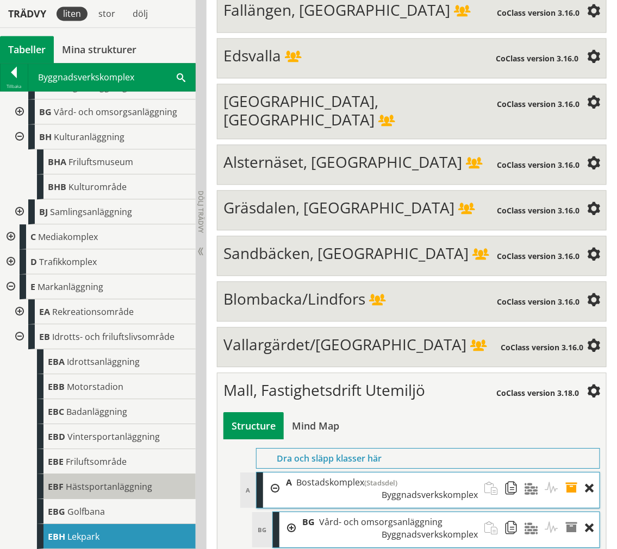
click at [121, 489] on span "Hästsportanläggning" at bounding box center [109, 487] width 86 height 12
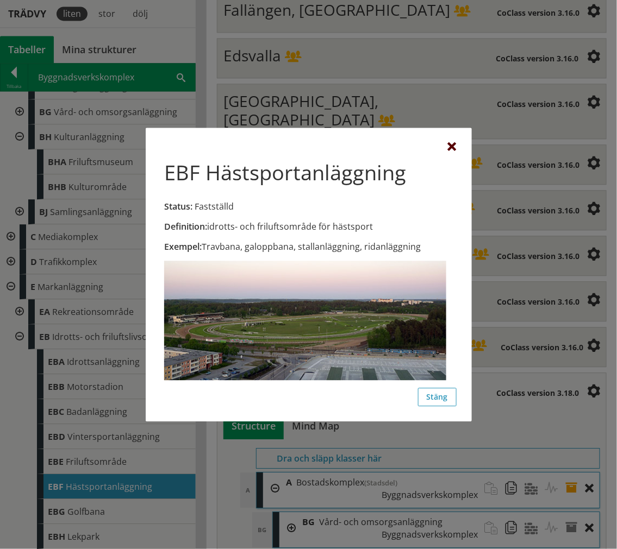
click at [450, 149] on div at bounding box center [452, 147] width 9 height 9
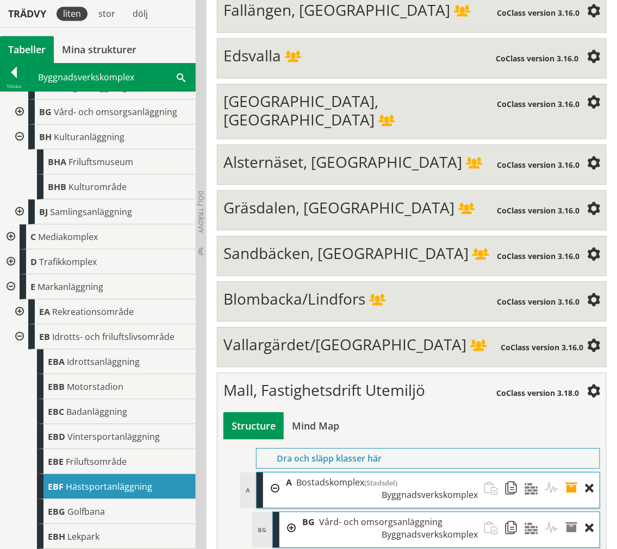
click at [16, 307] on div at bounding box center [19, 311] width 20 height 25
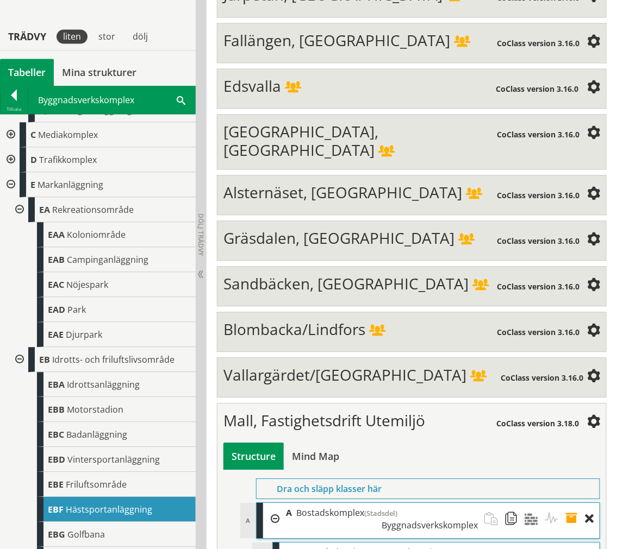
scroll to position [3887, 0]
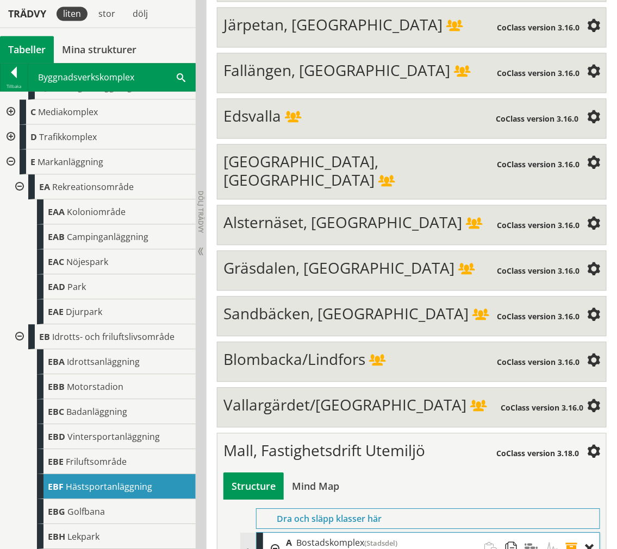
drag, startPoint x: 88, startPoint y: 333, endPoint x: 330, endPoint y: 176, distance: 288.7
drag, startPoint x: 123, startPoint y: 366, endPoint x: 357, endPoint y: 366, distance: 234.1
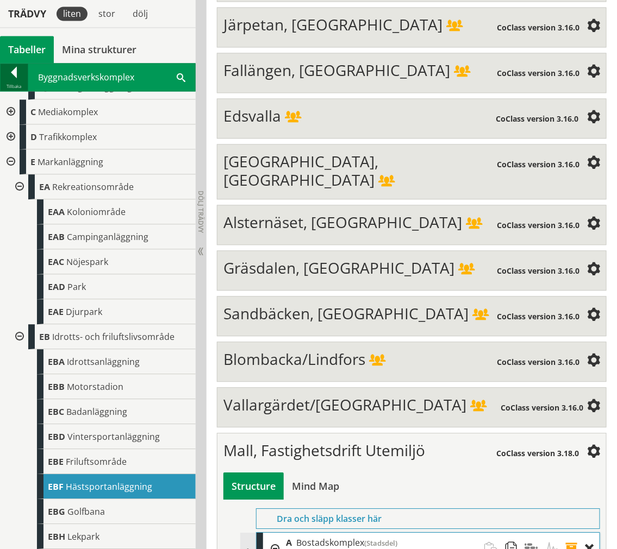
click at [20, 67] on div at bounding box center [14, 74] width 27 height 15
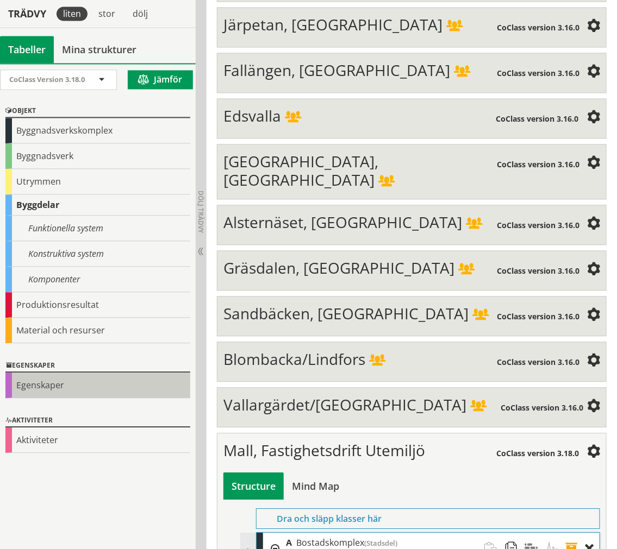
click at [63, 376] on div "Egenskaper" at bounding box center [97, 386] width 185 height 26
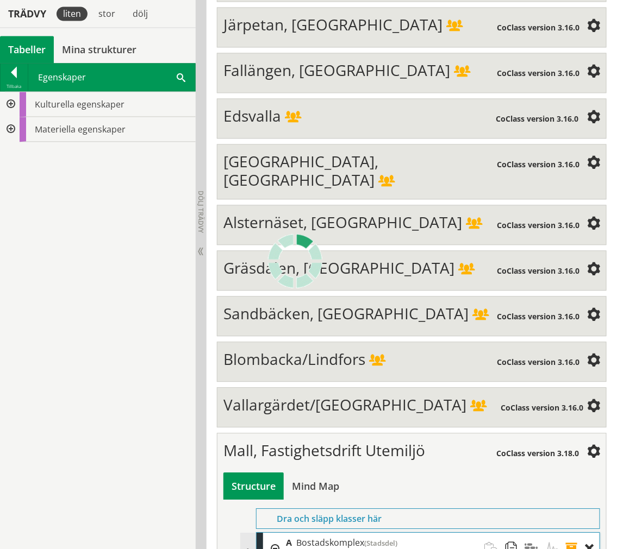
click at [9, 104] on div at bounding box center [10, 104] width 20 height 25
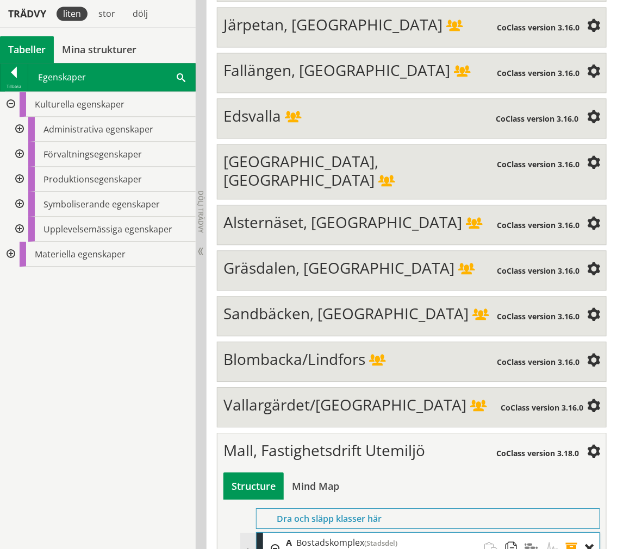
click at [18, 137] on div at bounding box center [19, 129] width 20 height 25
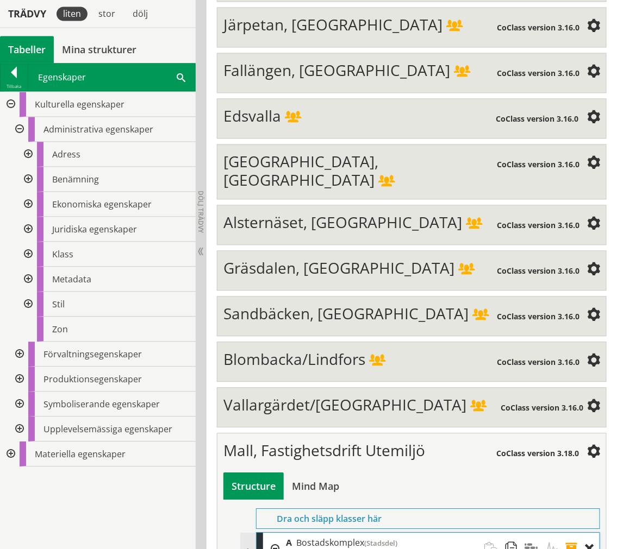
click at [30, 172] on div at bounding box center [27, 179] width 20 height 25
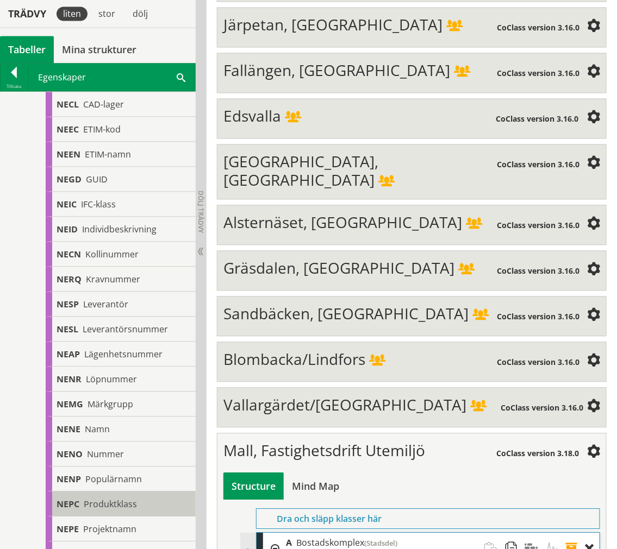
scroll to position [362, 0]
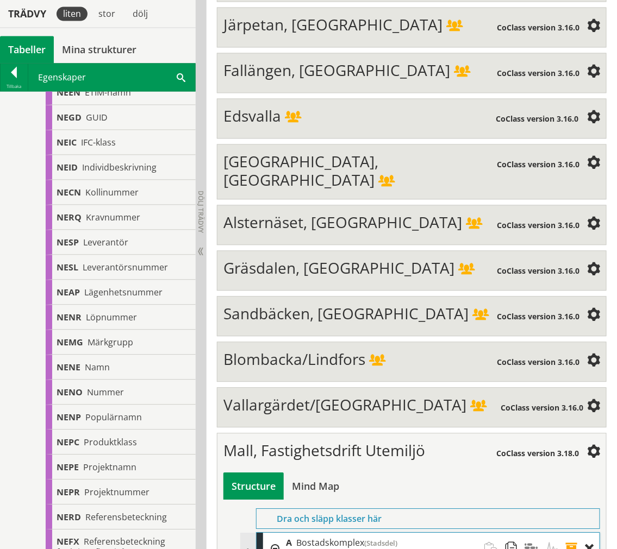
drag, startPoint x: 153, startPoint y: 411, endPoint x: 478, endPoint y: 512, distance: 340.7
click at [22, 85] on div "Tillbaka" at bounding box center [14, 86] width 27 height 9
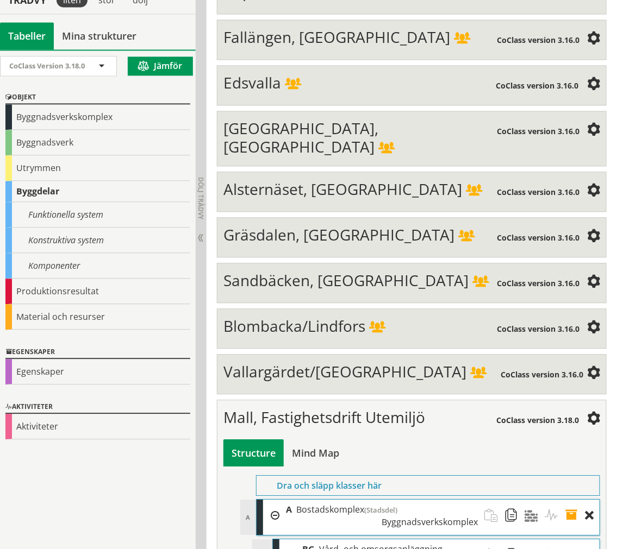
scroll to position [3953, 0]
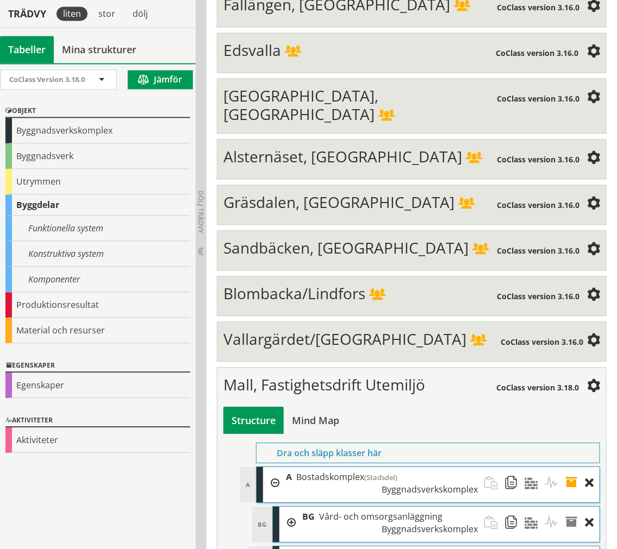
type input "Namn på idrottshall"
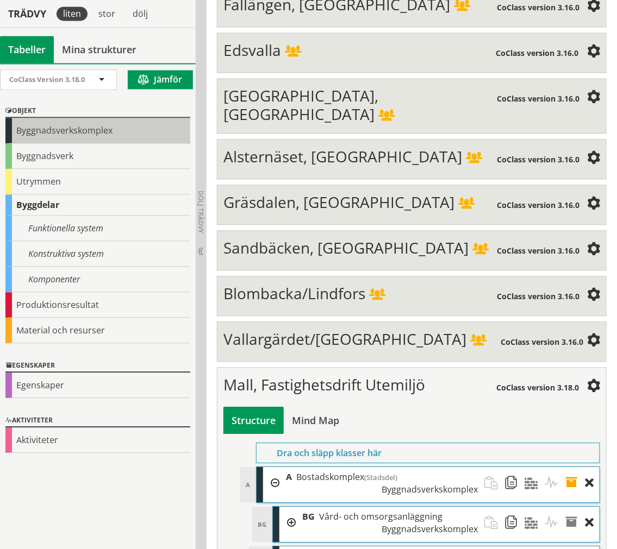
click at [84, 131] on div "Byggnadsverkskomplex" at bounding box center [97, 131] width 185 height 26
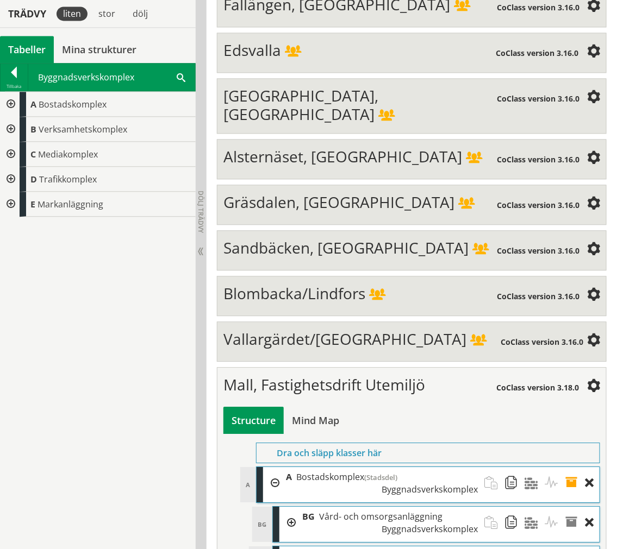
click at [9, 127] on div at bounding box center [10, 129] width 20 height 25
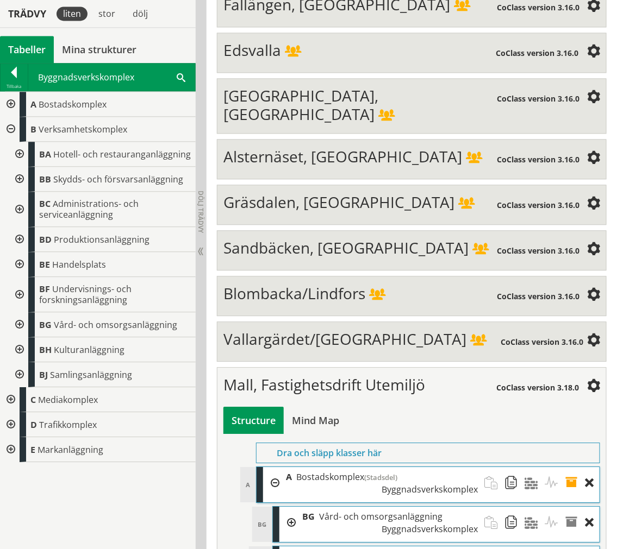
click at [16, 242] on div at bounding box center [19, 239] width 20 height 25
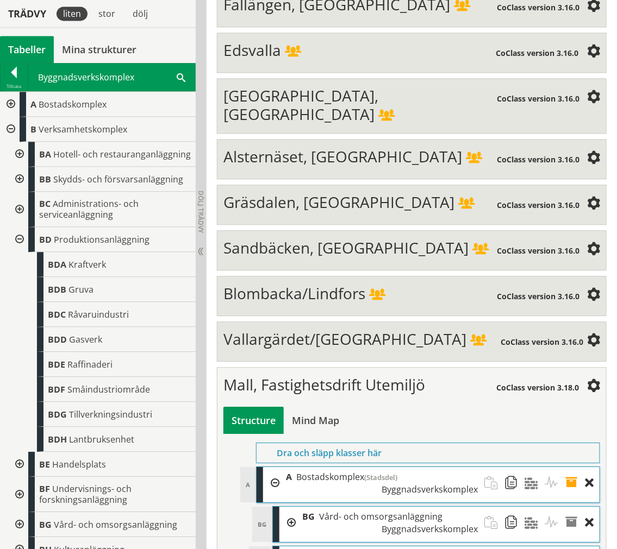
click at [18, 247] on div at bounding box center [19, 239] width 20 height 25
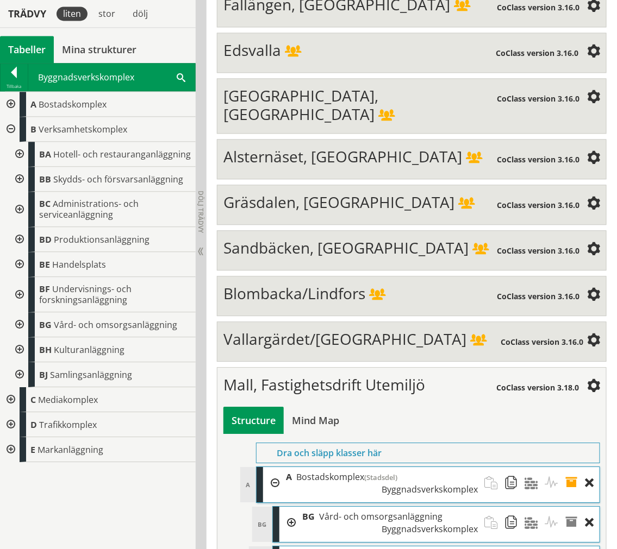
click at [17, 263] on div at bounding box center [19, 264] width 20 height 25
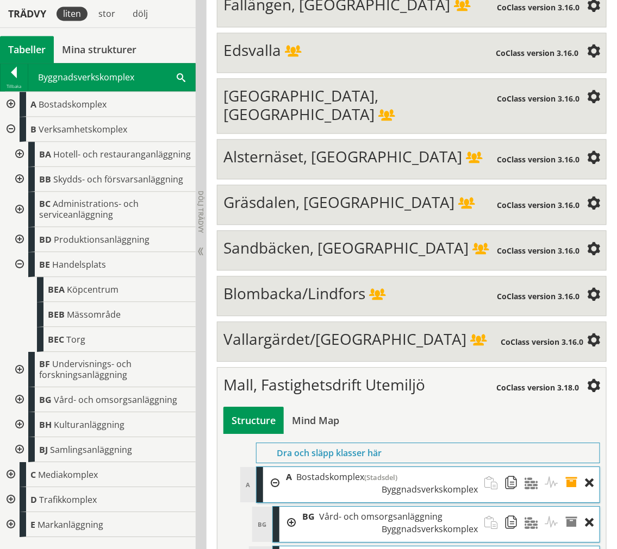
click at [20, 263] on div at bounding box center [19, 264] width 20 height 25
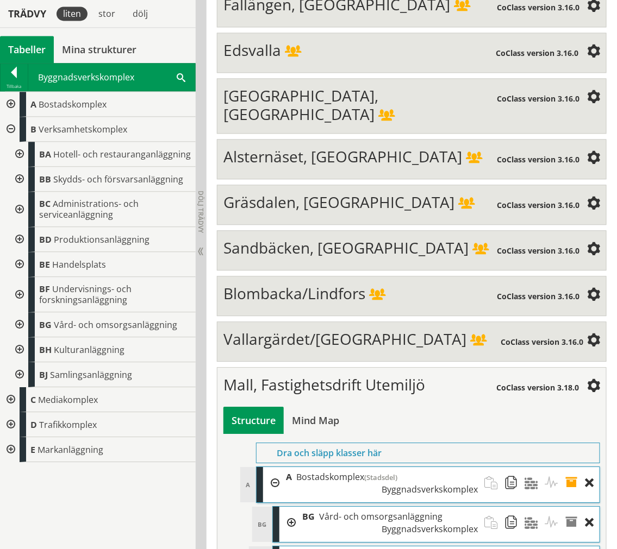
click at [20, 374] on div at bounding box center [19, 374] width 20 height 25
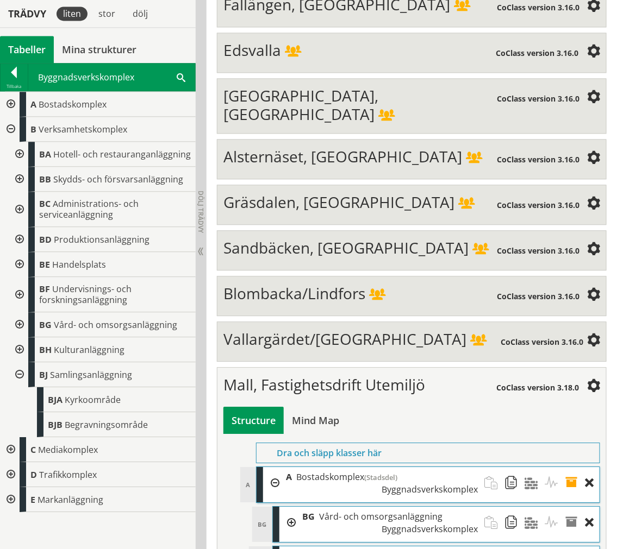
click at [23, 372] on div at bounding box center [19, 374] width 20 height 25
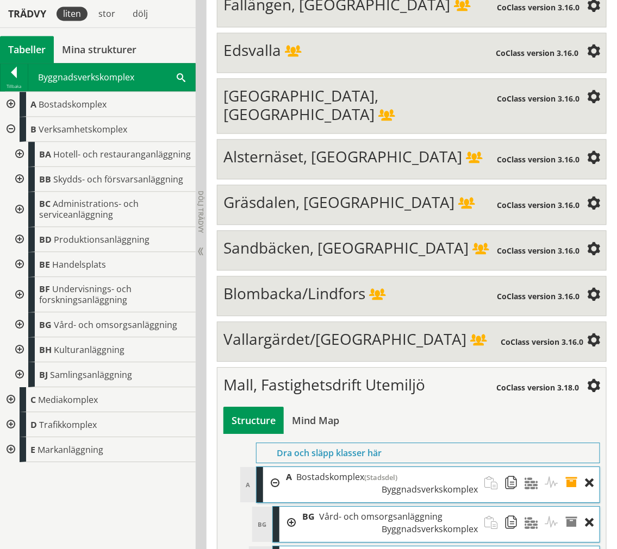
click at [15, 354] on div at bounding box center [19, 349] width 20 height 25
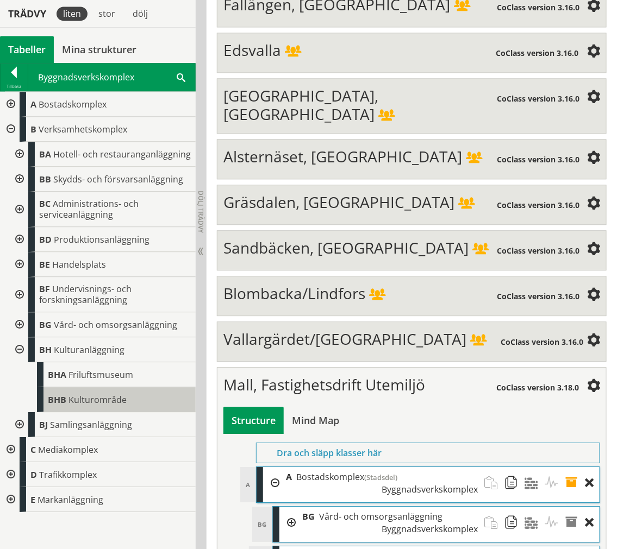
click at [65, 392] on div "BHB Kulturområde" at bounding box center [116, 399] width 159 height 25
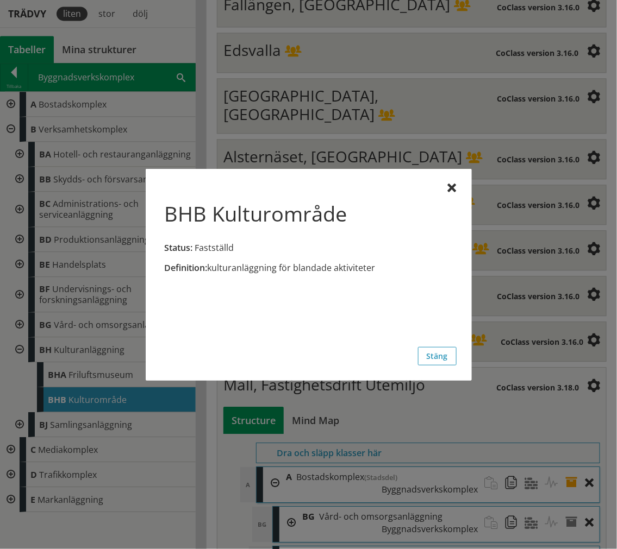
click at [431, 354] on button "Stäng" at bounding box center [437, 356] width 39 height 18
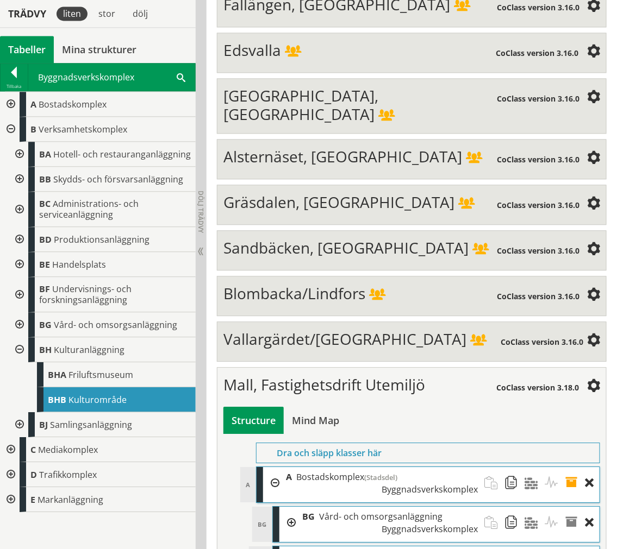
click at [20, 345] on div at bounding box center [19, 349] width 20 height 25
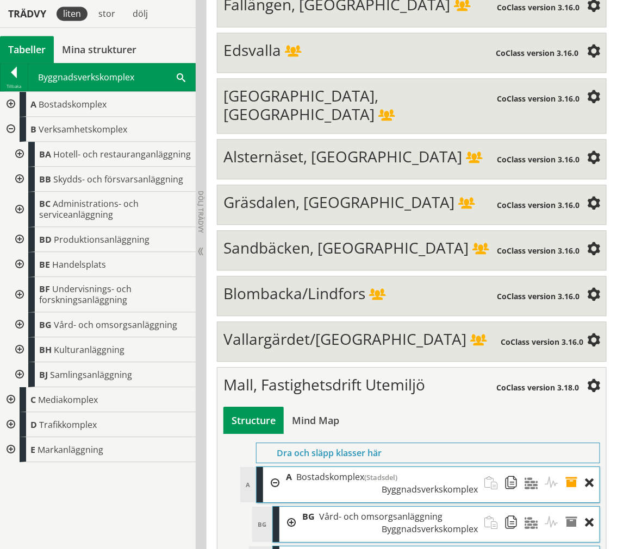
click at [24, 300] on div at bounding box center [19, 294] width 20 height 35
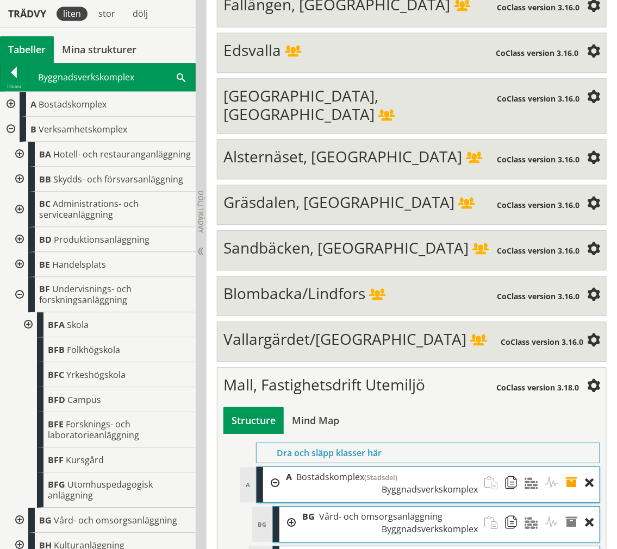
click at [20, 310] on div at bounding box center [19, 294] width 20 height 35
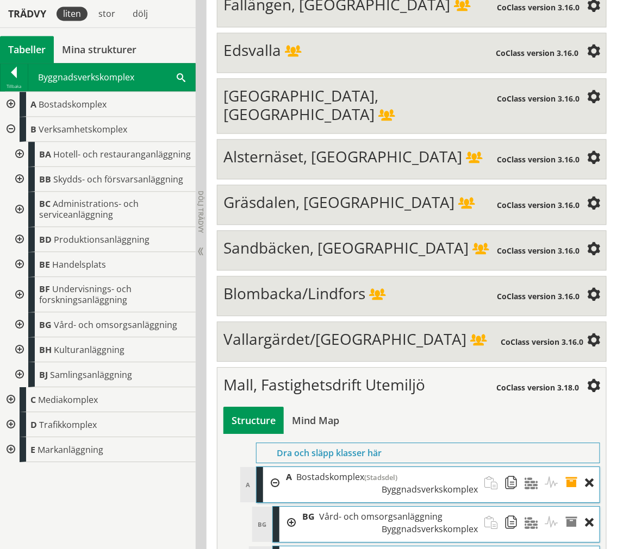
click at [23, 326] on div at bounding box center [19, 324] width 20 height 25
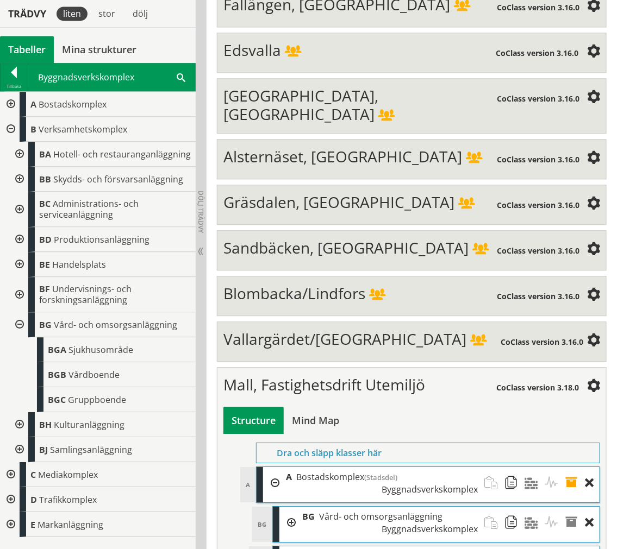
click at [23, 323] on div at bounding box center [19, 324] width 20 height 25
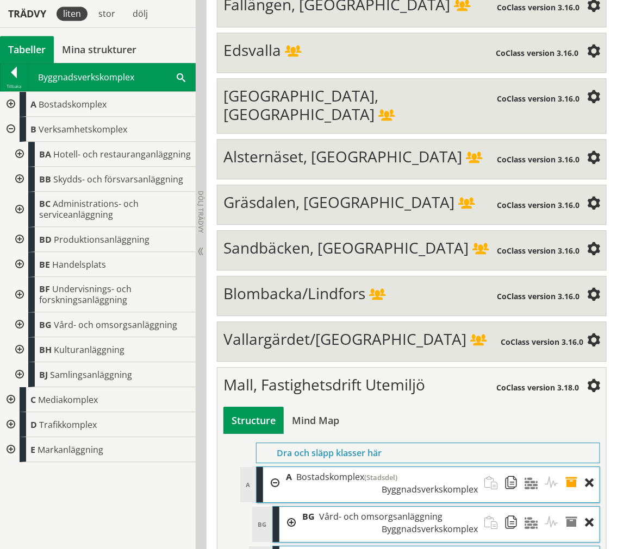
click at [17, 205] on div at bounding box center [19, 209] width 20 height 35
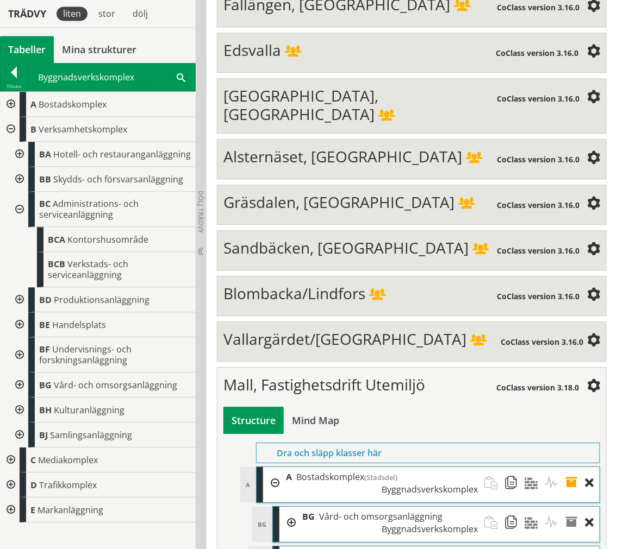
click at [17, 205] on div at bounding box center [19, 209] width 20 height 35
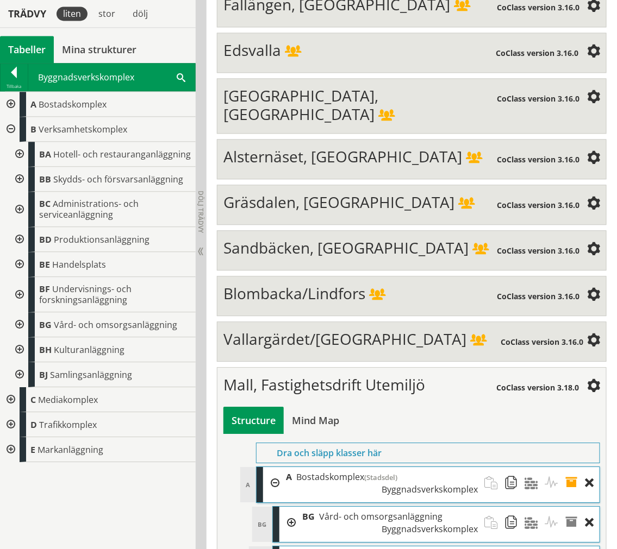
click at [26, 347] on div at bounding box center [19, 349] width 20 height 25
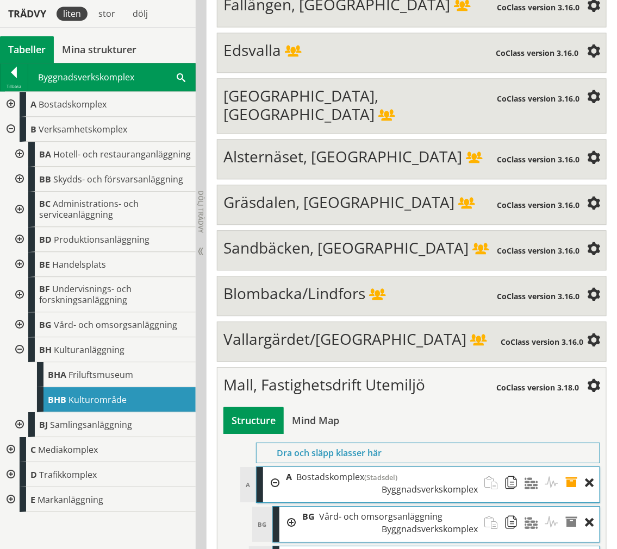
click at [23, 352] on div at bounding box center [19, 349] width 20 height 25
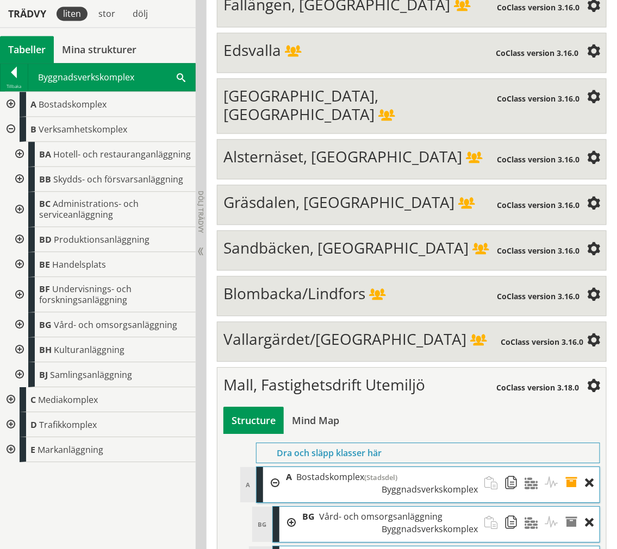
click at [20, 316] on div at bounding box center [19, 324] width 20 height 25
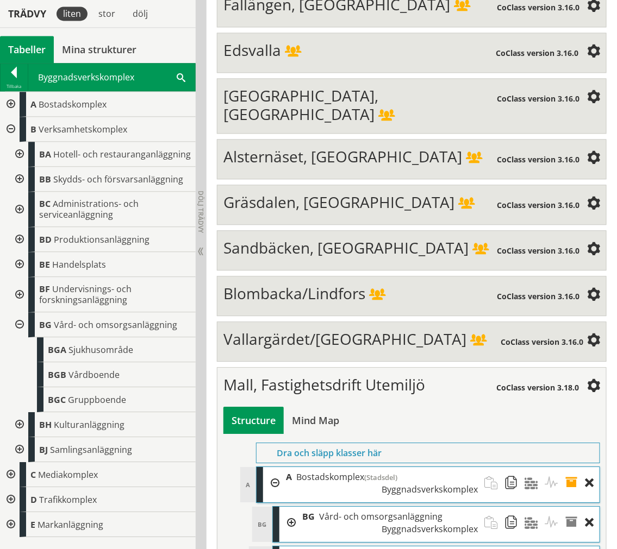
click at [20, 324] on div at bounding box center [19, 324] width 20 height 25
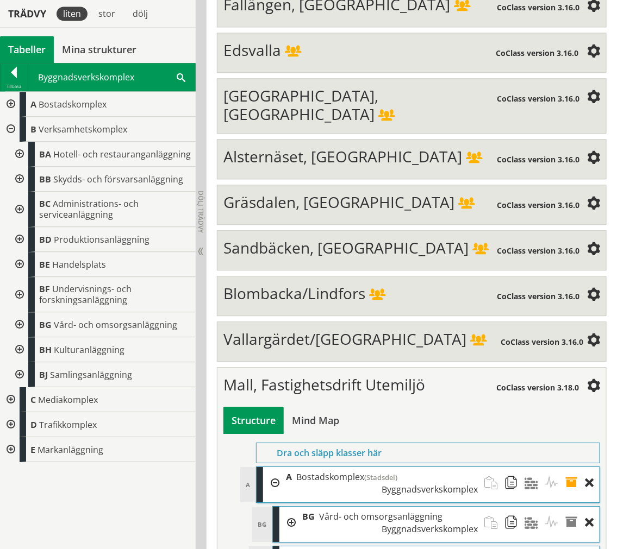
click at [18, 298] on div at bounding box center [19, 294] width 20 height 35
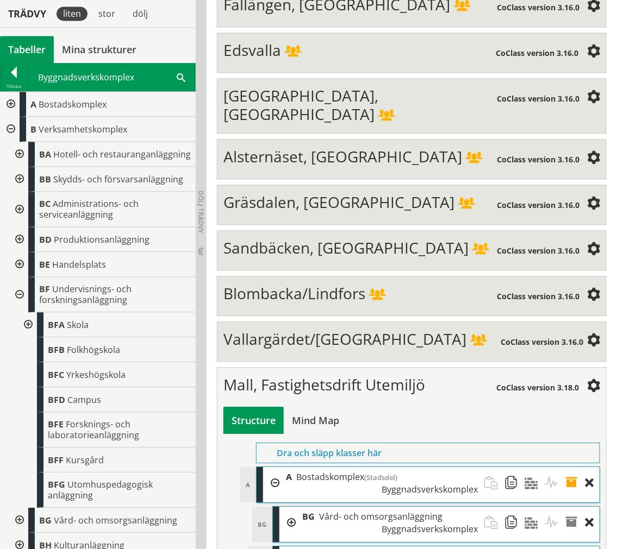
click at [27, 330] on div at bounding box center [27, 324] width 20 height 25
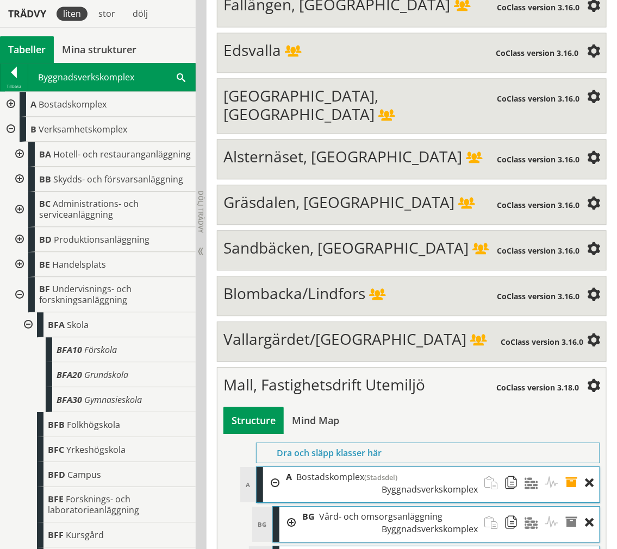
click at [28, 334] on div at bounding box center [27, 324] width 20 height 25
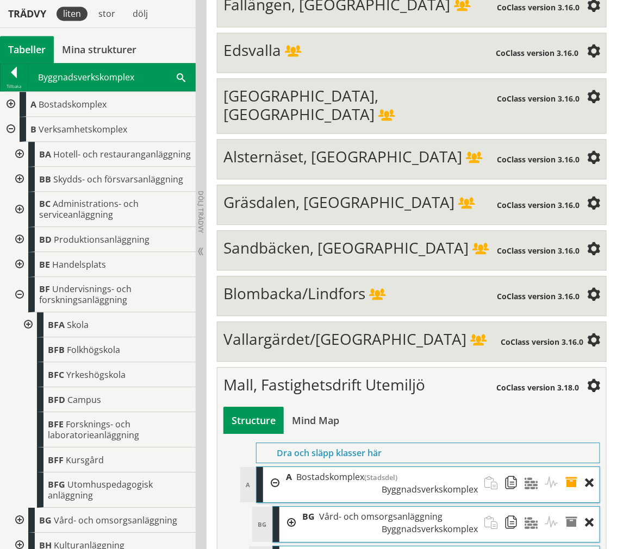
click at [17, 310] on div at bounding box center [19, 294] width 20 height 35
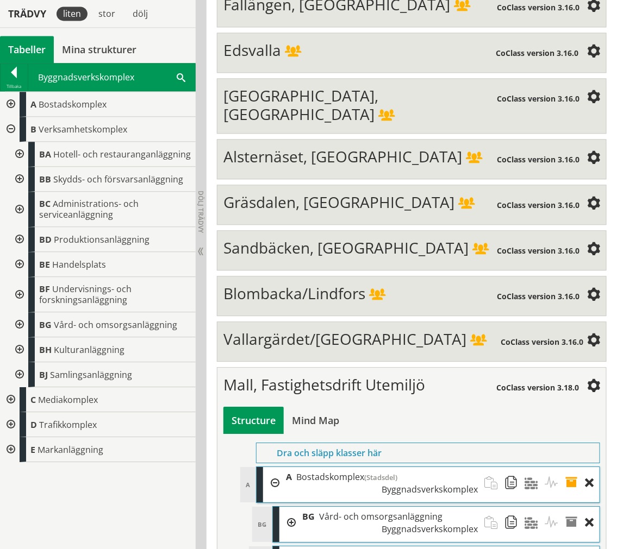
click at [19, 264] on div at bounding box center [19, 264] width 20 height 25
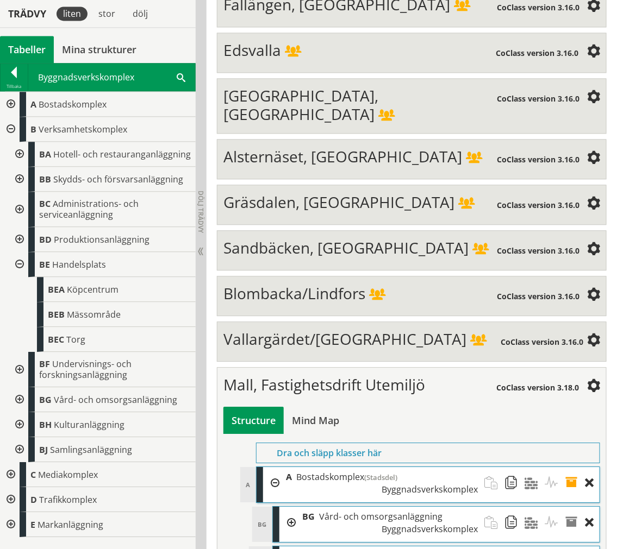
click at [23, 261] on div at bounding box center [19, 264] width 20 height 25
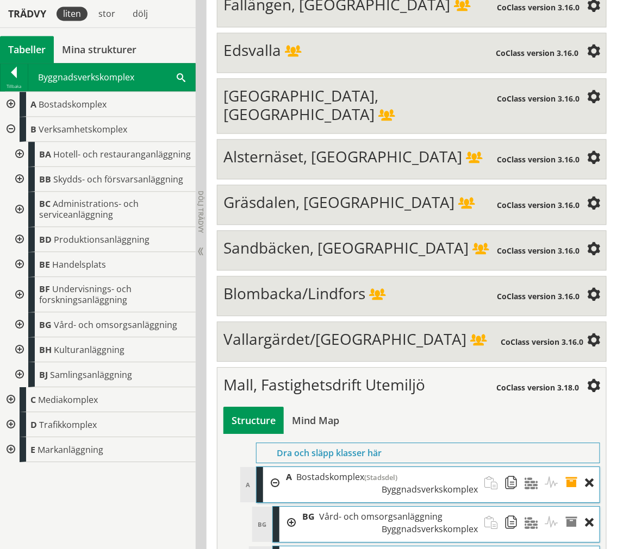
click at [23, 240] on div at bounding box center [19, 239] width 20 height 25
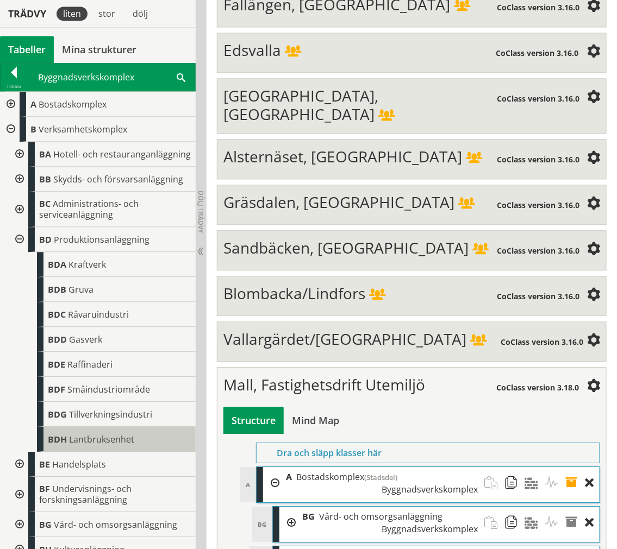
click at [18, 221] on div at bounding box center [19, 209] width 20 height 35
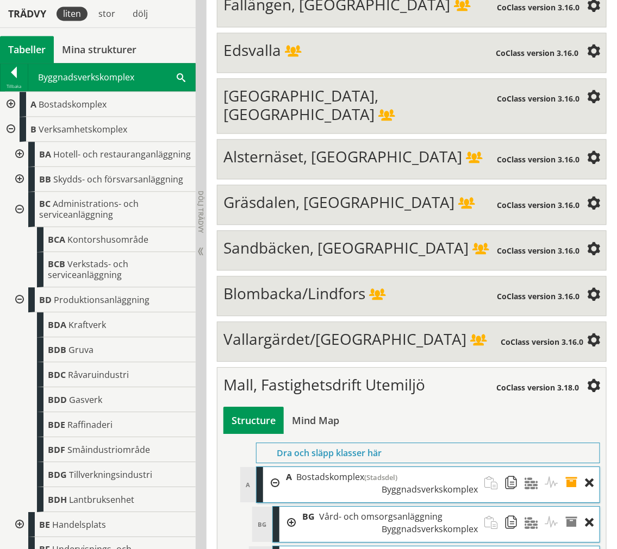
click at [22, 307] on div at bounding box center [19, 299] width 20 height 25
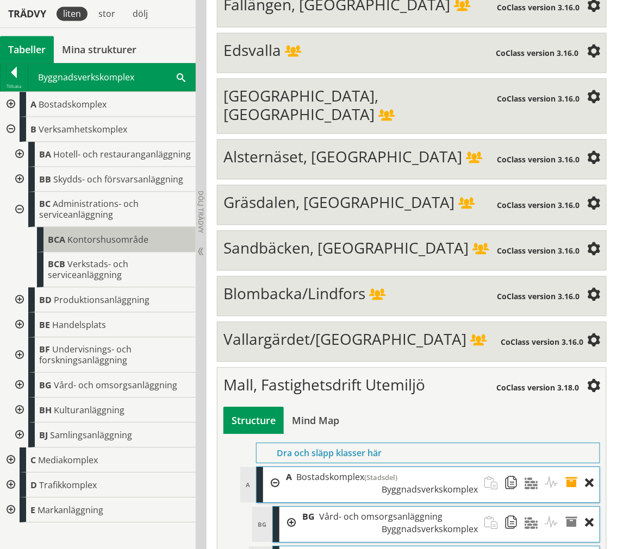
click at [78, 238] on span "Kontorshusområde" at bounding box center [107, 240] width 81 height 12
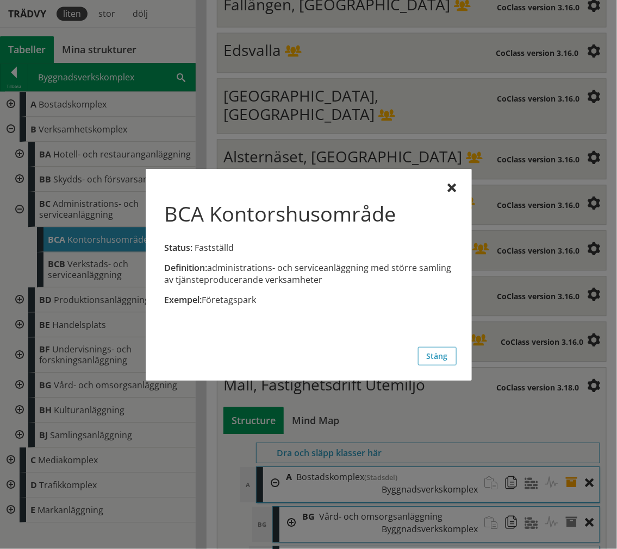
click at [457, 191] on div "BCA Kontorshusområde Status: Fastställd Definition: administrations- och servic…" at bounding box center [309, 275] width 326 height 212
click at [454, 189] on div at bounding box center [452, 188] width 9 height 9
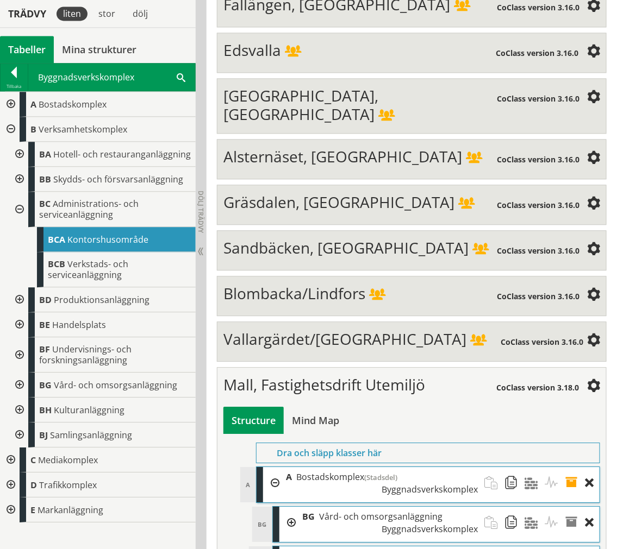
click at [19, 175] on div at bounding box center [19, 179] width 20 height 25
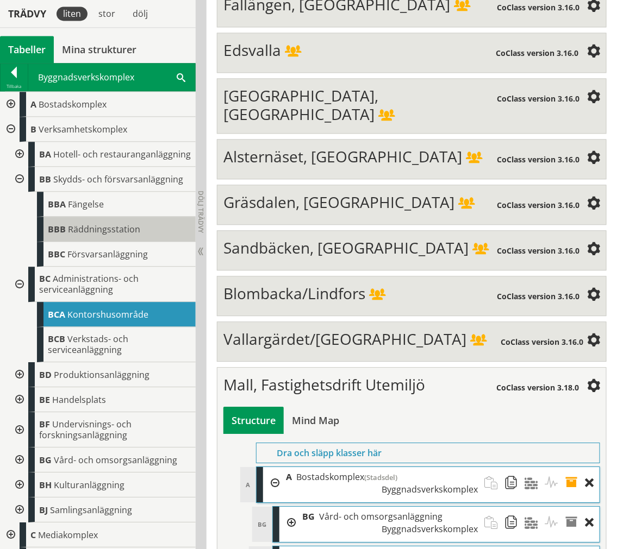
click at [74, 235] on span "Räddningsstation" at bounding box center [104, 229] width 72 height 12
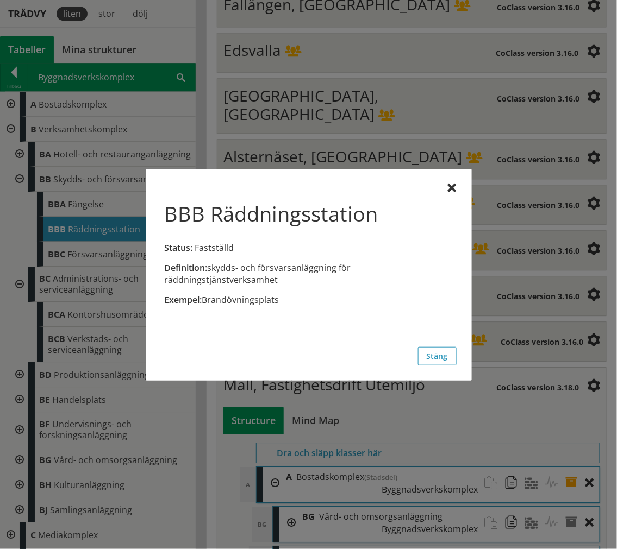
click at [465, 180] on div "BBB Räddningsstation Status: Fastställd Definition: skydds- och försvarsanläggn…" at bounding box center [309, 275] width 326 height 212
click at [454, 189] on div at bounding box center [452, 188] width 9 height 9
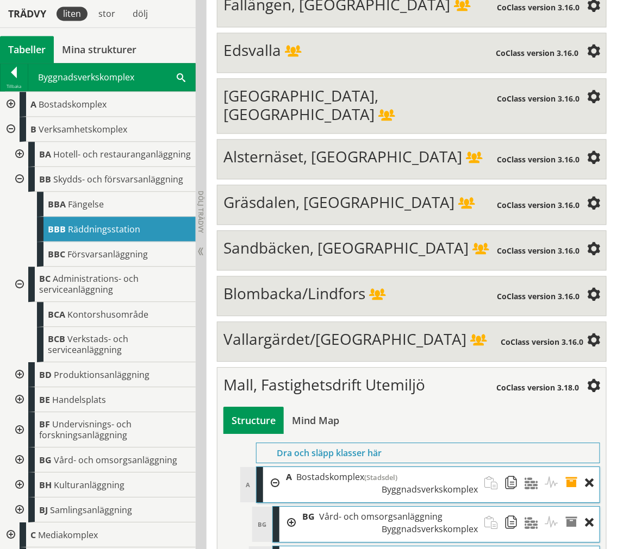
click at [16, 158] on div at bounding box center [19, 154] width 20 height 25
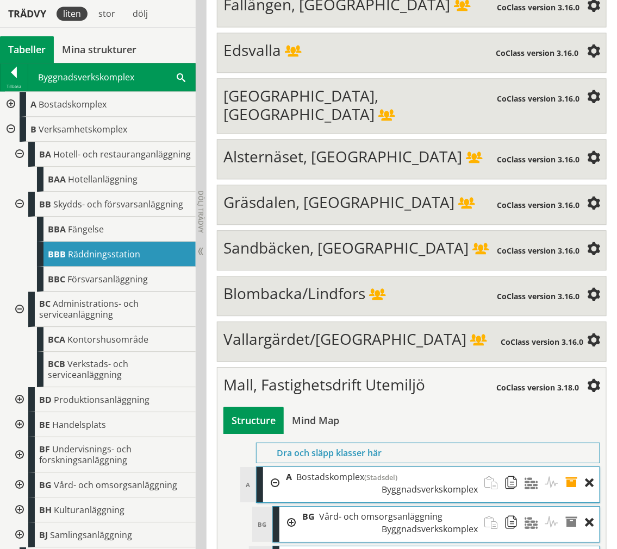
click at [17, 158] on div at bounding box center [19, 154] width 20 height 25
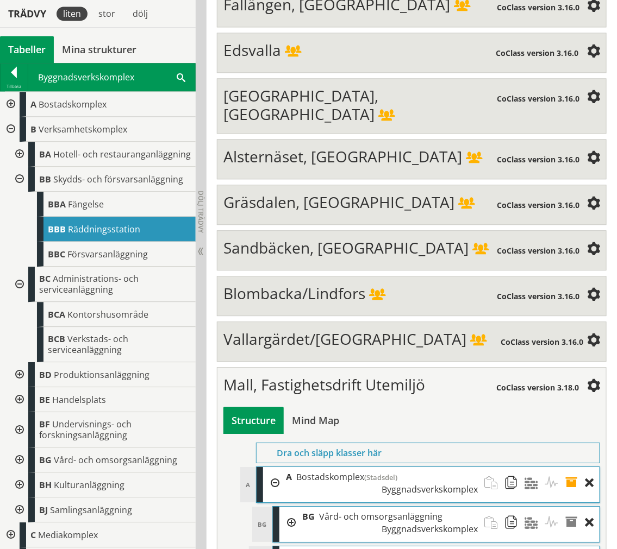
drag, startPoint x: 96, startPoint y: 324, endPoint x: 404, endPoint y: 216, distance: 326.3
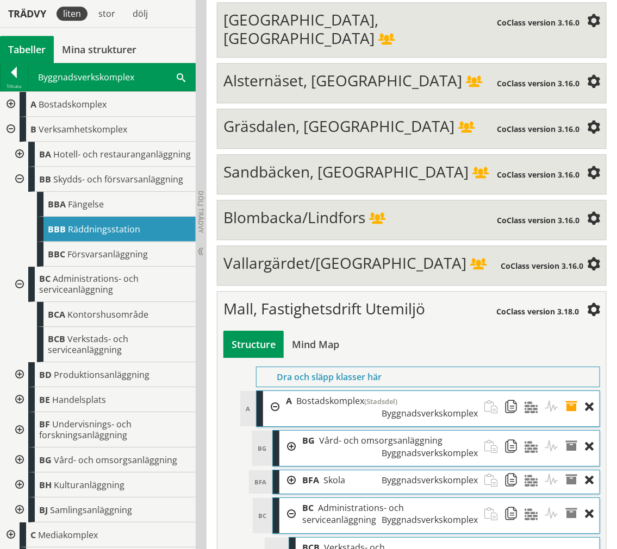
scroll to position [4034, 0]
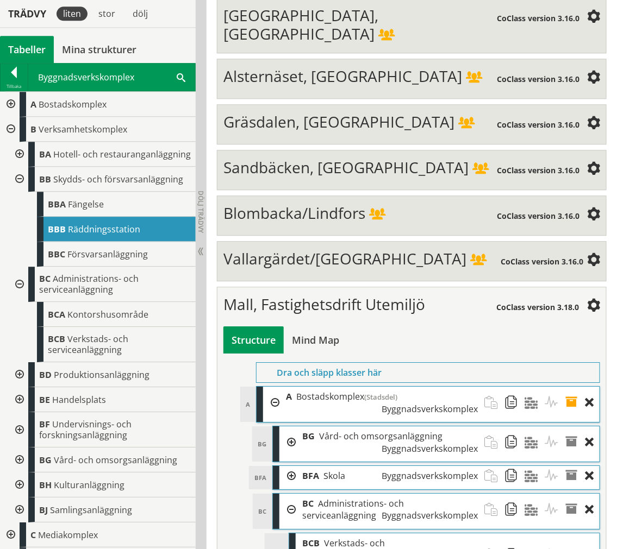
drag, startPoint x: 488, startPoint y: 354, endPoint x: 512, endPoint y: 341, distance: 27.5
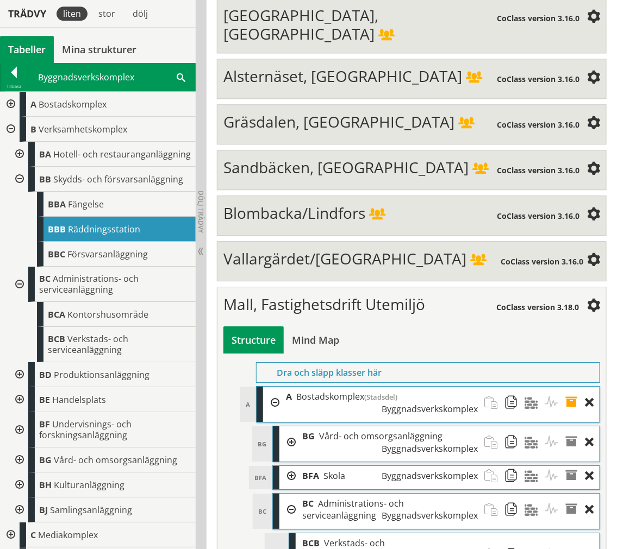
type input "Namn på kontorsfastighet"
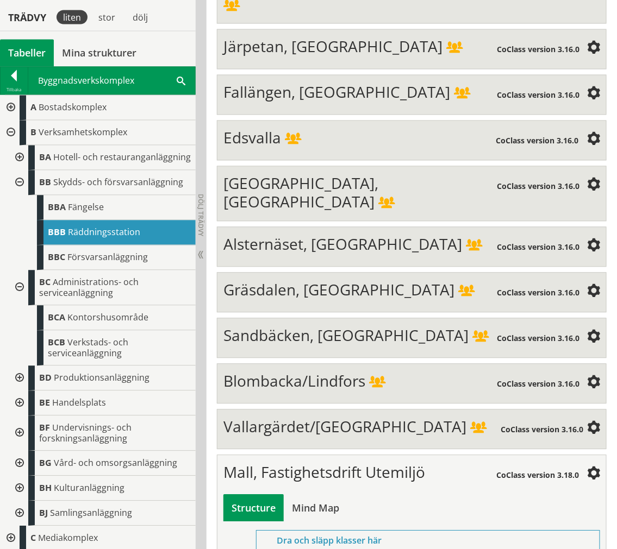
scroll to position [3877, 0]
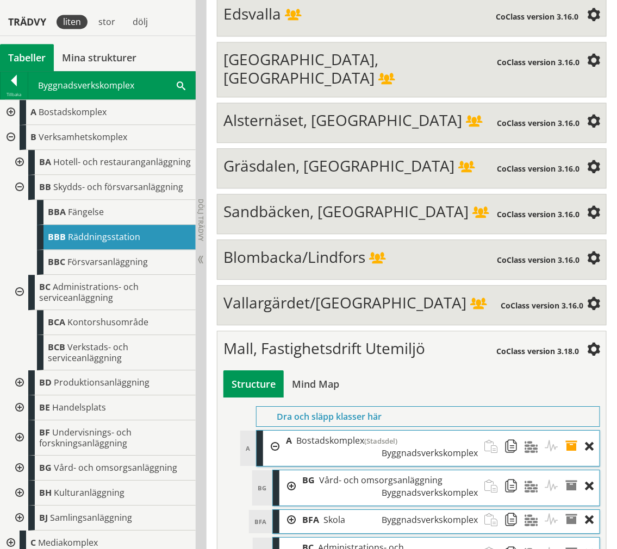
scroll to position [3997, 0]
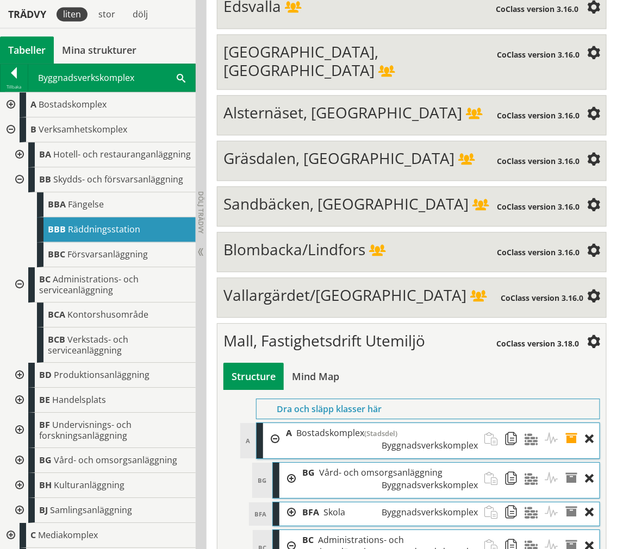
type input "Namn på kontor eller övrig fastighet"
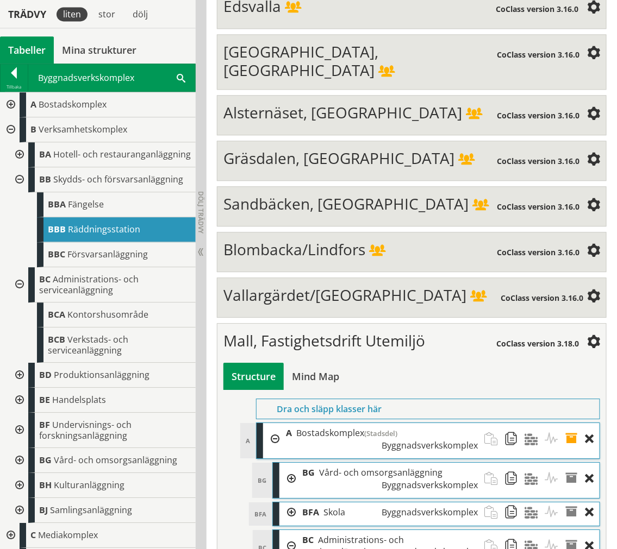
click at [288, 530] on div at bounding box center [287, 546] width 16 height 32
click at [281, 463] on div at bounding box center [287, 479] width 16 height 32
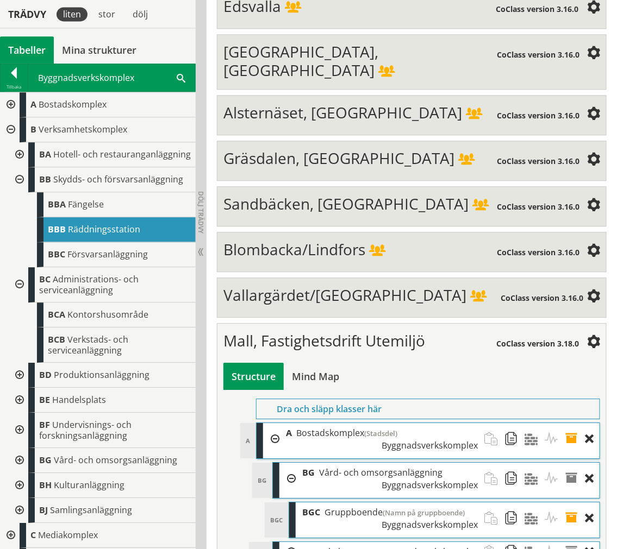
click at [290, 463] on div at bounding box center [287, 479] width 16 height 32
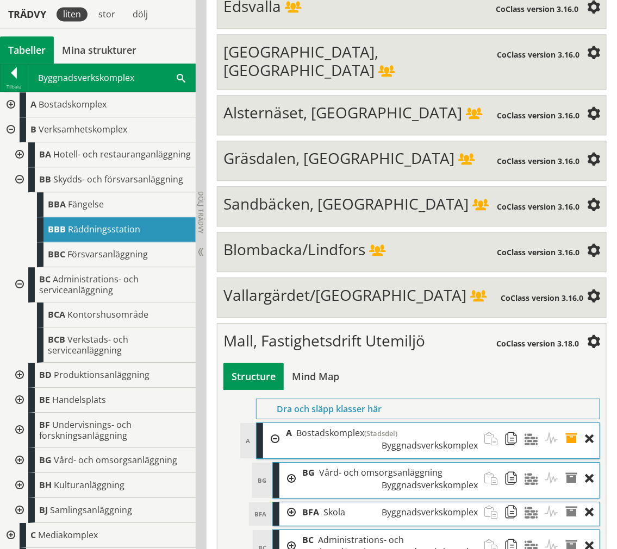
click at [288, 503] on div at bounding box center [287, 513] width 16 height 20
click at [290, 503] on div at bounding box center [287, 513] width 16 height 20
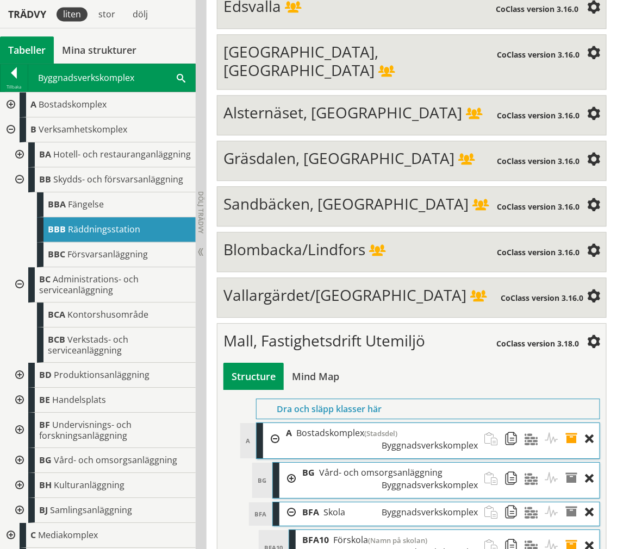
type input "T.ex. BFA90 övrig skolfastighet"
click at [283, 463] on div at bounding box center [287, 479] width 16 height 32
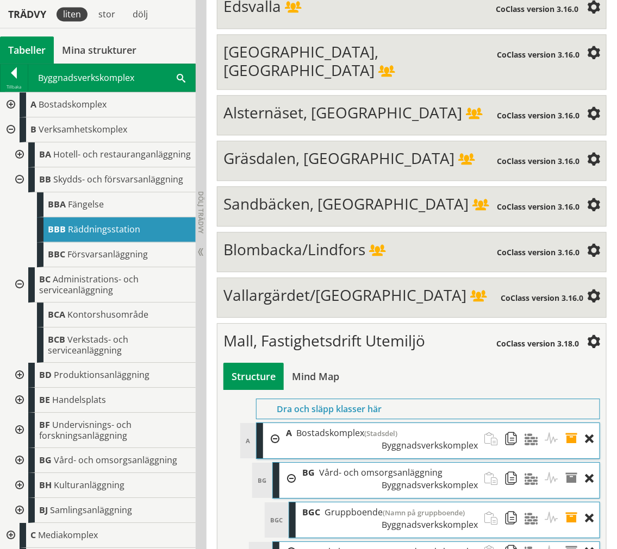
click at [569, 503] on span at bounding box center [574, 519] width 20 height 32
type input "Namn på gruppboende/boendeenhet"
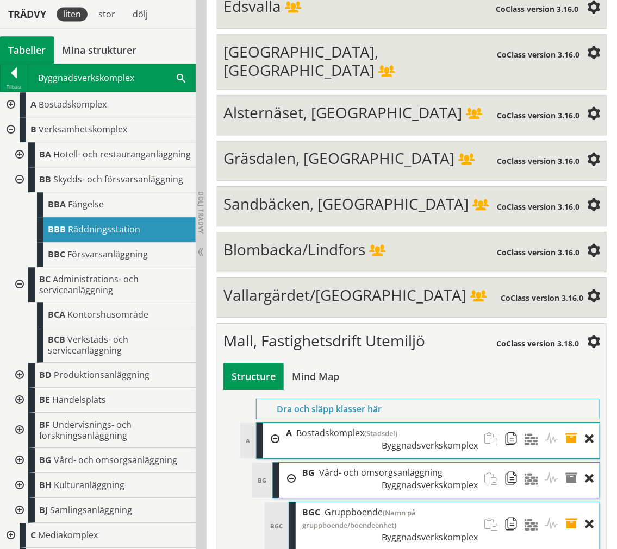
click at [571, 503] on span at bounding box center [574, 525] width 20 height 45
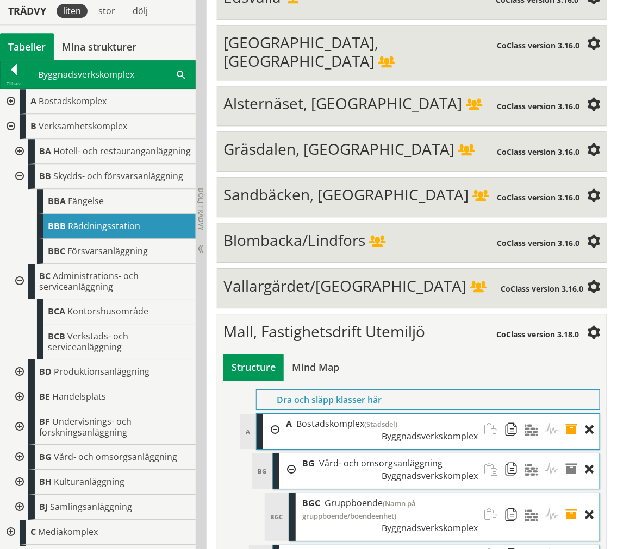
scroll to position [4008, 0]
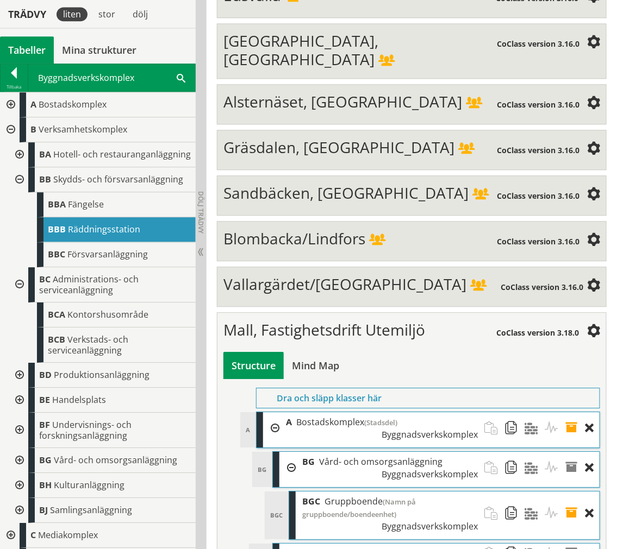
click at [288, 544] on div at bounding box center [287, 554] width 16 height 20
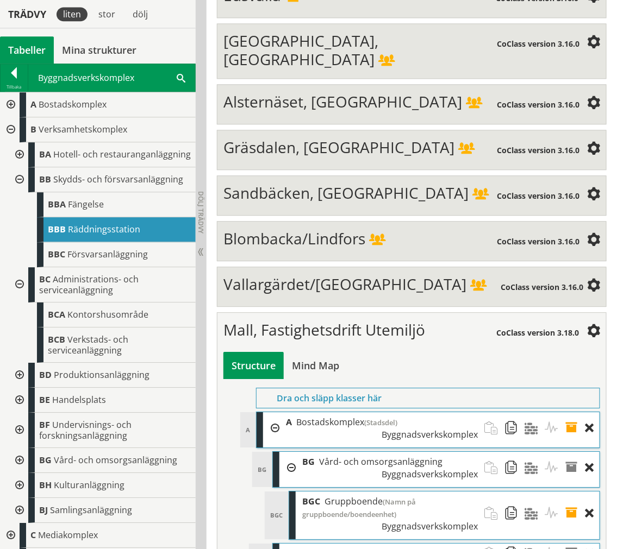
click at [286, 544] on div at bounding box center [287, 554] width 16 height 20
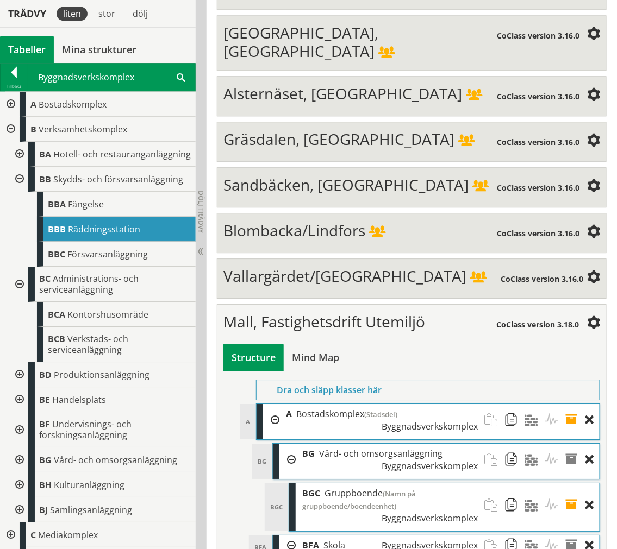
scroll to position [3989, 0]
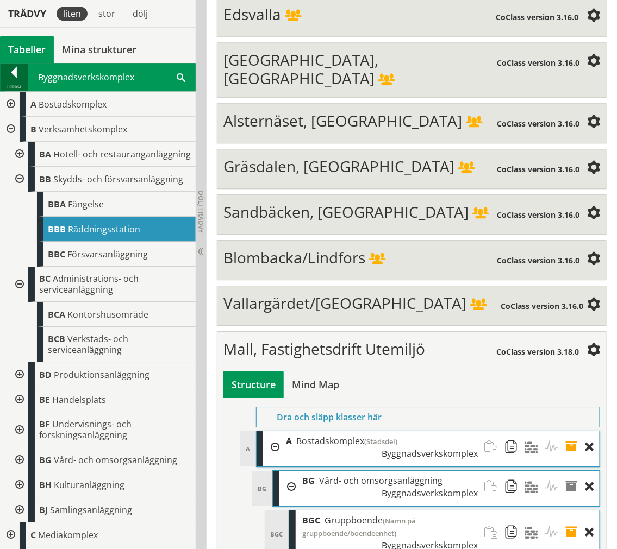
click at [18, 77] on div at bounding box center [14, 74] width 27 height 15
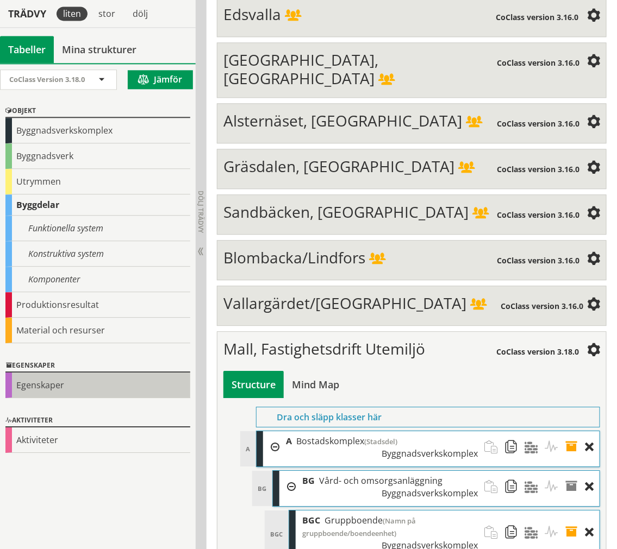
click at [84, 375] on div "Egenskaper" at bounding box center [97, 386] width 185 height 26
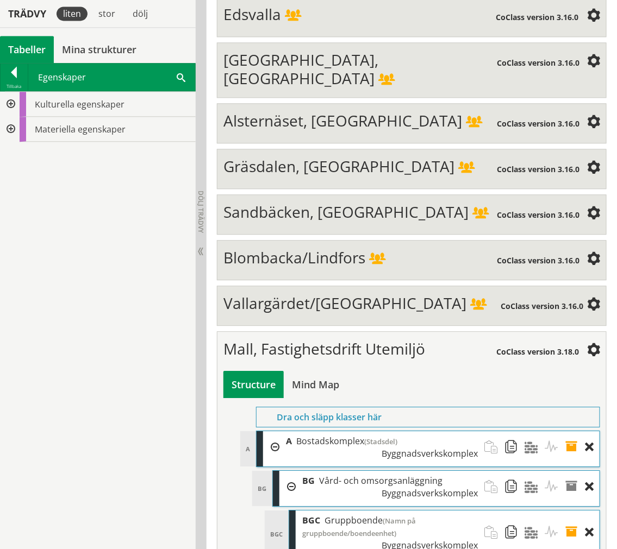
click at [7, 102] on div at bounding box center [10, 104] width 20 height 25
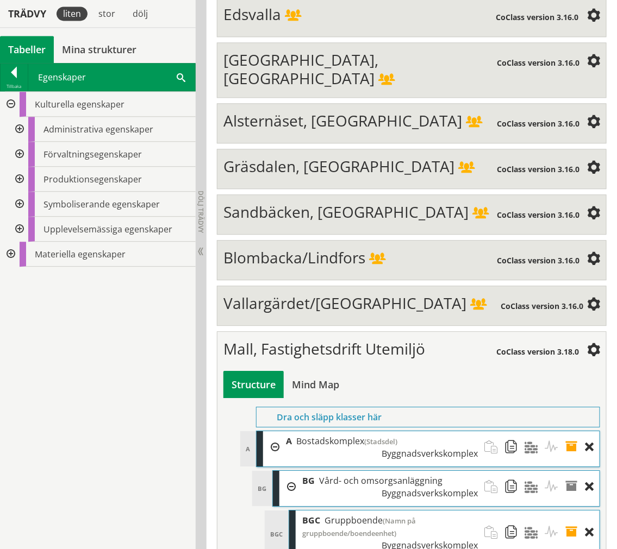
click at [22, 131] on div at bounding box center [19, 129] width 20 height 25
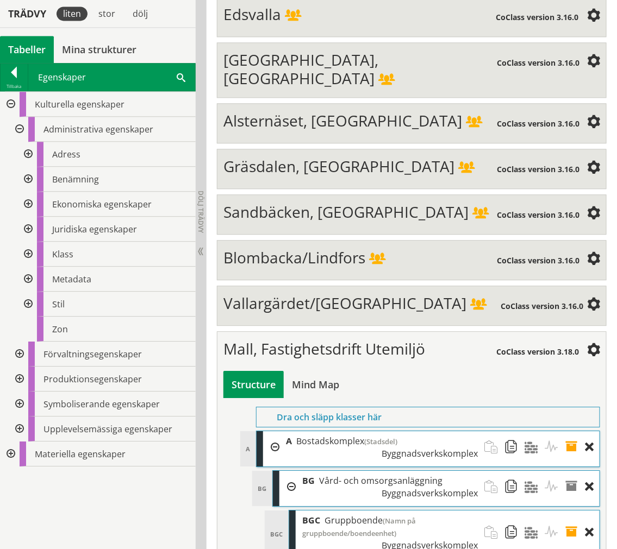
click at [29, 177] on div at bounding box center [27, 179] width 20 height 25
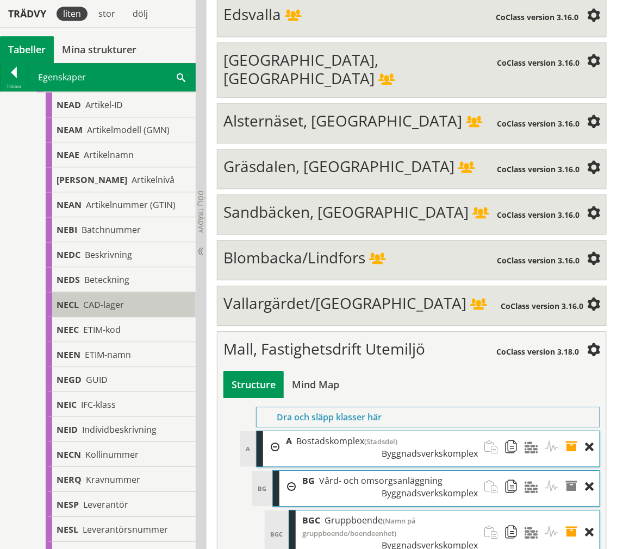
scroll to position [121, 0]
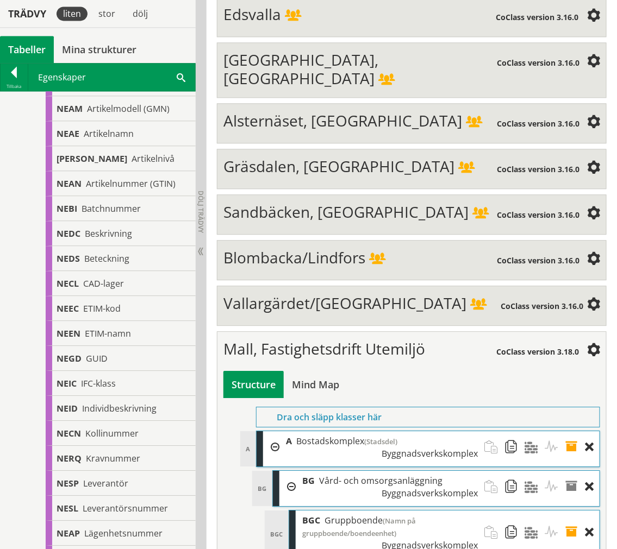
click at [569, 511] on span at bounding box center [574, 533] width 20 height 45
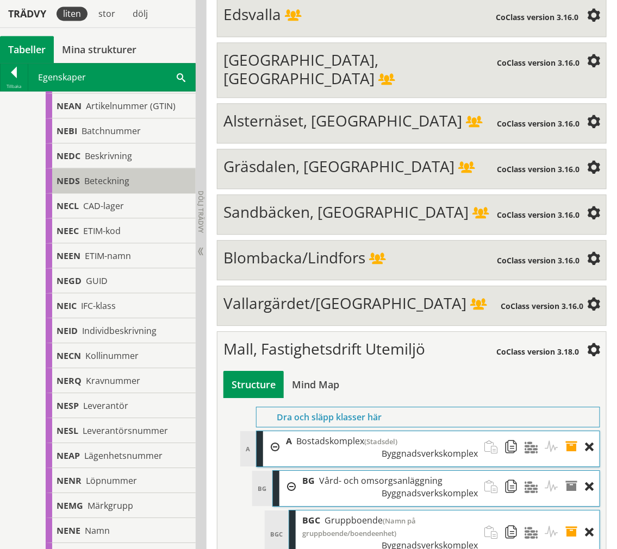
scroll to position [181, 0]
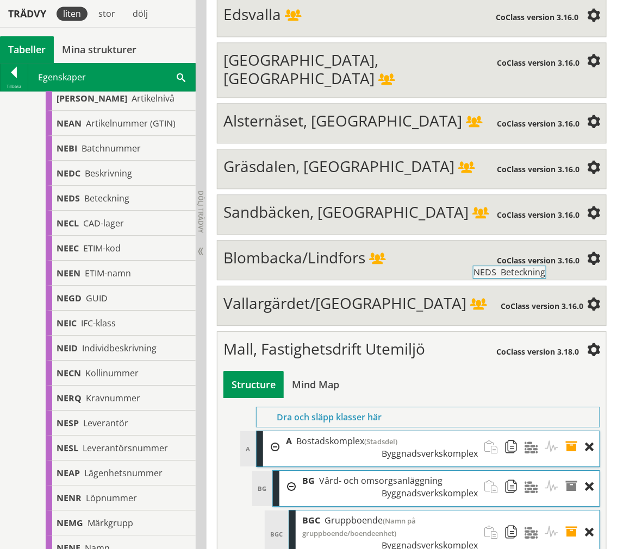
drag, startPoint x: 133, startPoint y: 197, endPoint x: 558, endPoint y: 280, distance: 433.3
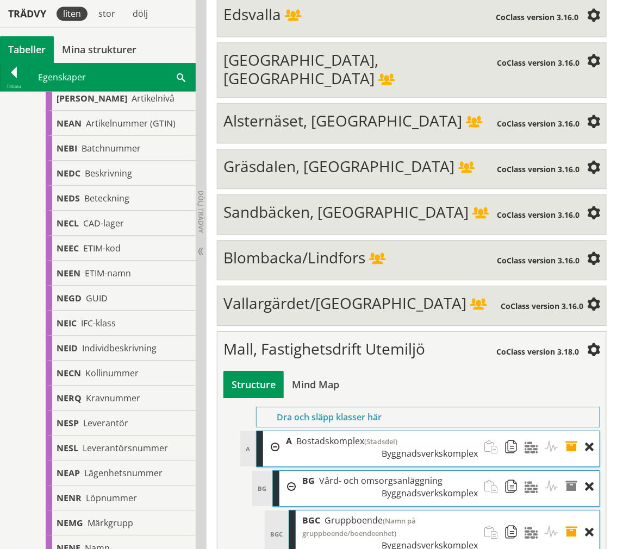
type input "Kommentar från pdf"
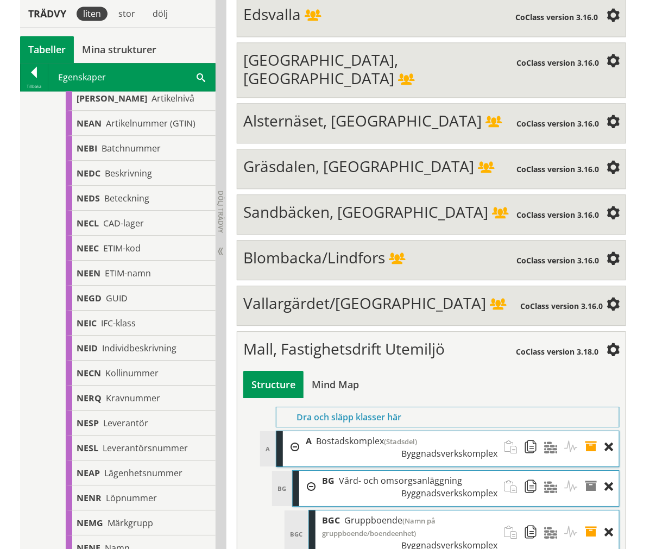
scroll to position [0, 0]
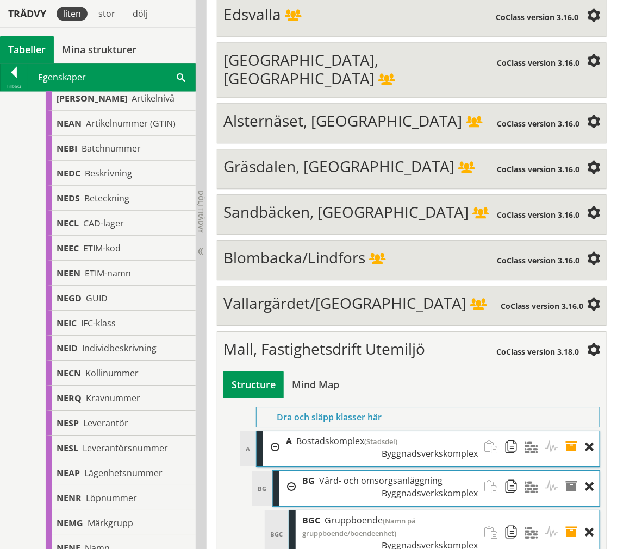
click at [570, 511] on span at bounding box center [574, 533] width 20 height 45
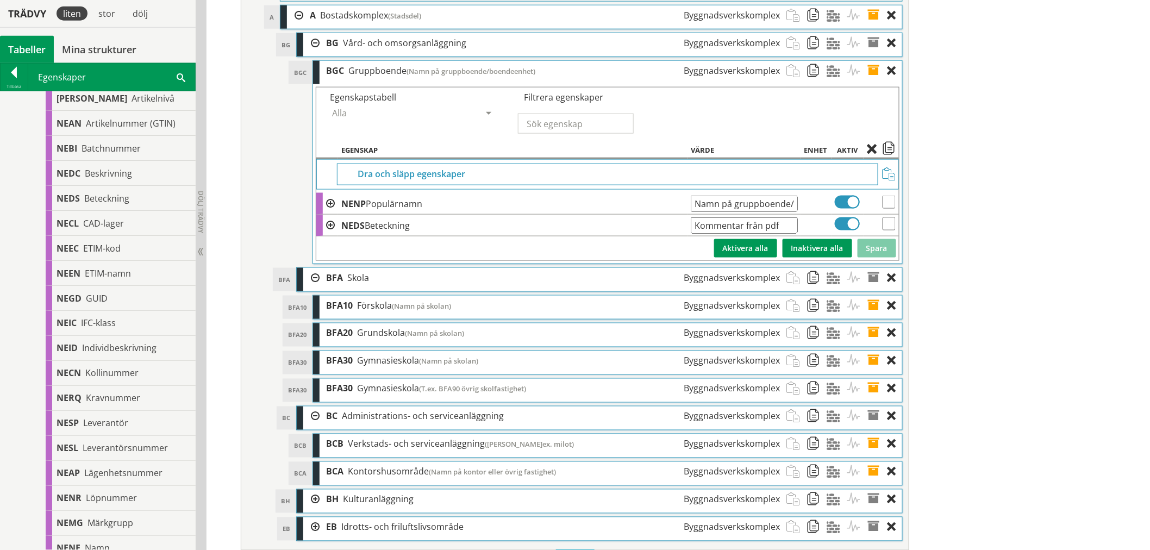
click at [616, 234] on input "Kommentar från pdf" at bounding box center [743, 225] width 106 height 16
click at [616, 81] on span at bounding box center [877, 71] width 20 height 20
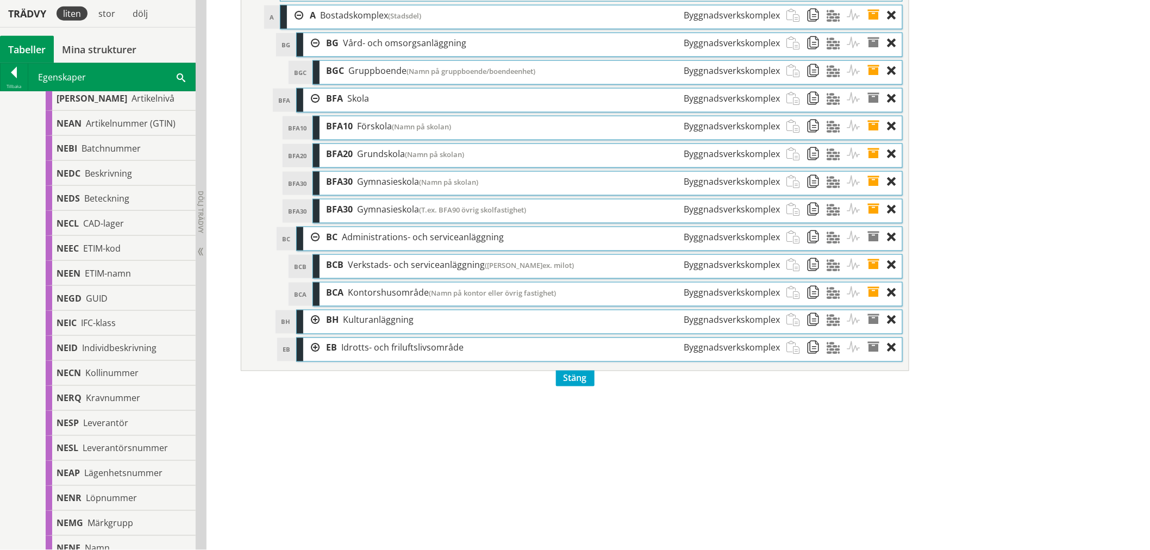
click at [616, 81] on span at bounding box center [877, 71] width 20 height 20
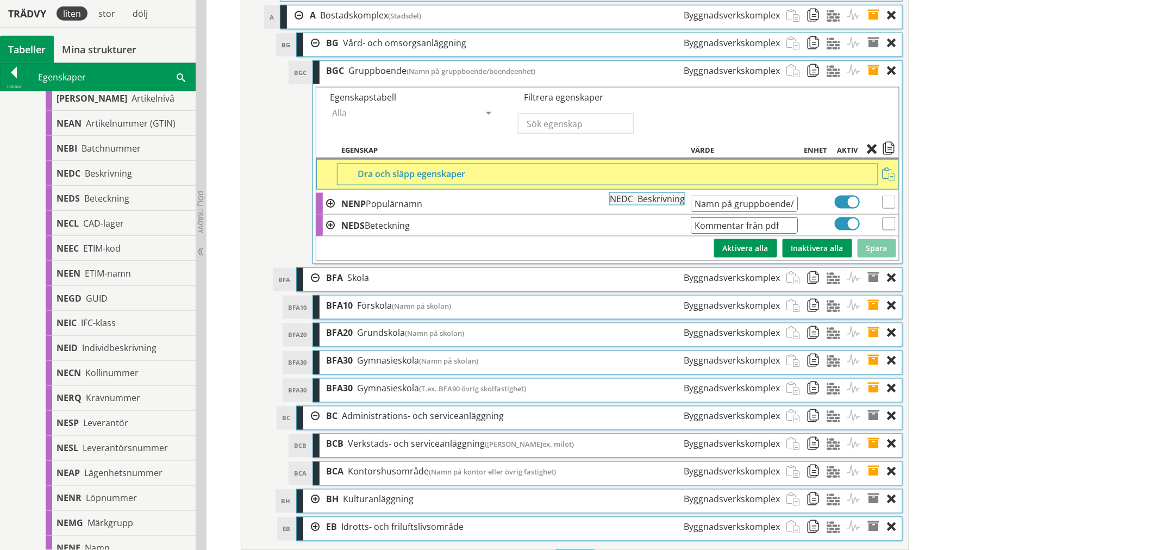
drag, startPoint x: 97, startPoint y: 172, endPoint x: 680, endPoint y: 204, distance: 583.8
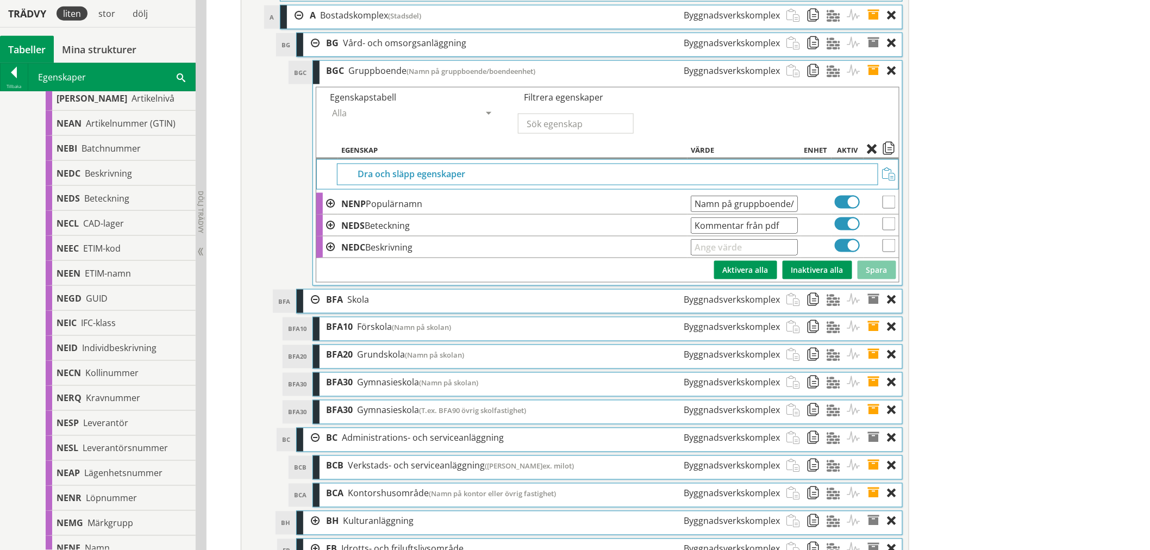
click at [616, 255] on input "text" at bounding box center [743, 247] width 106 height 16
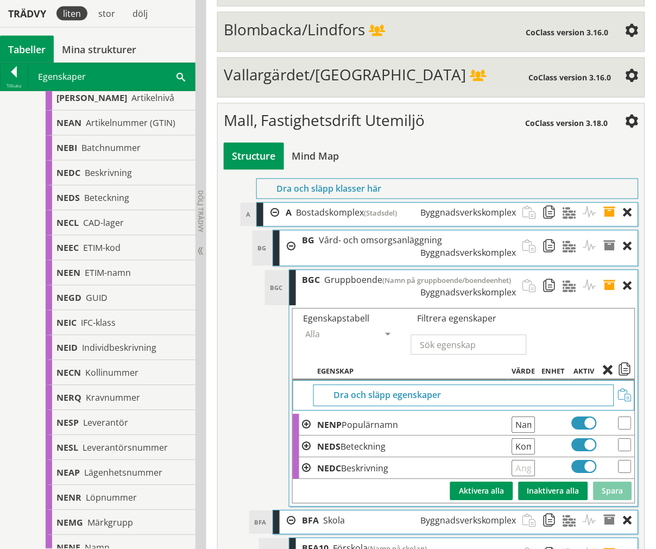
click at [527, 461] on input "text" at bounding box center [523, 469] width 23 height 16
type input "Kommentar från Excel"
click at [616, 482] on button "Spara" at bounding box center [613, 491] width 39 height 18
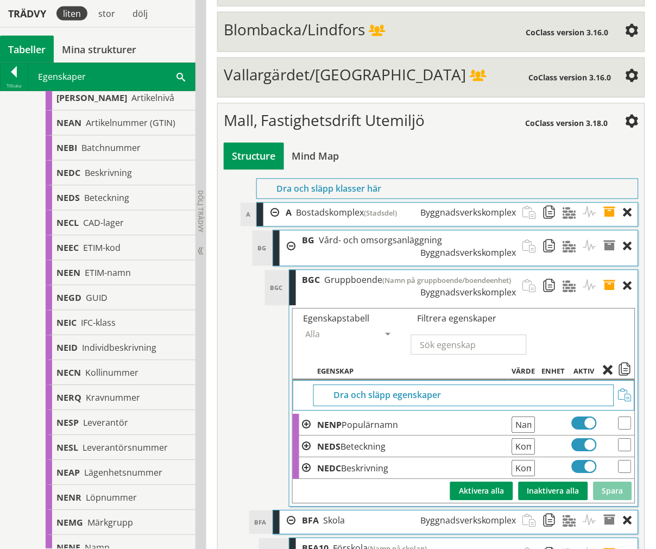
click at [549, 436] on td at bounding box center [554, 447] width 30 height 22
click at [616, 439] on input "checkbox" at bounding box center [625, 445] width 13 height 13
checkbox input "true"
click at [616, 461] on input "checkbox" at bounding box center [625, 467] width 13 height 13
checkbox input "true"
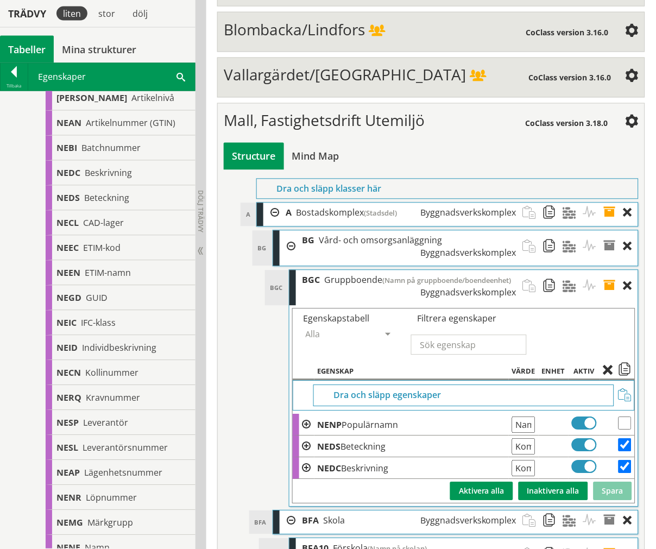
click at [616, 367] on span at bounding box center [625, 372] width 13 height 10
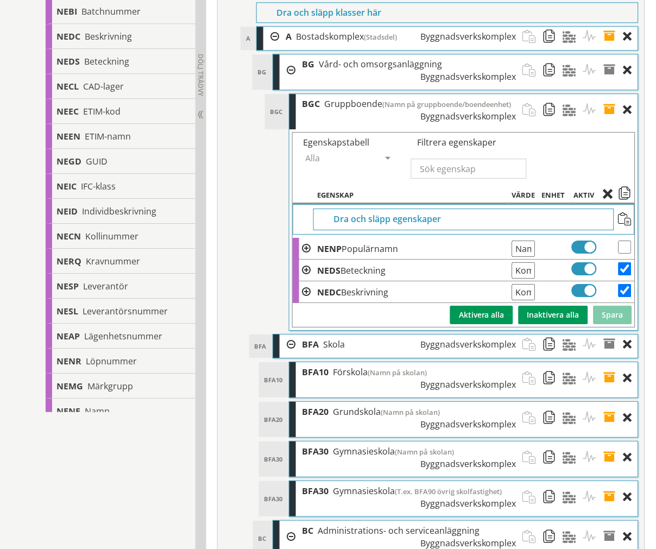
scroll to position [4170, 0]
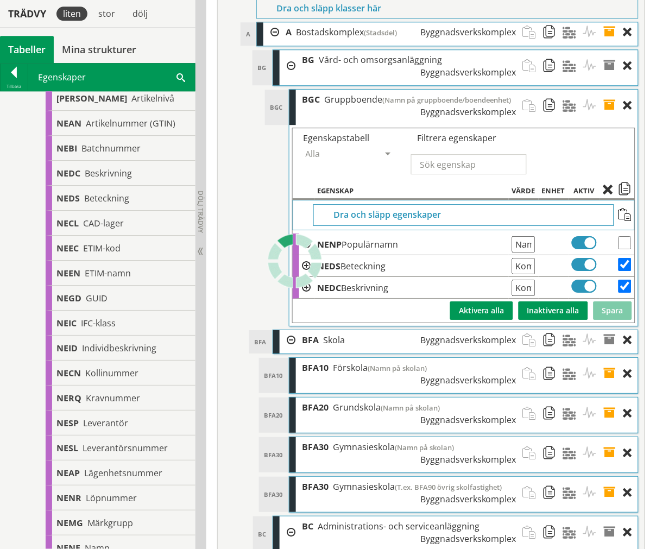
click at [611, 358] on span at bounding box center [614, 374] width 20 height 32
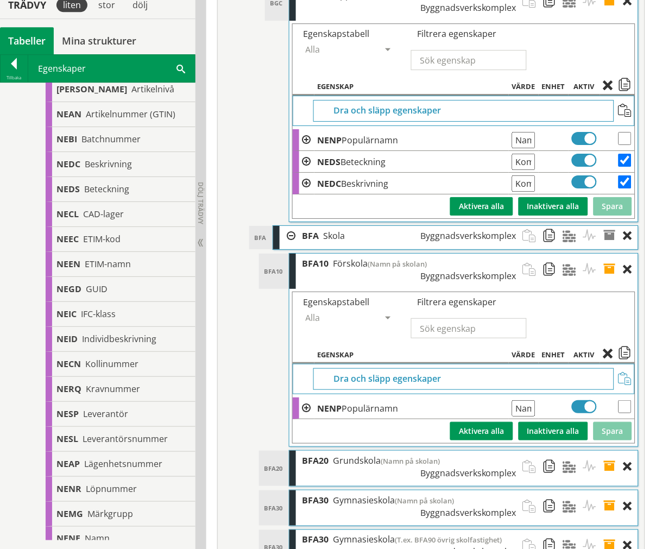
scroll to position [4291, 0]
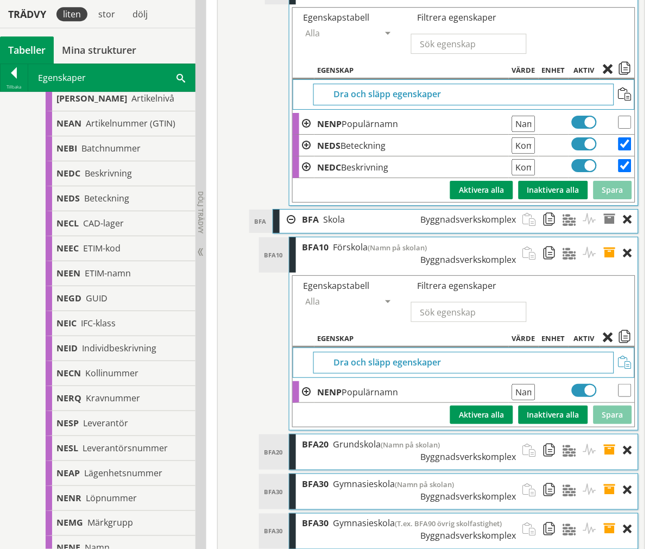
click at [616, 356] on span at bounding box center [625, 362] width 13 height 13
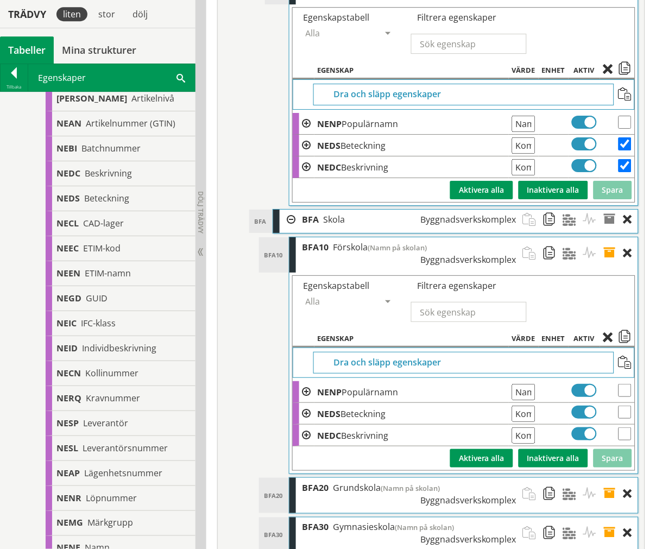
click at [533, 428] on input "Kommentar från Excel" at bounding box center [523, 436] width 23 height 16
click at [532, 406] on input "Kommentar från pdf" at bounding box center [523, 414] width 23 height 16
click at [529, 428] on input "Kommentar från Excel" at bounding box center [523, 436] width 23 height 16
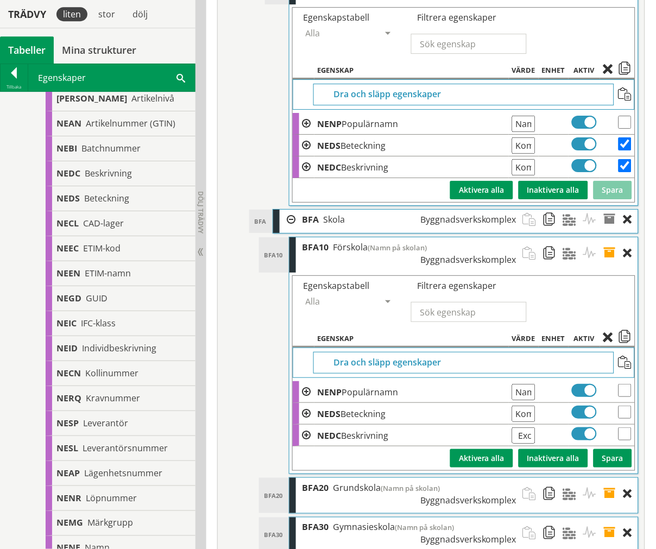
scroll to position [0, 74]
click at [530, 406] on input "Kommentar från pdf" at bounding box center [523, 414] width 23 height 16
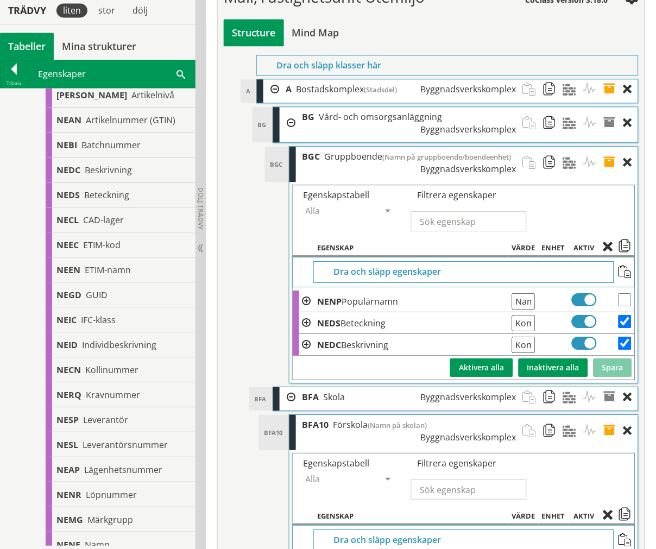
scroll to position [4110, 0]
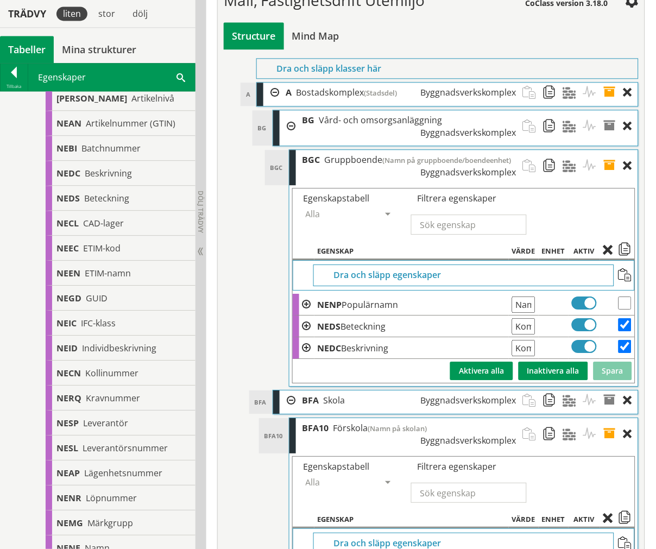
click at [612, 418] on span at bounding box center [614, 434] width 20 height 32
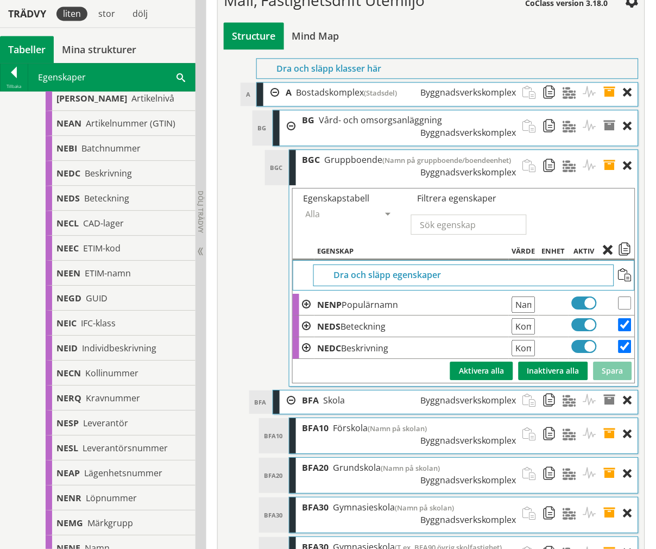
click at [610, 458] on span at bounding box center [614, 474] width 20 height 32
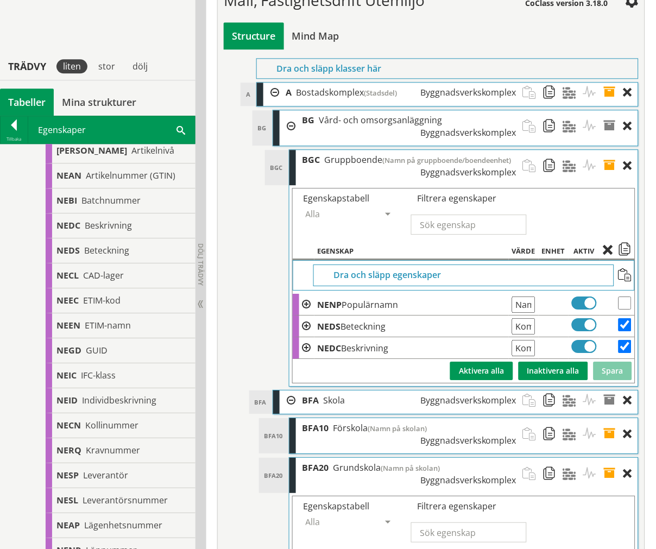
scroll to position [4230, 0]
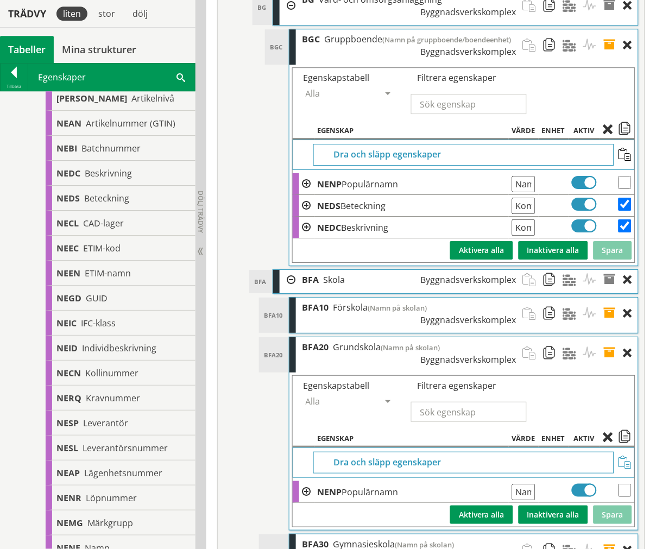
click at [616, 456] on span at bounding box center [625, 462] width 13 height 13
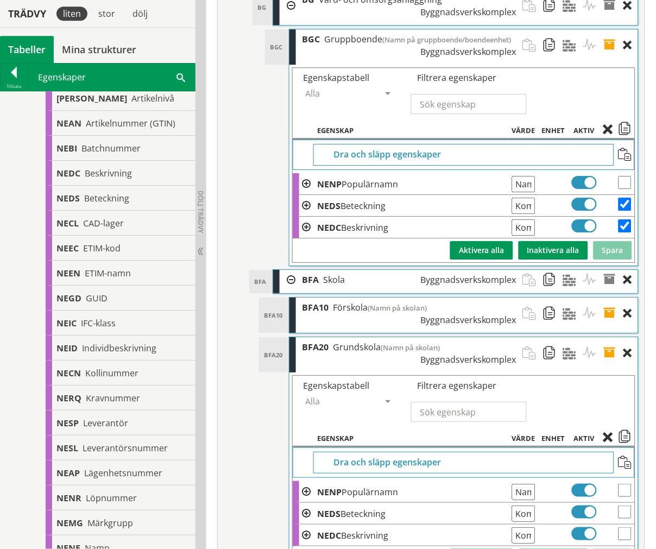
click at [612, 337] on span at bounding box center [614, 353] width 20 height 32
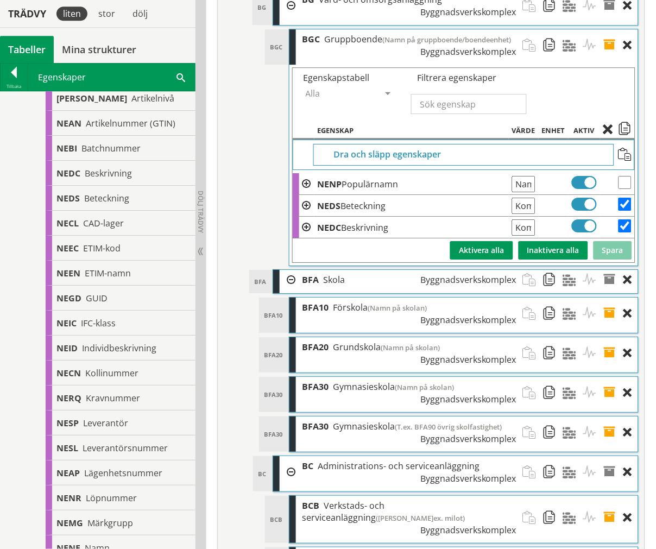
drag, startPoint x: 610, startPoint y: 242, endPoint x: 612, endPoint y: 254, distance: 12.1
click at [611, 377] on span at bounding box center [614, 393] width 20 height 32
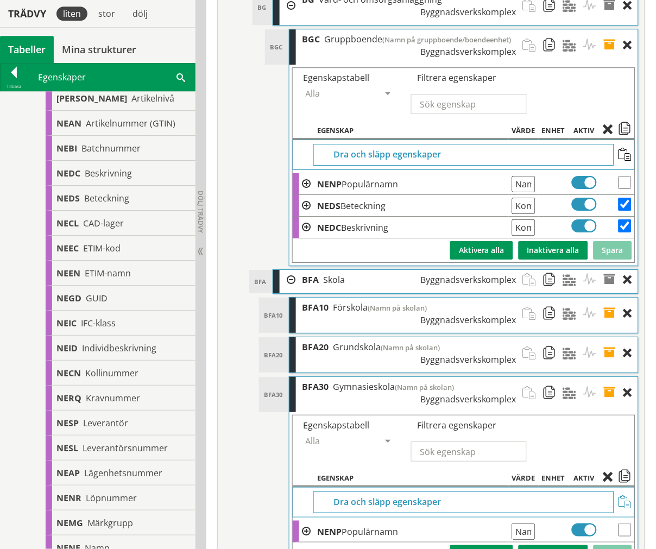
click at [616, 496] on span at bounding box center [625, 502] width 13 height 13
click at [612, 377] on span at bounding box center [614, 393] width 20 height 32
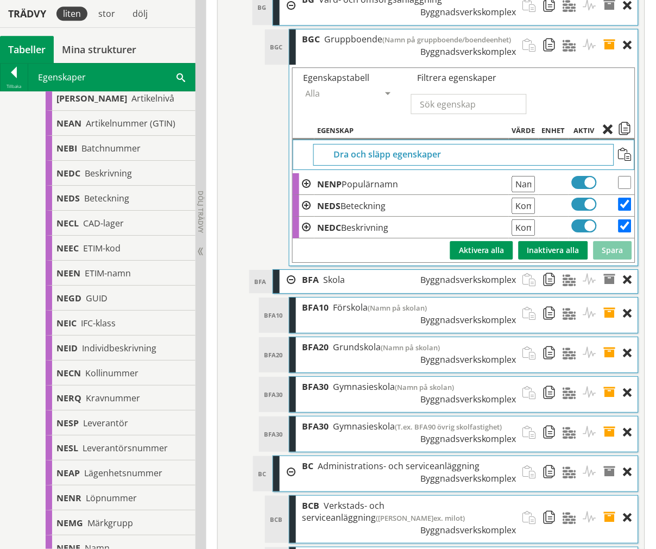
click at [611, 417] on span at bounding box center [614, 433] width 20 height 32
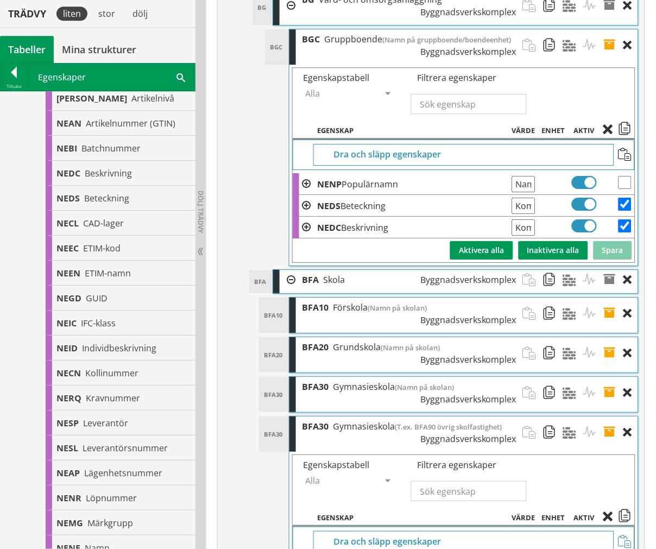
click at [616, 536] on span at bounding box center [625, 542] width 13 height 13
click at [614, 417] on span at bounding box center [614, 433] width 20 height 32
